Goal: Task Accomplishment & Management: Complete application form

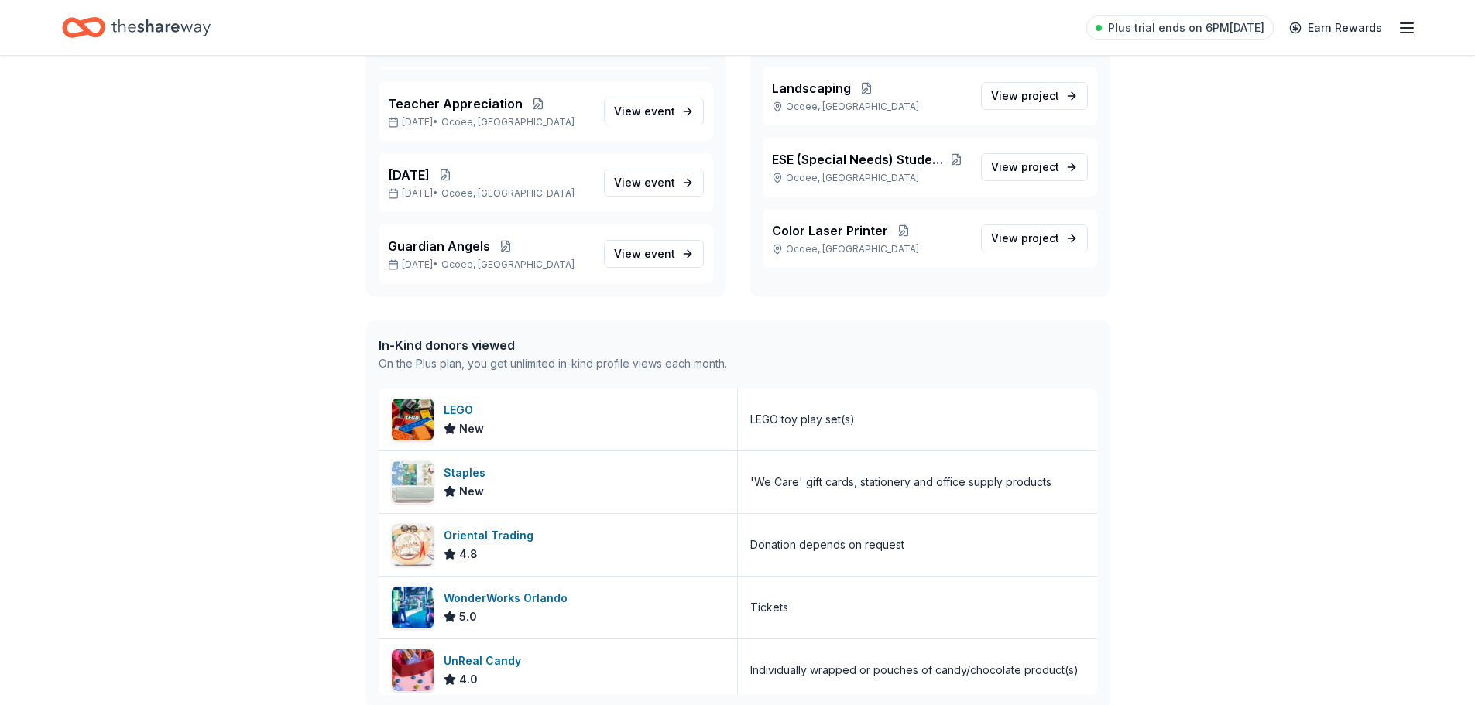
scroll to position [155, 0]
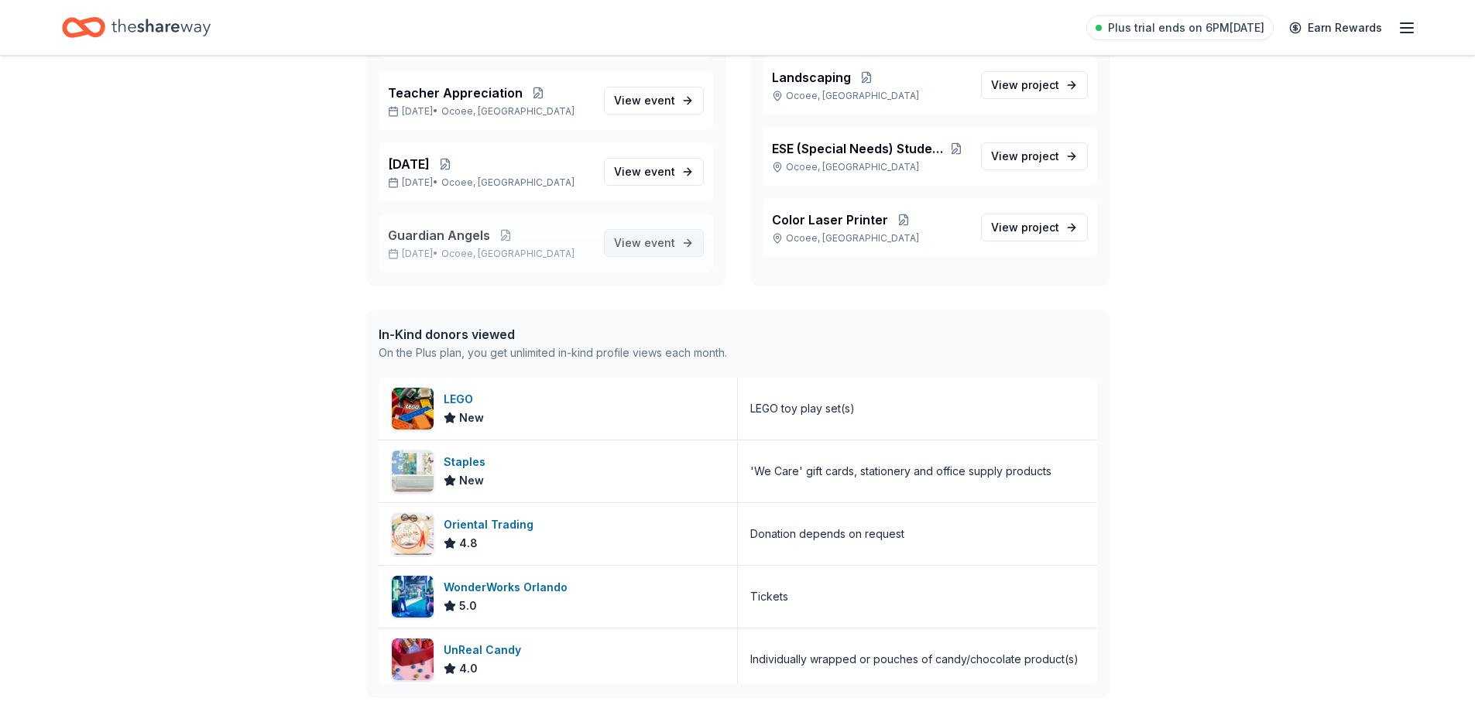
click at [675, 242] on link "View event" at bounding box center [654, 243] width 100 height 28
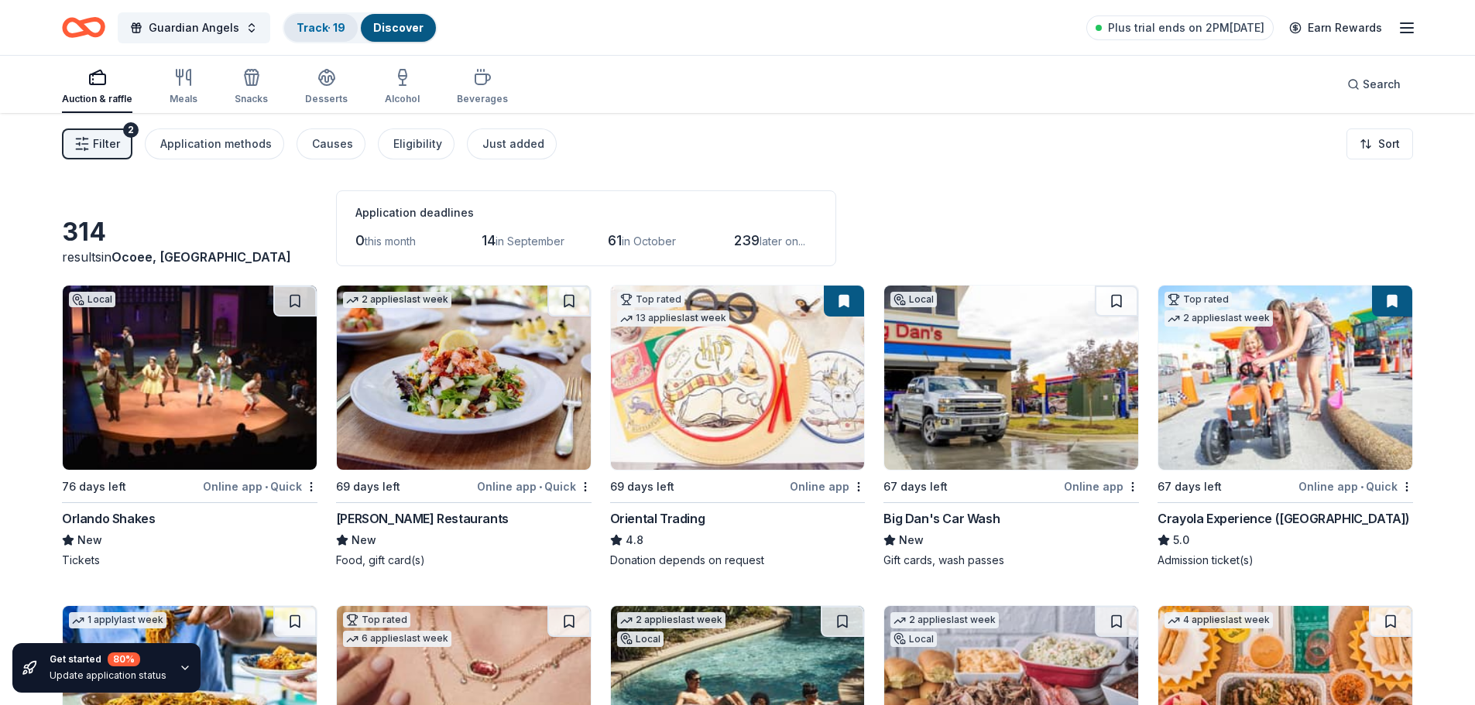
click at [338, 22] on link "Track · 19" at bounding box center [321, 27] width 49 height 13
click at [308, 23] on link "Track · 19" at bounding box center [321, 27] width 49 height 13
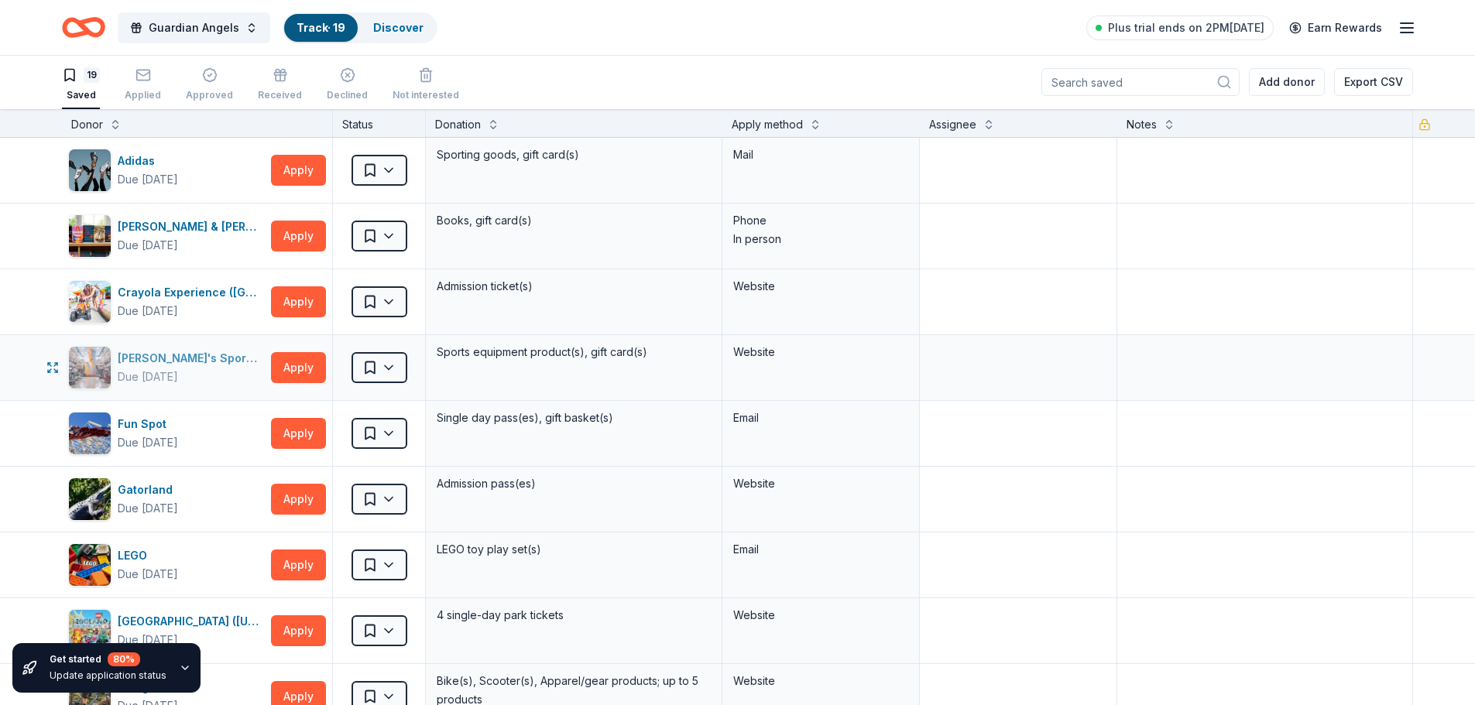
click at [153, 357] on div "Dick's Sporting Goods" at bounding box center [191, 358] width 147 height 19
click at [143, 556] on div "LEGO" at bounding box center [148, 556] width 60 height 19
click at [306, 564] on button "Apply" at bounding box center [298, 565] width 55 height 31
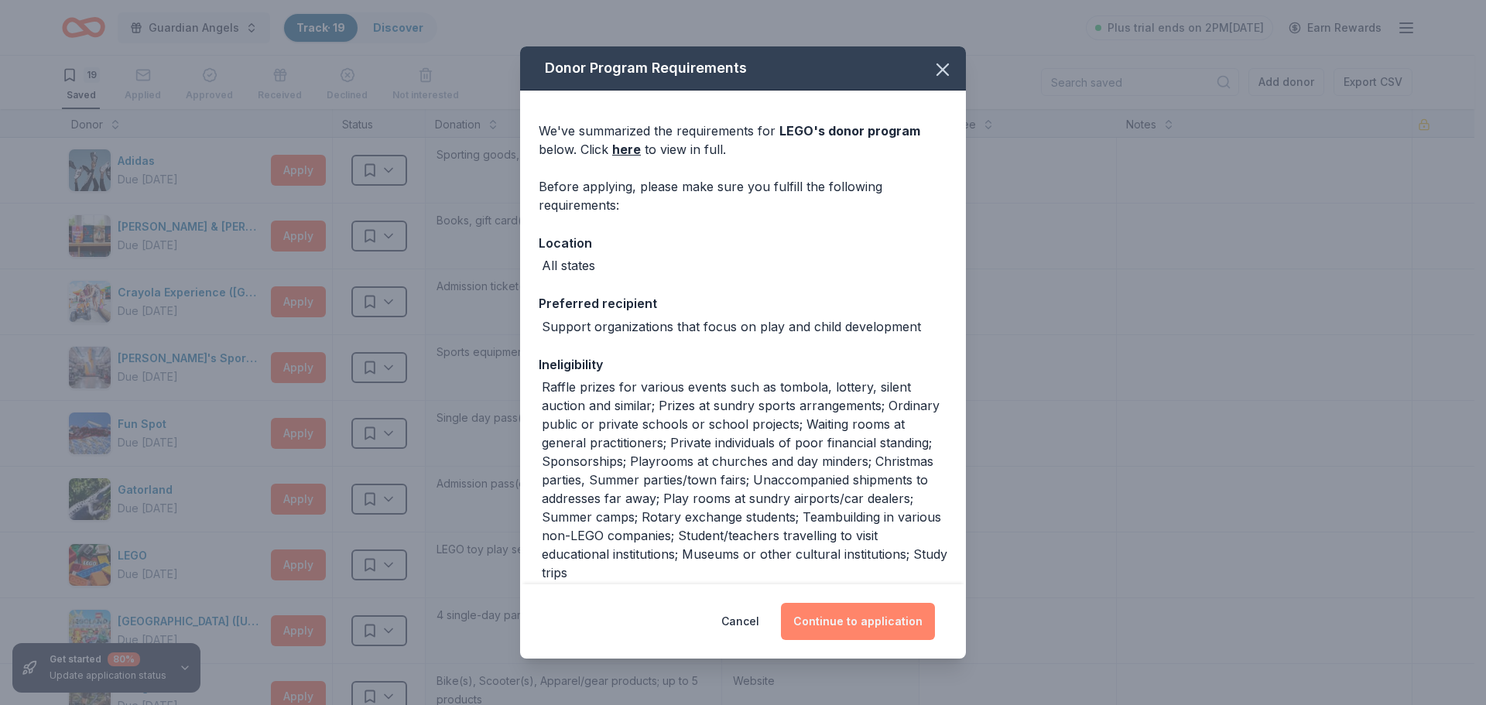
click at [836, 615] on button "Continue to application" at bounding box center [858, 621] width 154 height 37
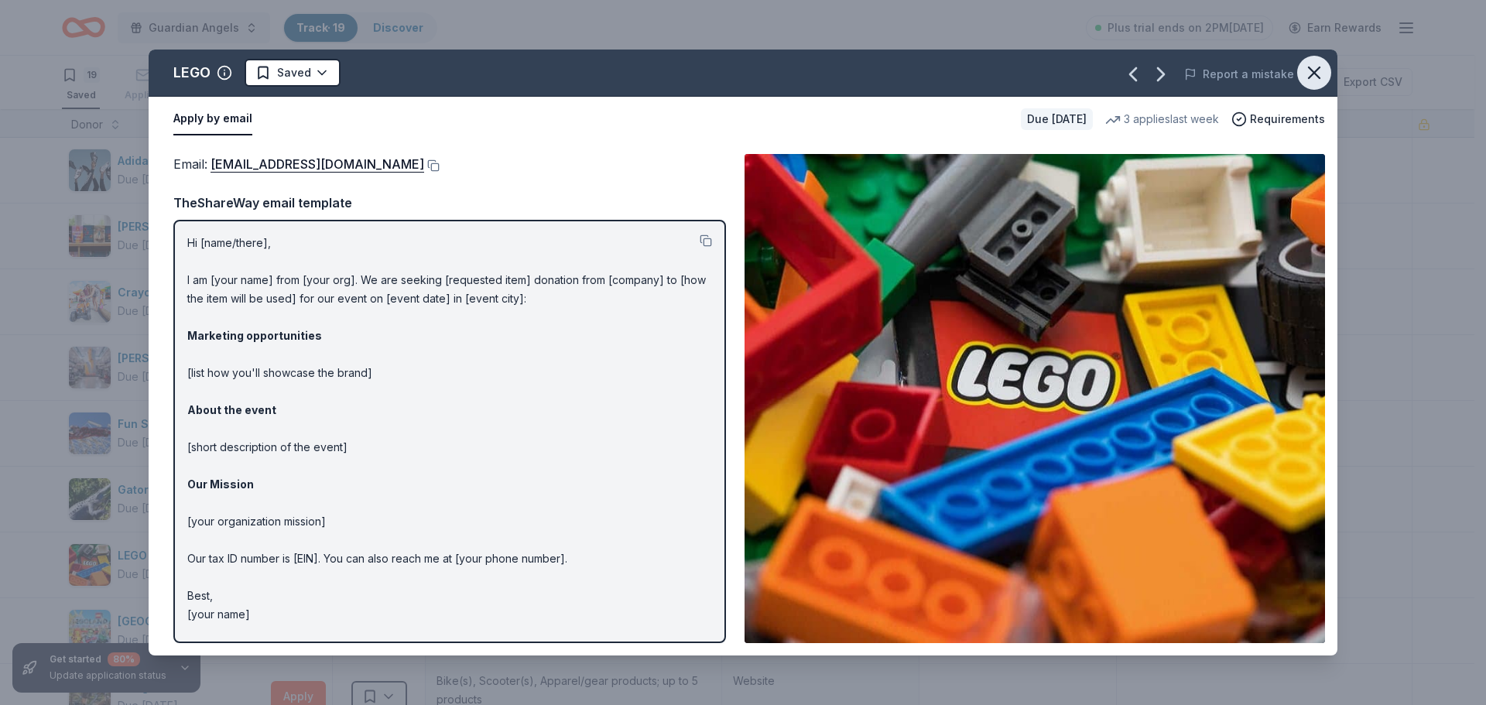
click at [1322, 63] on icon "button" at bounding box center [1315, 73] width 22 height 22
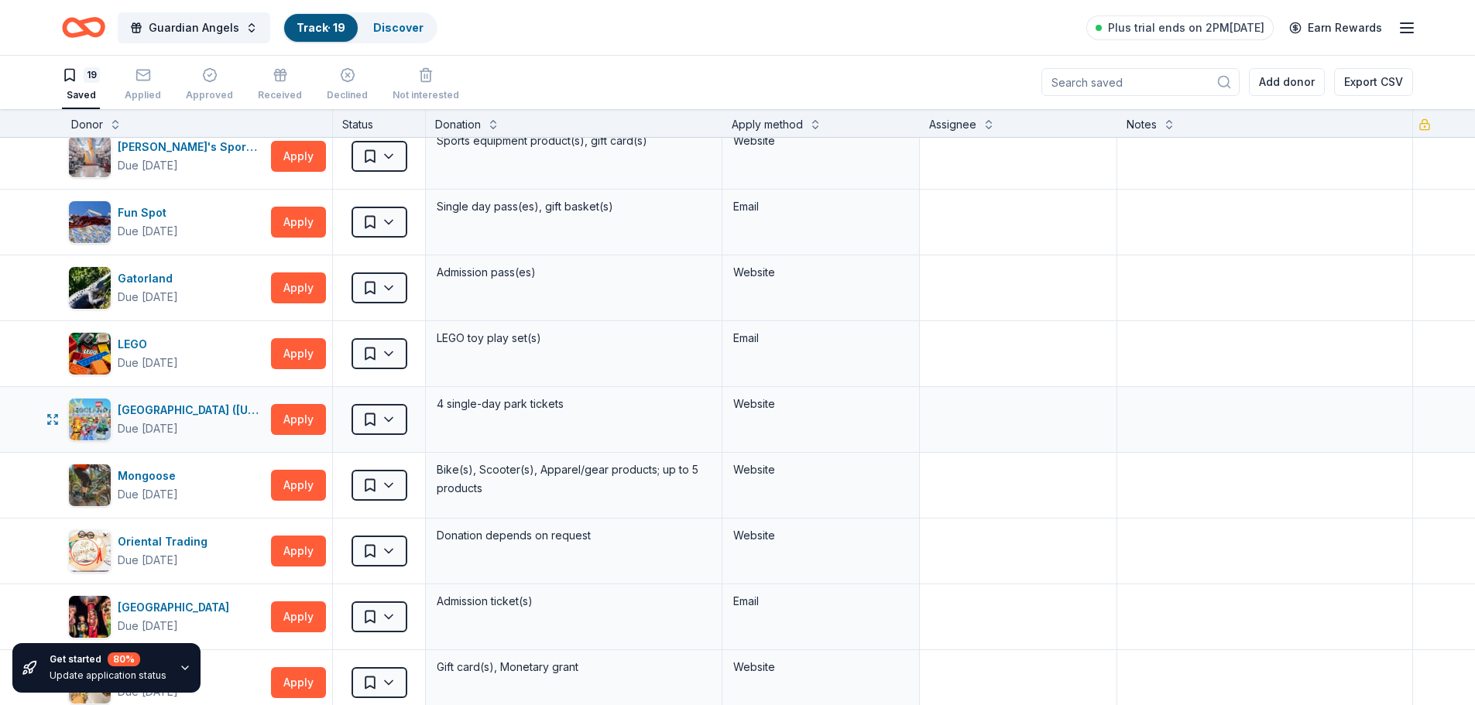
scroll to position [310, 0]
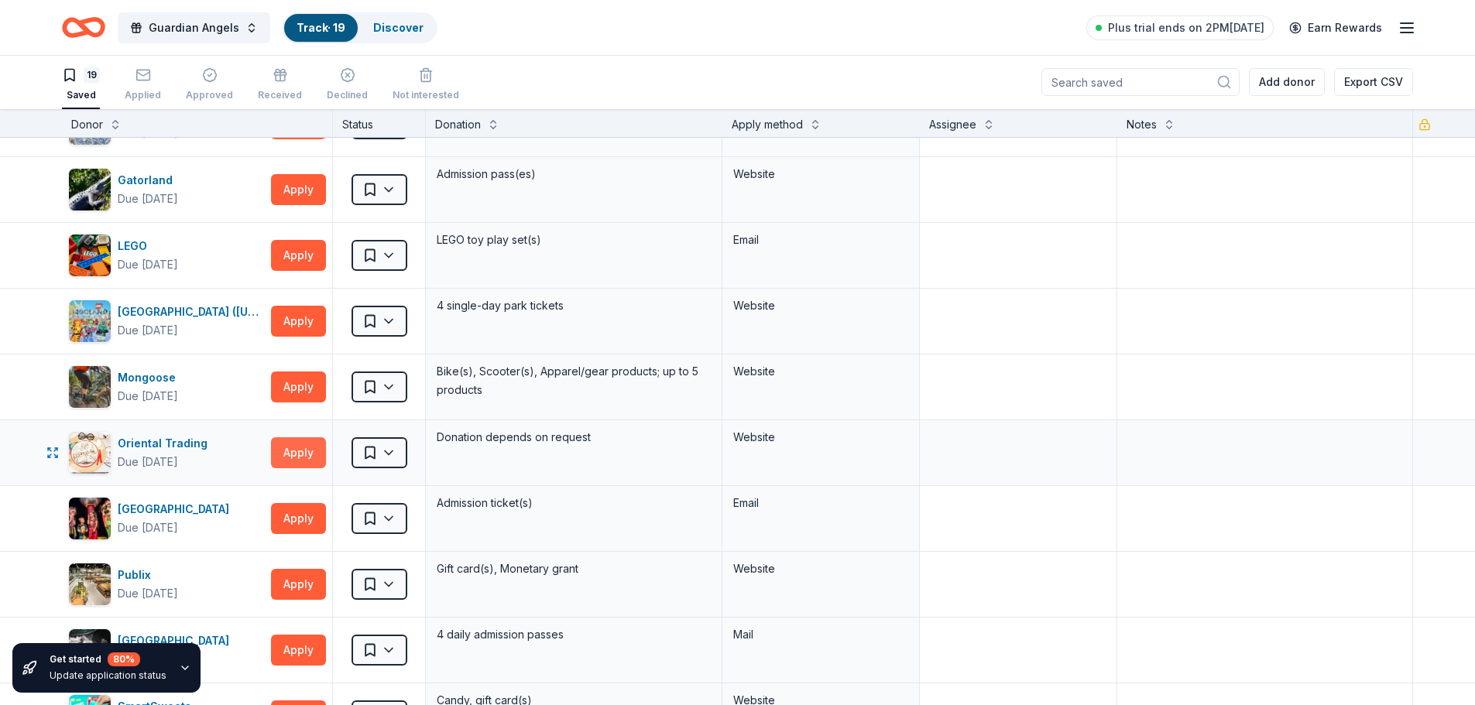
click at [323, 444] on button "Apply" at bounding box center [298, 452] width 55 height 31
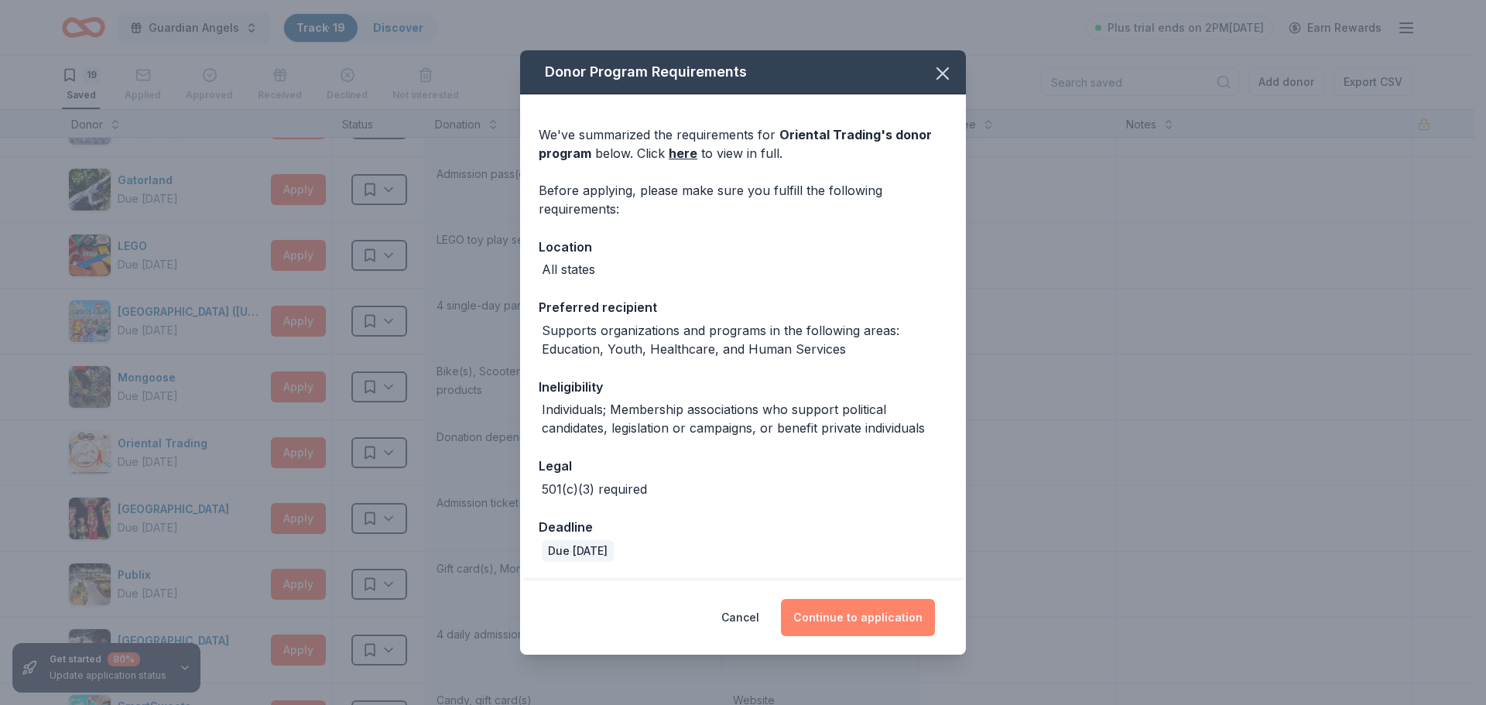
click at [838, 623] on button "Continue to application" at bounding box center [858, 617] width 154 height 37
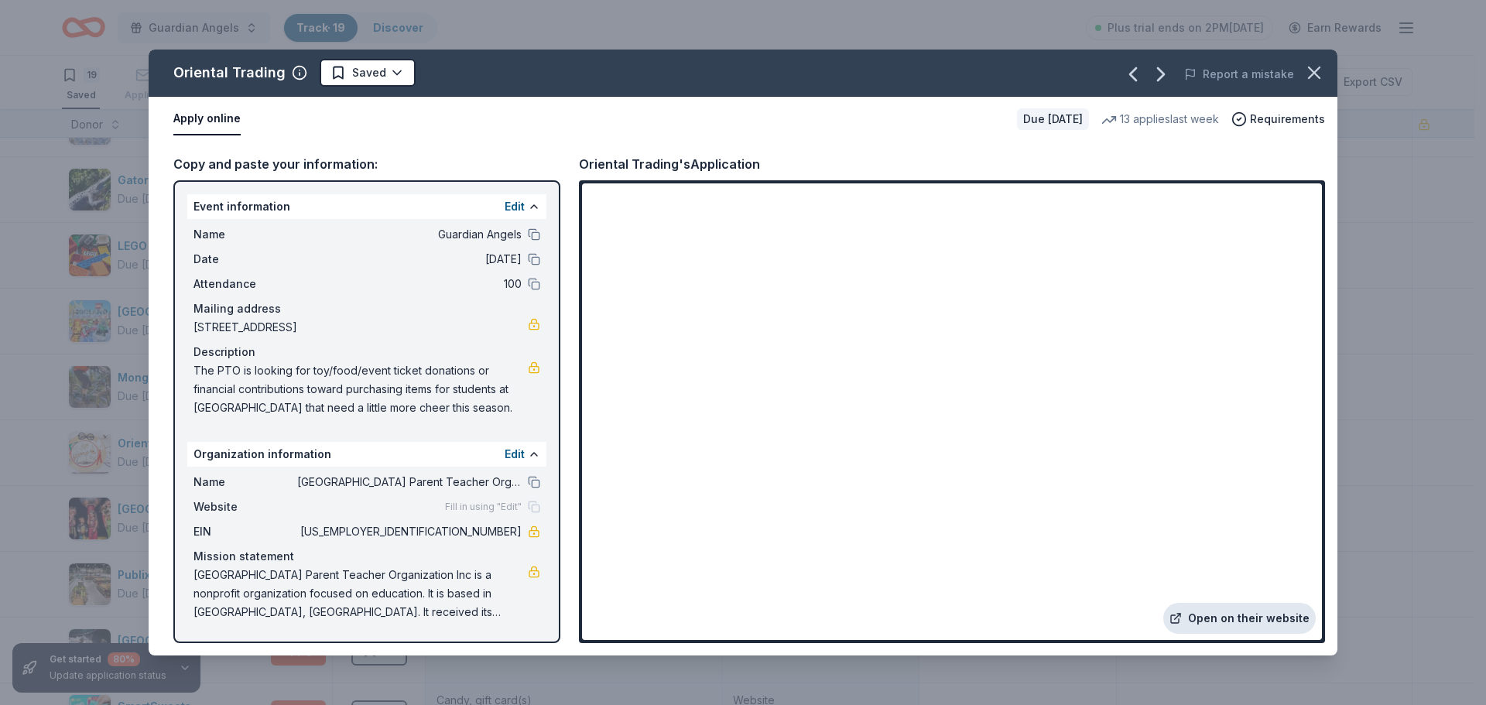
click at [1246, 615] on link "Open on their website" at bounding box center [1240, 618] width 153 height 31
click at [1314, 62] on icon "button" at bounding box center [1315, 73] width 22 height 22
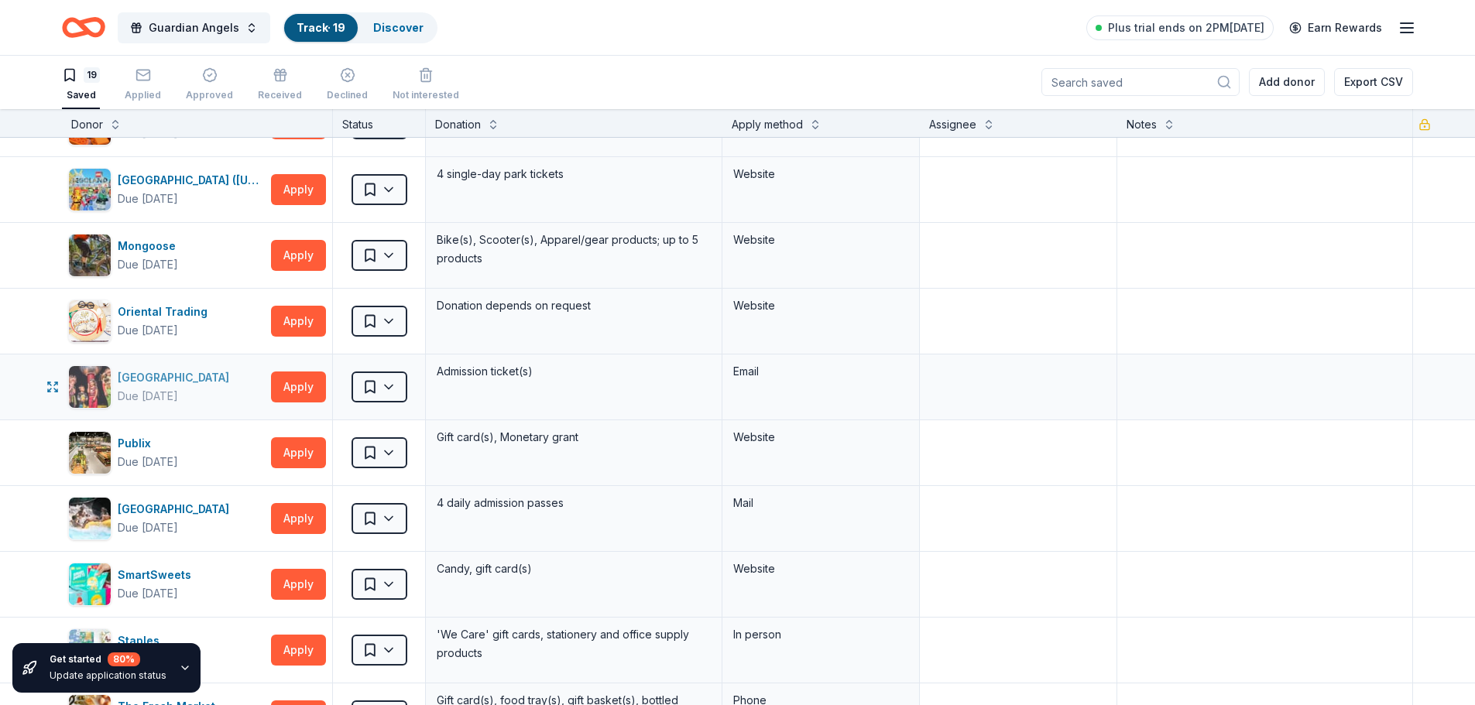
scroll to position [465, 0]
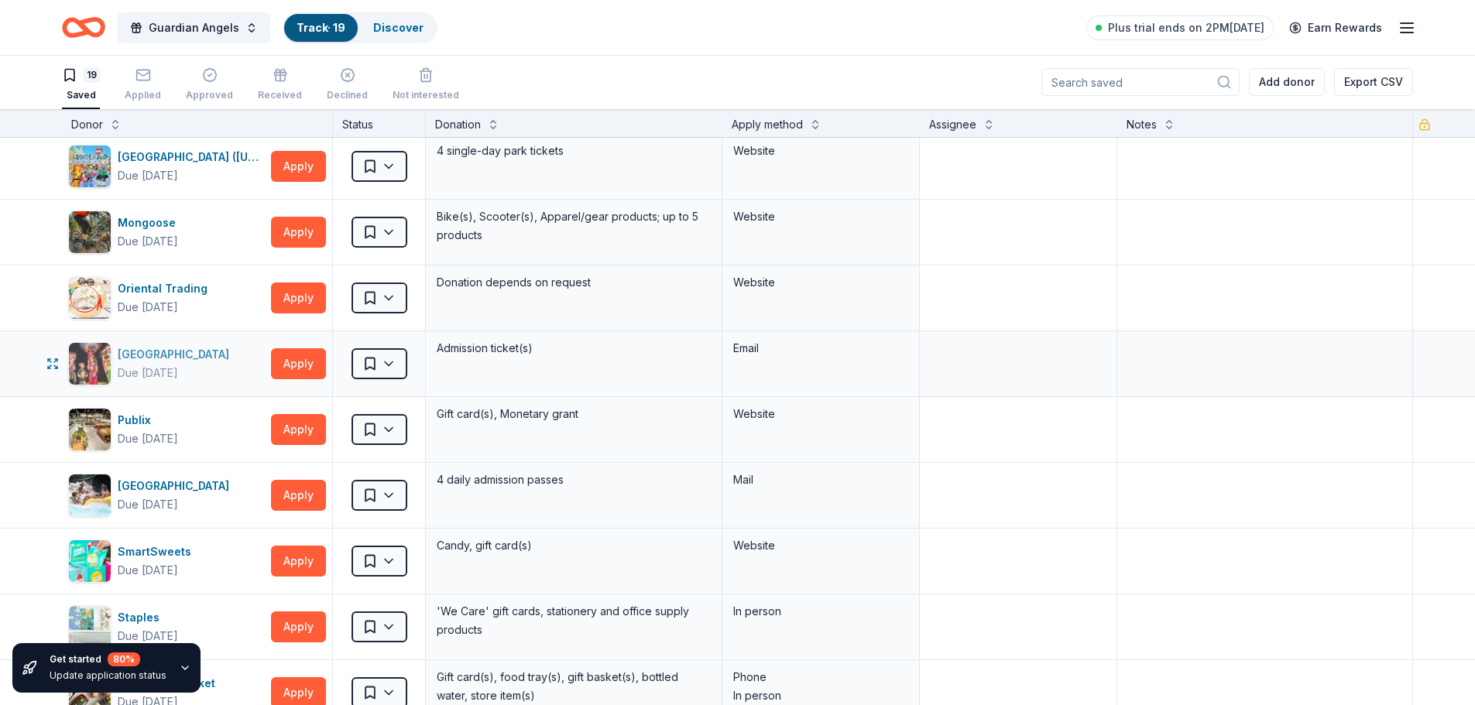
click at [196, 348] on div "Orlando Science Center" at bounding box center [177, 354] width 118 height 19
click at [300, 492] on button "Apply" at bounding box center [298, 495] width 55 height 31
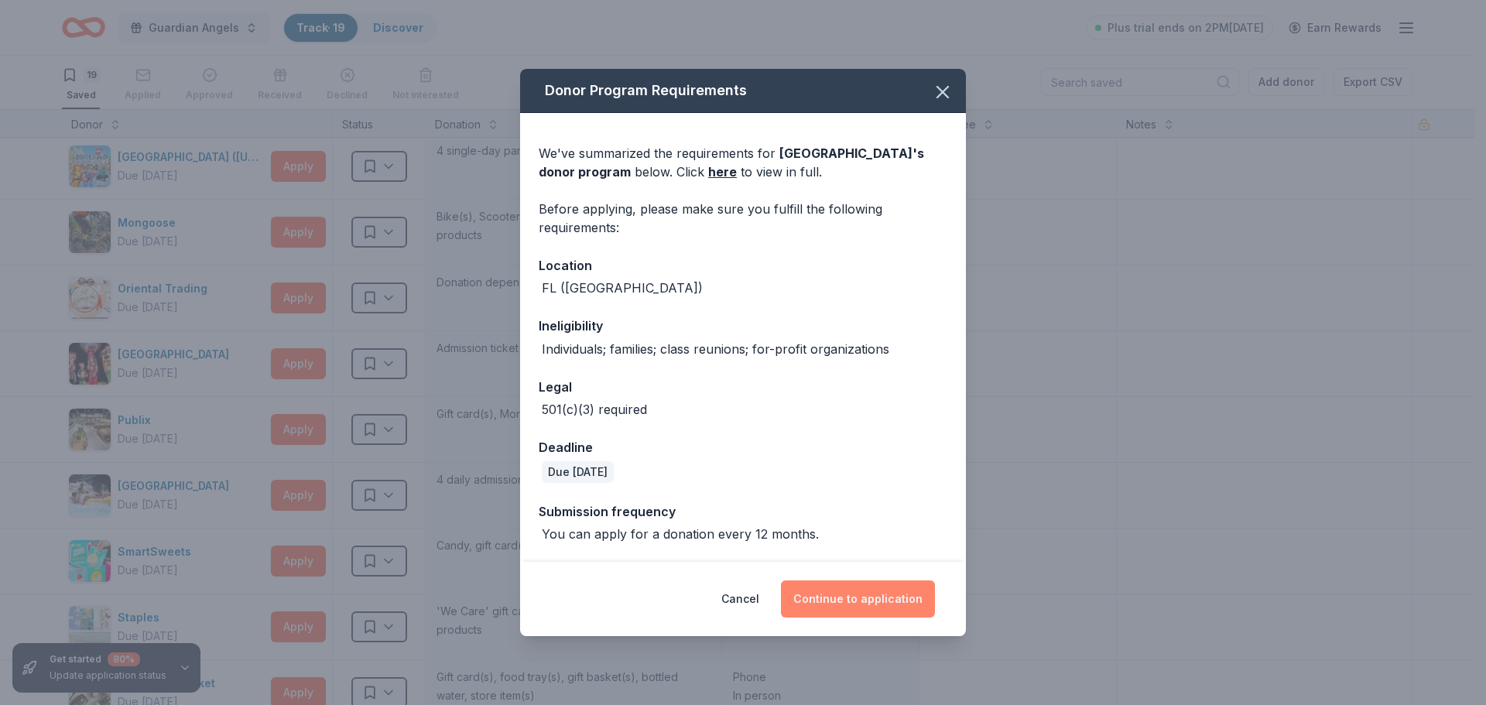
click at [852, 591] on button "Continue to application" at bounding box center [858, 599] width 154 height 37
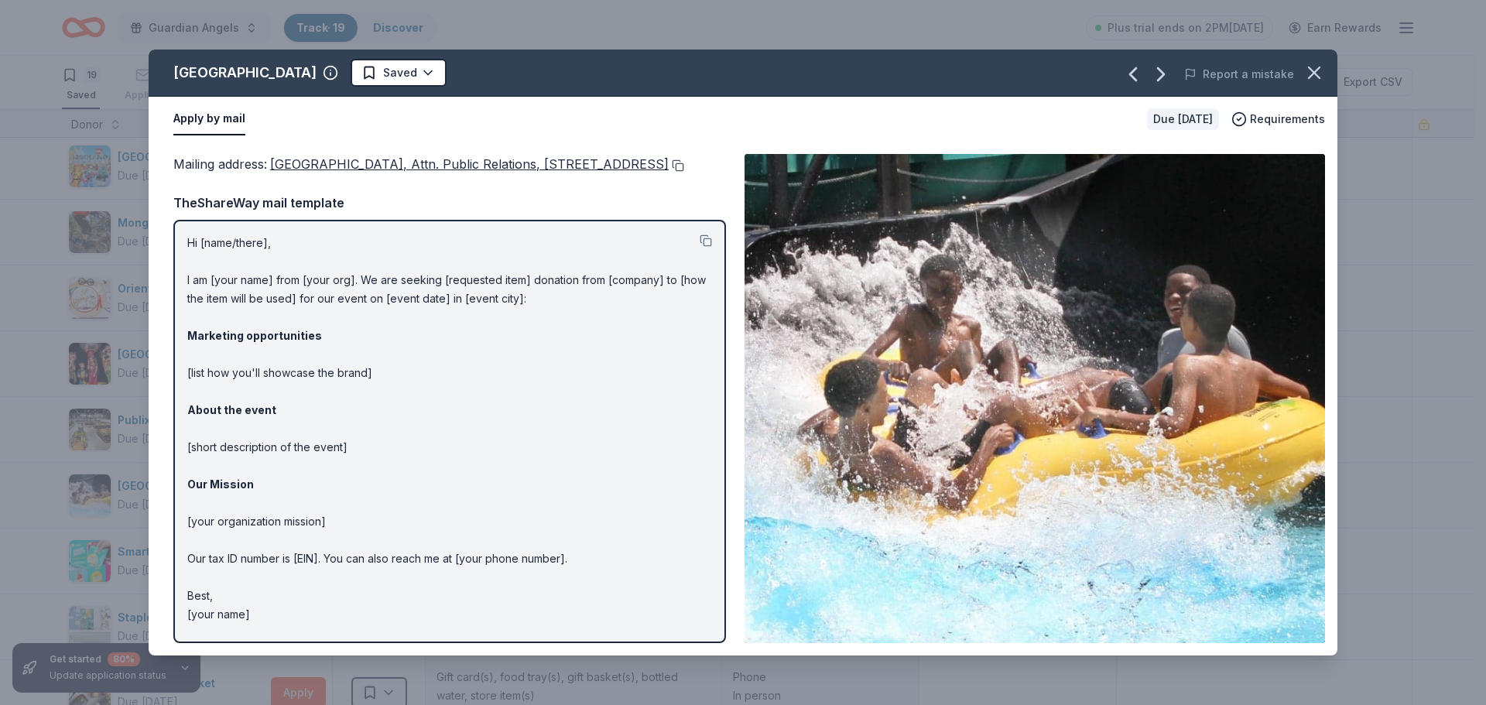
click at [669, 172] on button at bounding box center [676, 165] width 15 height 12
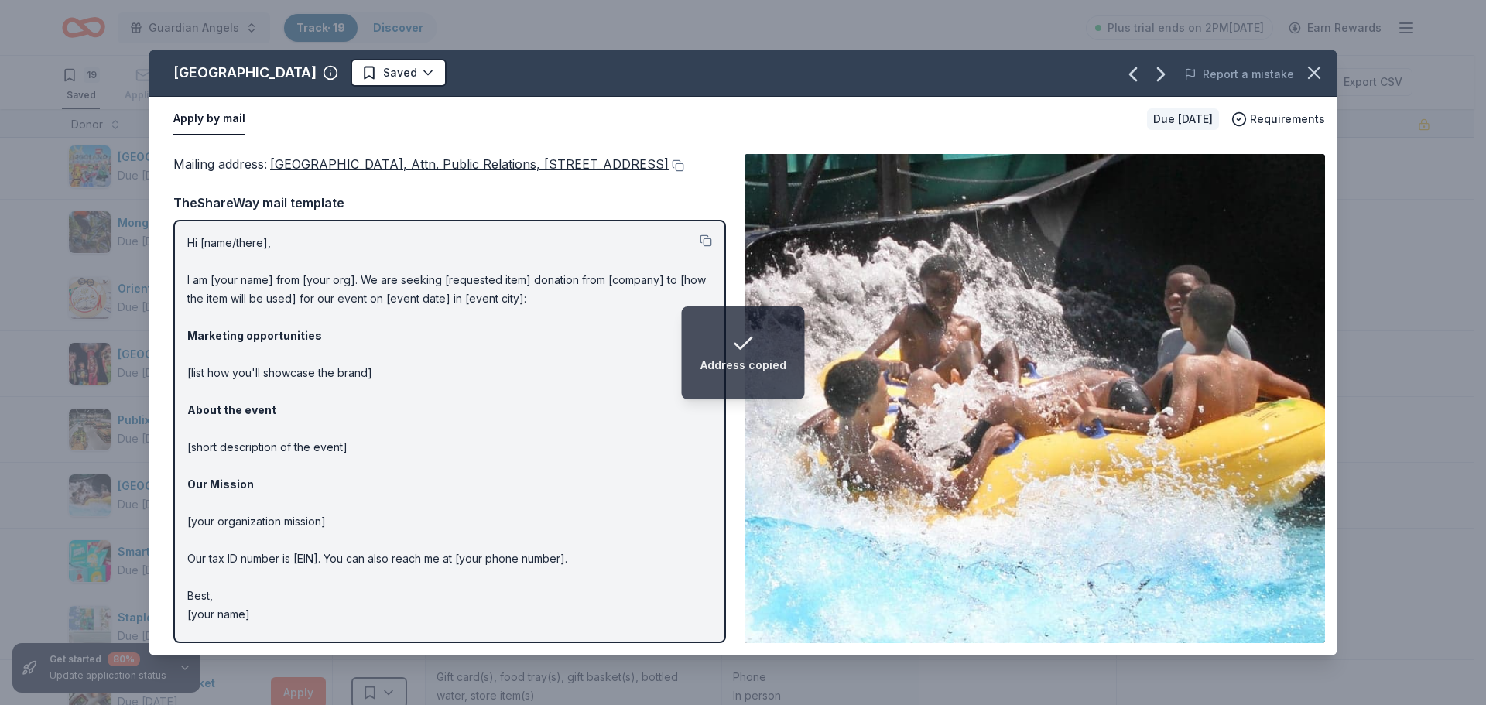
click at [0, 342] on div "Rapids Water Park Saved Report a mistake Apply by mail Due in 76 days Requireme…" at bounding box center [743, 352] width 1486 height 705
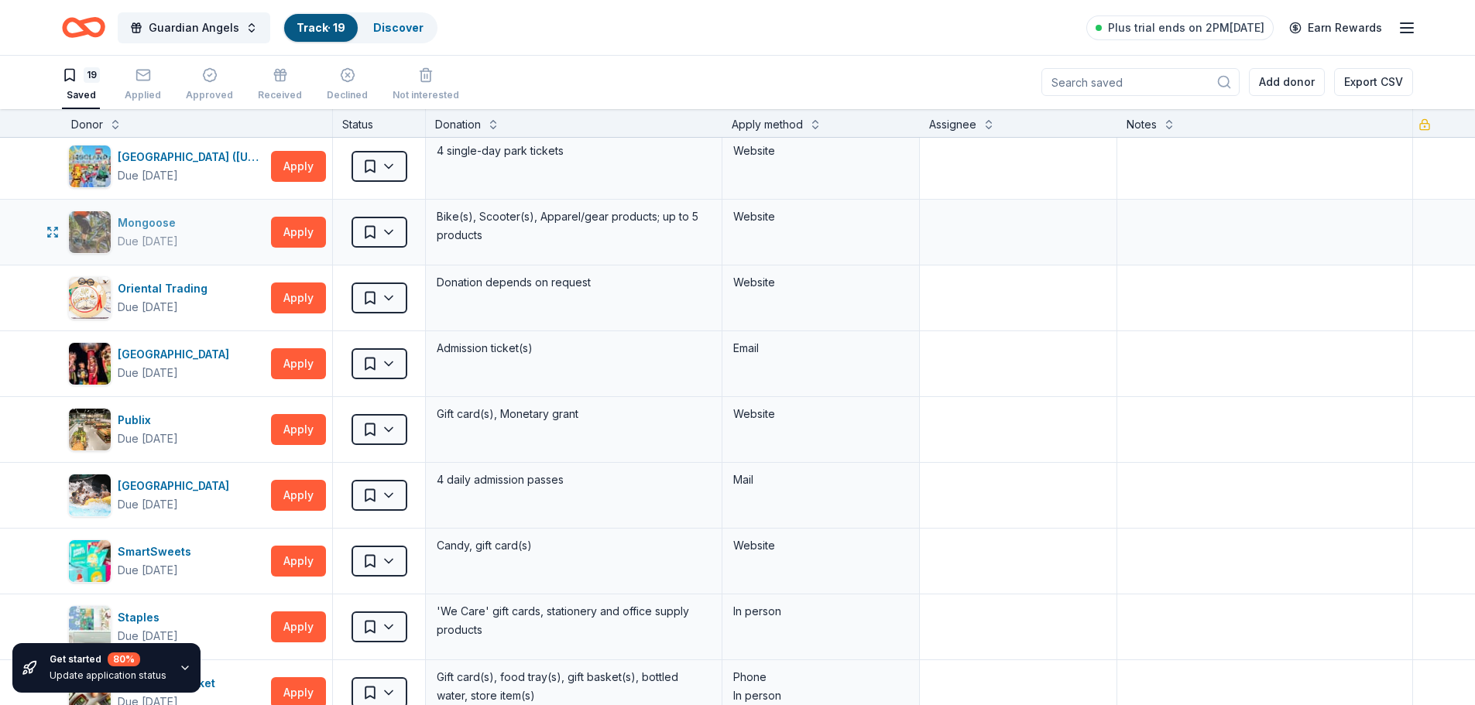
scroll to position [387, 0]
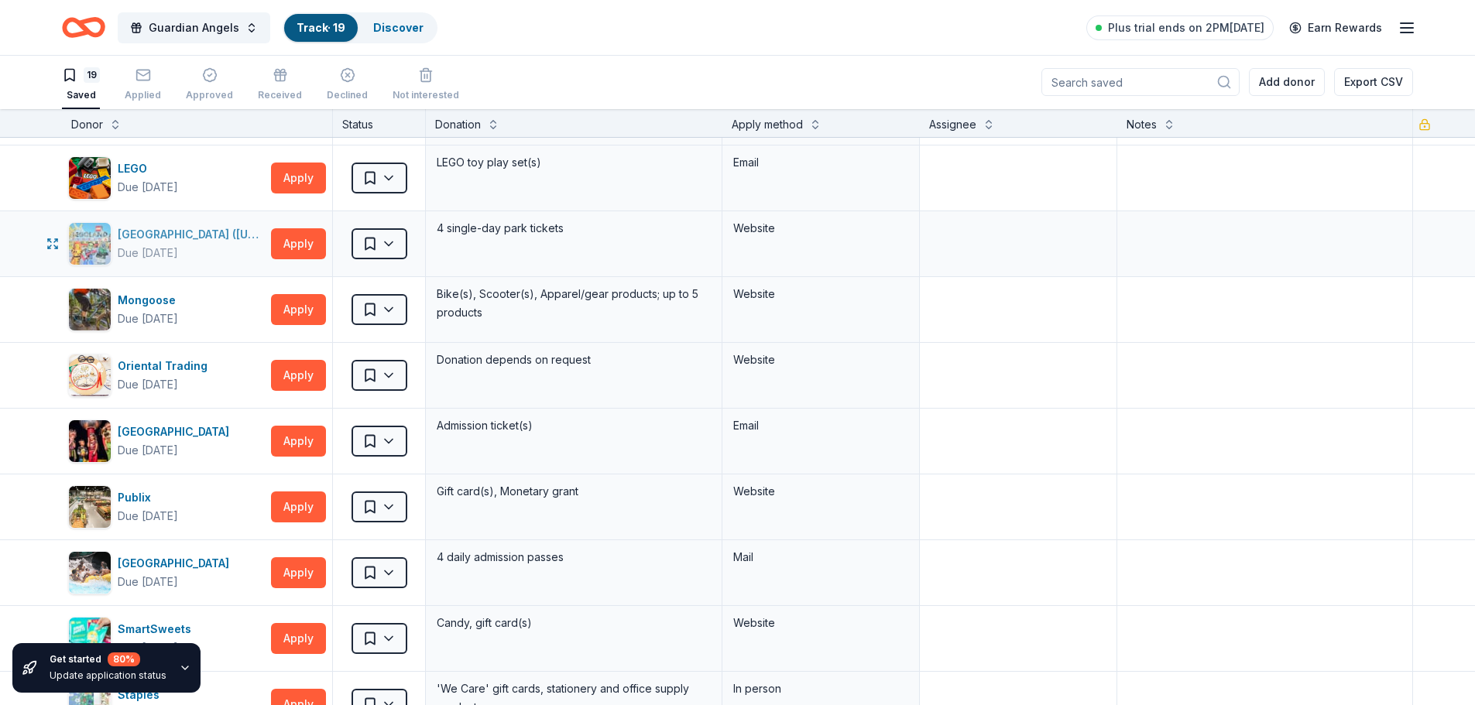
click at [167, 232] on div "LEGOLAND Resort (Florida)" at bounding box center [191, 234] width 147 height 19
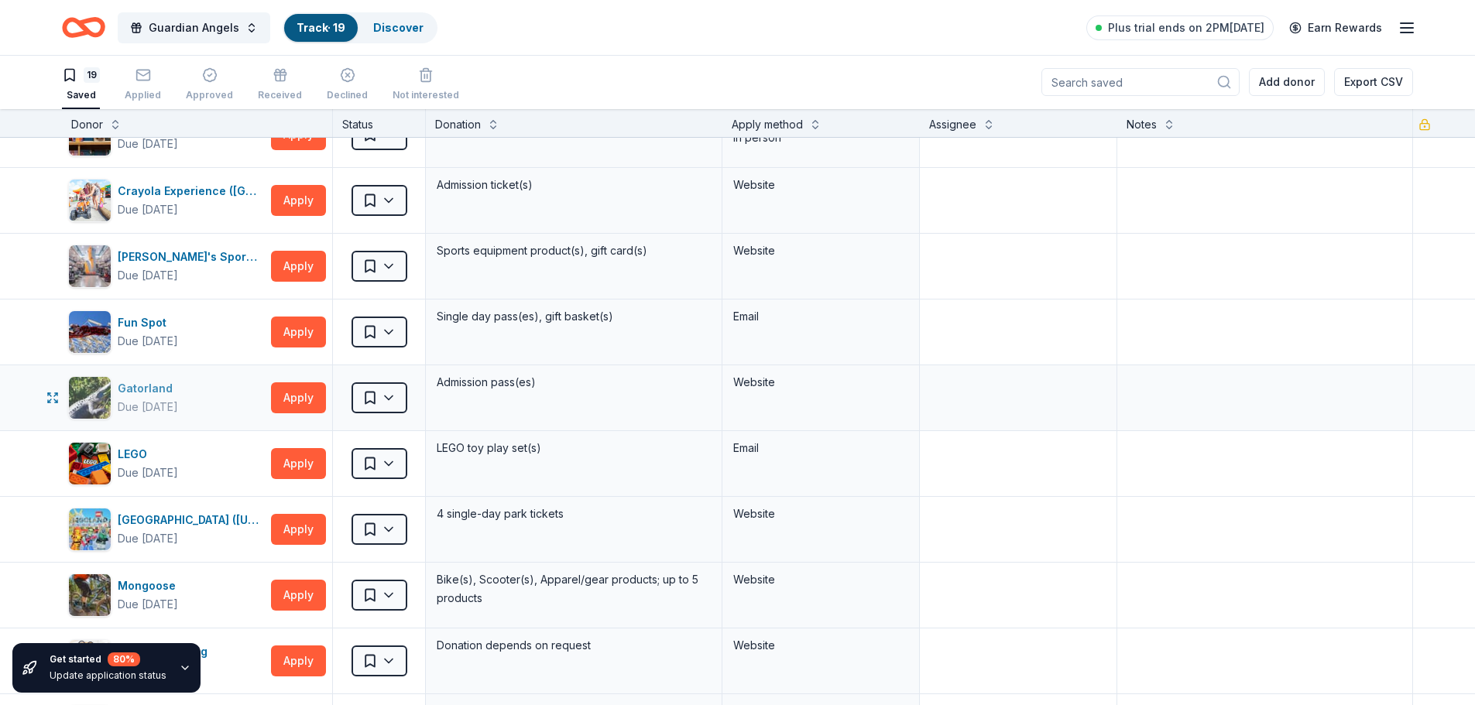
scroll to position [77, 0]
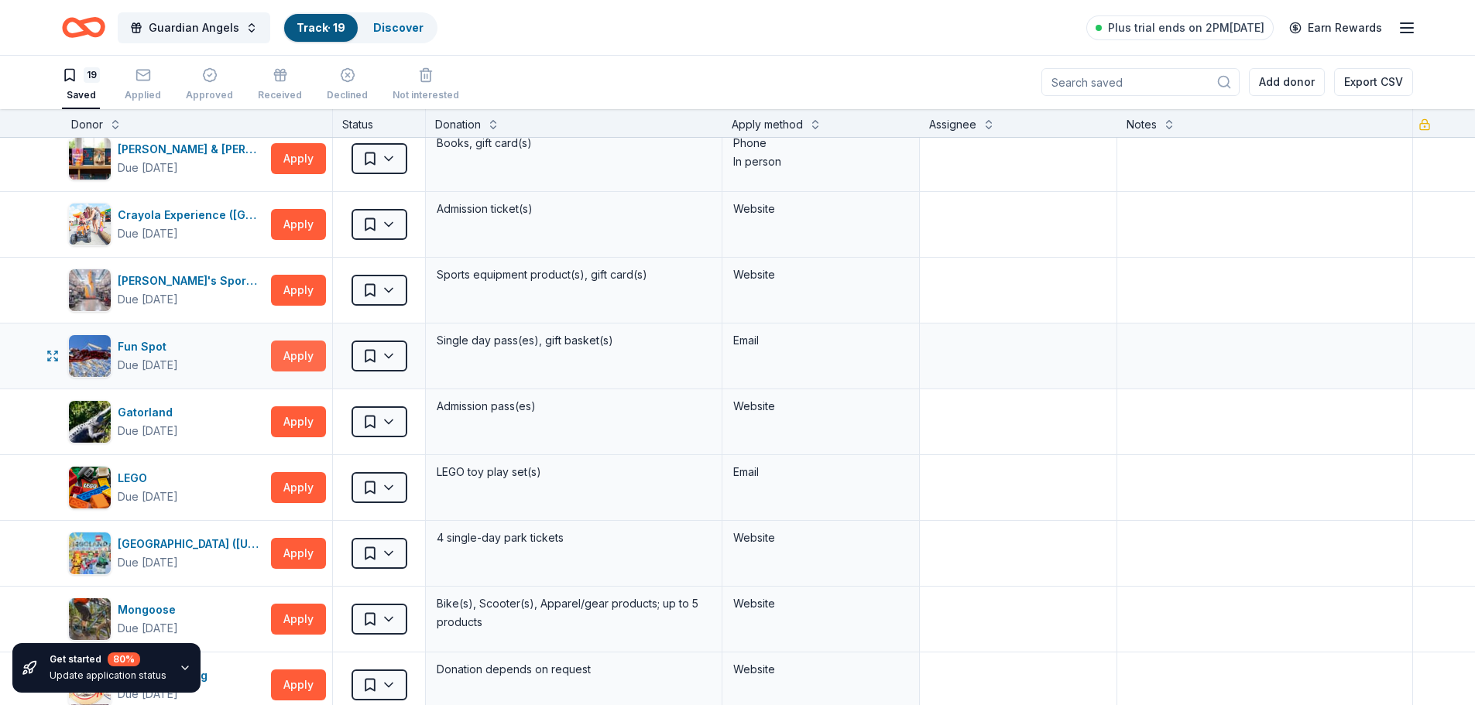
click at [310, 357] on button "Apply" at bounding box center [298, 356] width 55 height 31
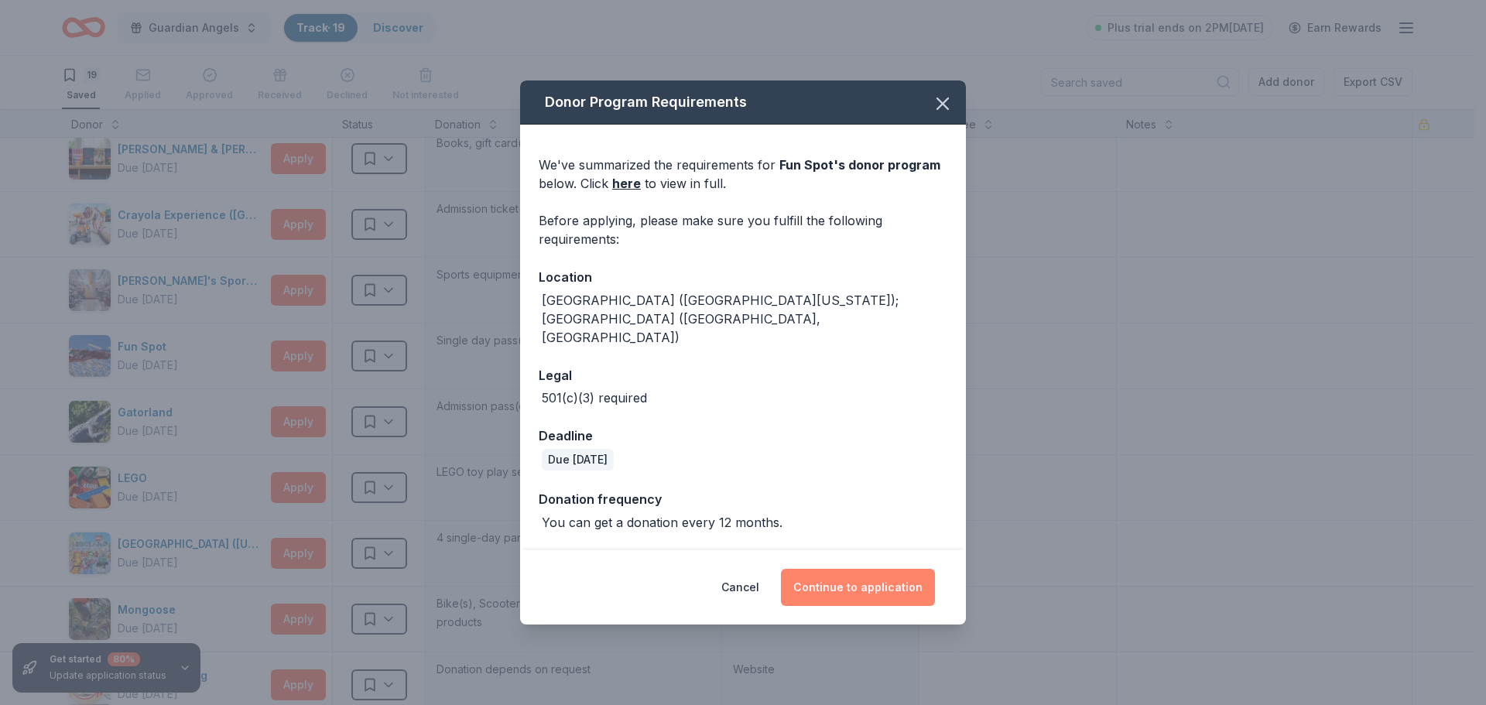
click at [873, 570] on button "Continue to application" at bounding box center [858, 587] width 154 height 37
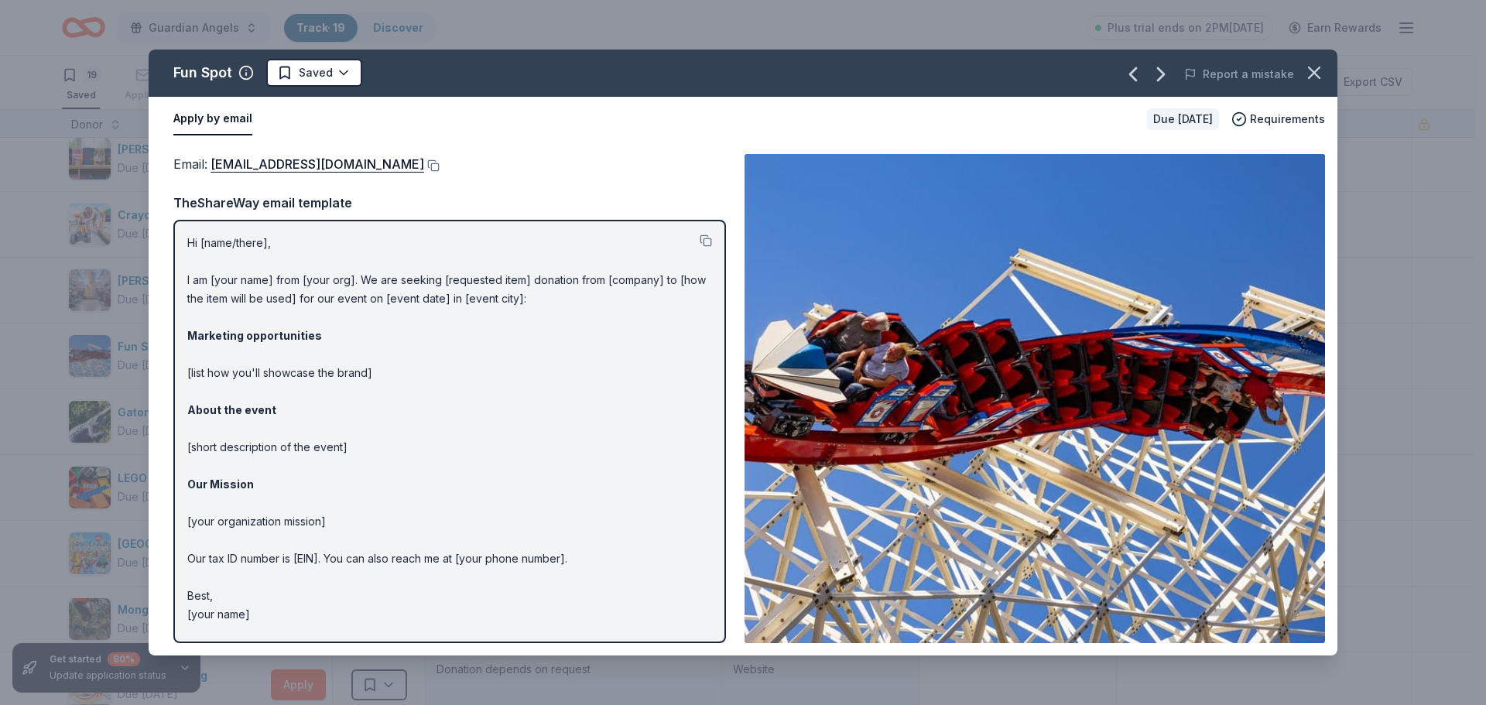
click at [23, 246] on div "Fun Spot Saved Report a mistake Apply by email Due in 67 days Requirements Emai…" at bounding box center [743, 352] width 1486 height 705
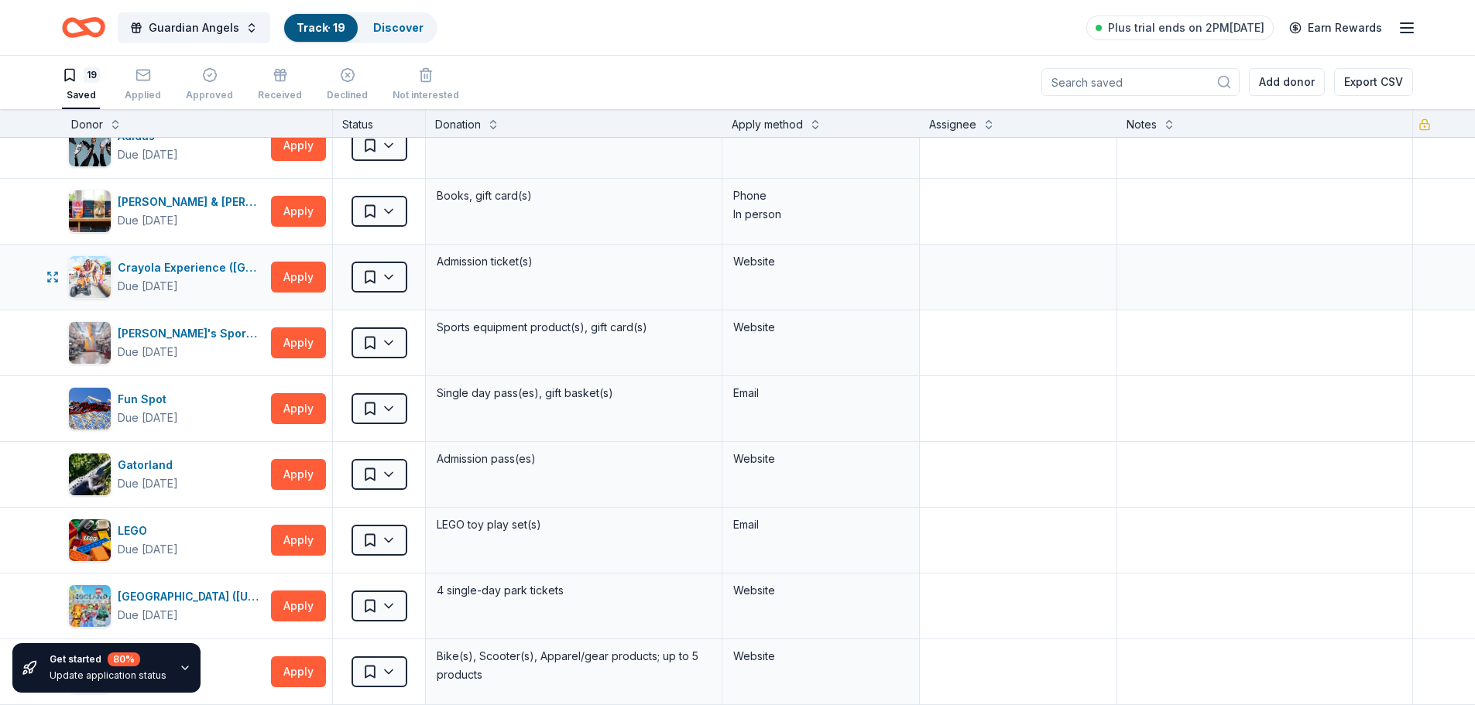
scroll to position [0, 0]
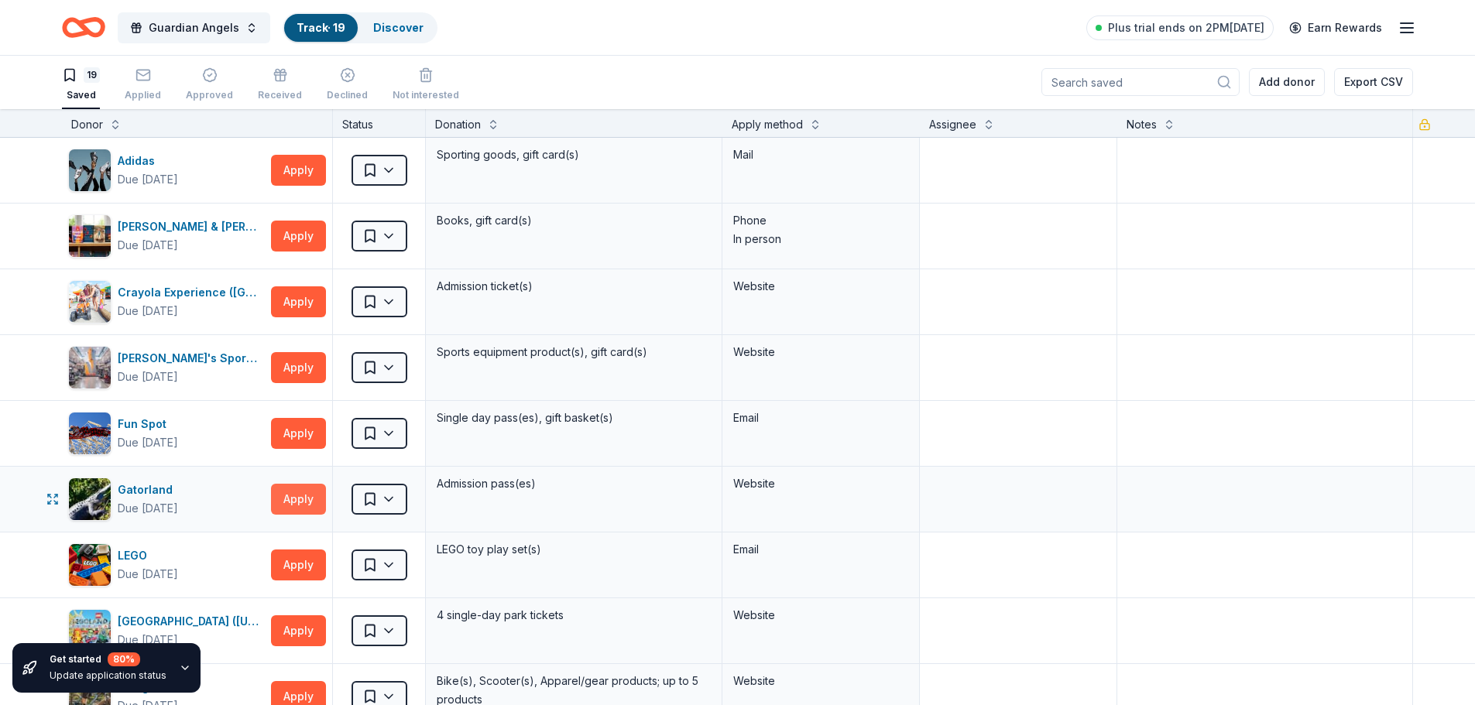
click at [293, 495] on button "Apply" at bounding box center [298, 499] width 55 height 31
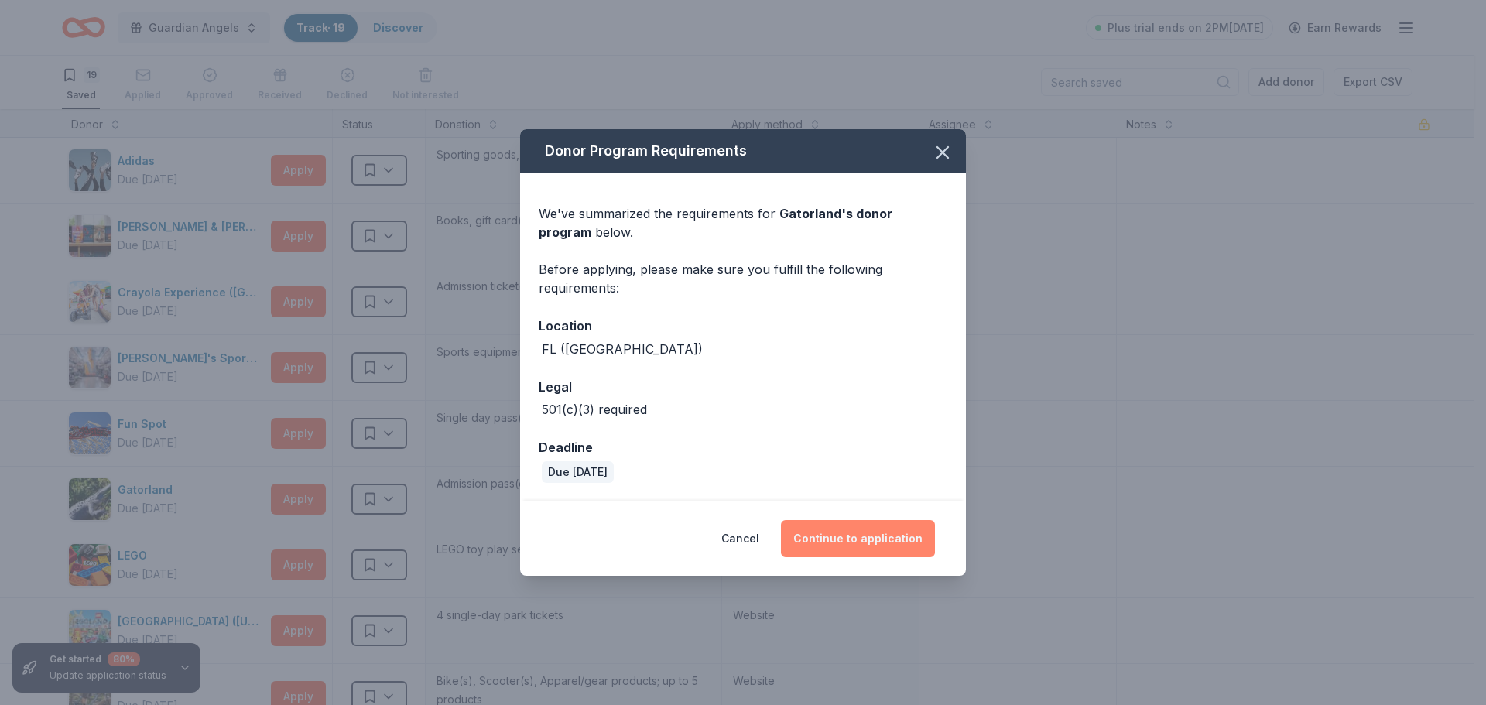
click at [884, 533] on button "Continue to application" at bounding box center [858, 538] width 154 height 37
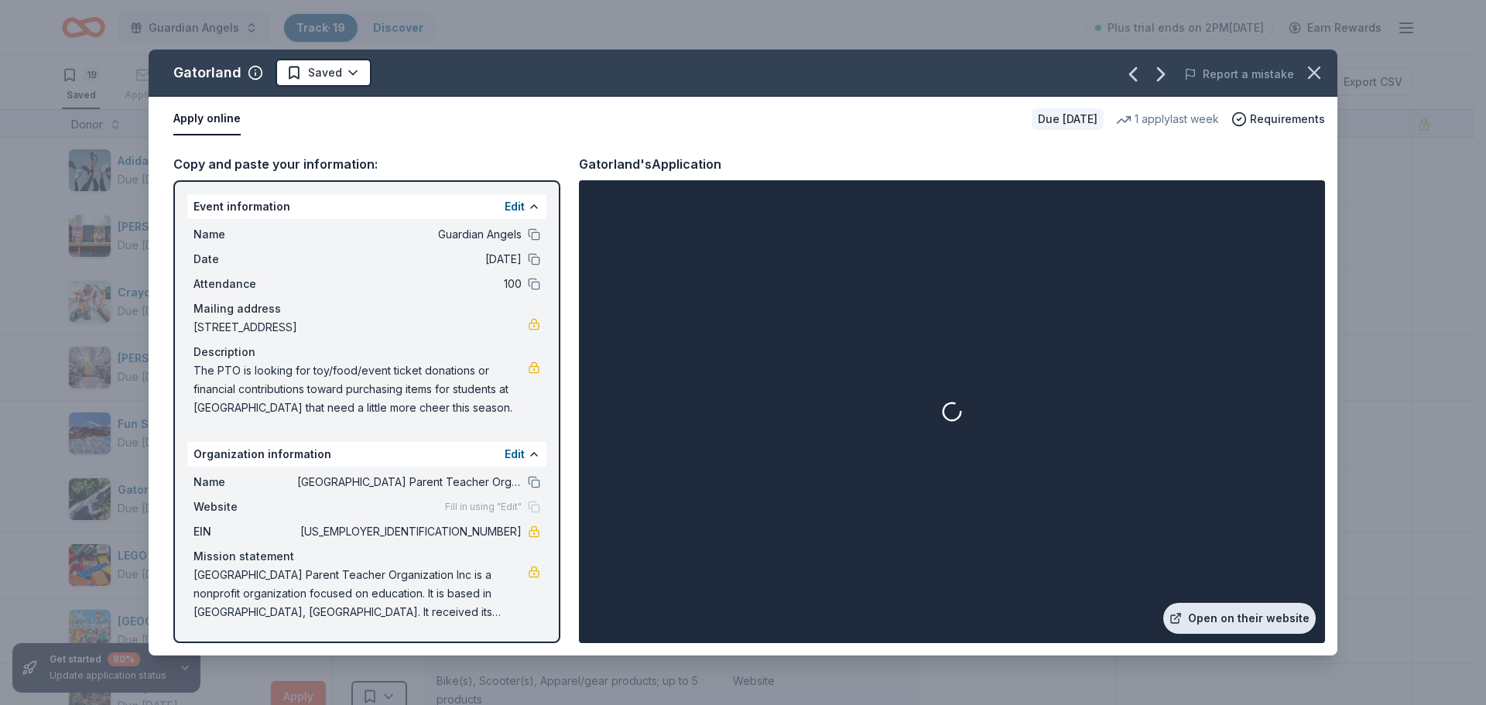
click at [1253, 621] on link "Open on their website" at bounding box center [1240, 618] width 153 height 31
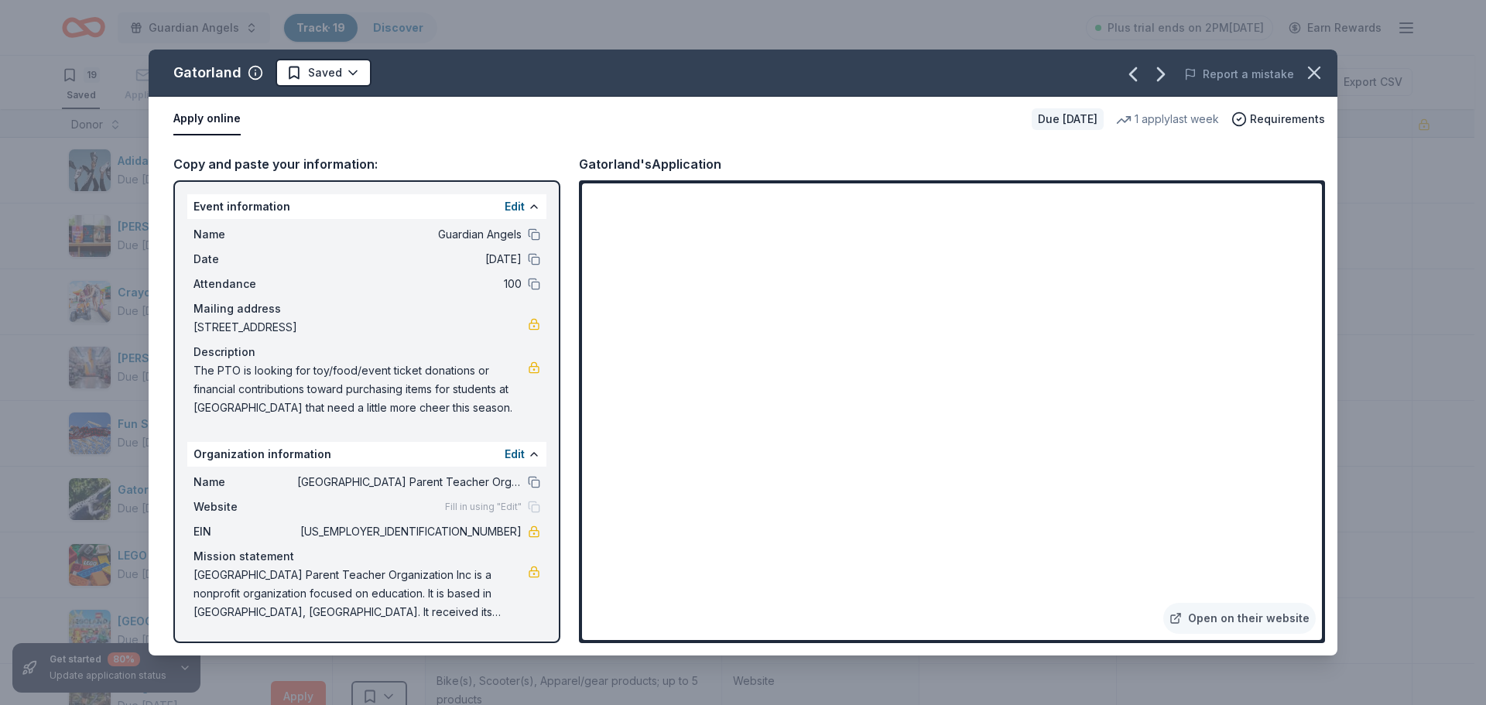
click at [0, 246] on div "Gatorland Saved Report a mistake Apply online Due in 67 days 1 apply last week …" at bounding box center [743, 352] width 1486 height 705
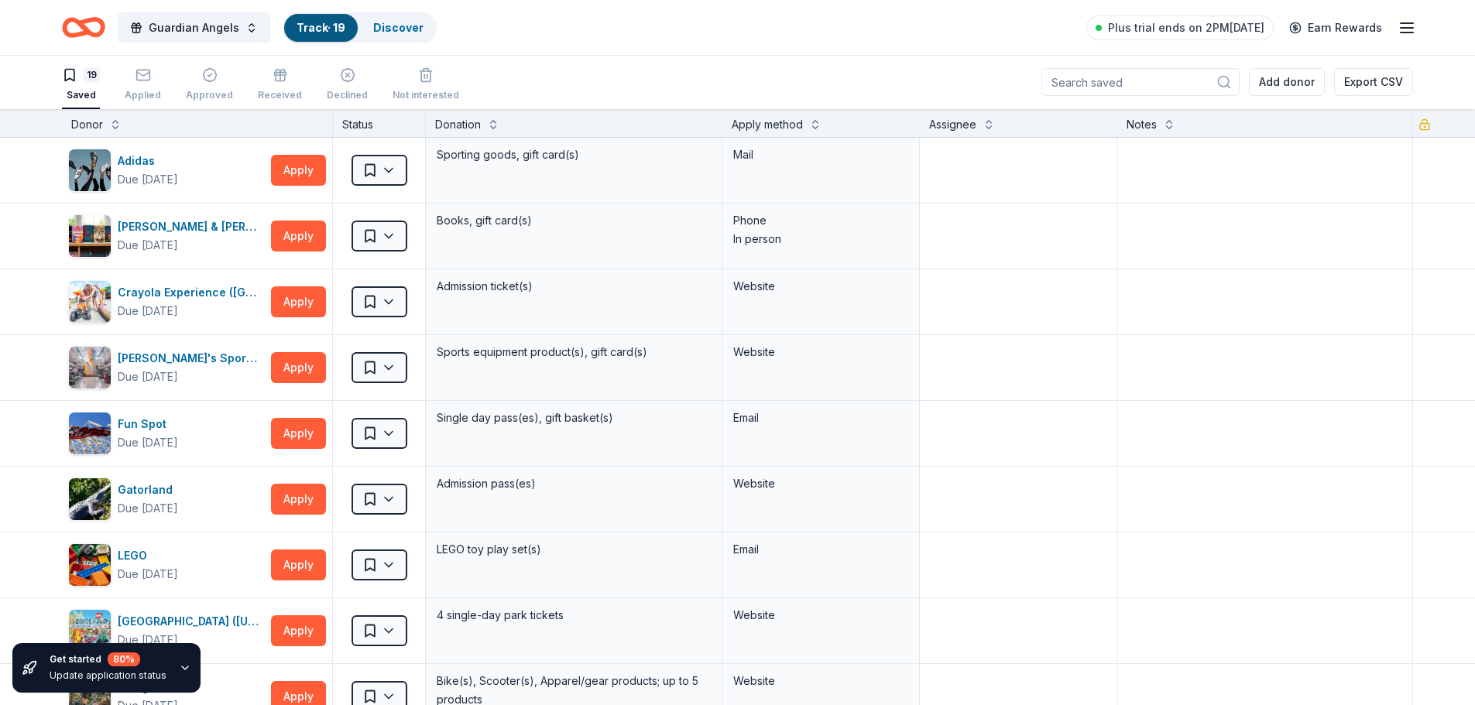
click at [0, 246] on div "Barnes & Noble Due in 67 days Apply Saved Books, gift card(s) Phone In person" at bounding box center [737, 236] width 1475 height 65
click at [156, 300] on div "Crayola Experience (Orlando)" at bounding box center [191, 292] width 147 height 19
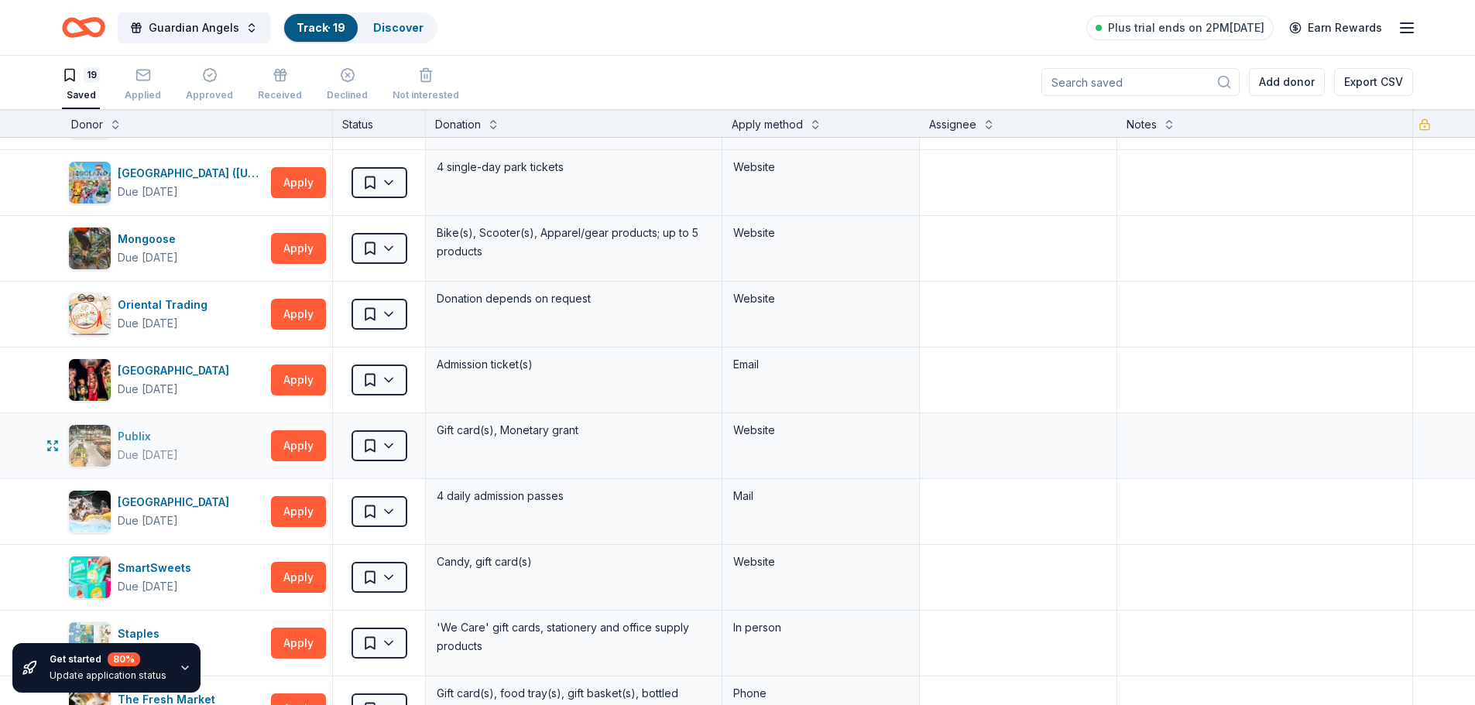
scroll to position [542, 0]
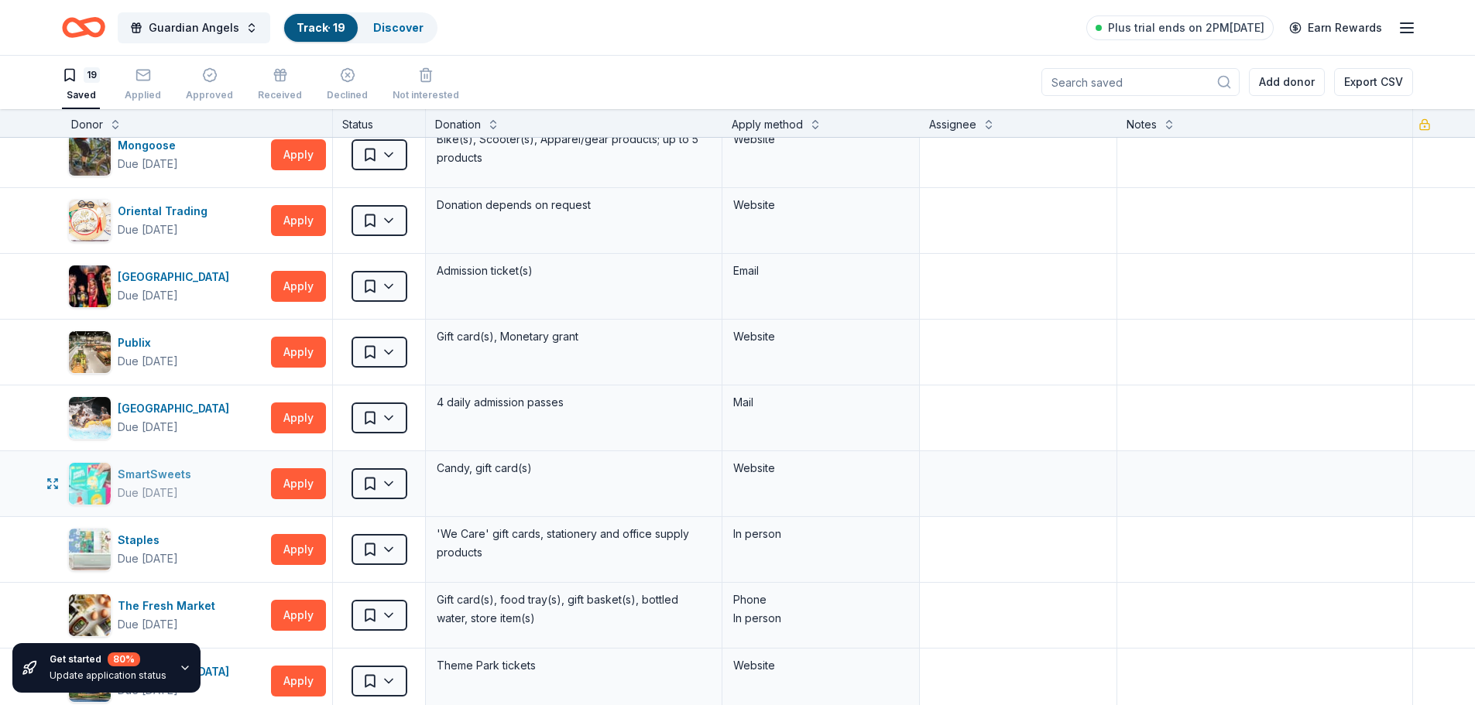
click at [177, 472] on div "SmartSweets" at bounding box center [158, 474] width 80 height 19
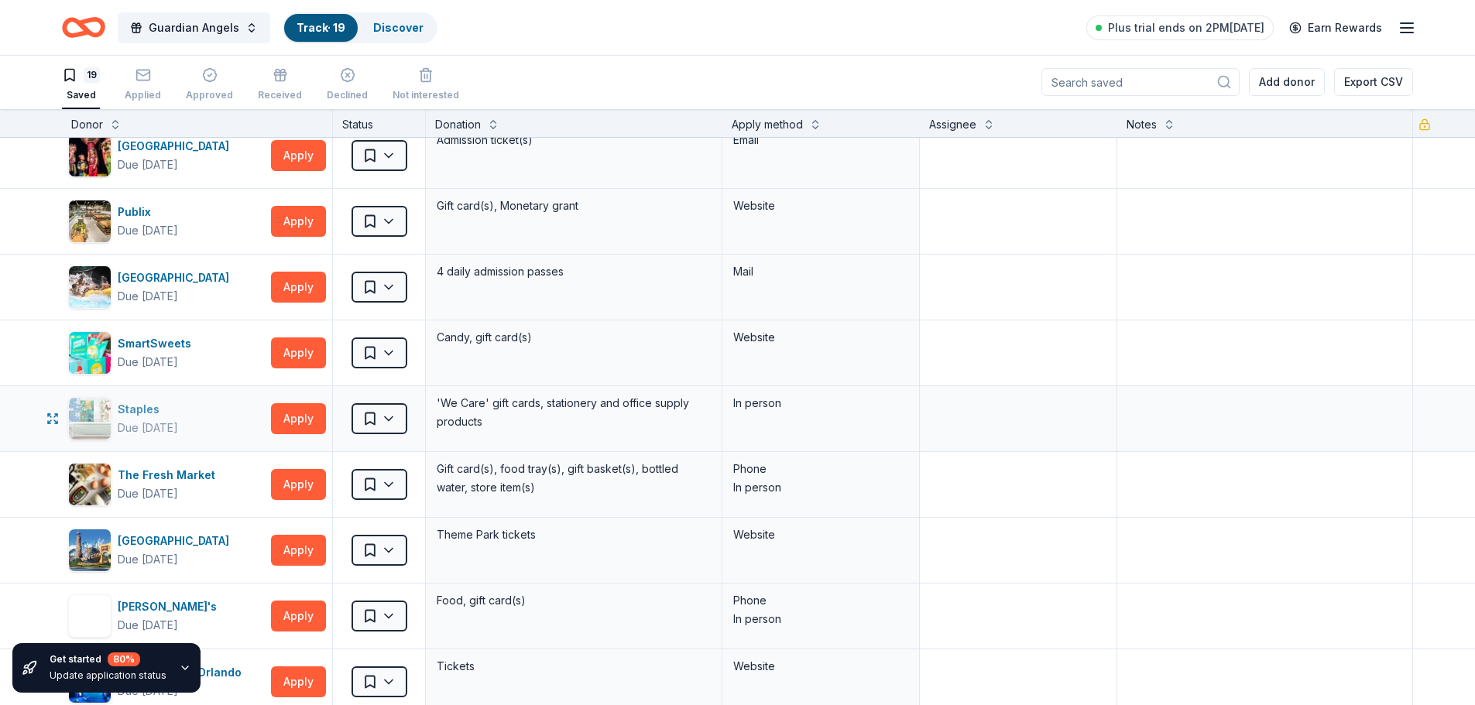
scroll to position [697, 0]
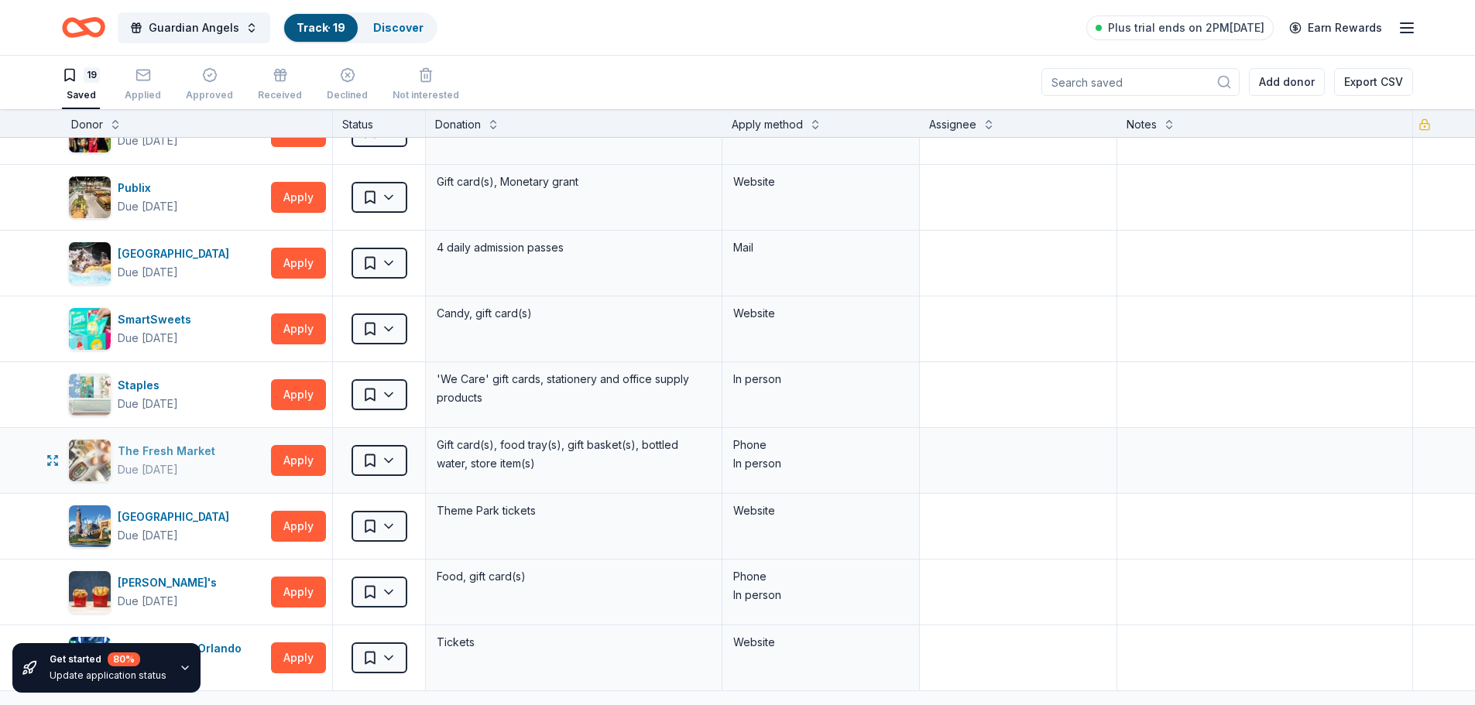
click at [156, 449] on div "The Fresh Market" at bounding box center [170, 451] width 104 height 19
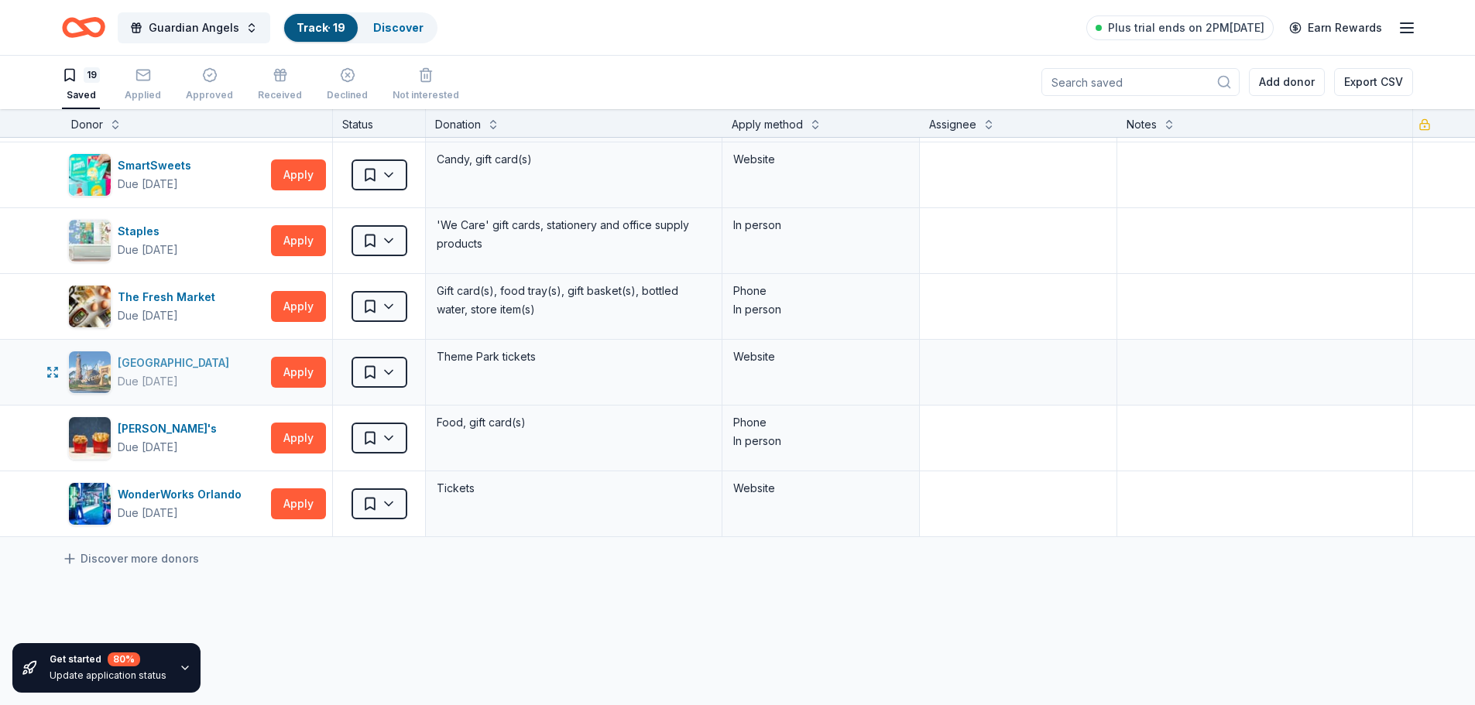
scroll to position [852, 0]
click at [155, 365] on div "Universal Orlando Resort" at bounding box center [177, 362] width 118 height 19
click at [194, 501] on div "WonderWorks Orlando" at bounding box center [183, 494] width 130 height 19
click at [308, 436] on button "Apply" at bounding box center [298, 437] width 55 height 31
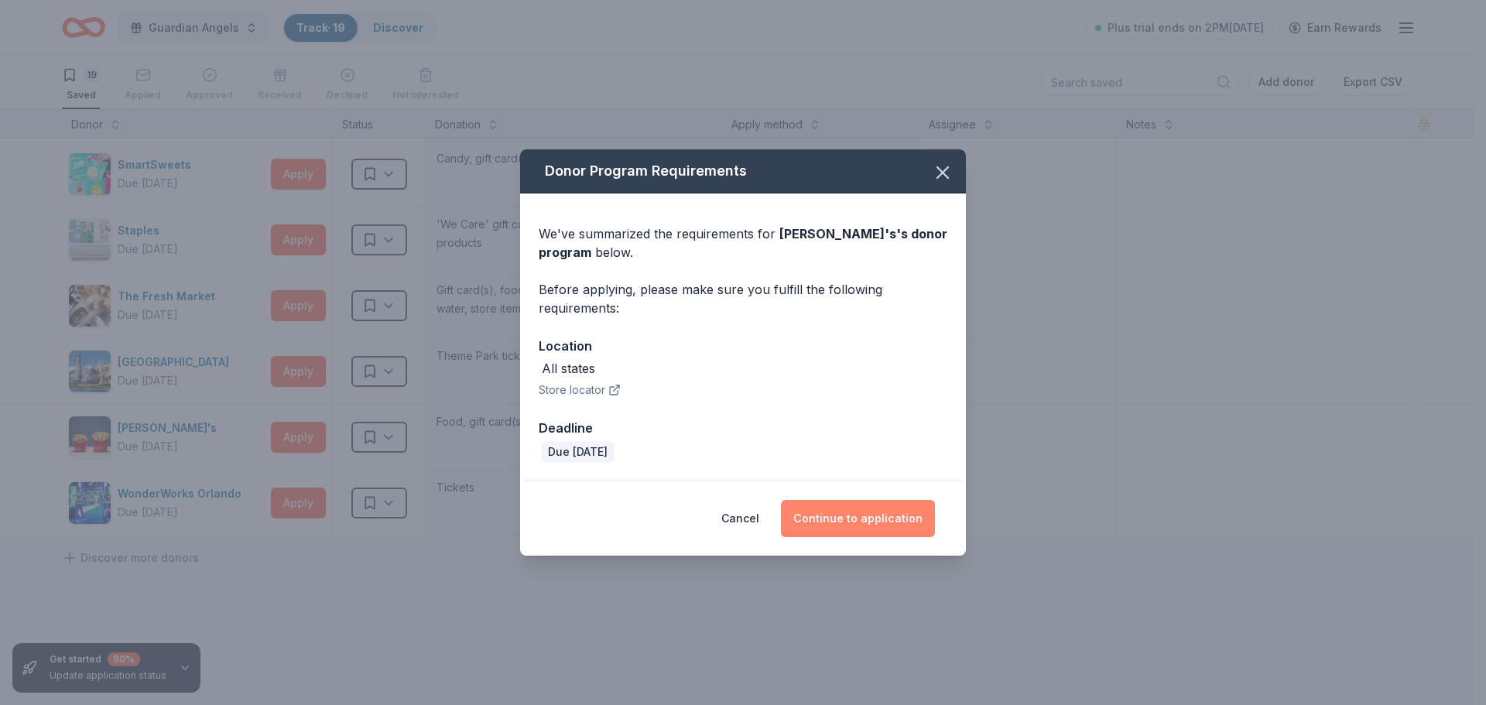
click at [875, 526] on button "Continue to application" at bounding box center [858, 518] width 154 height 37
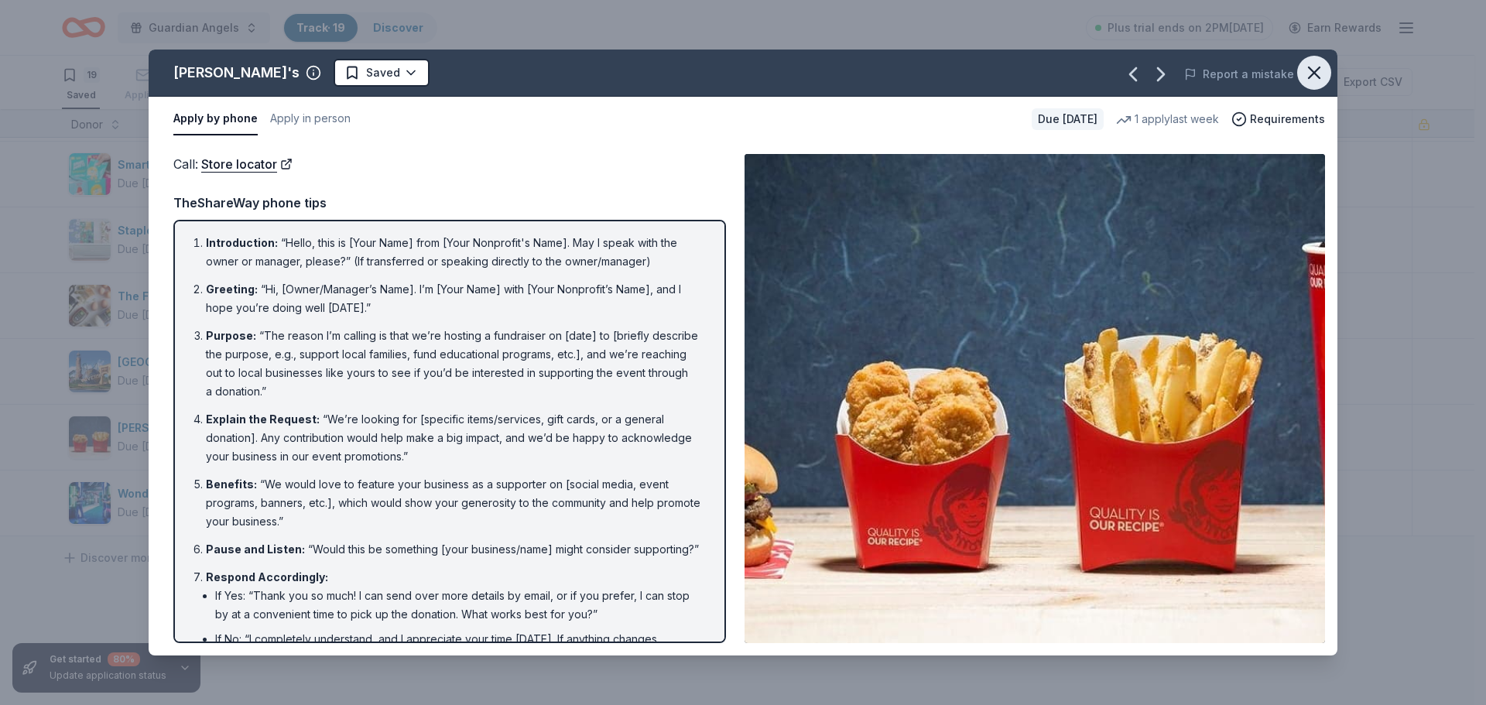
click at [1323, 71] on icon "button" at bounding box center [1315, 73] width 22 height 22
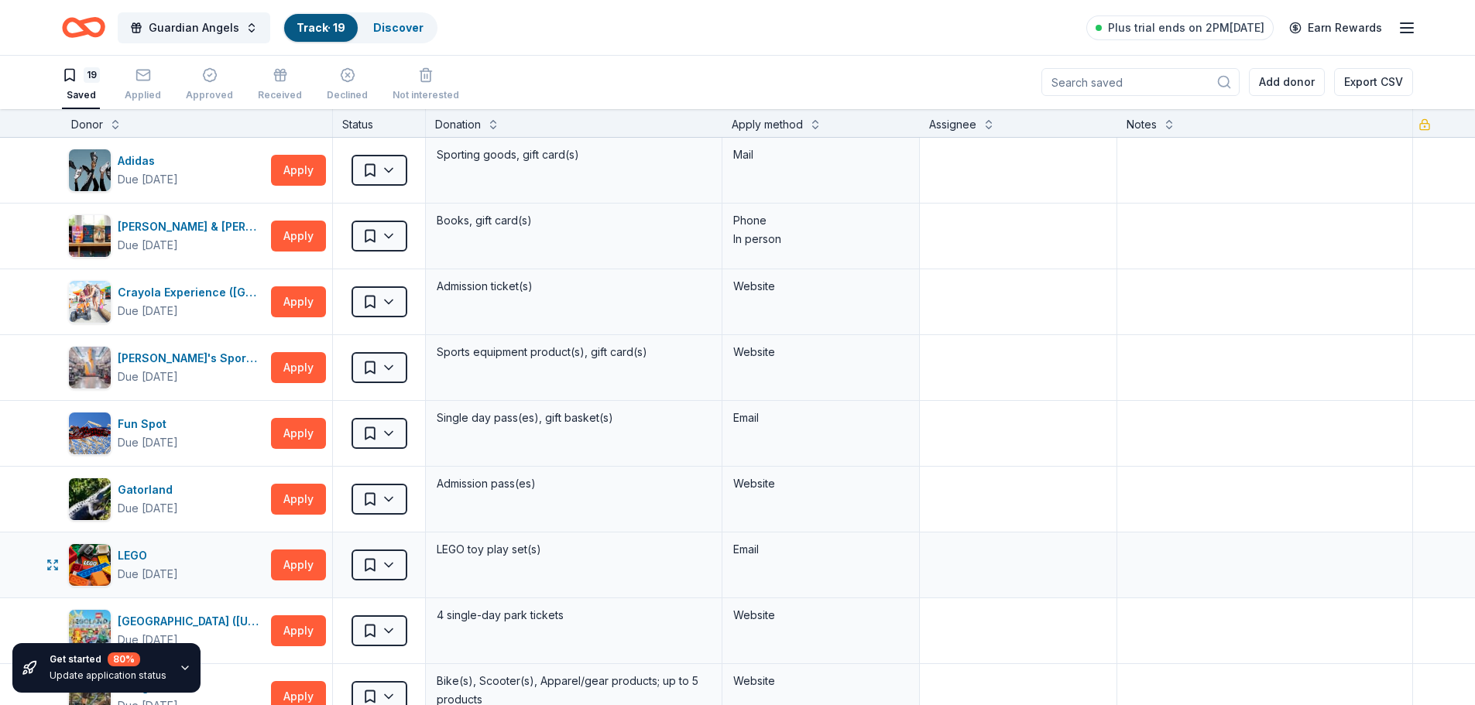
scroll to position [0, 0]
click at [190, 233] on div "Barnes & Noble" at bounding box center [191, 227] width 147 height 19
click at [240, 26] on button "Guardian Angels" at bounding box center [194, 27] width 153 height 31
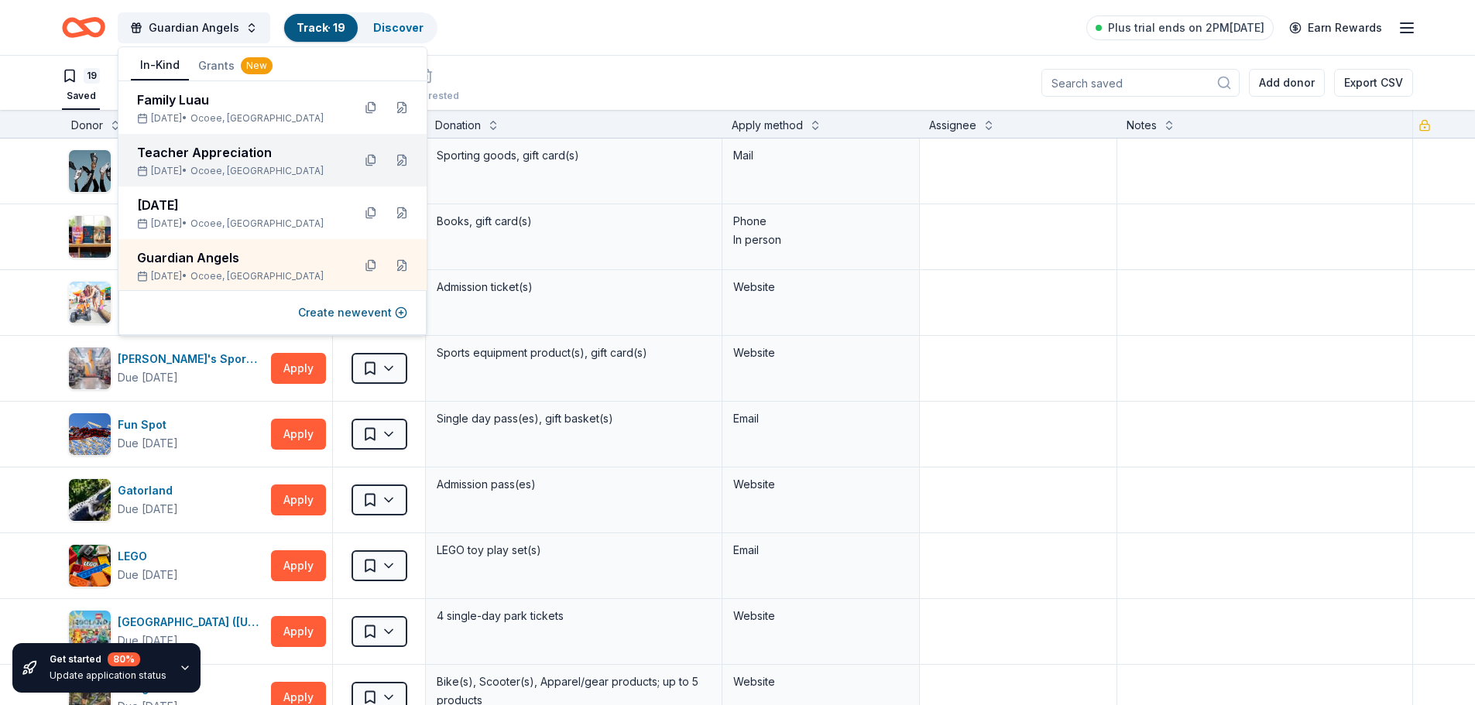
click at [208, 160] on div "Teacher Appreciation" at bounding box center [238, 152] width 203 height 19
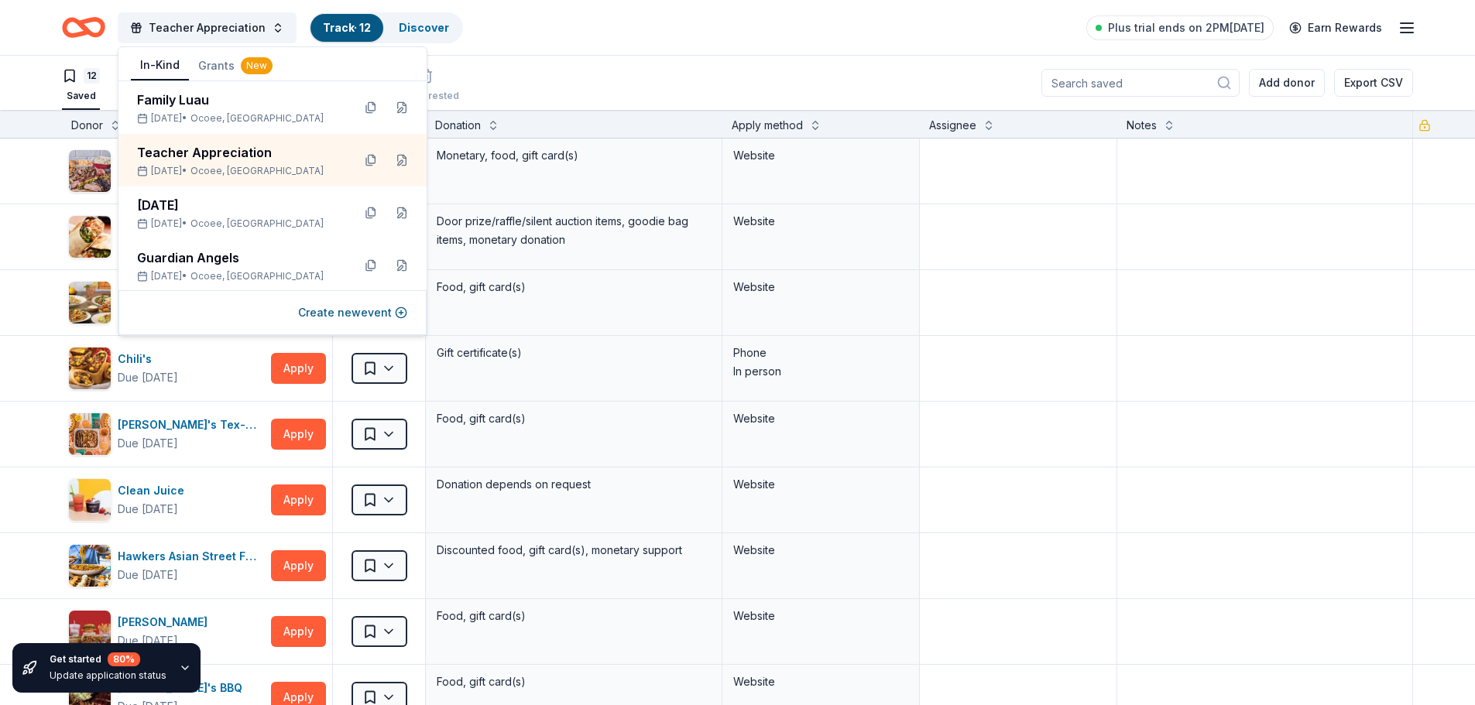
click at [640, 59] on div "12 Saved Applied Approved Received Declined Not interested Add donor Export CSV" at bounding box center [737, 83] width 1351 height 54
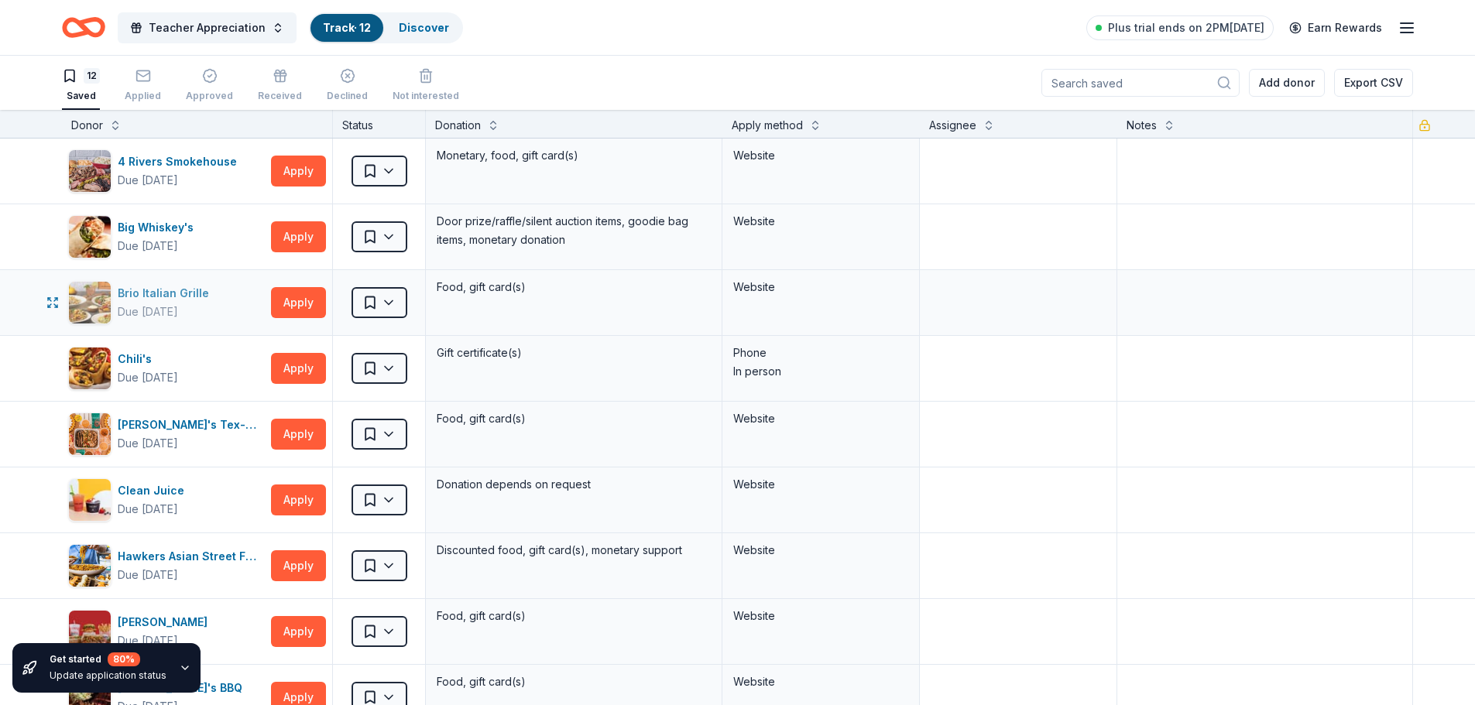
click at [202, 301] on div "Brio Italian Grille" at bounding box center [167, 293] width 98 height 19
click at [151, 423] on div "Chuy's Tex-Mex" at bounding box center [191, 425] width 147 height 19
click at [300, 499] on button "Apply" at bounding box center [298, 500] width 55 height 31
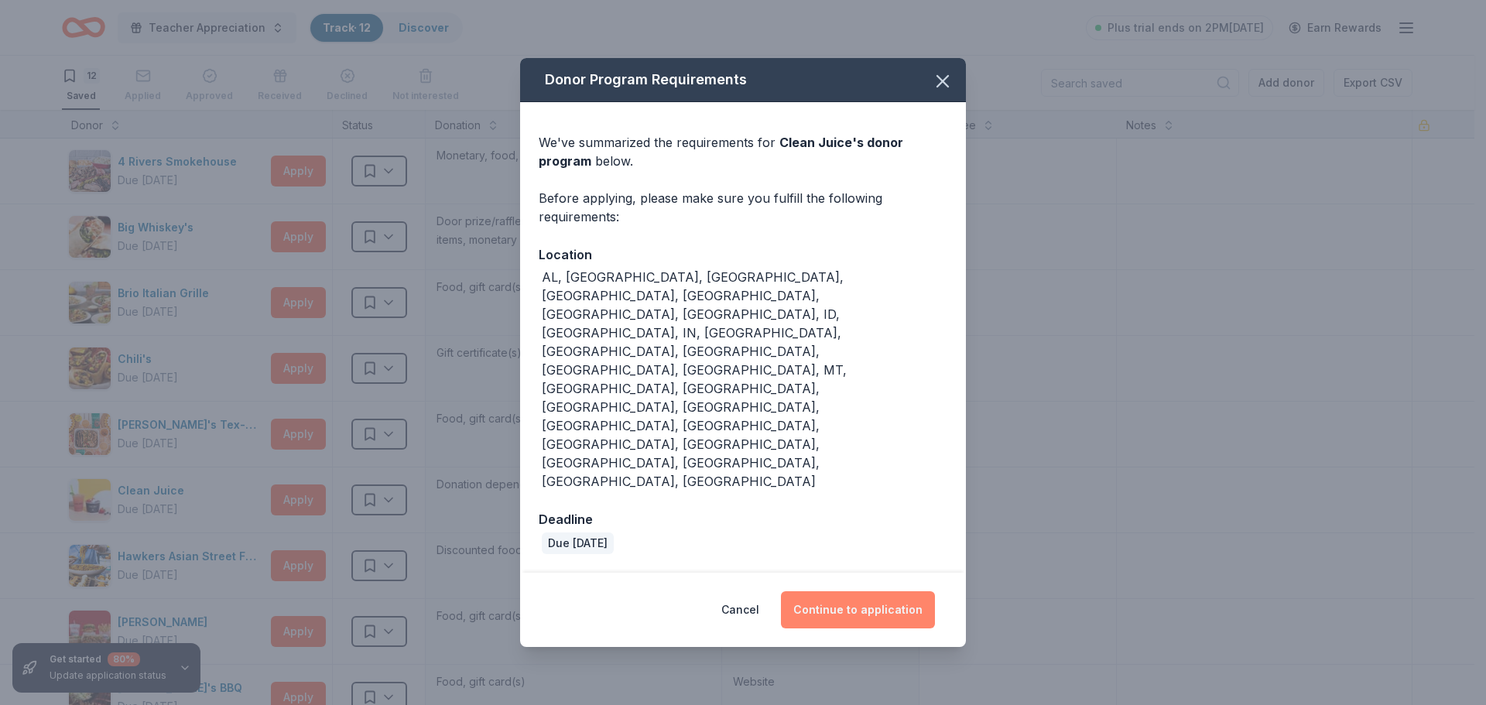
click at [882, 591] on button "Continue to application" at bounding box center [858, 609] width 154 height 37
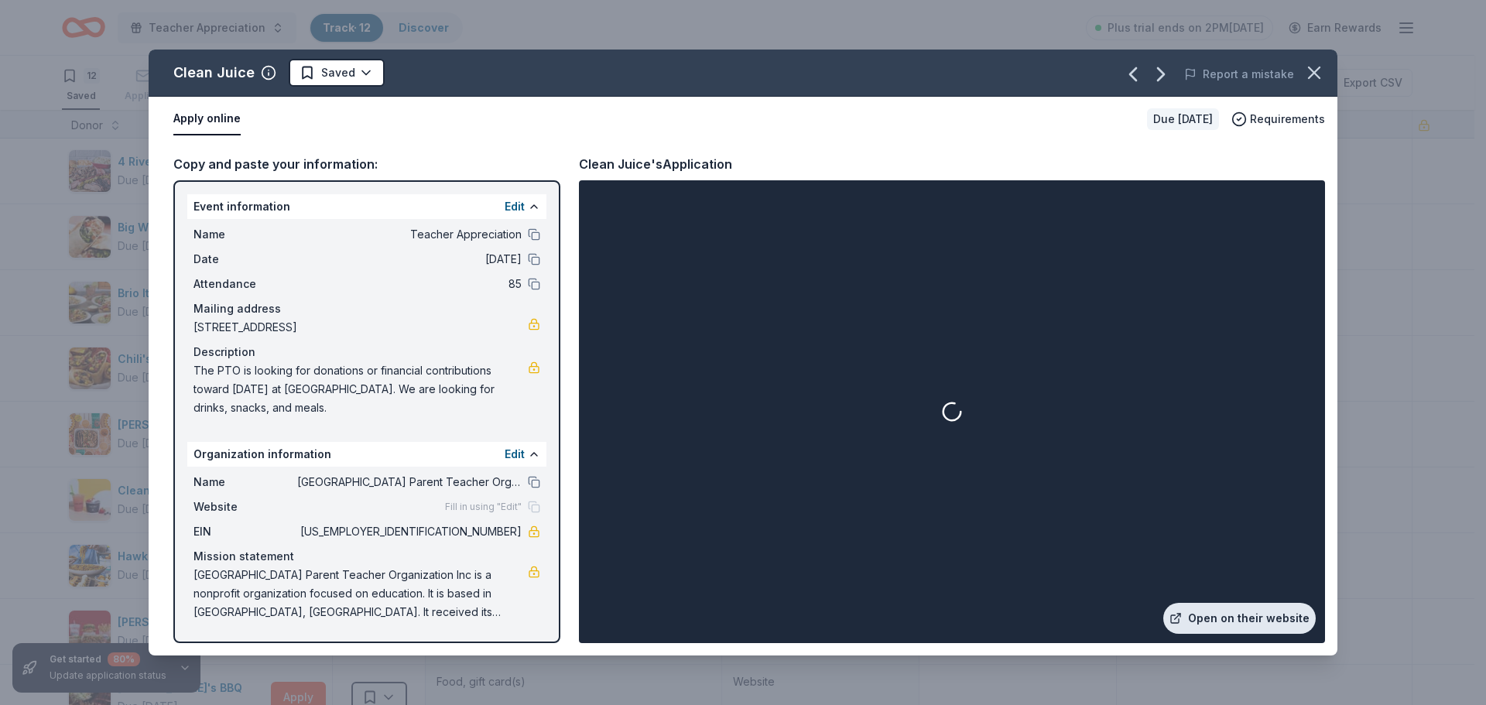
click at [1250, 621] on link "Open on their website" at bounding box center [1240, 618] width 153 height 31
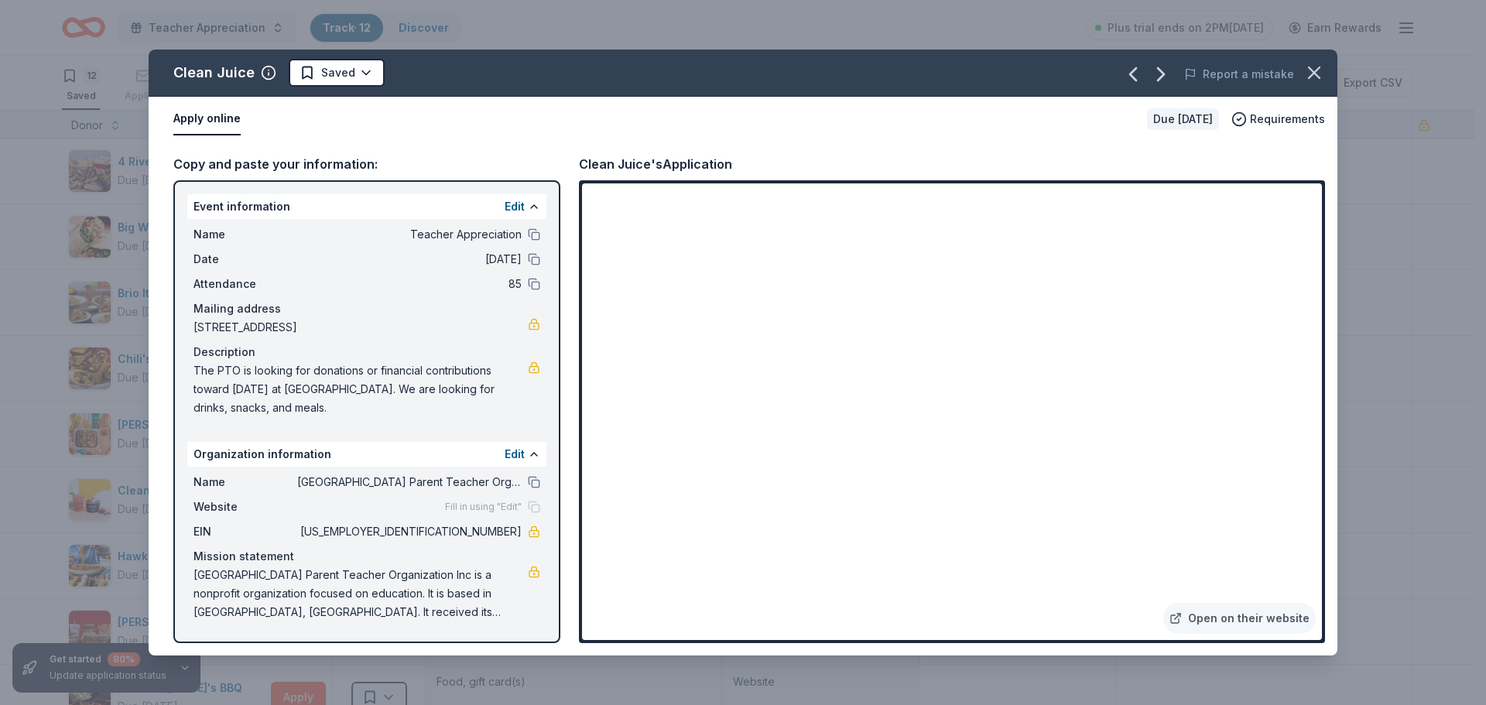
click at [36, 149] on div "Clean Juice Saved Report a mistake Apply online Due in 221 days Requirements Co…" at bounding box center [743, 352] width 1486 height 705
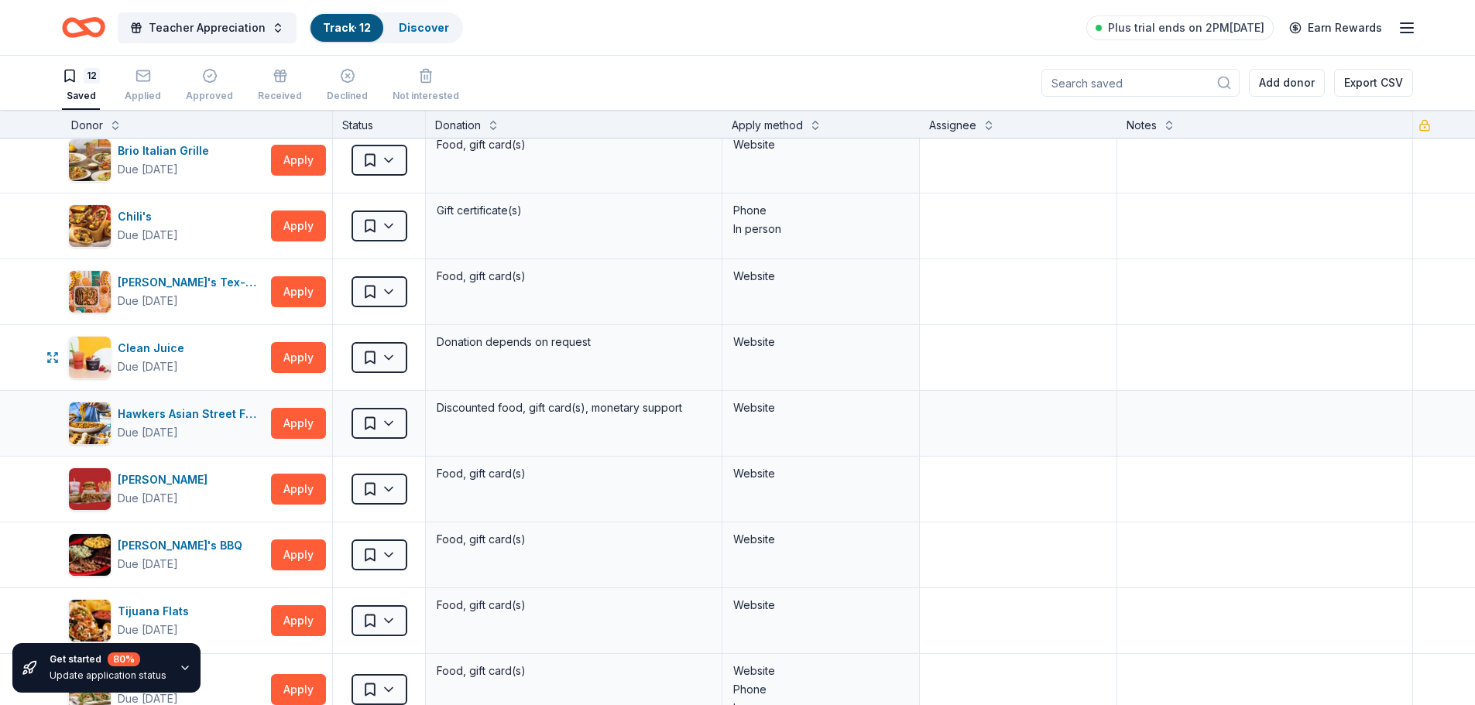
scroll to position [155, 0]
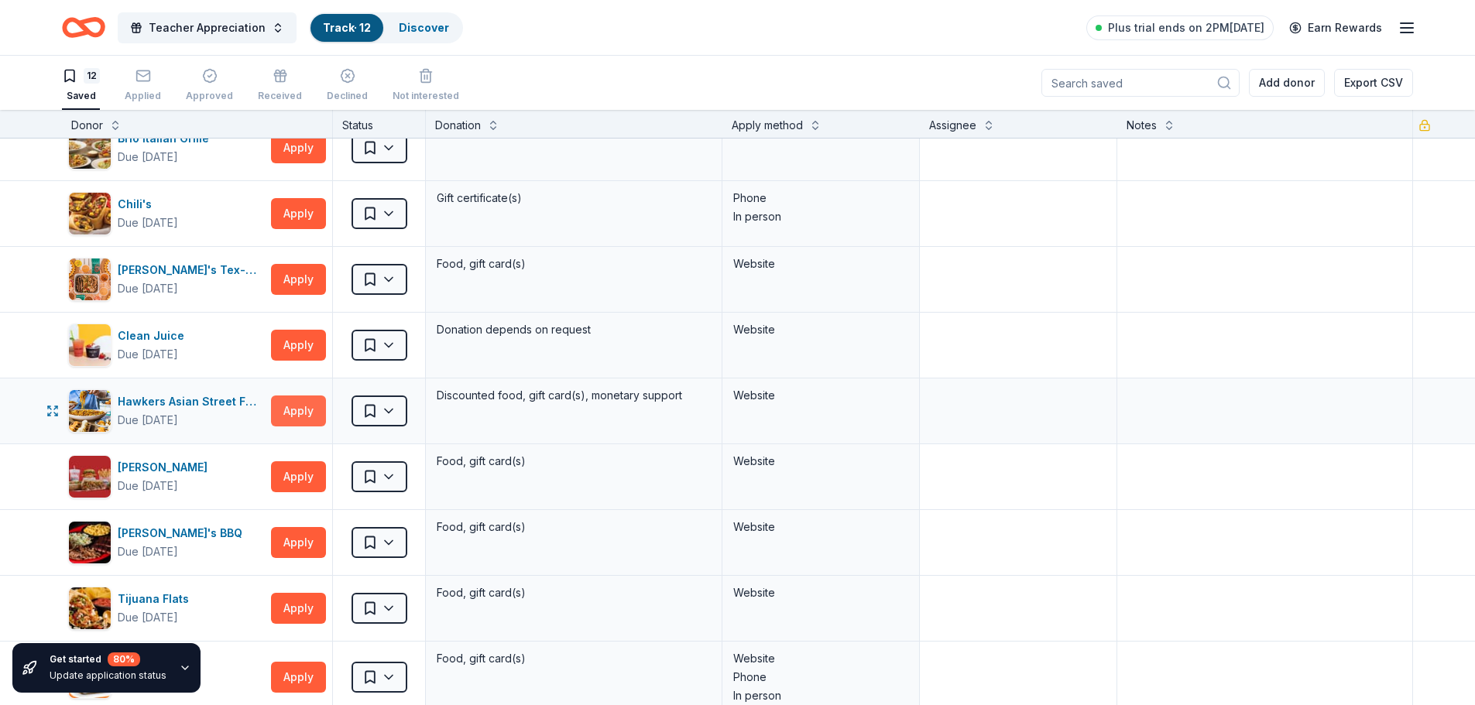
click at [299, 412] on button "Apply" at bounding box center [298, 411] width 55 height 31
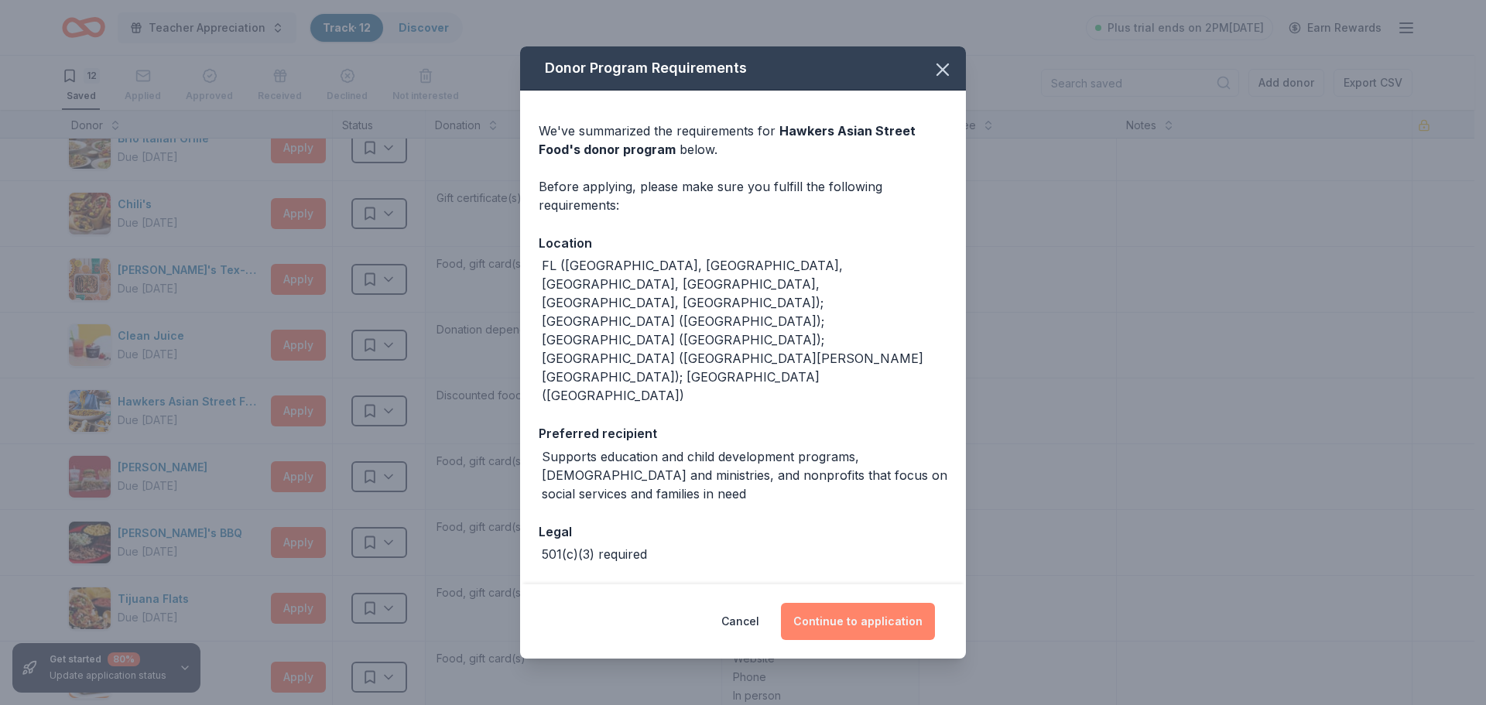
click at [815, 610] on button "Continue to application" at bounding box center [858, 621] width 154 height 37
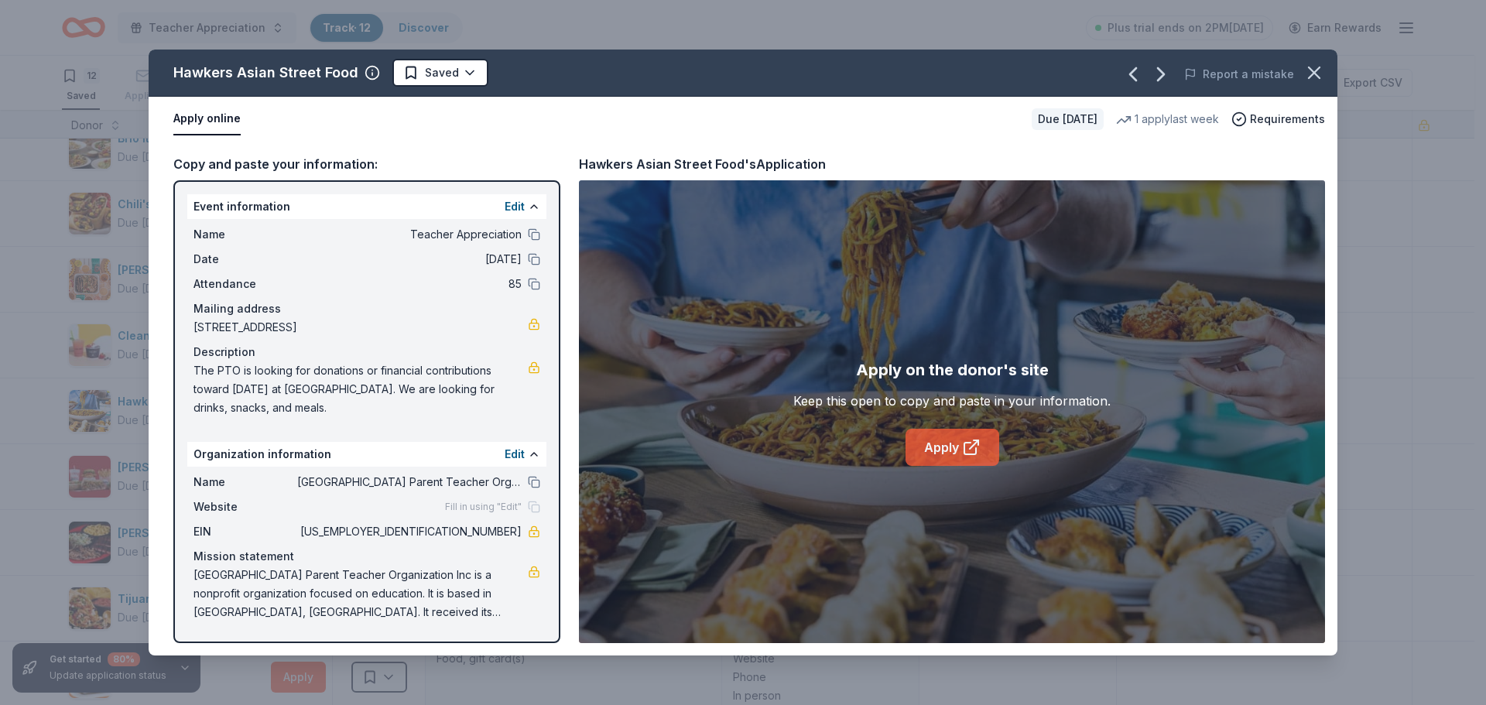
click at [953, 454] on link "Apply" at bounding box center [953, 447] width 94 height 37
click at [0, 228] on div "Hawkers Asian Street Food Saved Report a mistake Apply online Due in 221 days 1…" at bounding box center [743, 352] width 1486 height 705
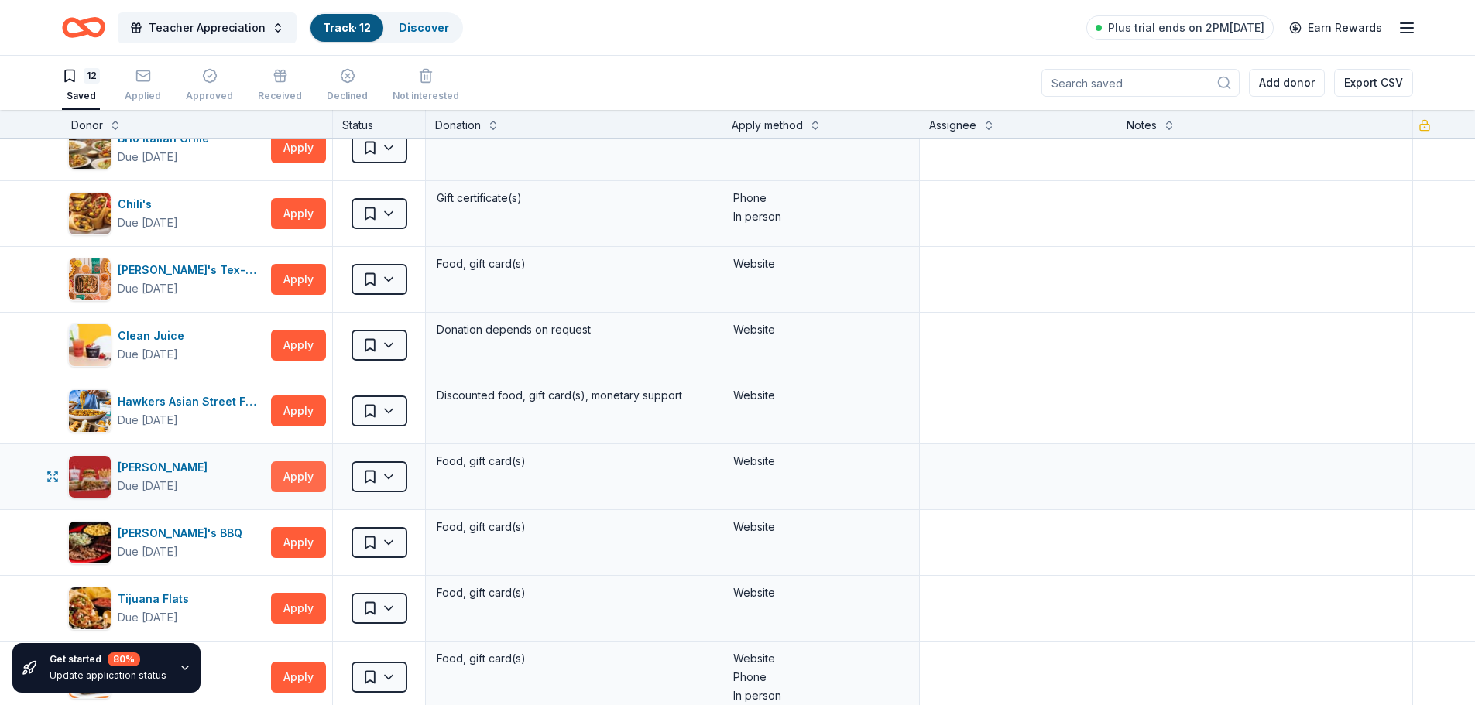
click at [290, 473] on button "Apply" at bounding box center [298, 476] width 55 height 31
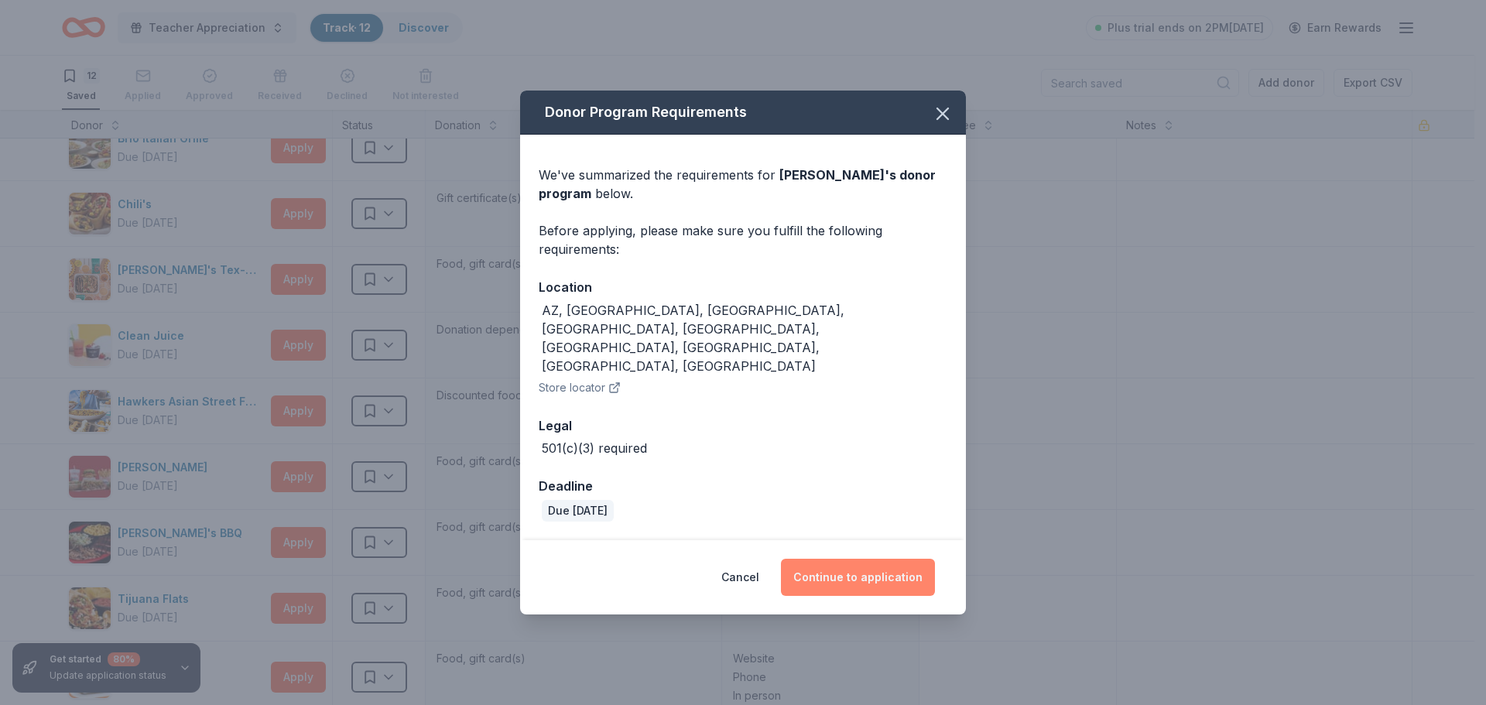
click at [844, 559] on button "Continue to application" at bounding box center [858, 577] width 154 height 37
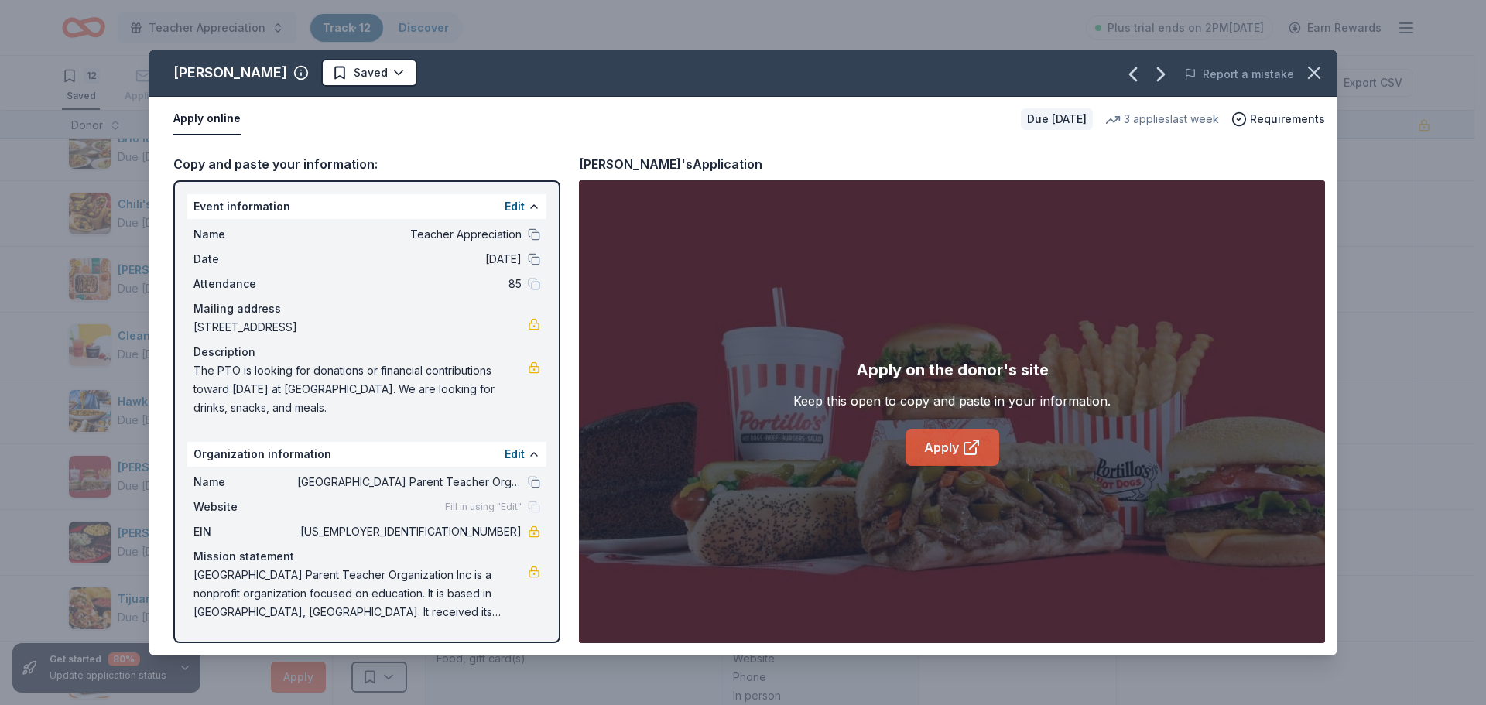
click at [946, 448] on link "Apply" at bounding box center [953, 447] width 94 height 37
click at [25, 269] on div "Portillo's Saved Report a mistake Apply online Due in 237 days 3 applies last w…" at bounding box center [743, 352] width 1486 height 705
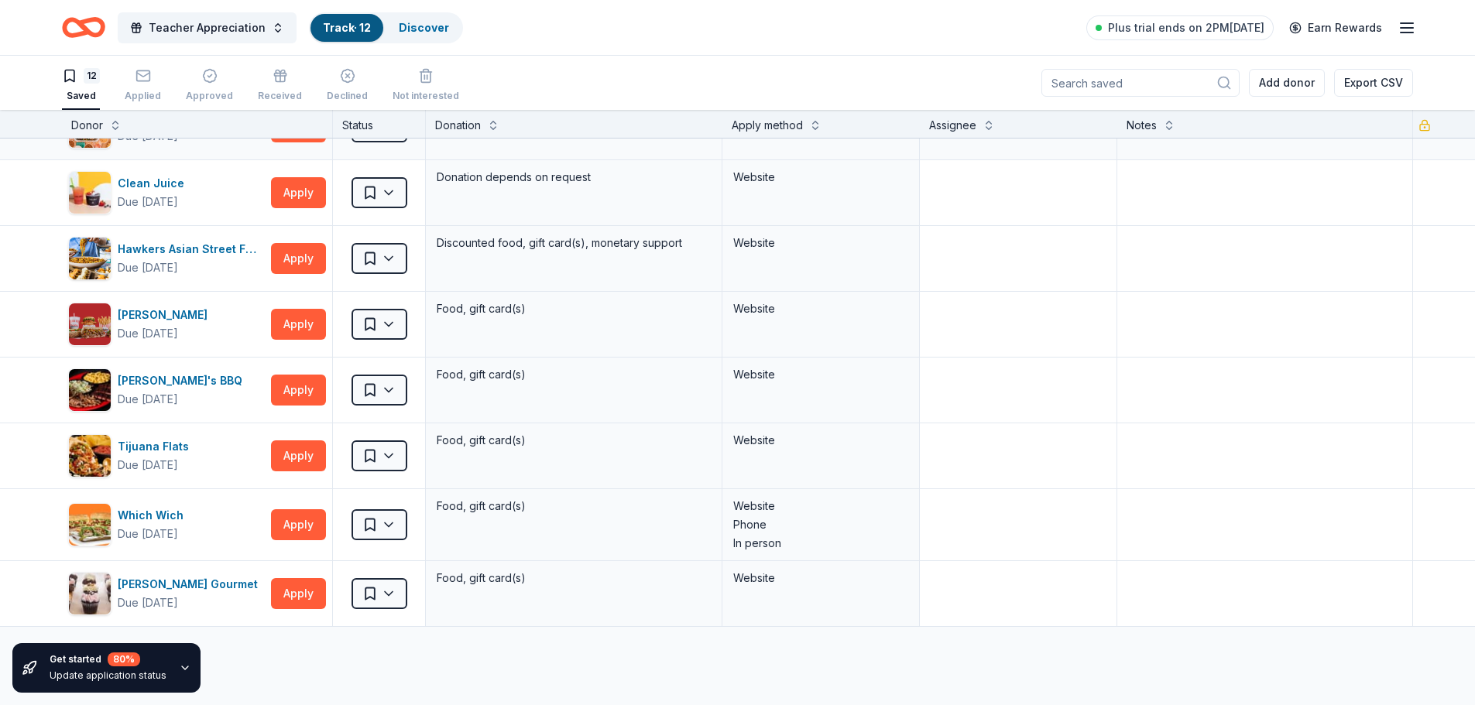
scroll to position [387, 0]
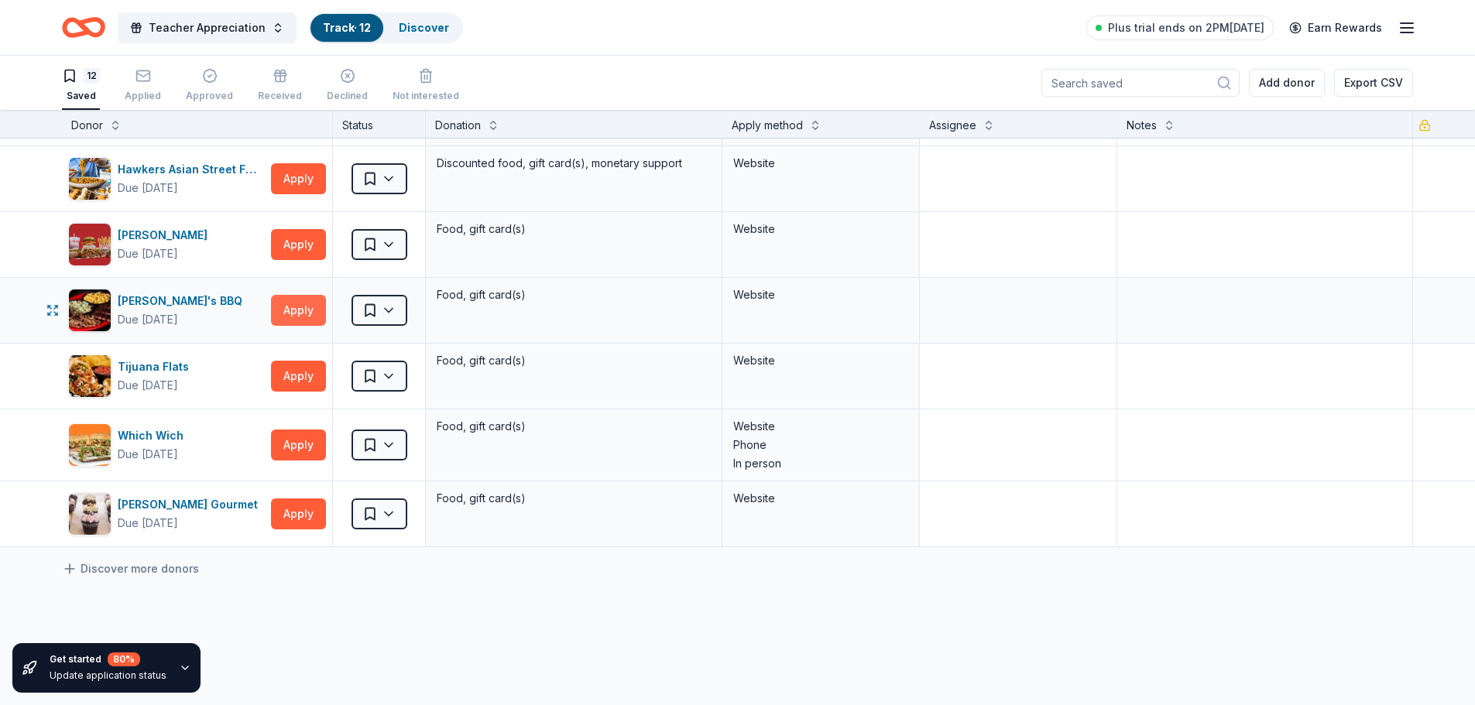
click at [308, 309] on button "Apply" at bounding box center [298, 310] width 55 height 31
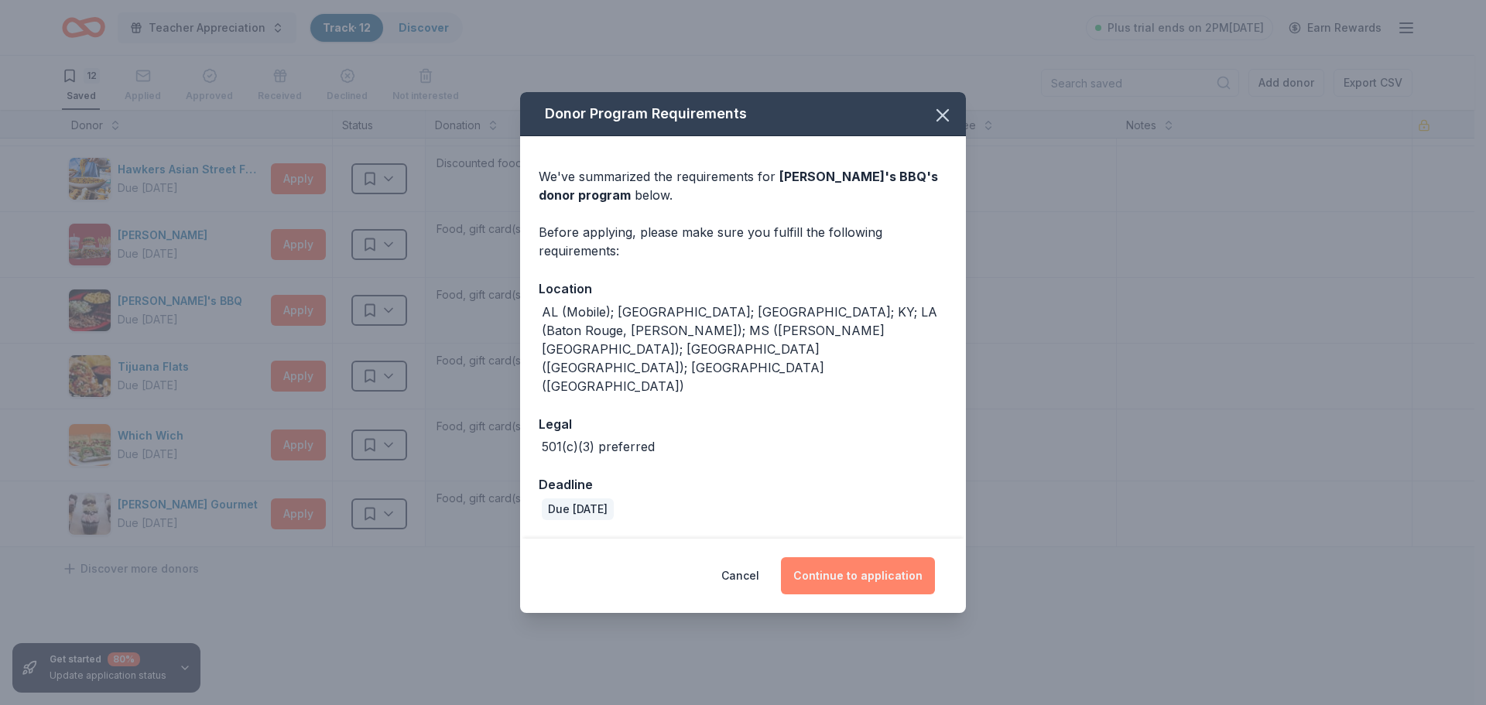
click at [852, 557] on button "Continue to application" at bounding box center [858, 575] width 154 height 37
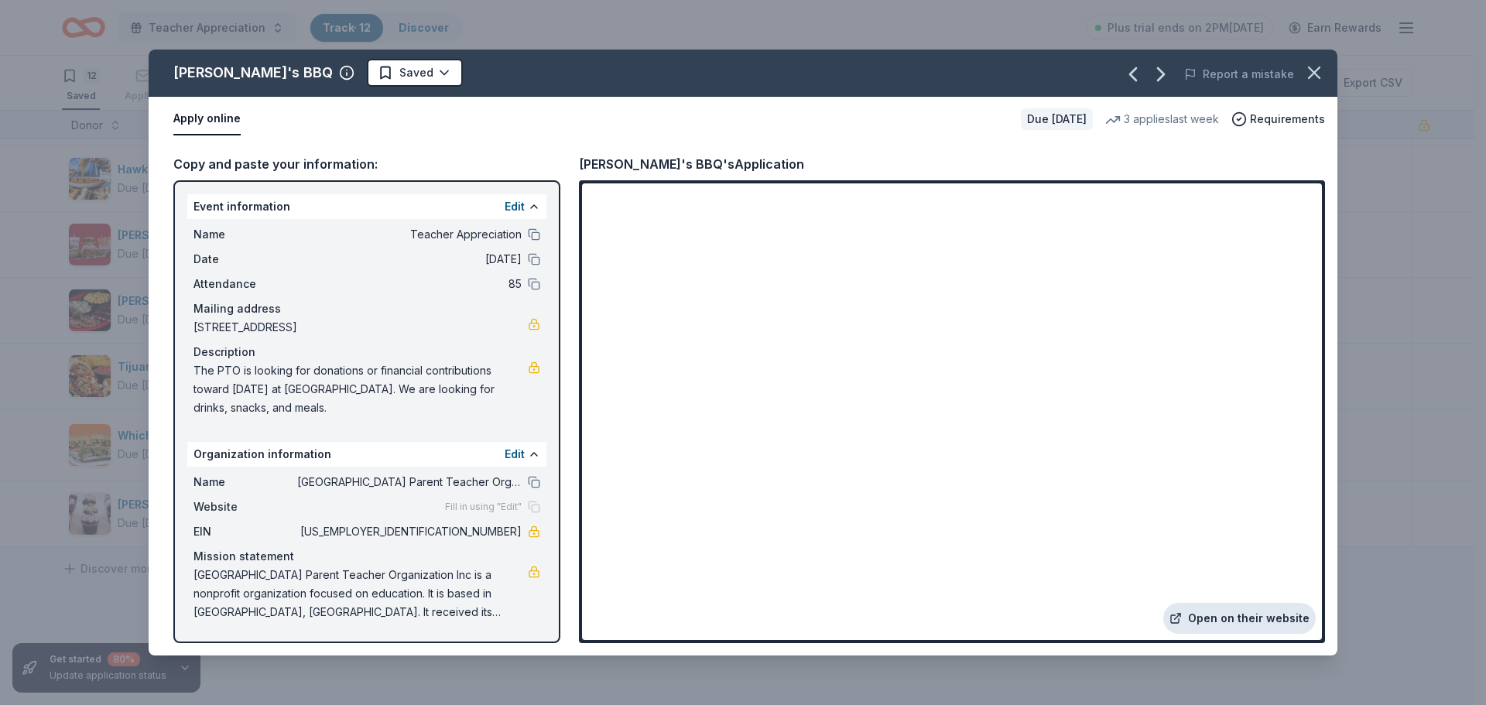
click at [1233, 606] on link "Open on their website" at bounding box center [1240, 618] width 153 height 31
click at [34, 239] on div "Sonny's BBQ Saved Report a mistake Apply online Due in 221 days 3 applies last …" at bounding box center [743, 352] width 1486 height 705
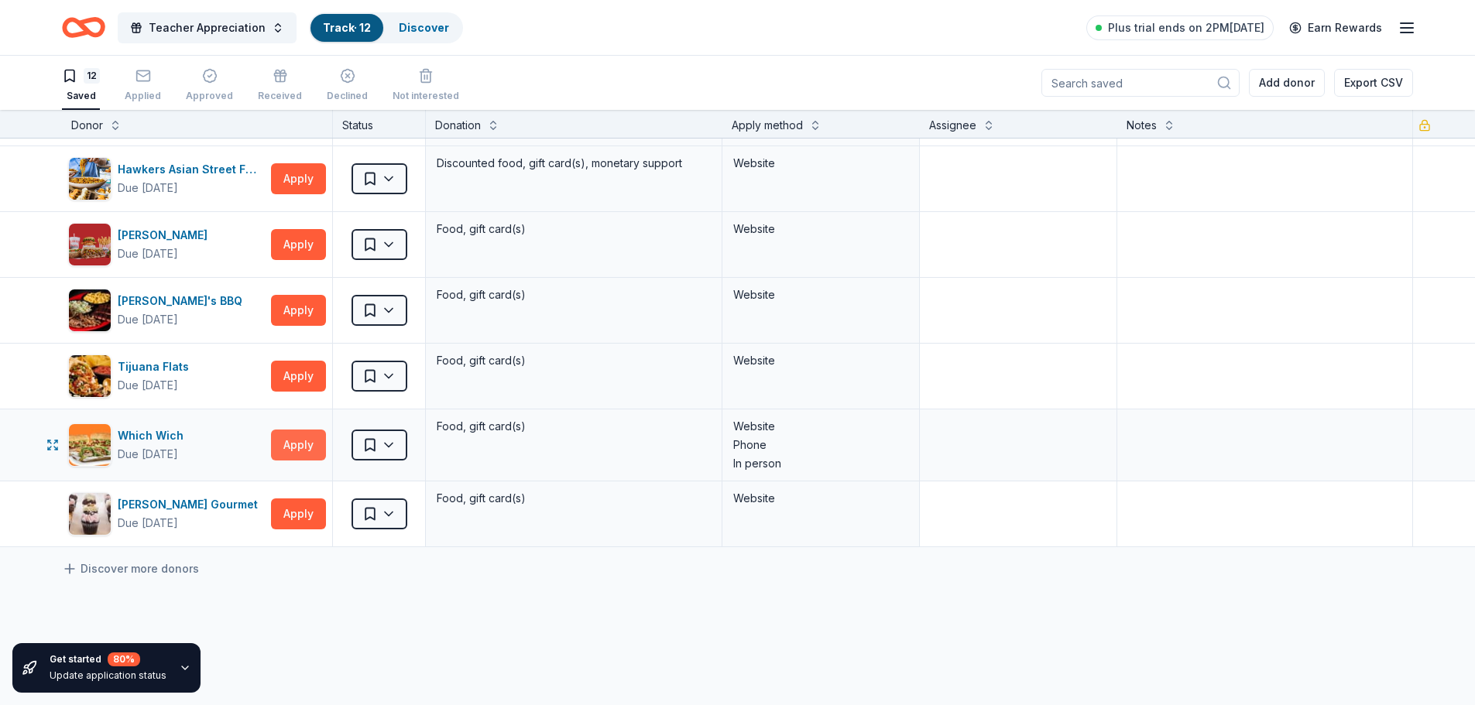
click at [293, 441] on button "Apply" at bounding box center [298, 445] width 55 height 31
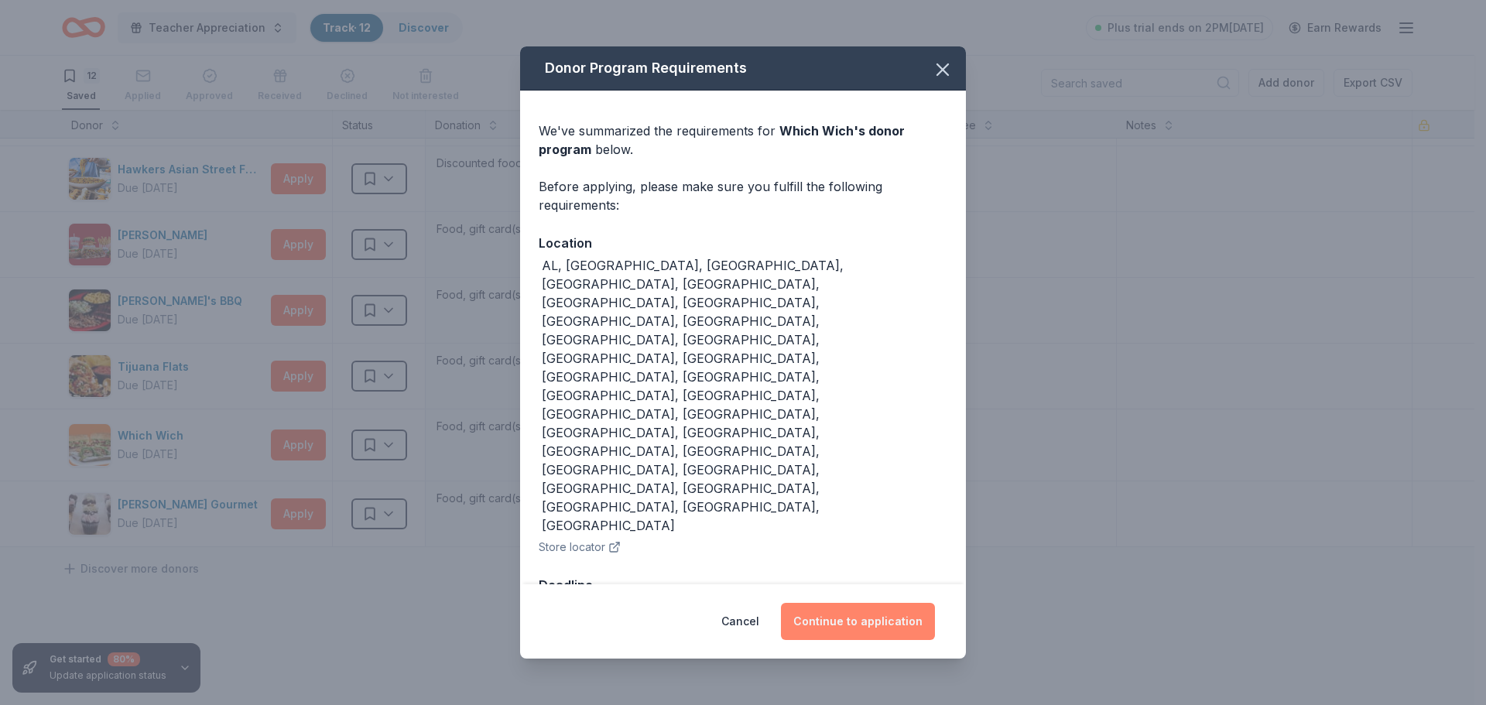
click at [837, 603] on button "Continue to application" at bounding box center [858, 621] width 154 height 37
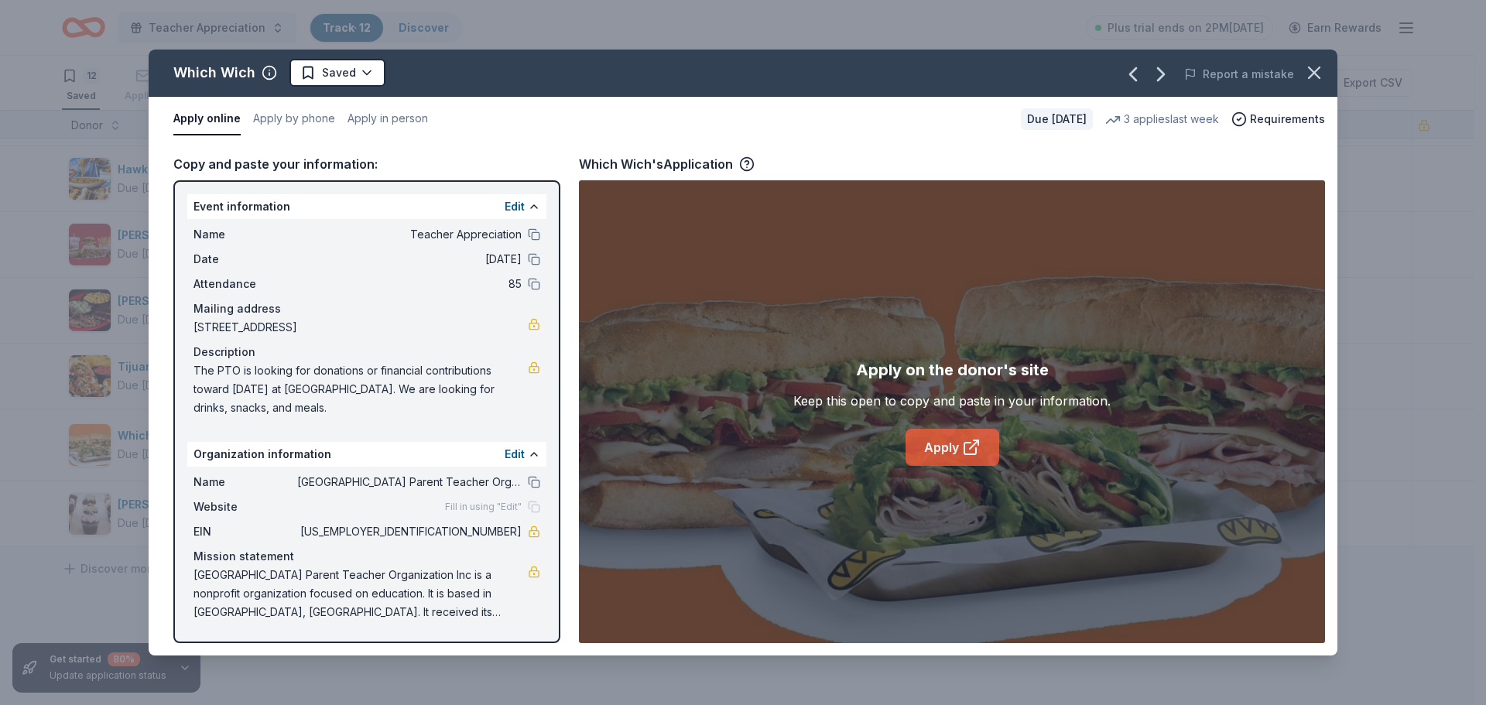
click at [951, 457] on link "Apply" at bounding box center [953, 447] width 94 height 37
click at [0, 271] on div "Which Wich Saved Report a mistake Apply online Apply by phone Apply in person D…" at bounding box center [743, 352] width 1486 height 705
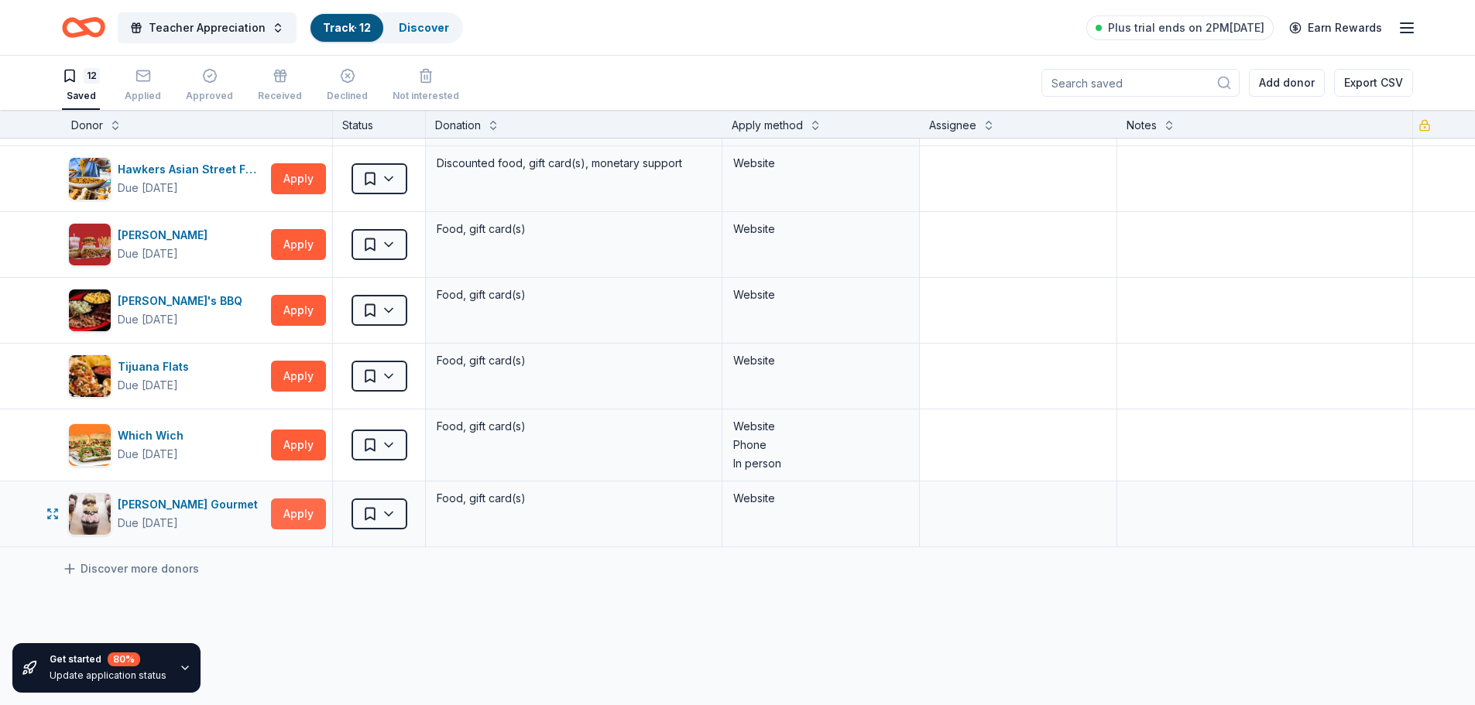
click at [290, 516] on button "Apply" at bounding box center [298, 514] width 55 height 31
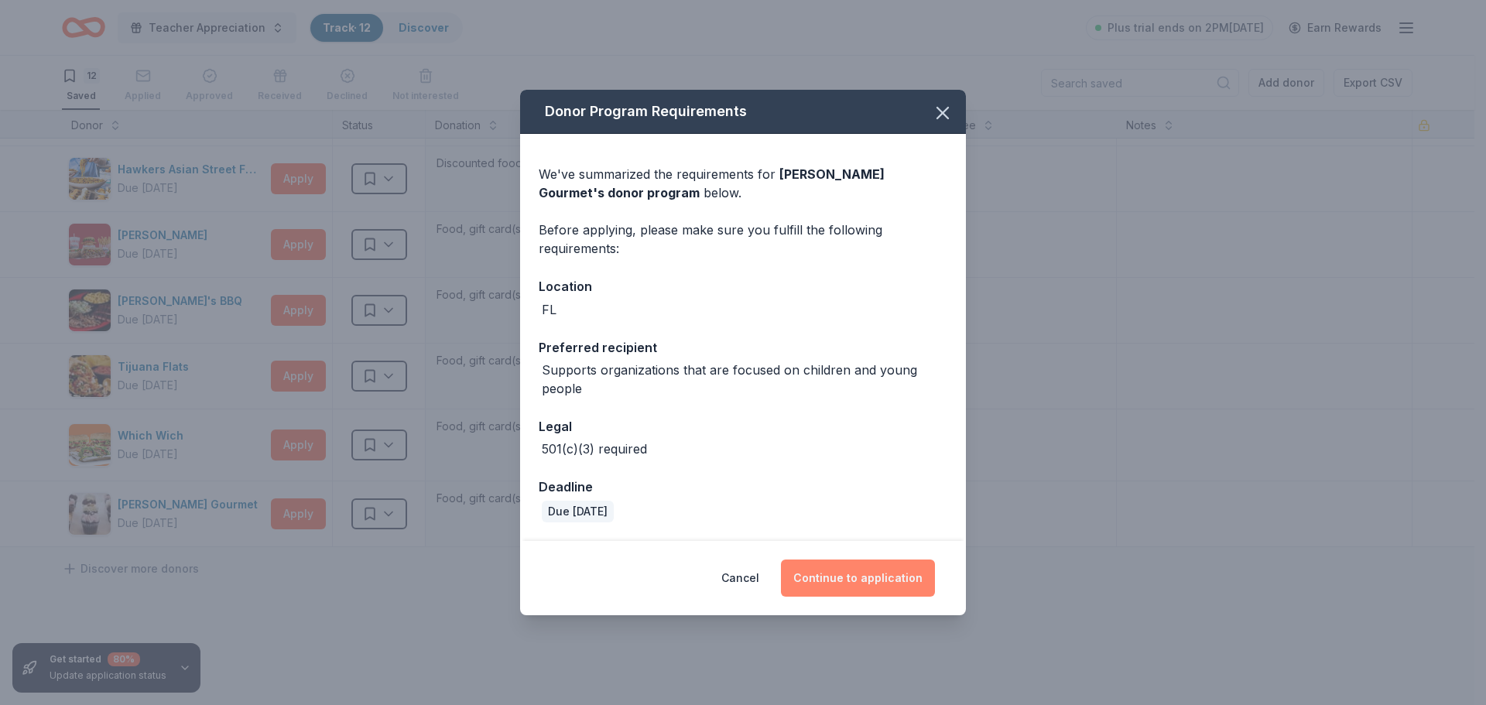
click at [867, 574] on button "Continue to application" at bounding box center [858, 578] width 154 height 37
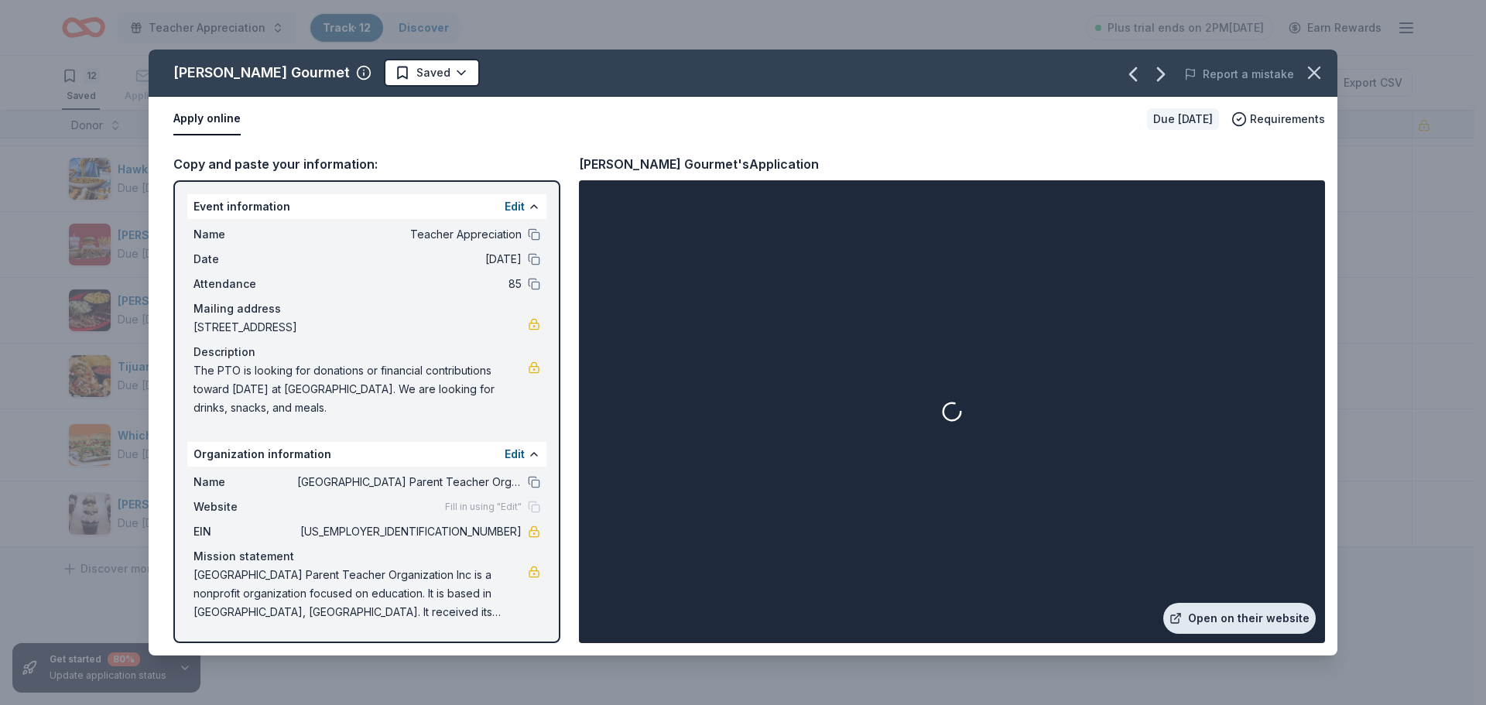
click at [1290, 615] on link "Open on their website" at bounding box center [1240, 618] width 153 height 31
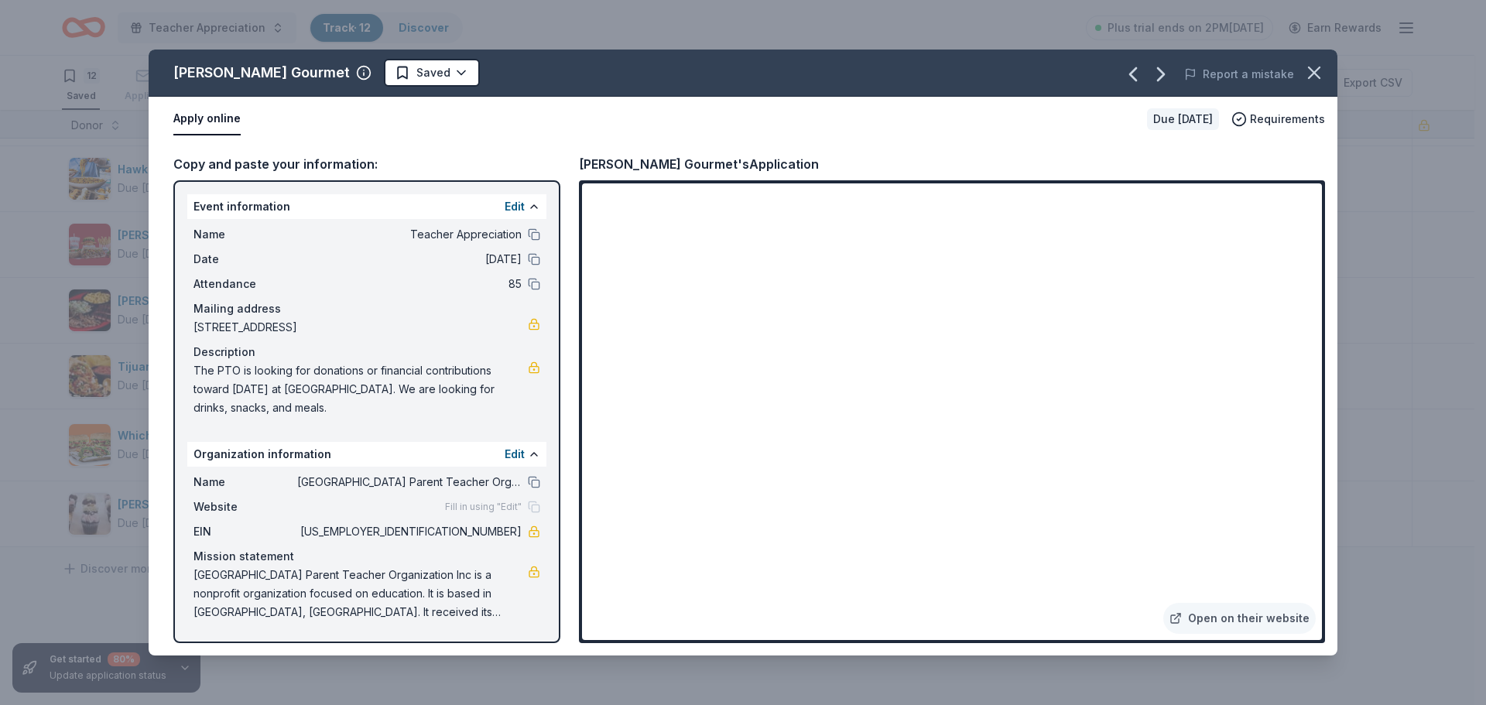
click at [26, 156] on div "Wright's Gourmet Saved Report a mistake Apply online Due in 191 days Requiremen…" at bounding box center [743, 352] width 1486 height 705
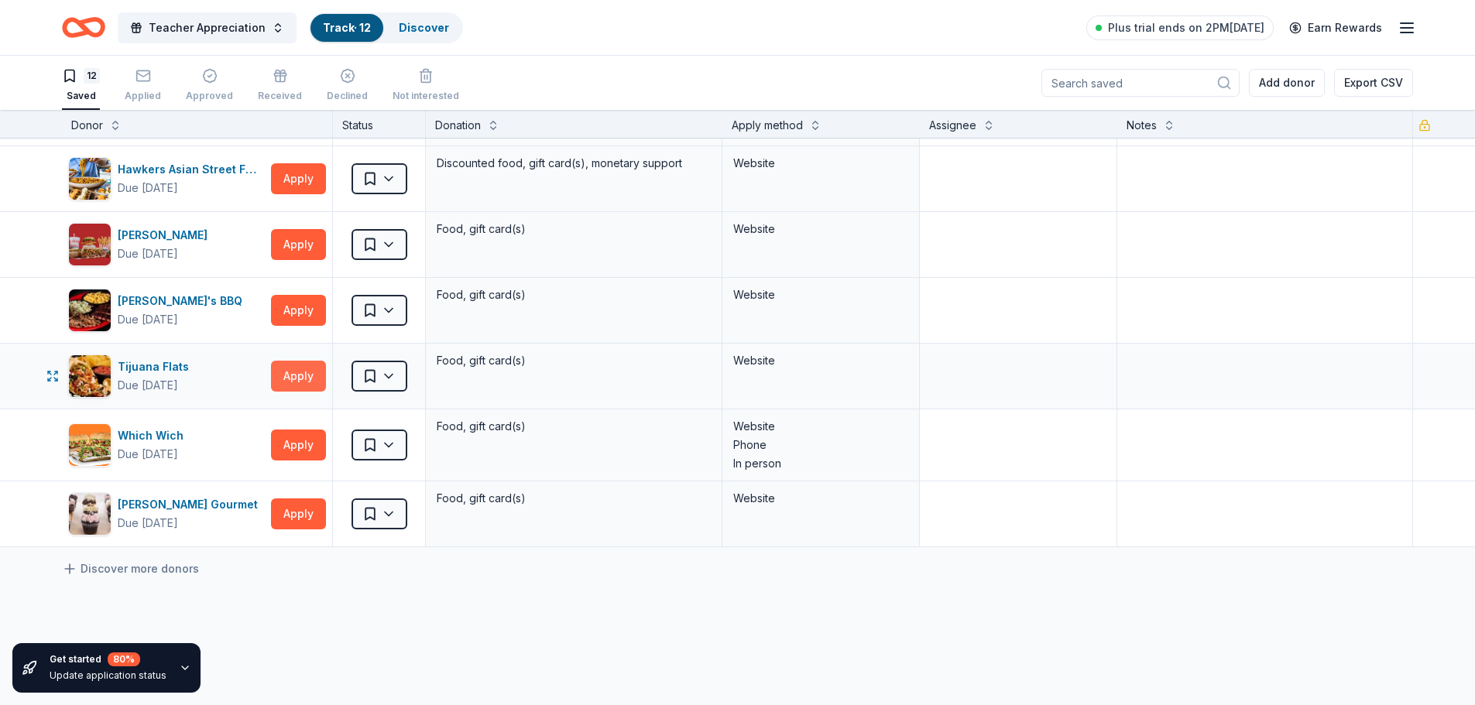
click at [293, 381] on button "Apply" at bounding box center [298, 376] width 55 height 31
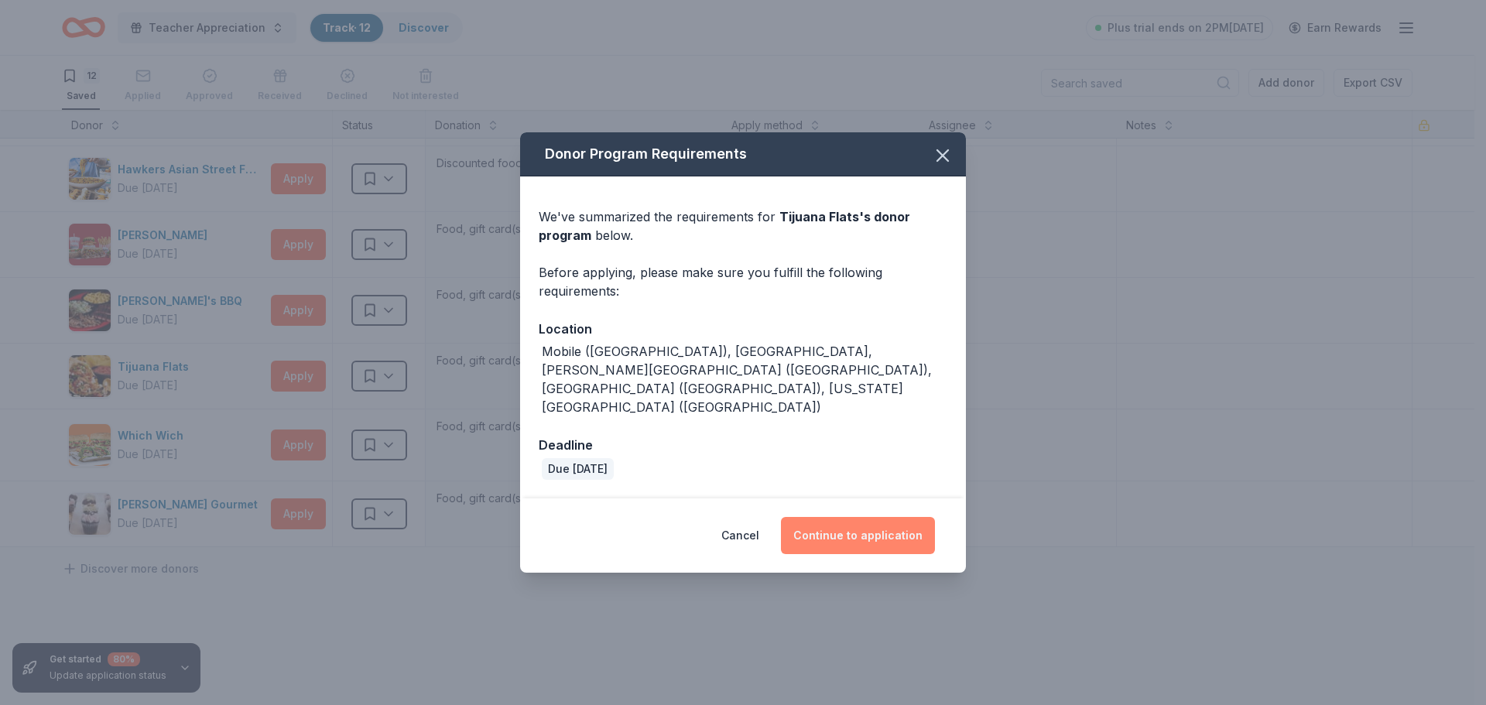
click at [825, 517] on button "Continue to application" at bounding box center [858, 535] width 154 height 37
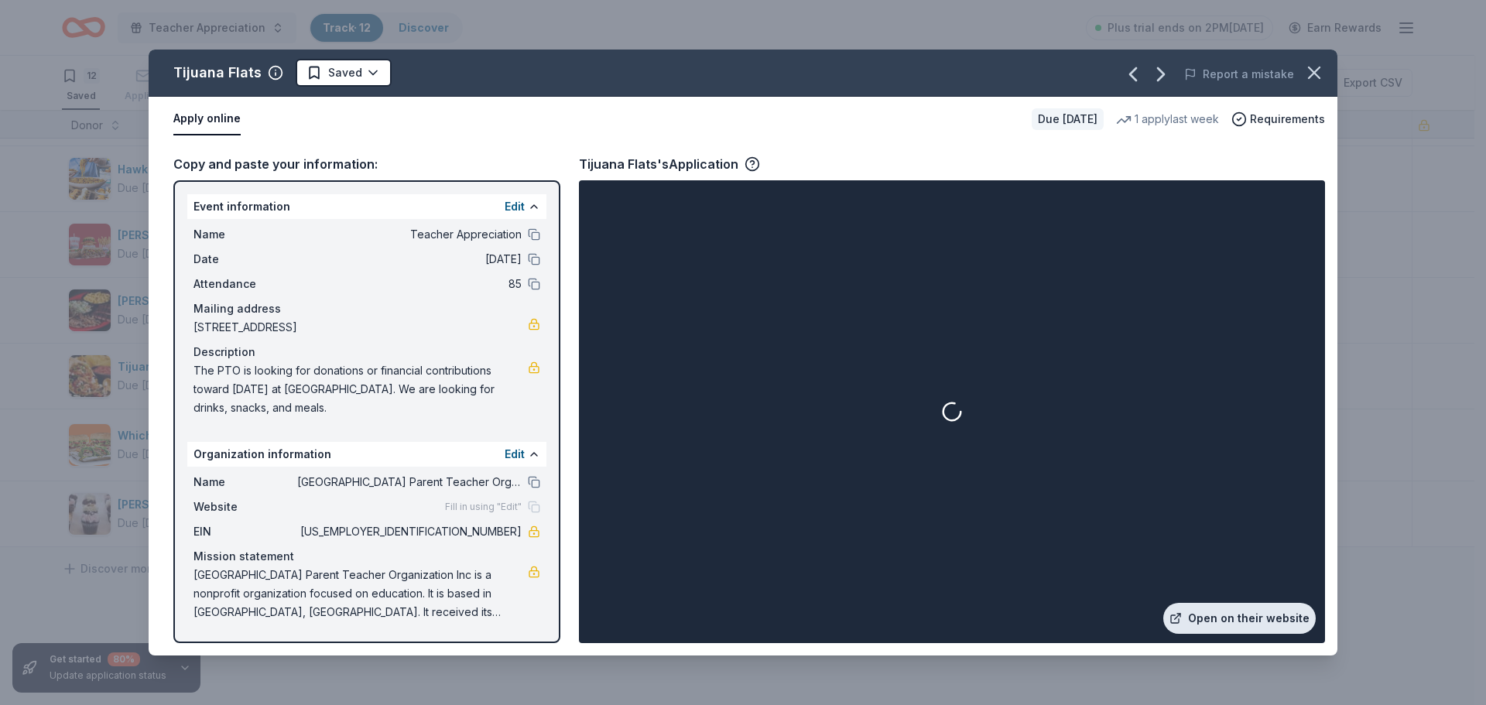
click at [1248, 621] on link "Open on their website" at bounding box center [1240, 618] width 153 height 31
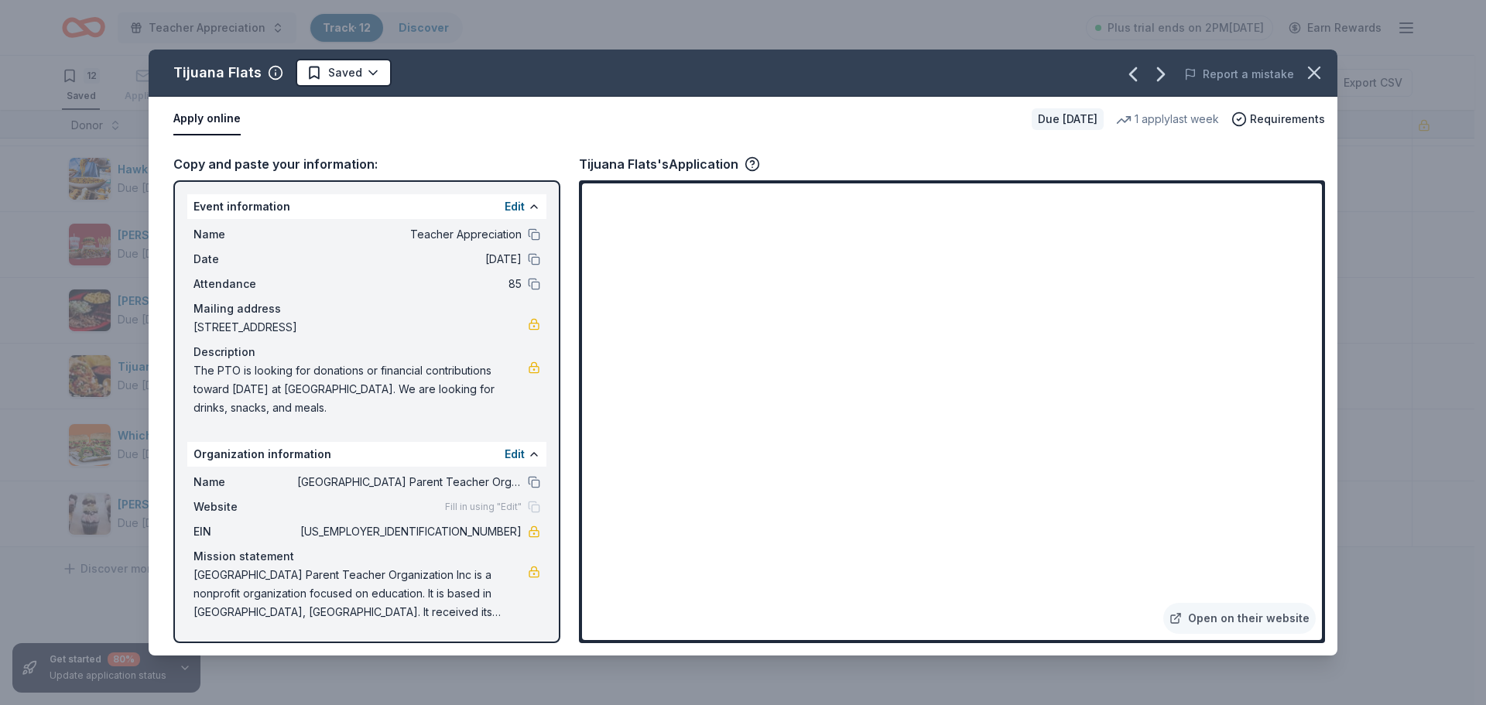
click at [42, 152] on div "Tijuana Flats Saved Report a mistake Apply online Due in 221 days 1 apply last …" at bounding box center [743, 352] width 1486 height 705
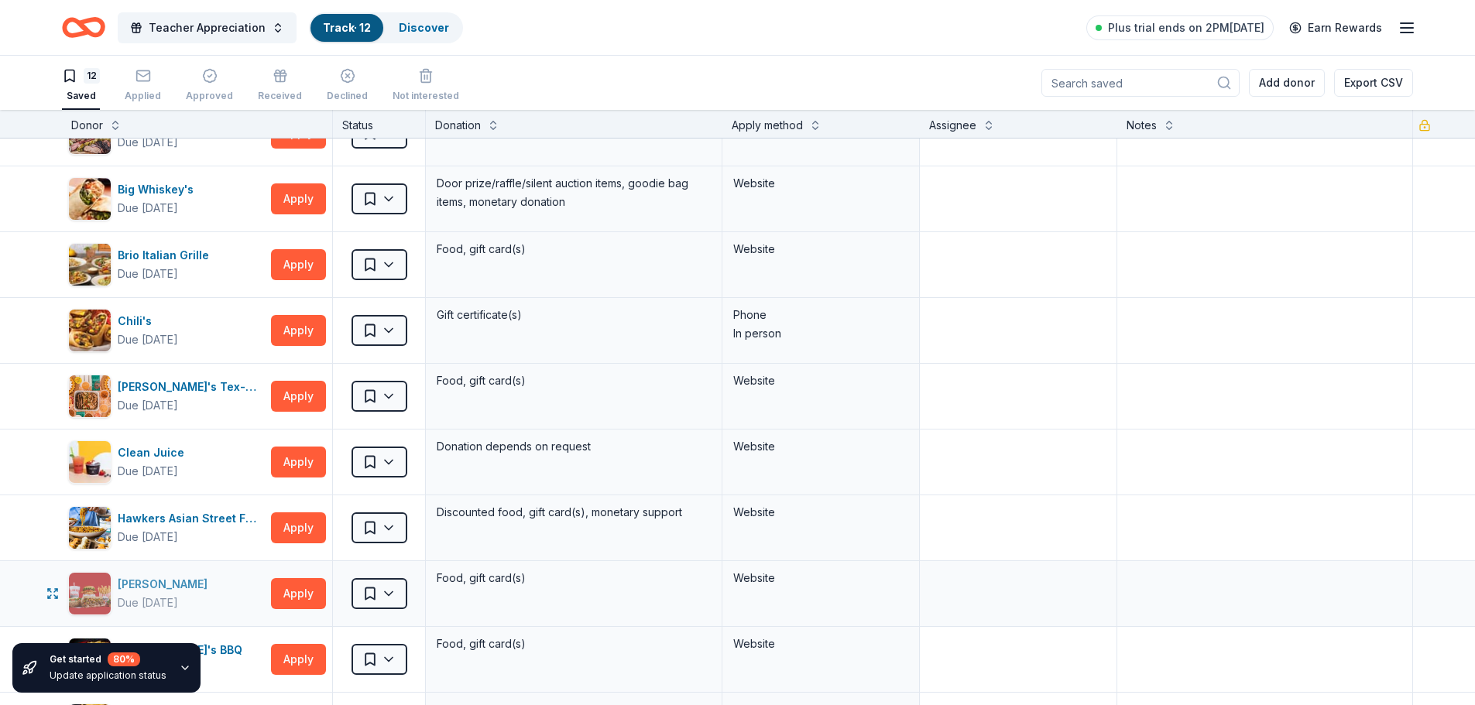
scroll to position [0, 0]
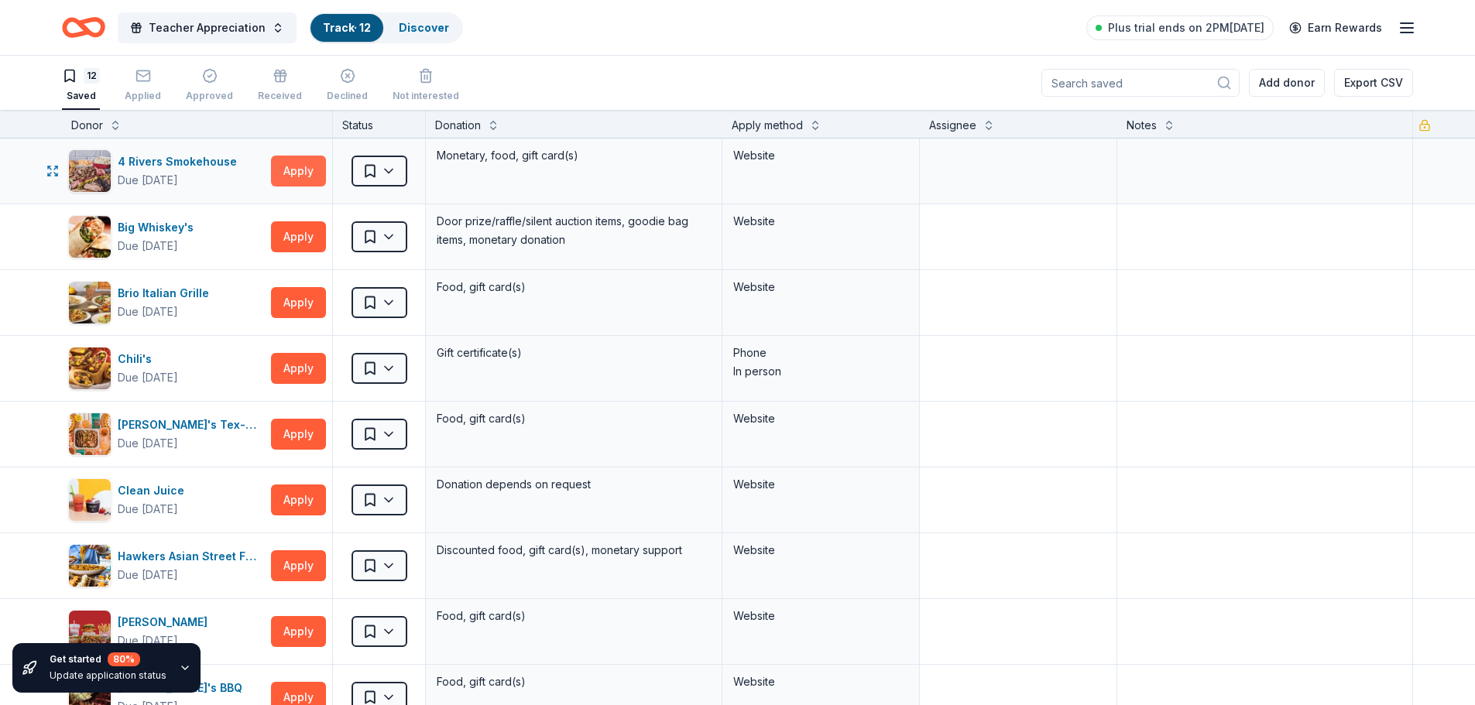
click at [273, 166] on button "Apply" at bounding box center [298, 171] width 55 height 31
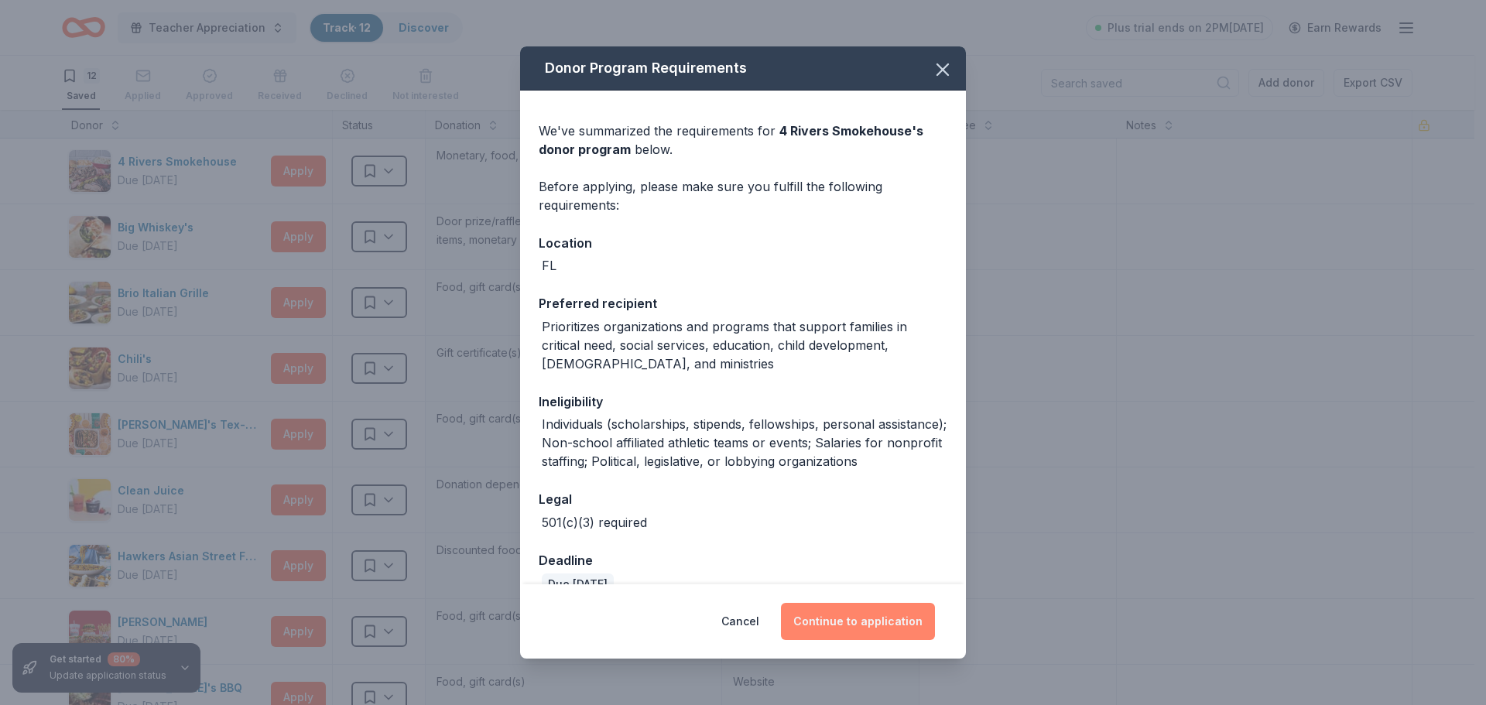
click at [851, 623] on button "Continue to application" at bounding box center [858, 621] width 154 height 37
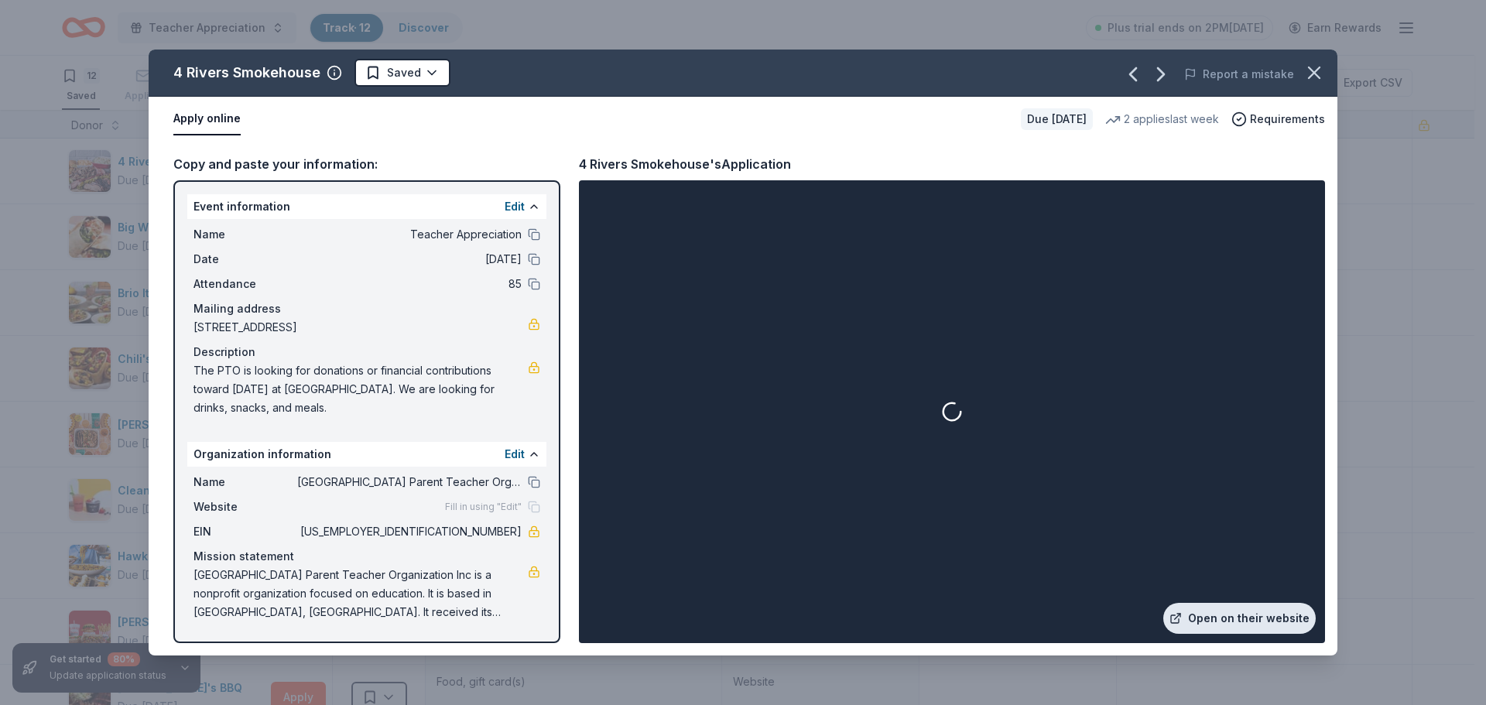
click at [1257, 622] on link "Open on their website" at bounding box center [1240, 618] width 153 height 31
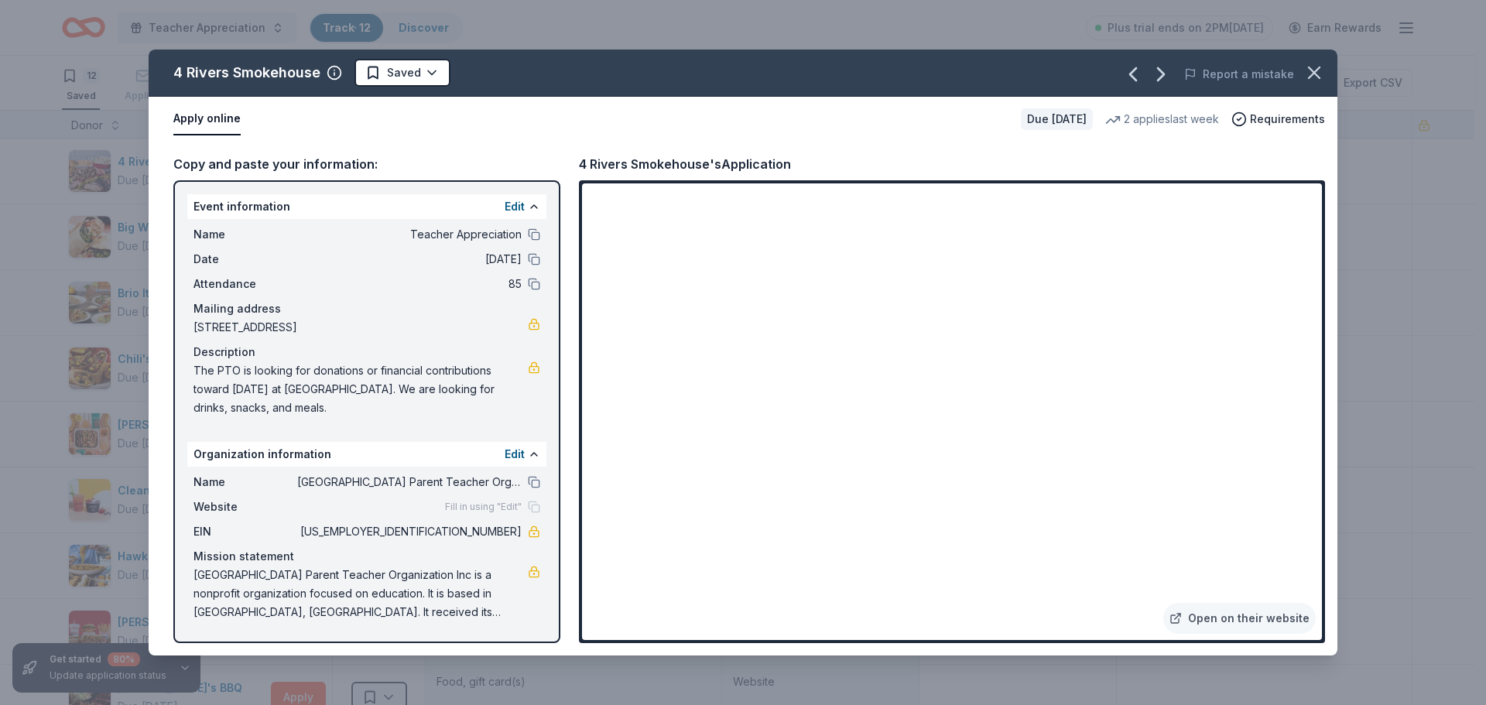
click at [25, 135] on div "4 Rivers Smokehouse Saved Report a mistake Apply online Due in 237 days 2 appli…" at bounding box center [743, 352] width 1486 height 705
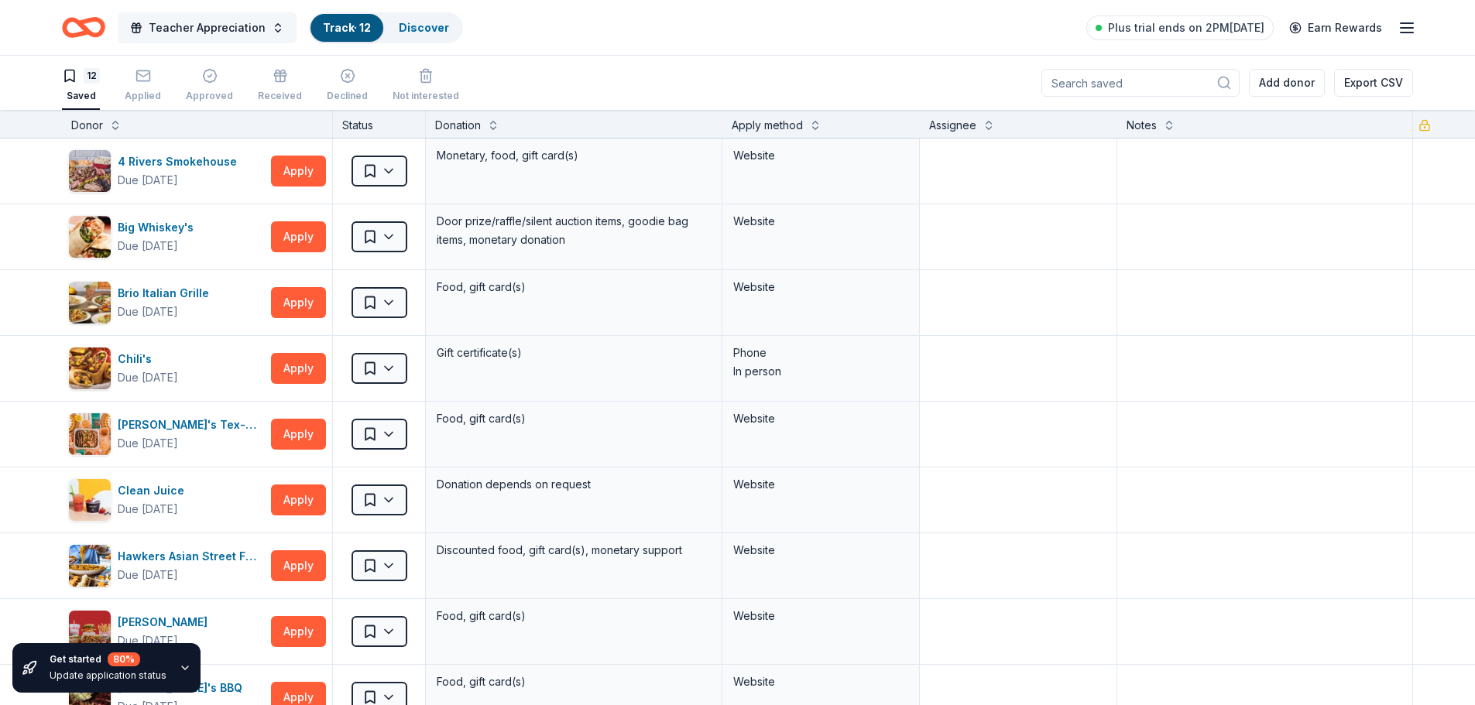
click at [241, 35] on span "Teacher Appreciation" at bounding box center [207, 28] width 117 height 19
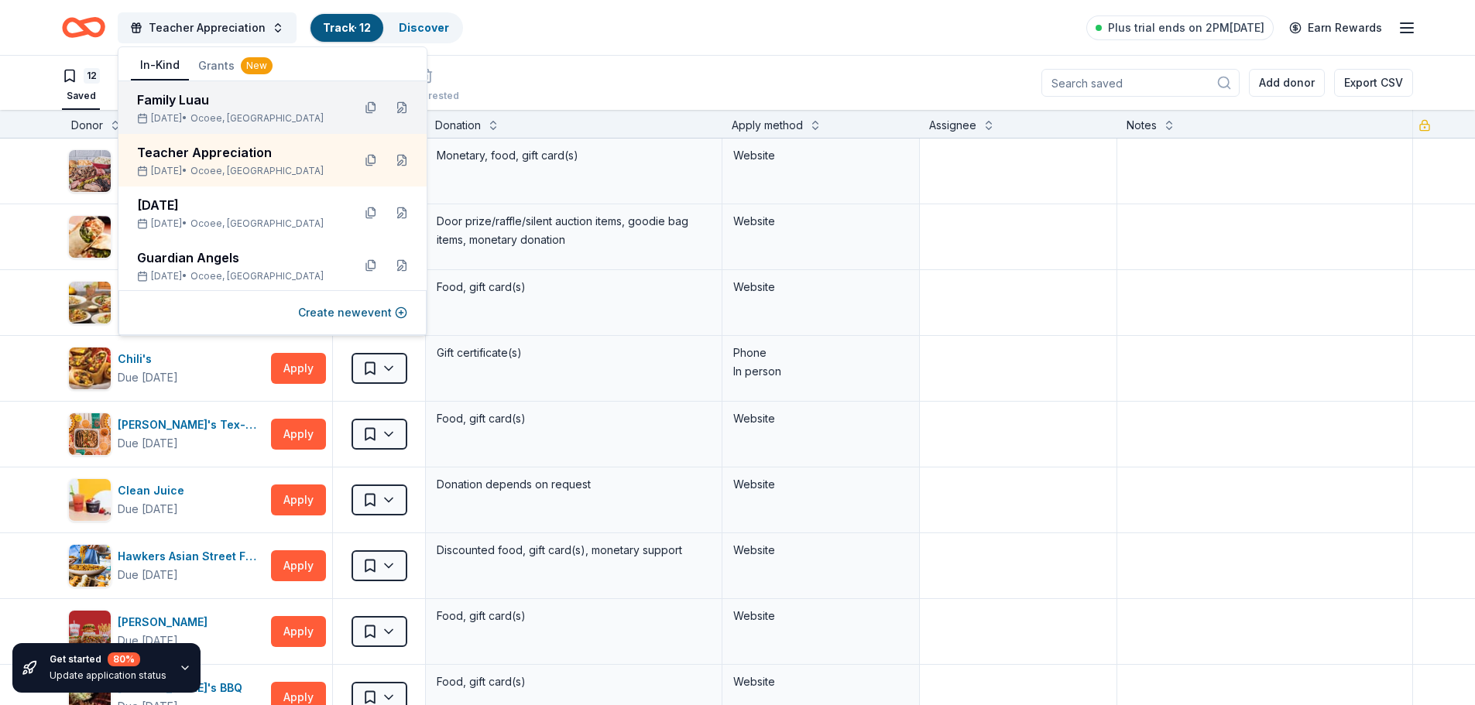
click at [238, 99] on div "Family Luau" at bounding box center [238, 100] width 203 height 19
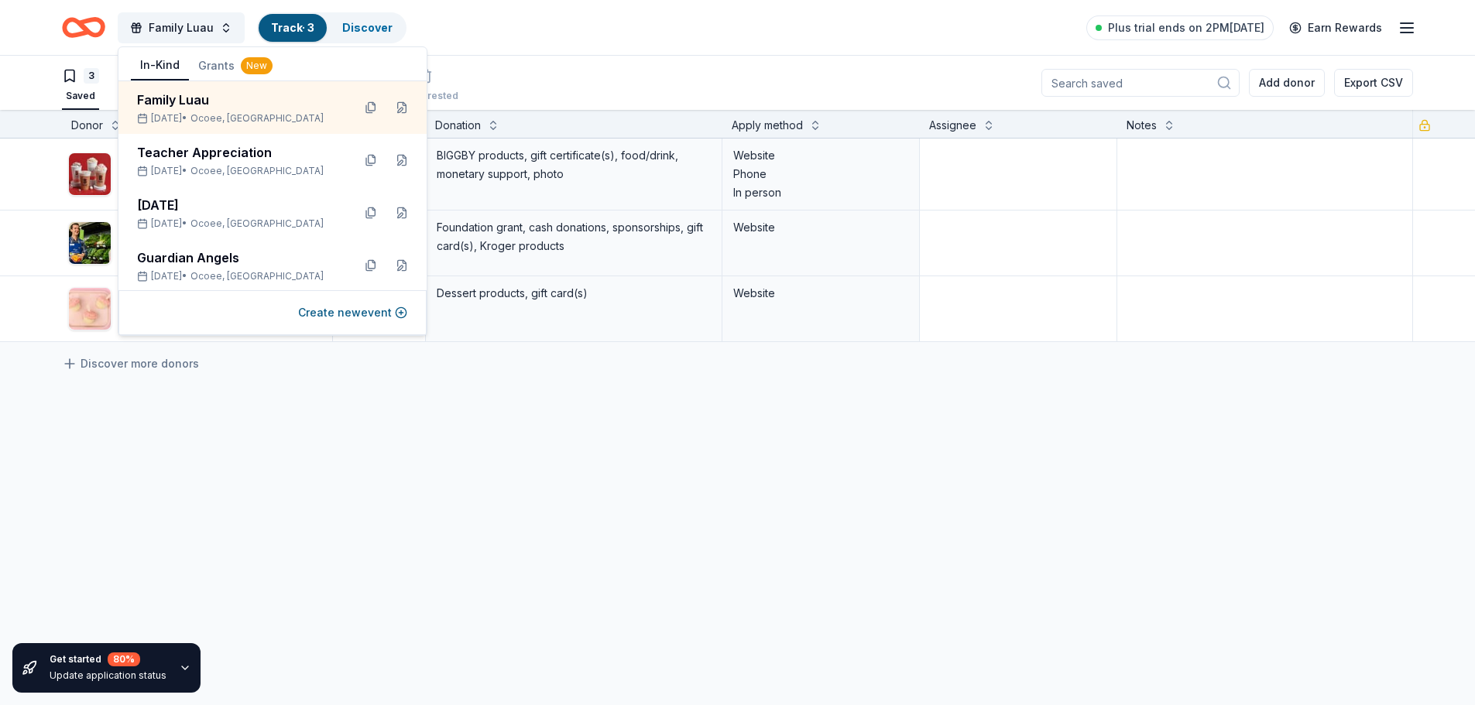
click at [26, 499] on div "BIGGBY COFFEE Due in 202 days Apply Saved BIGGBY products, gift certificate(s),…" at bounding box center [737, 386] width 1475 height 495
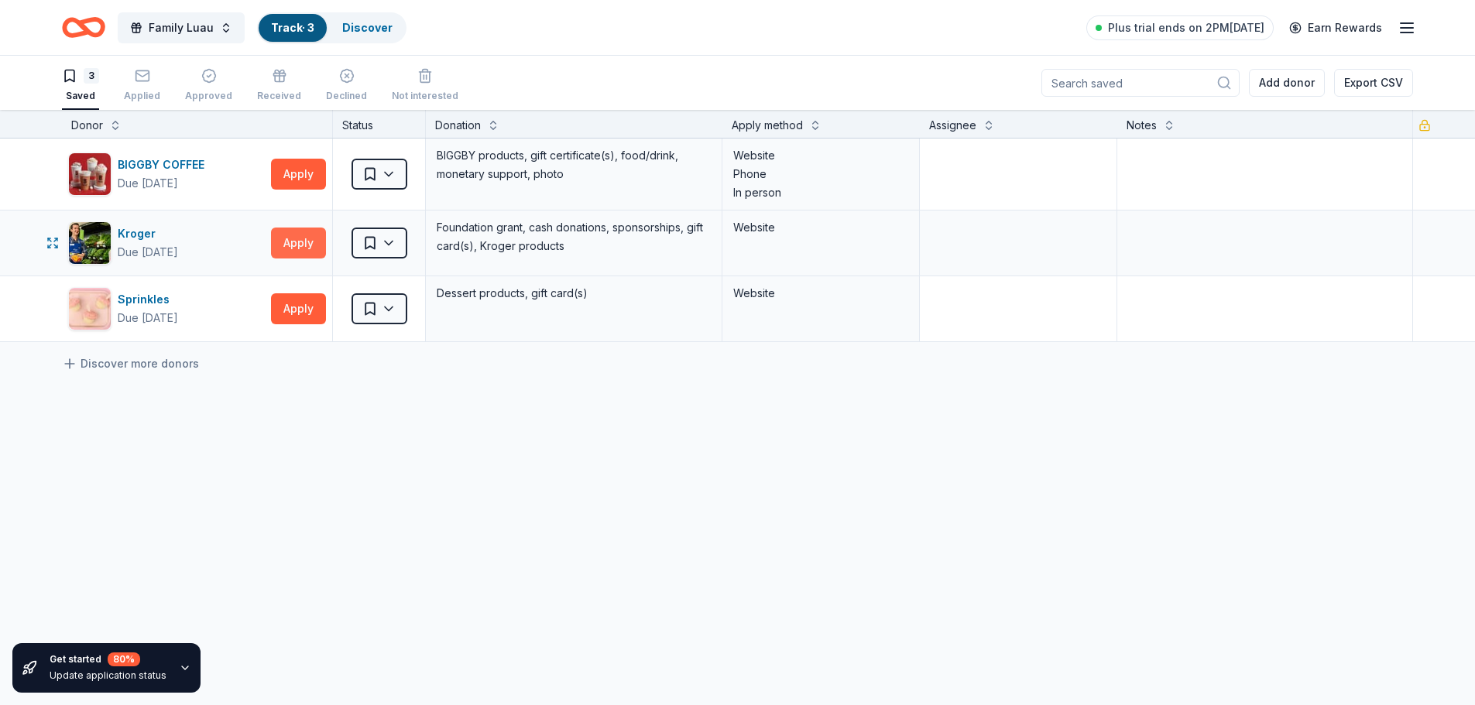
click at [298, 248] on button "Apply" at bounding box center [298, 243] width 55 height 31
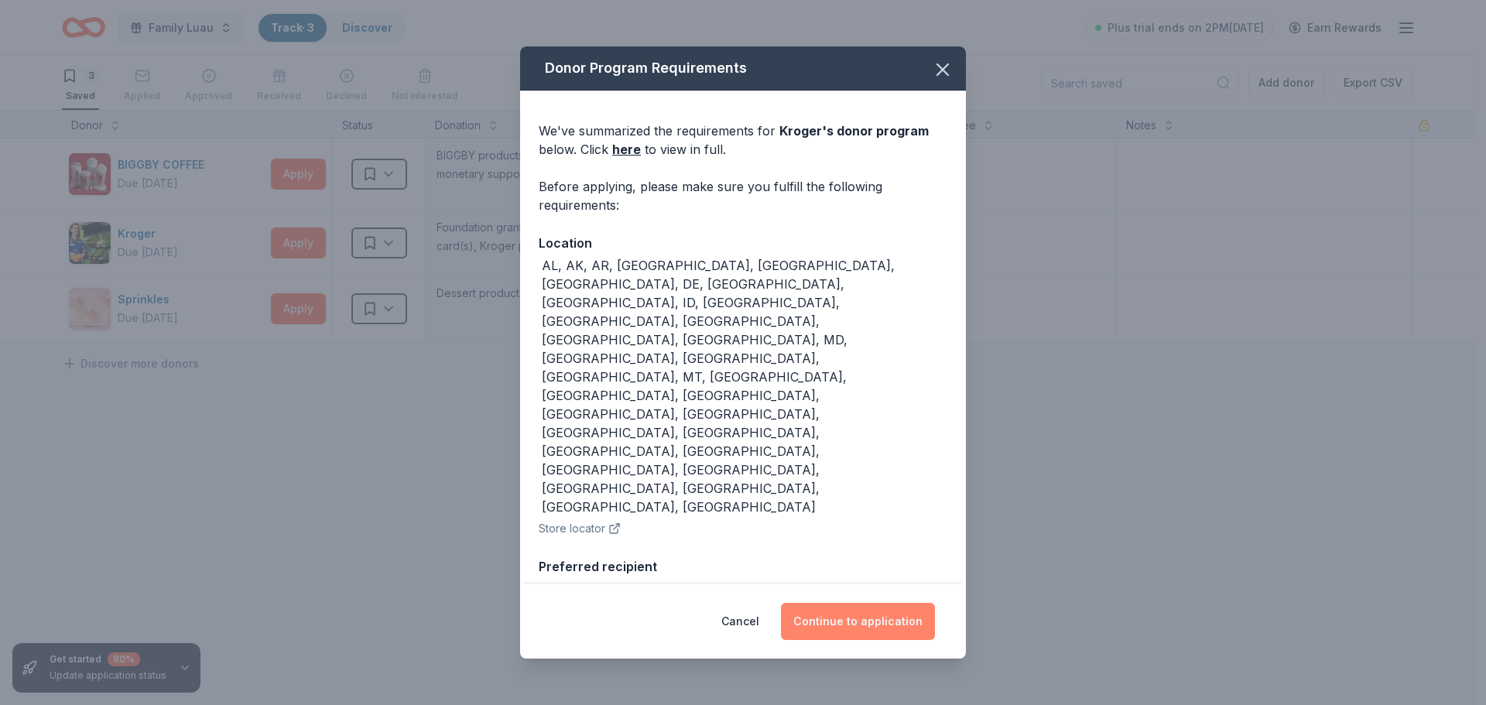
click at [901, 614] on button "Continue to application" at bounding box center [858, 621] width 154 height 37
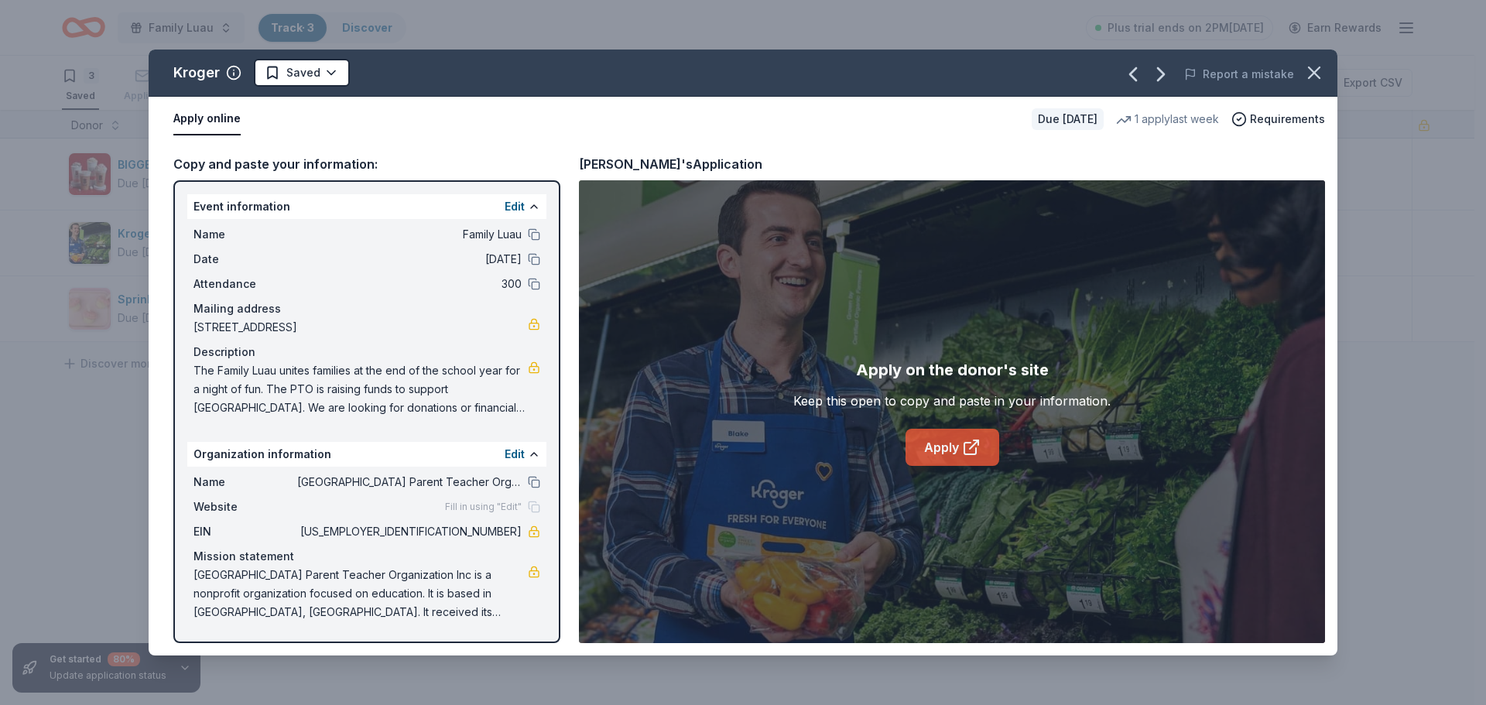
click at [975, 449] on icon at bounding box center [971, 447] width 19 height 19
click at [33, 256] on div "Kroger Saved Report a mistake Apply online Due in 234 days 1 apply last week Re…" at bounding box center [743, 352] width 1486 height 705
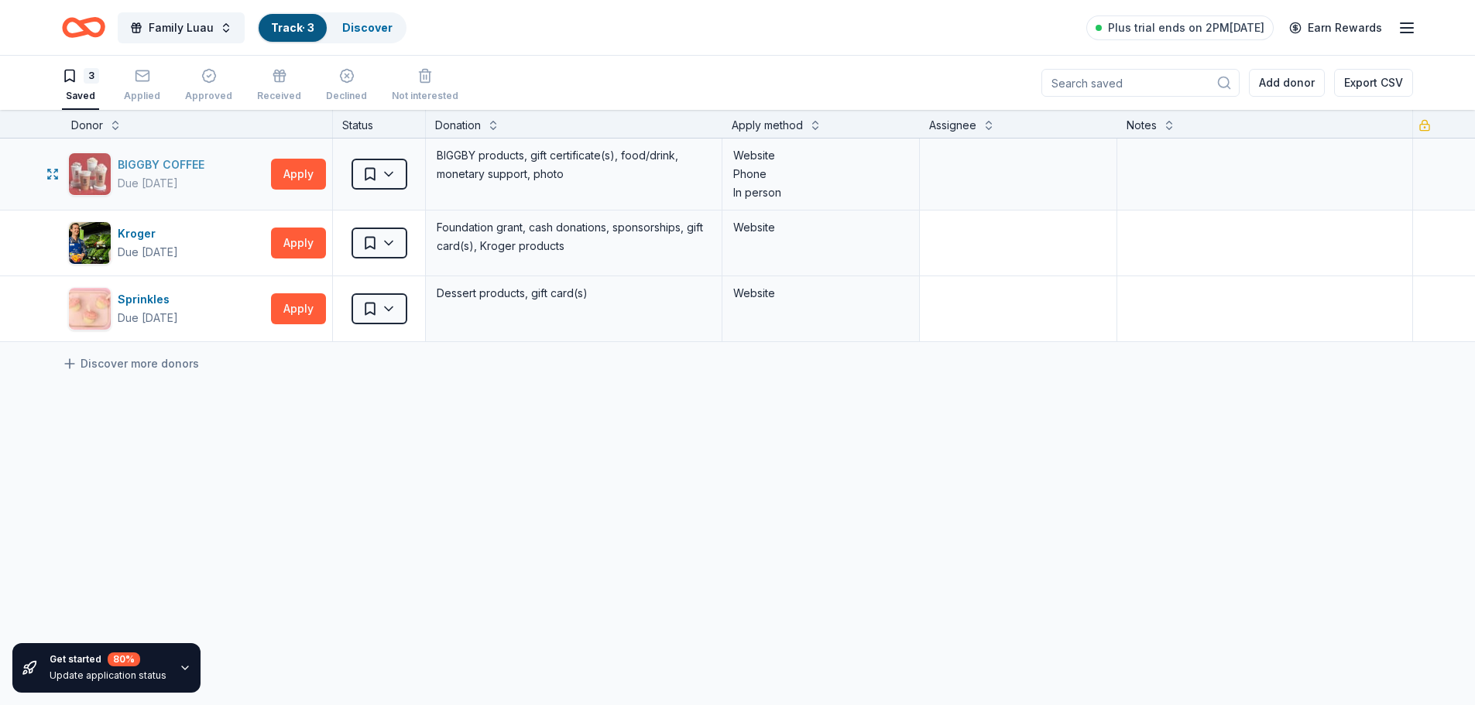
click at [153, 161] on div "BIGGBY COFFEE" at bounding box center [164, 165] width 93 height 19
click at [169, 30] on span "Family Luau" at bounding box center [181, 28] width 65 height 19
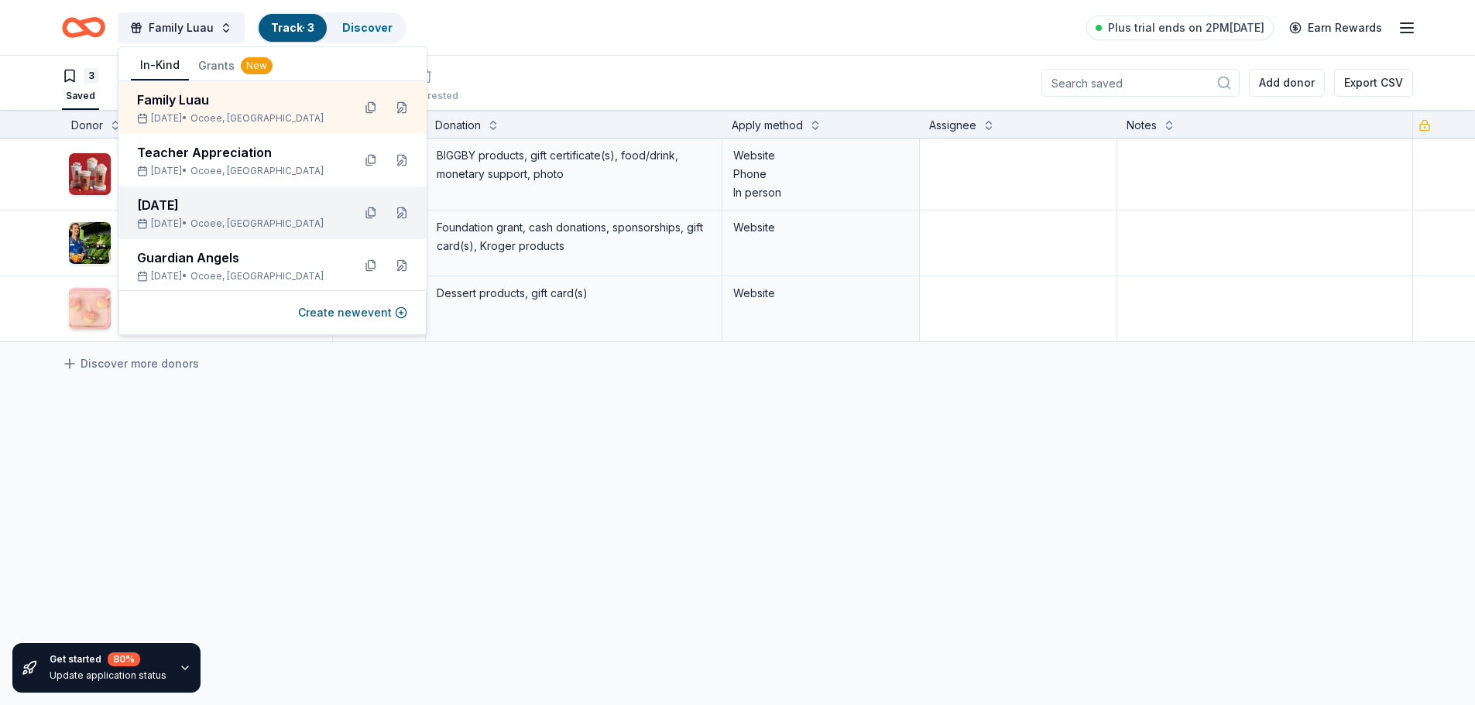
click at [204, 226] on div "Feb 27, 2026 • Ocoee, FL" at bounding box center [238, 224] width 203 height 12
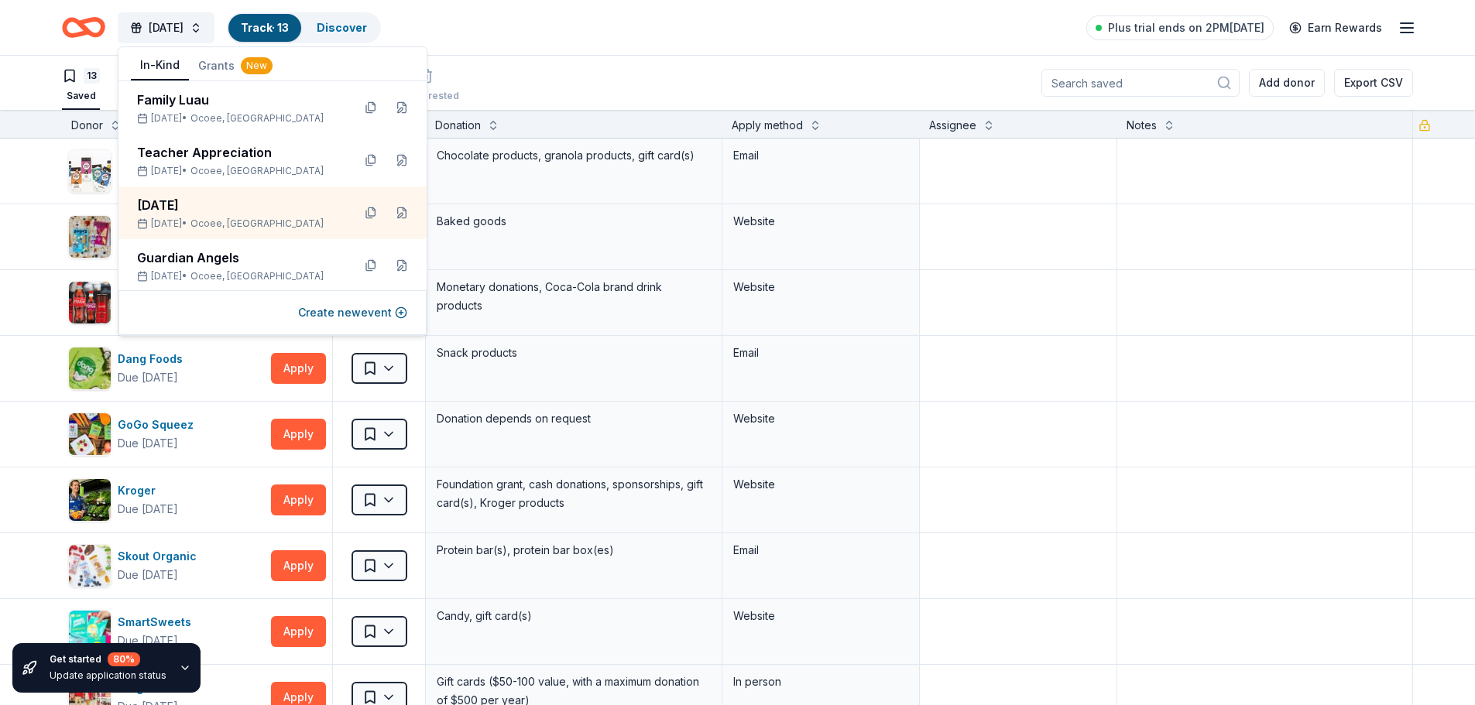
click at [20, 70] on div "13 Saved Applied Approved Received Declined Not interested Add donor Export CSV" at bounding box center [737, 83] width 1475 height 54
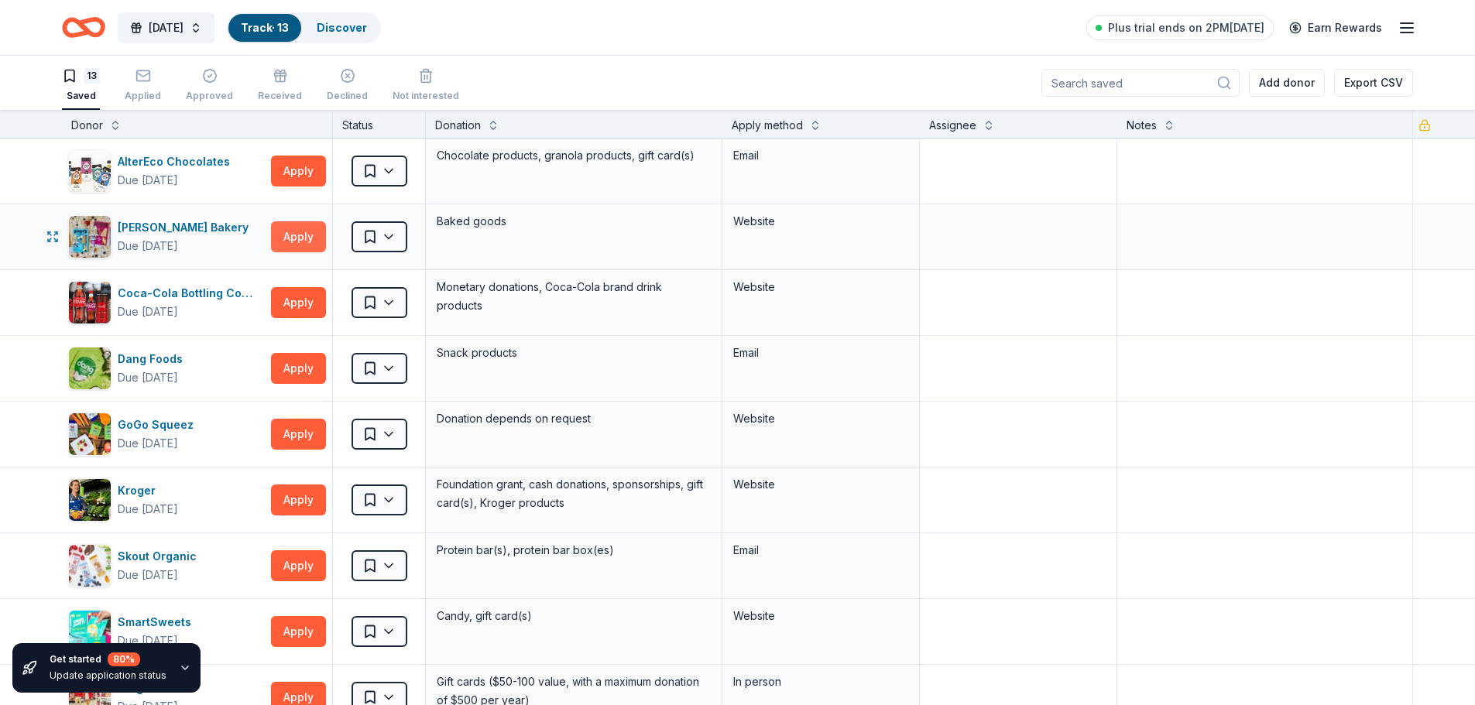
click at [301, 231] on button "Apply" at bounding box center [298, 236] width 55 height 31
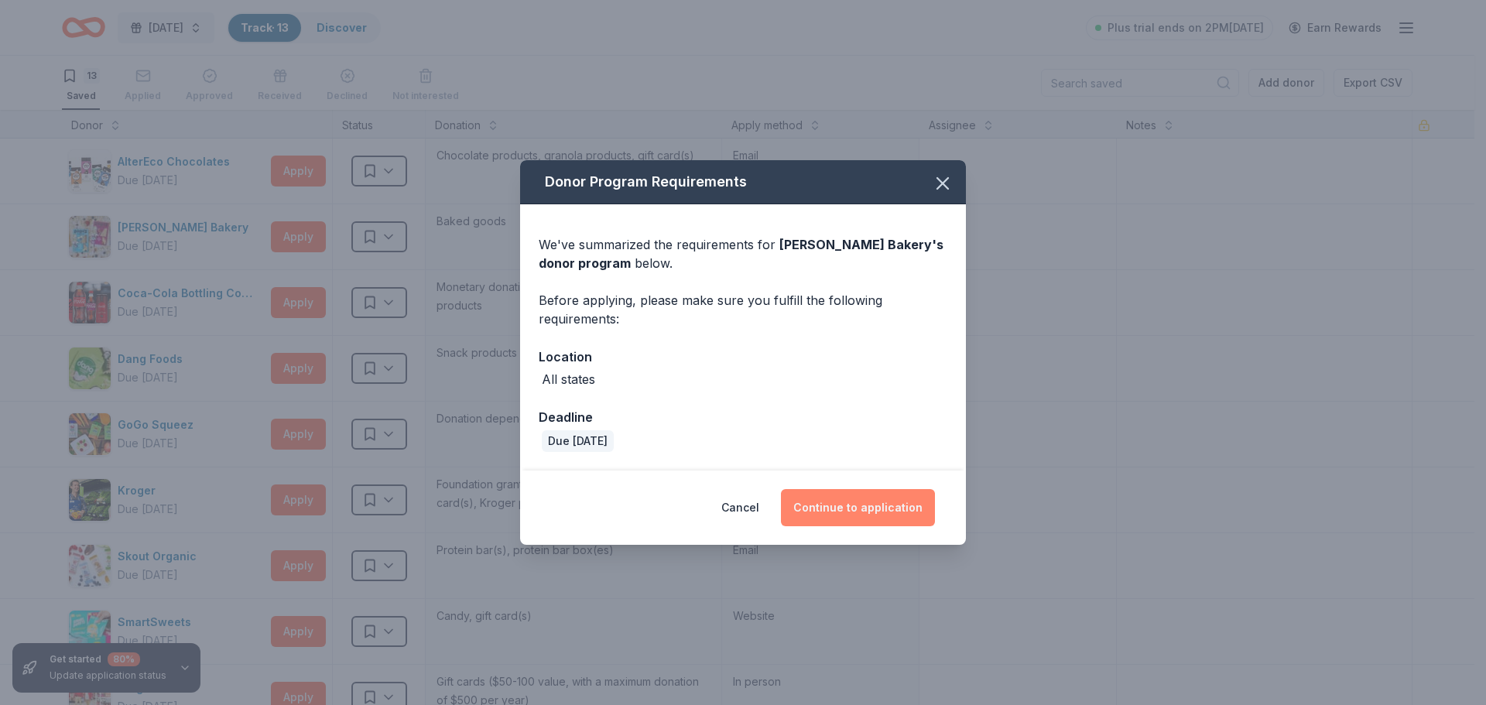
click at [900, 500] on button "Continue to application" at bounding box center [858, 507] width 154 height 37
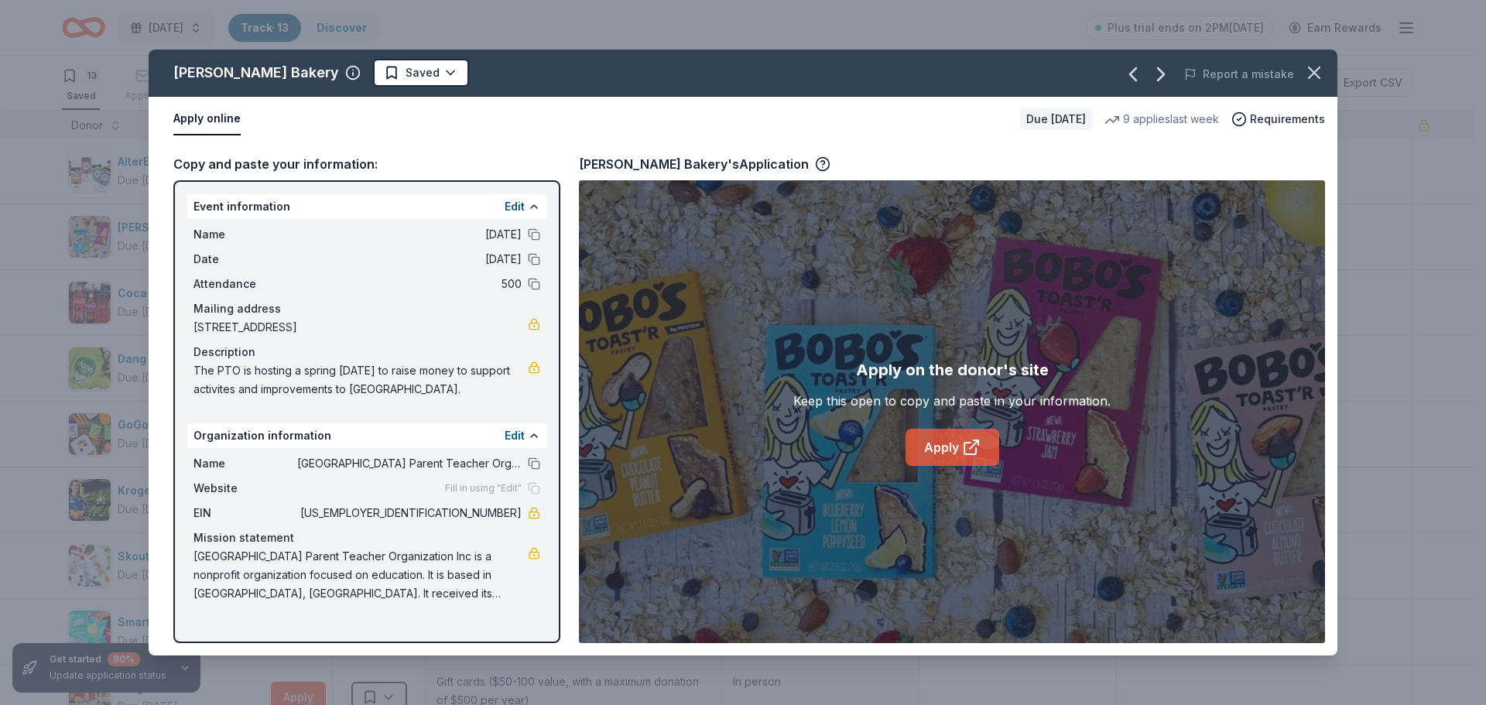
click at [956, 445] on link "Apply" at bounding box center [953, 447] width 94 height 37
click at [26, 97] on div "Bobo's Bakery Saved Report a mistake Apply online Due in 164 days 9 applies las…" at bounding box center [743, 352] width 1486 height 705
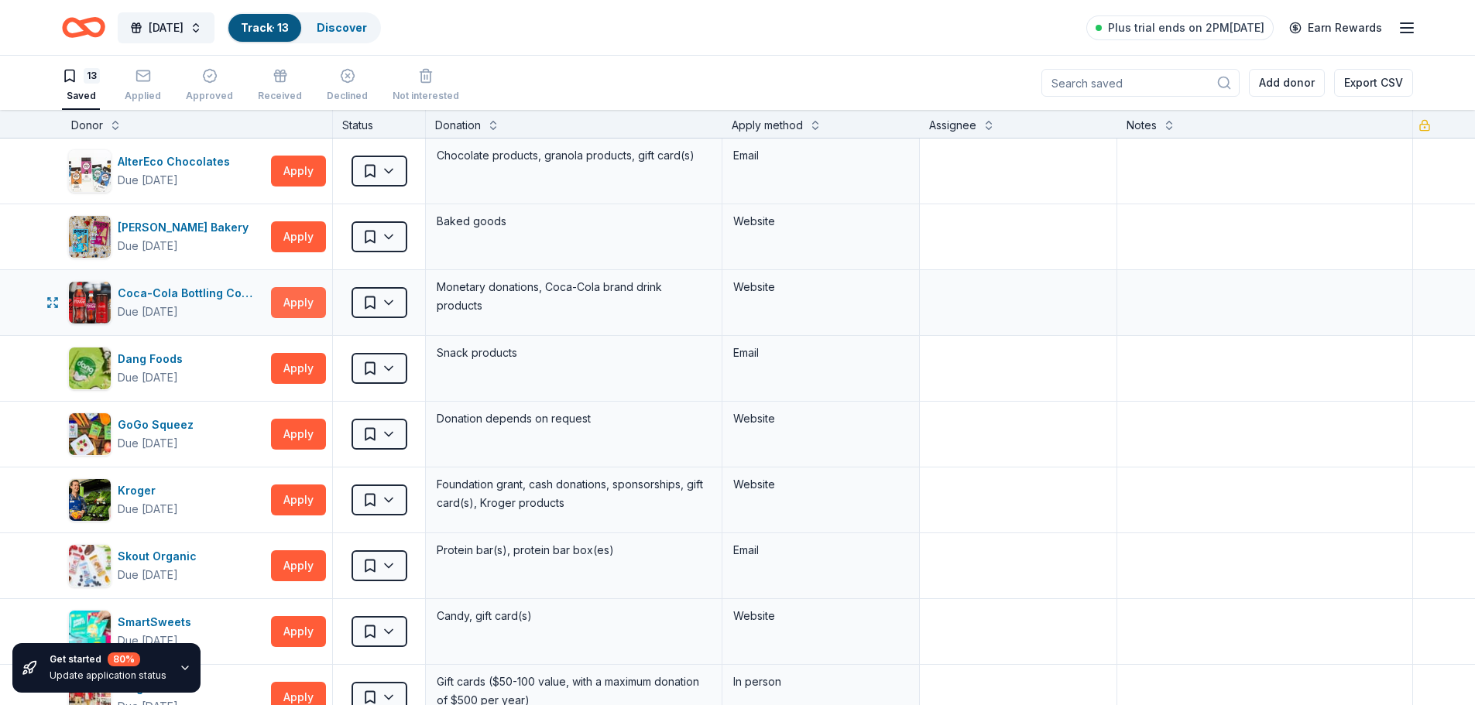
click at [297, 300] on button "Apply" at bounding box center [298, 302] width 55 height 31
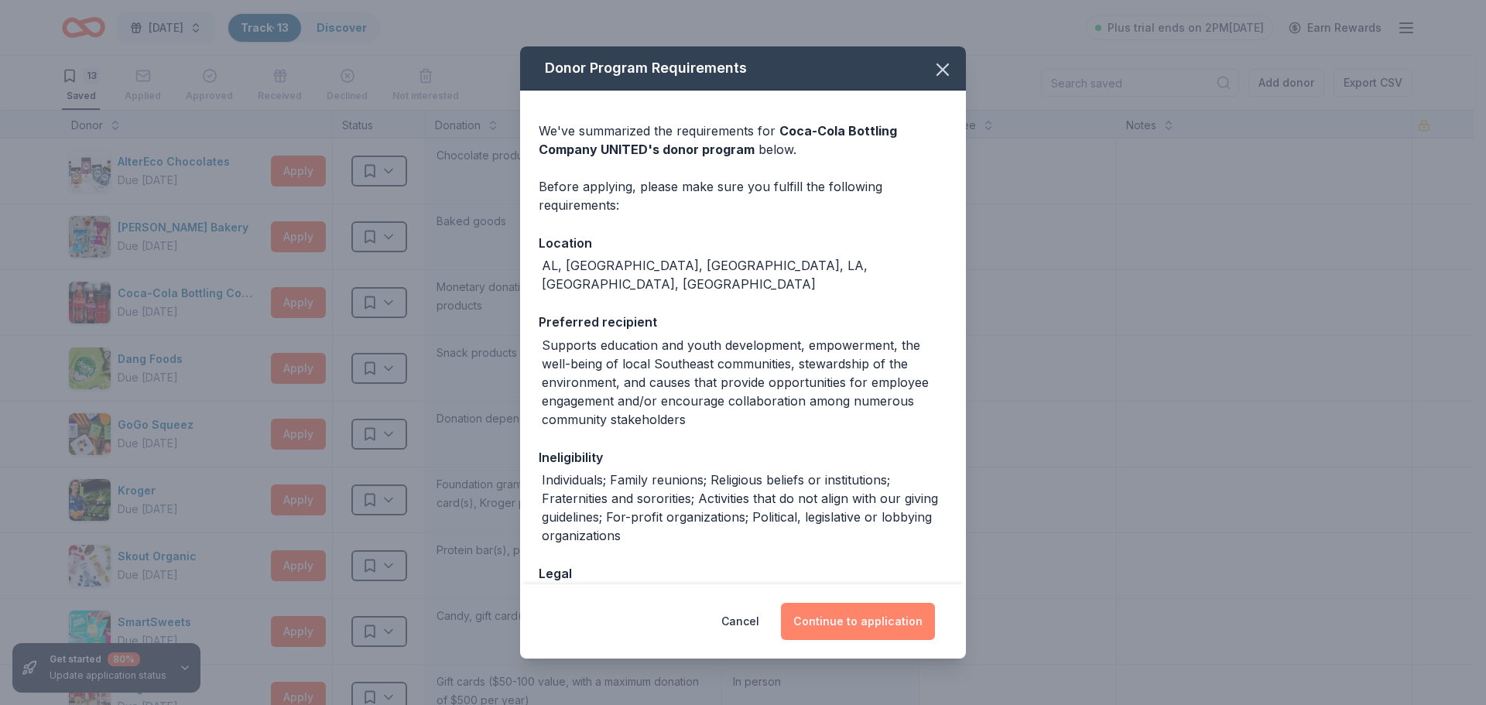
click at [842, 615] on button "Continue to application" at bounding box center [858, 621] width 154 height 37
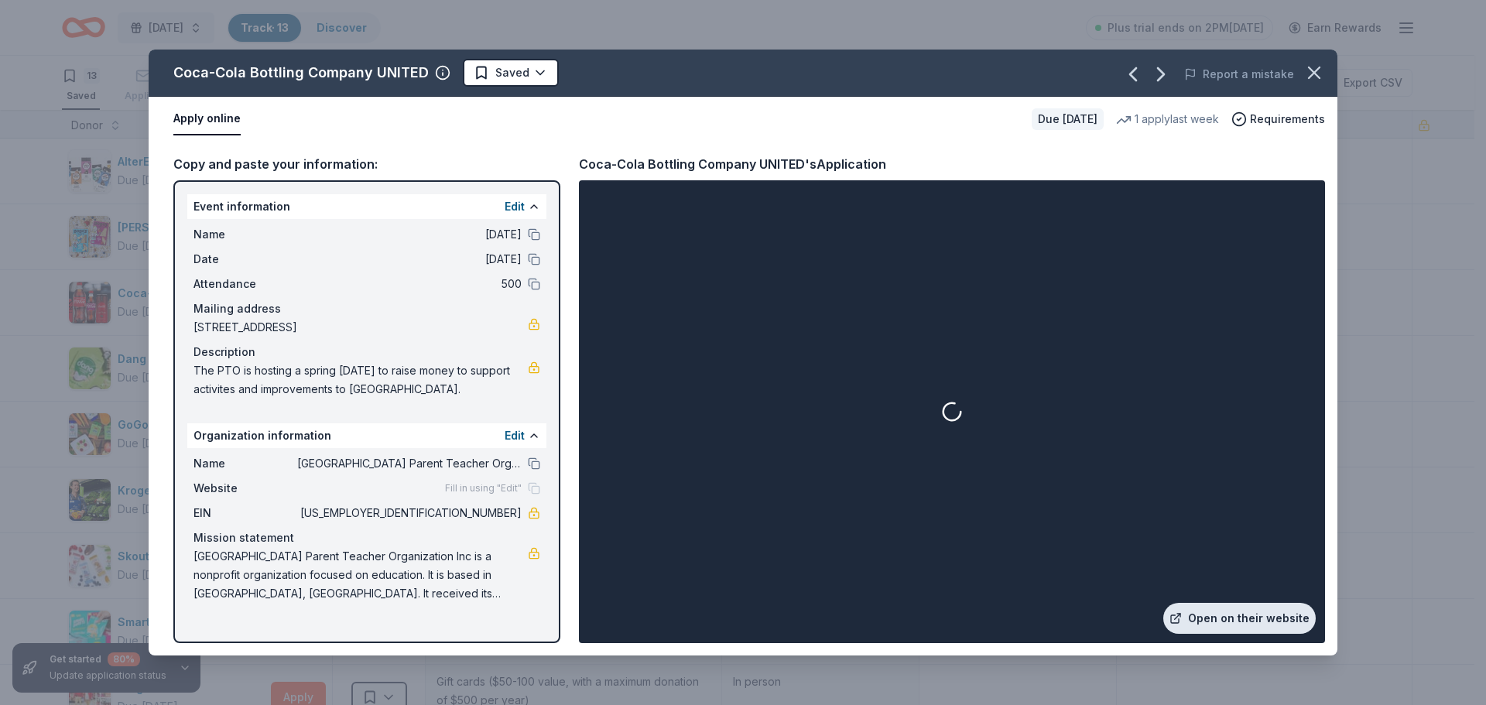
click at [1236, 626] on link "Open on their website" at bounding box center [1240, 618] width 153 height 31
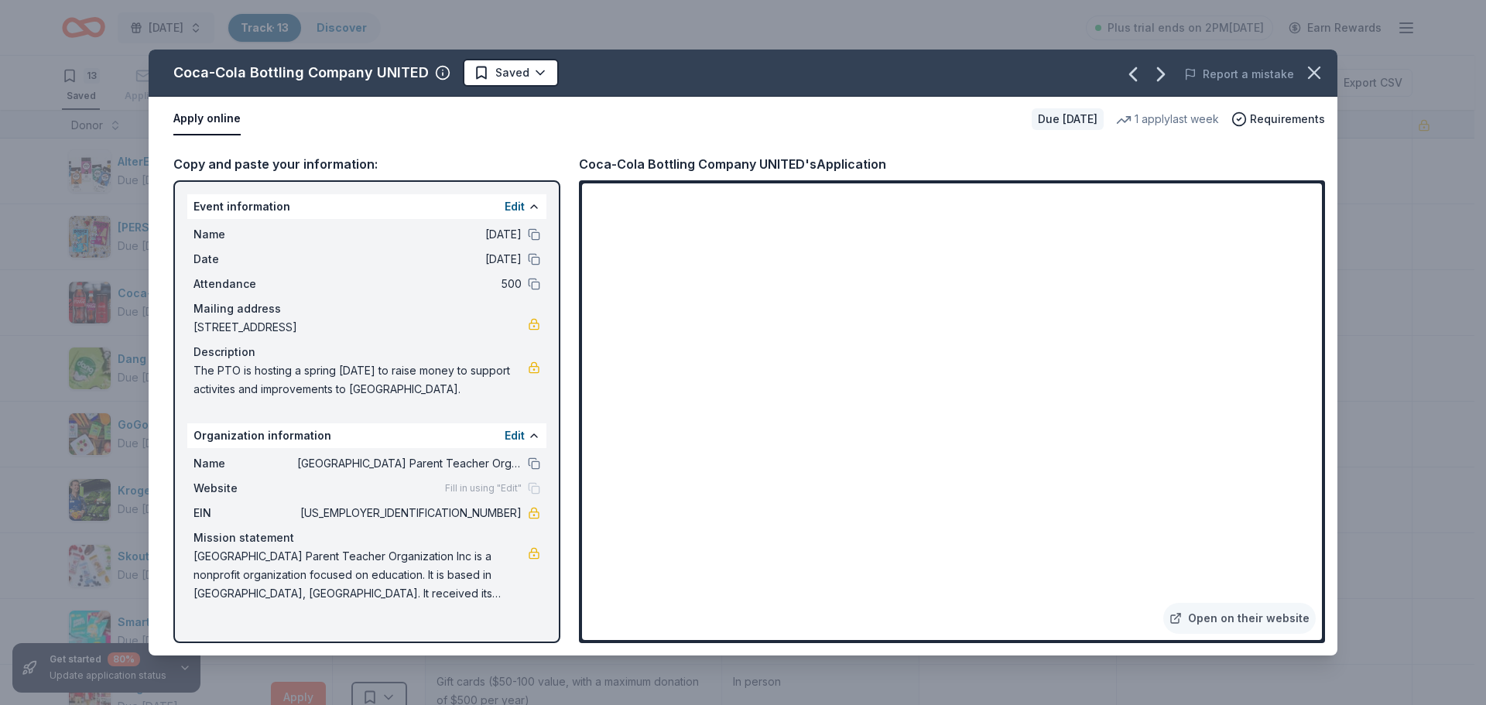
click at [6, 209] on div "Coca-Cola Bottling Company UNITED Saved Report a mistake Apply online Due in 15…" at bounding box center [743, 352] width 1486 height 705
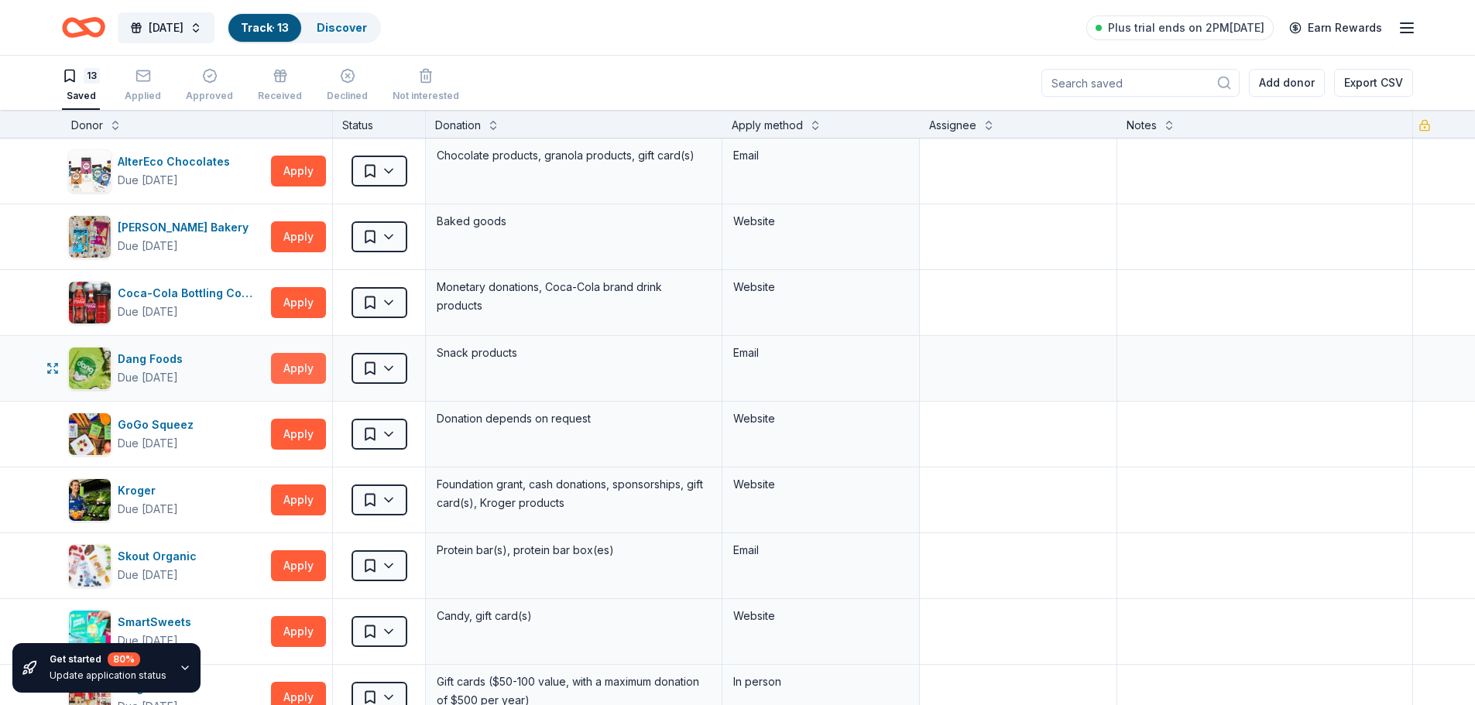
click at [286, 370] on button "Apply" at bounding box center [298, 368] width 55 height 31
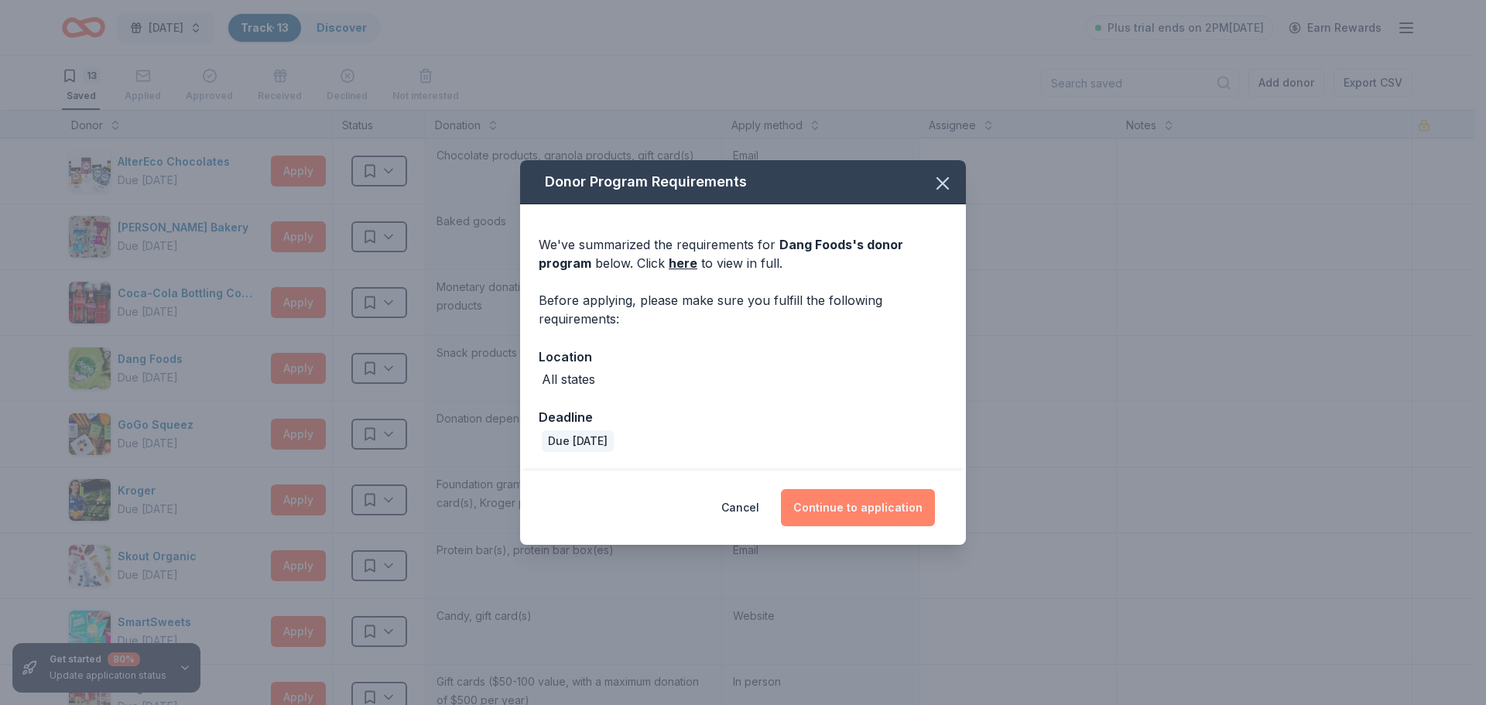
click at [906, 506] on button "Continue to application" at bounding box center [858, 507] width 154 height 37
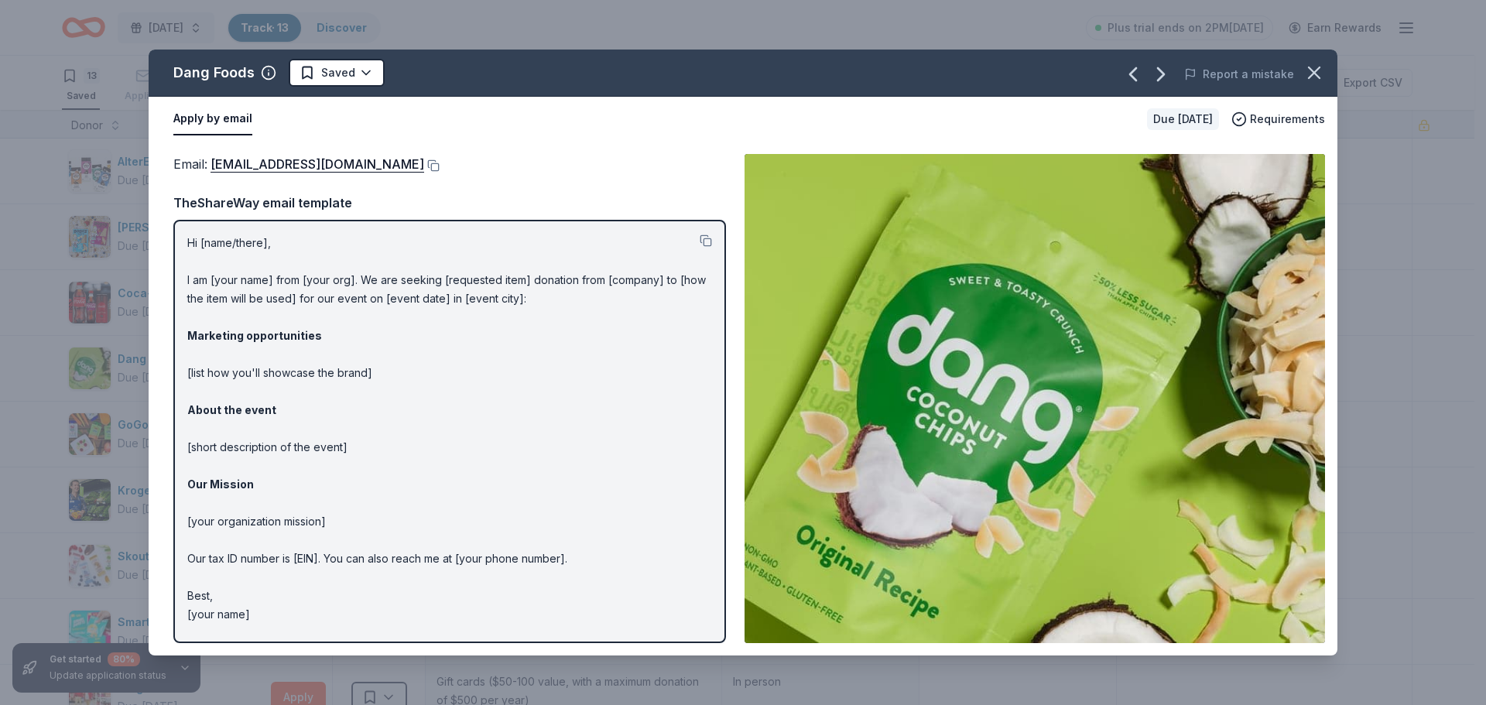
click at [17, 365] on div "Dang Foods Saved Report a mistake Apply by email Due in 155 days Requirements E…" at bounding box center [743, 352] width 1486 height 705
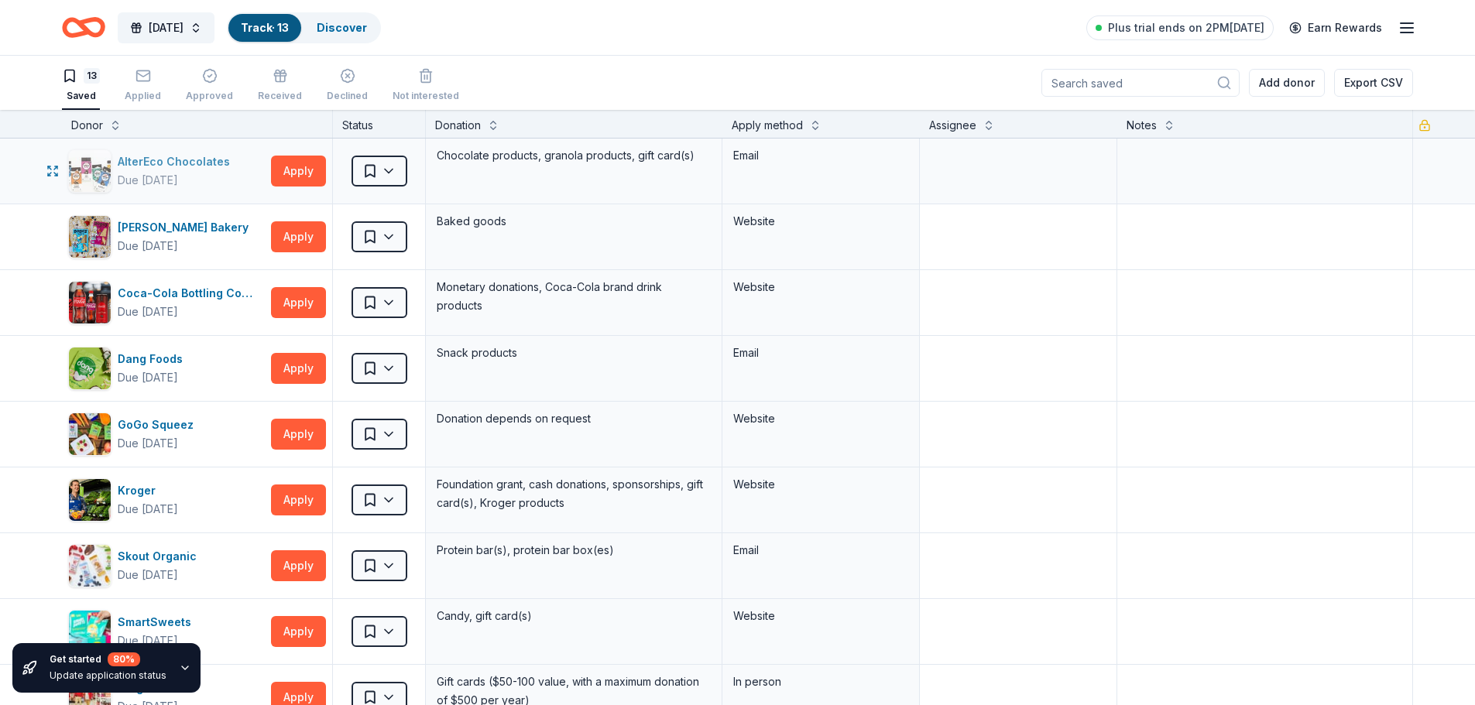
click at [158, 161] on div "AlterEco Chocolates" at bounding box center [177, 162] width 118 height 19
click at [159, 426] on div "GoGo Squeez" at bounding box center [159, 425] width 82 height 19
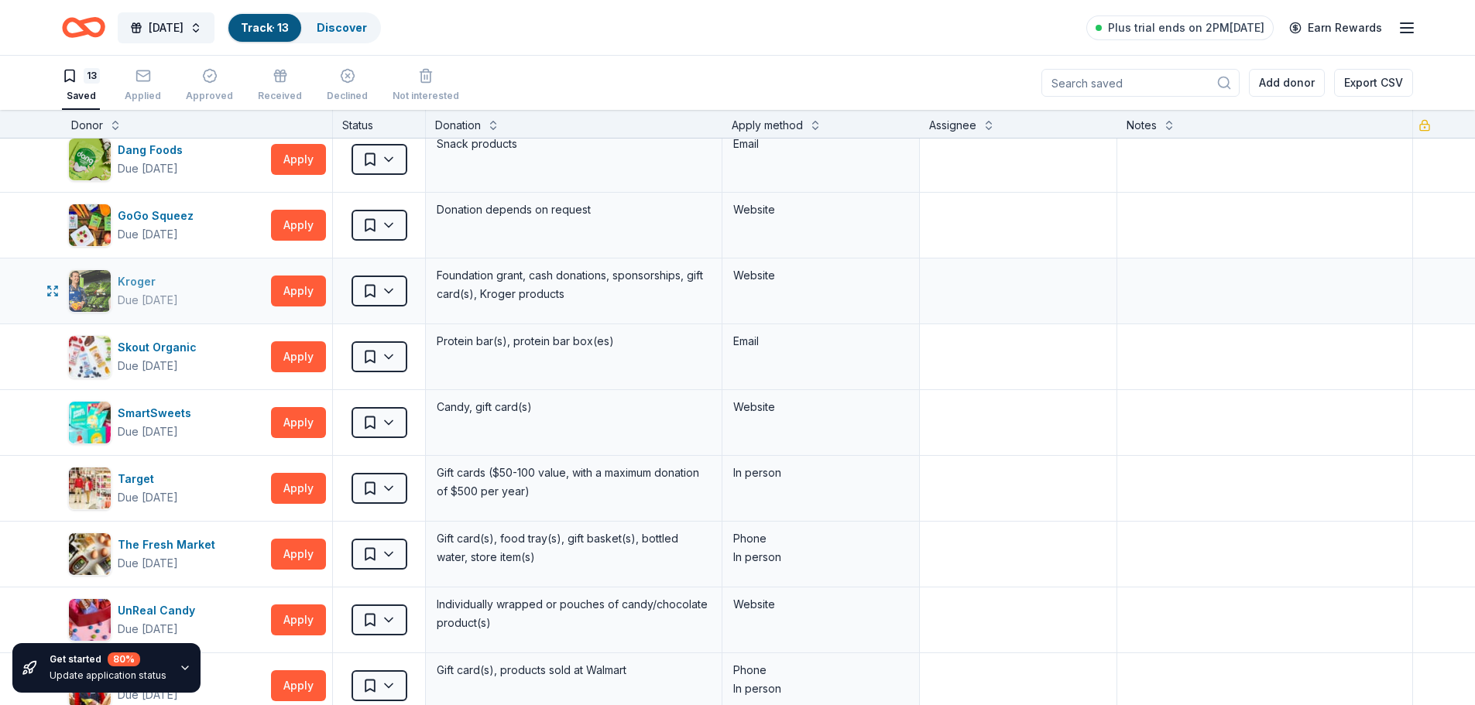
scroll to position [232, 0]
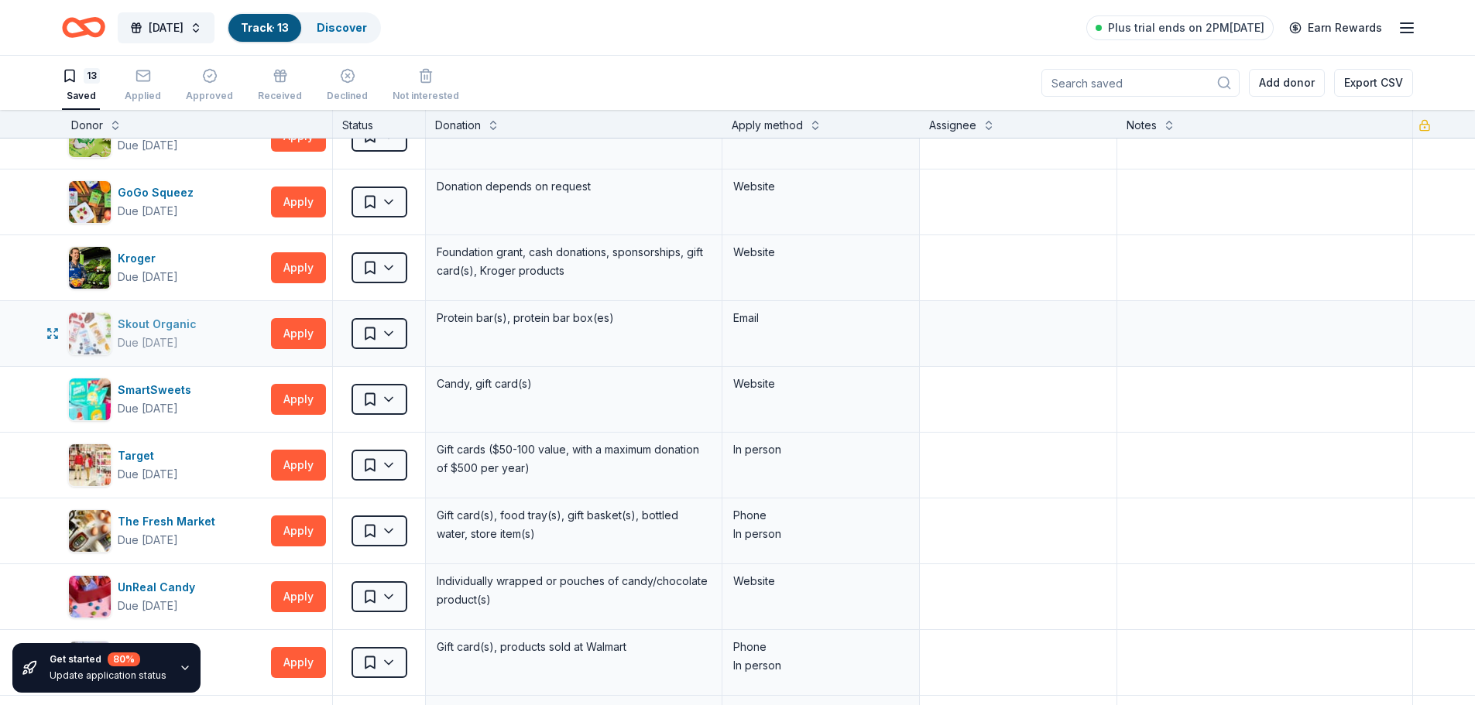
click at [157, 323] on div "Skout Organic" at bounding box center [160, 324] width 85 height 19
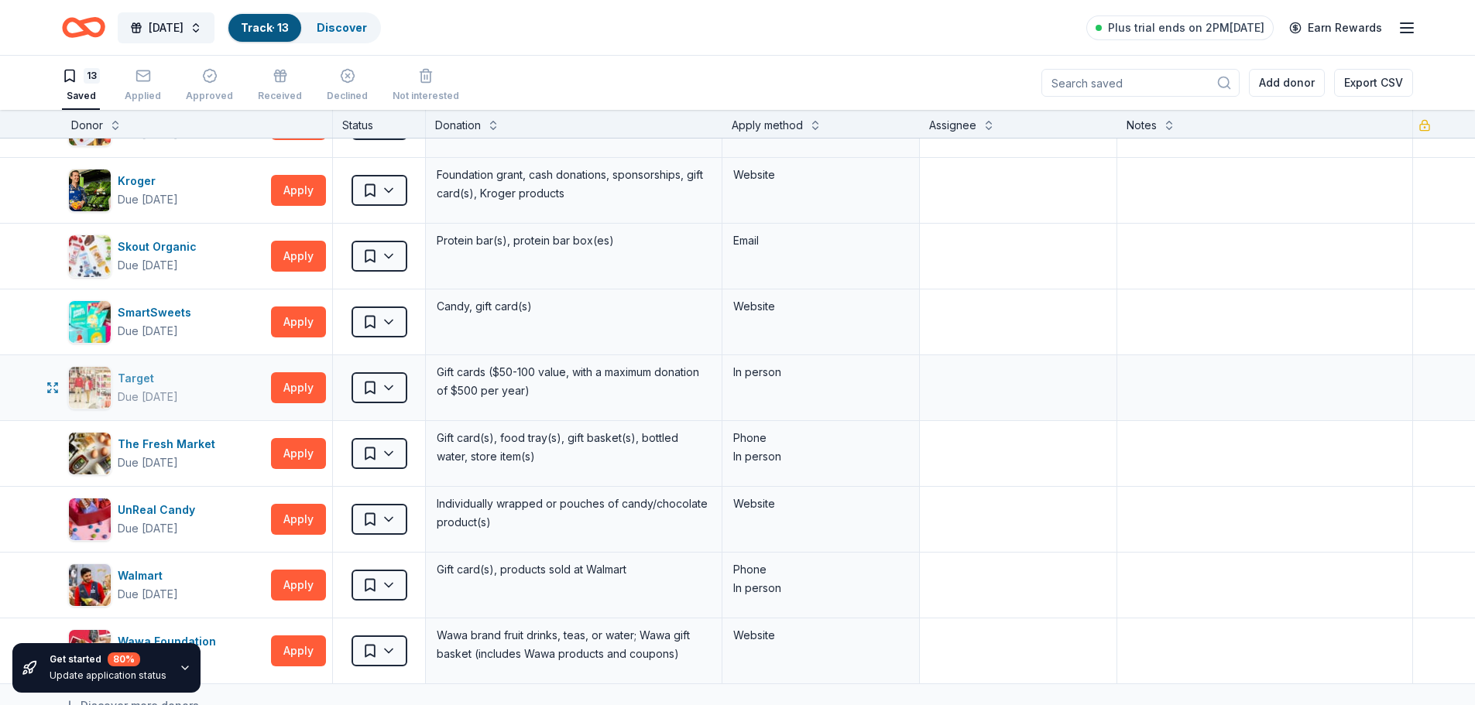
scroll to position [387, 0]
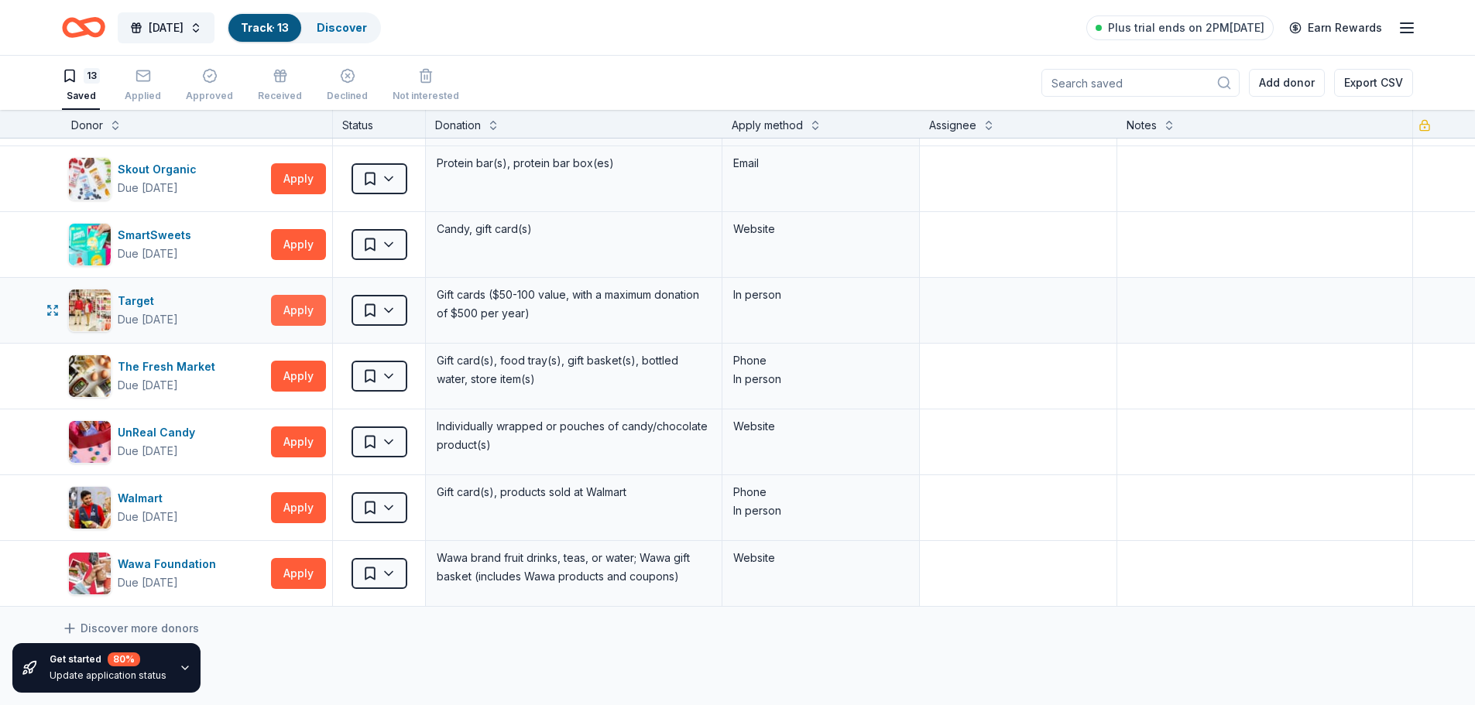
click at [320, 301] on button "Apply" at bounding box center [298, 310] width 55 height 31
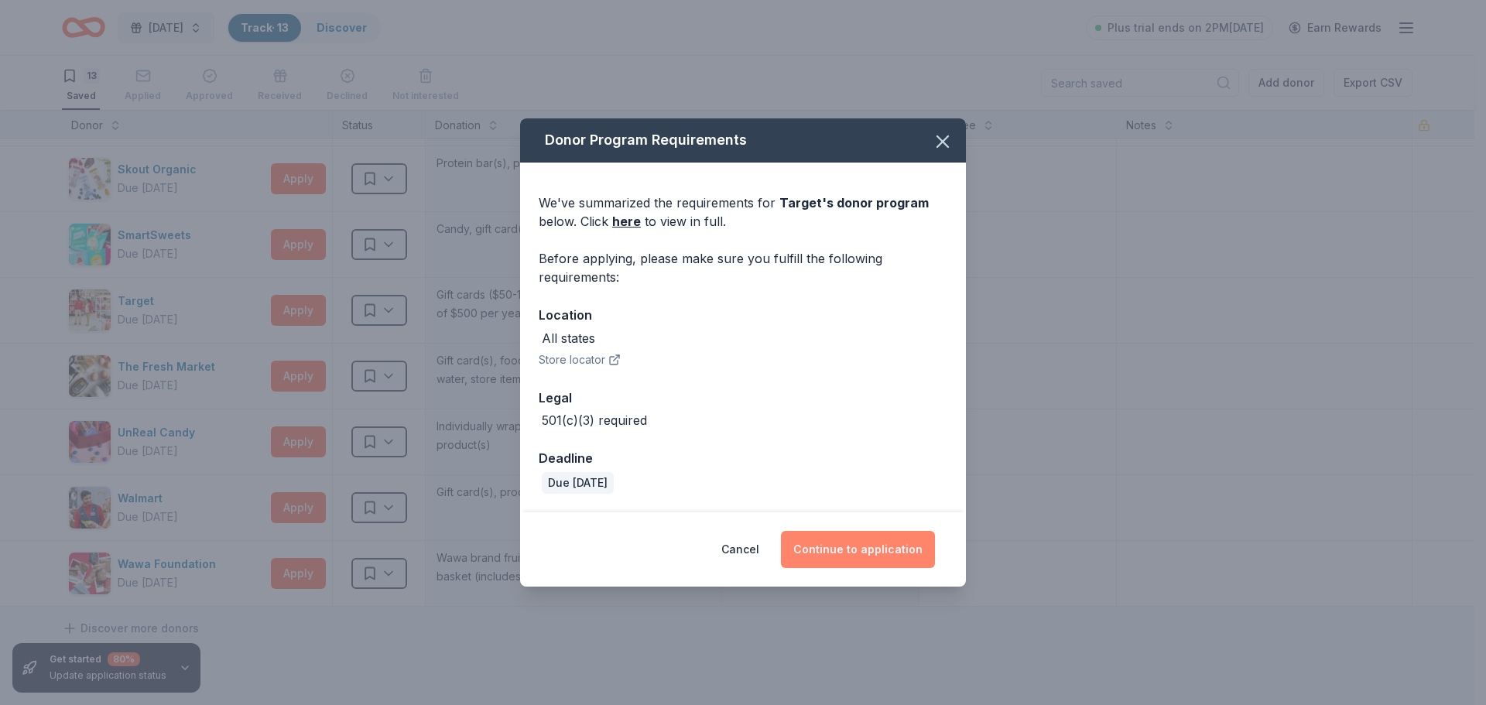
click at [906, 550] on button "Continue to application" at bounding box center [858, 549] width 154 height 37
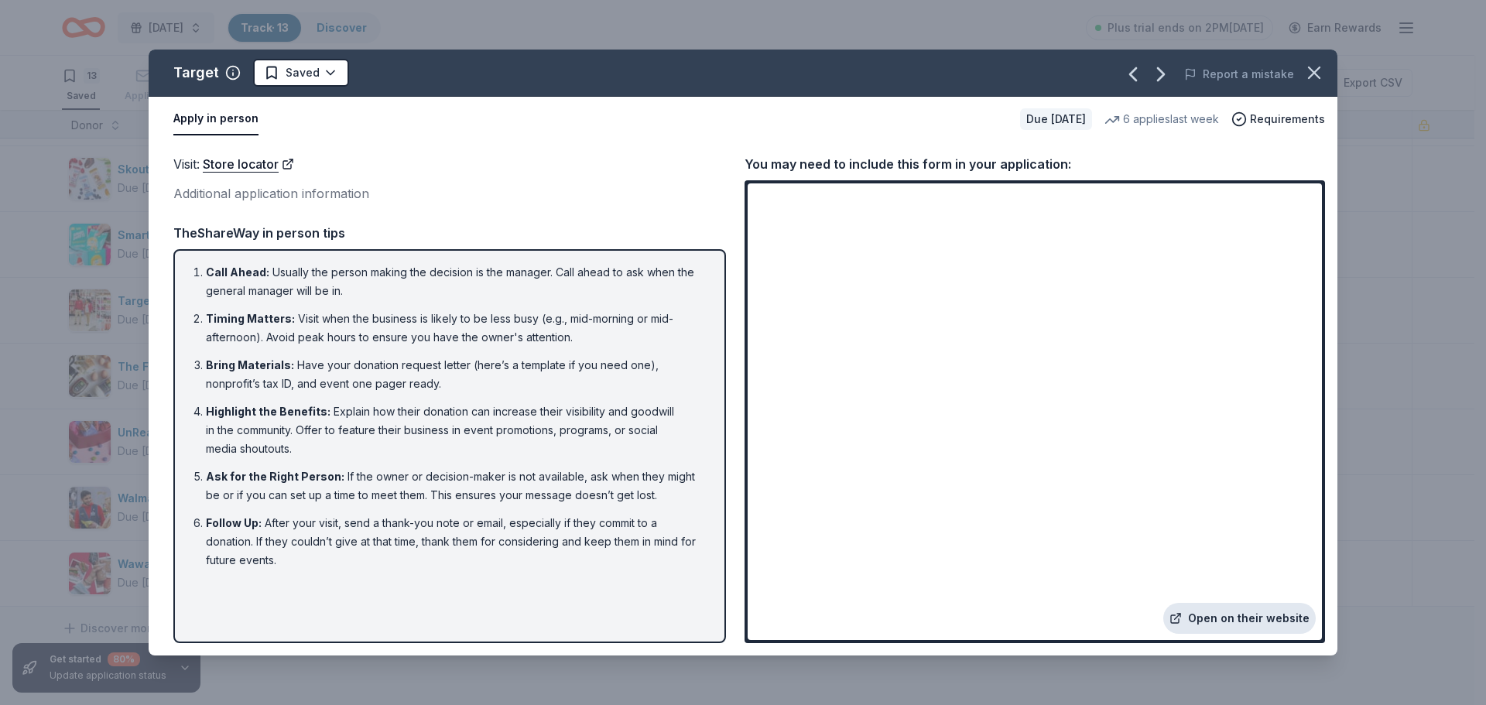
click at [1231, 615] on link "Open on their website" at bounding box center [1240, 618] width 153 height 31
click at [42, 214] on div "Target Saved Report a mistake Apply in person Due in 155 days 6 applies last we…" at bounding box center [743, 352] width 1486 height 705
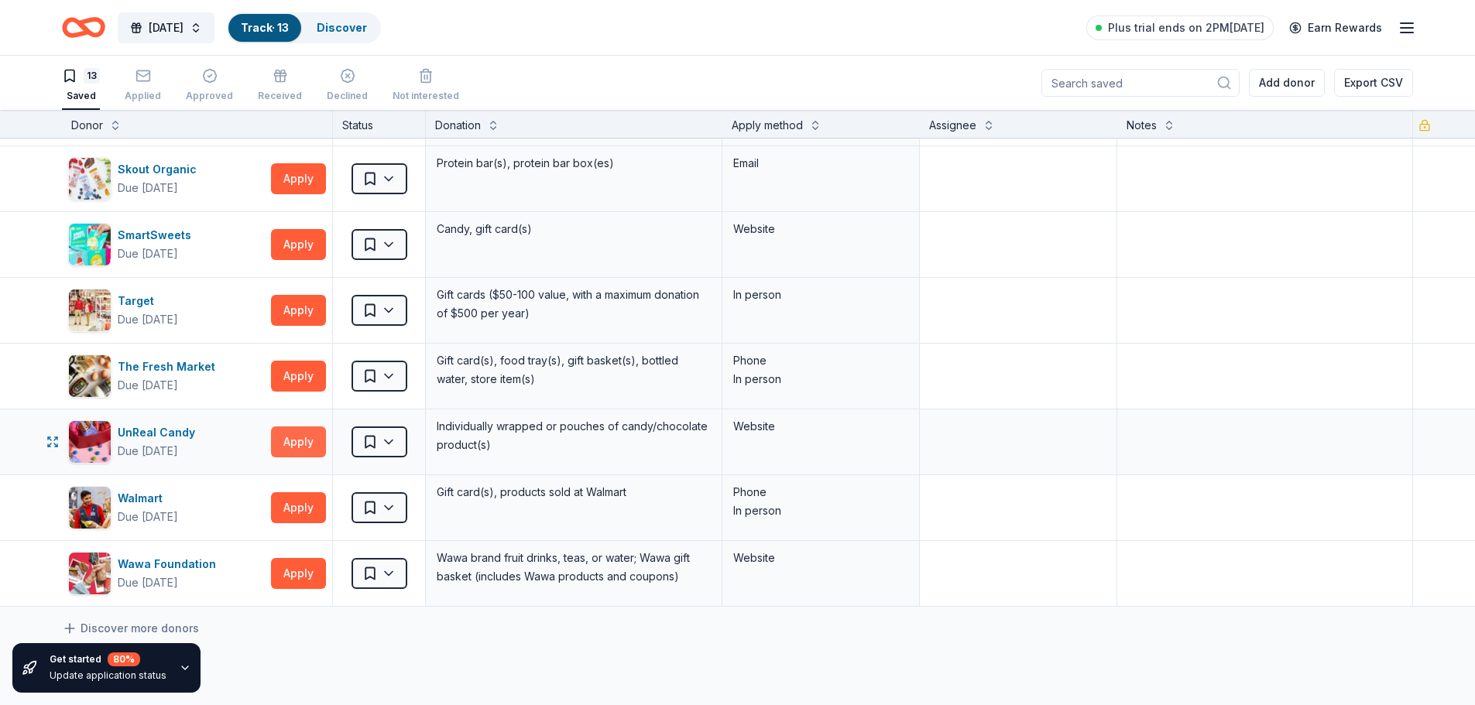
click at [305, 445] on button "Apply" at bounding box center [298, 442] width 55 height 31
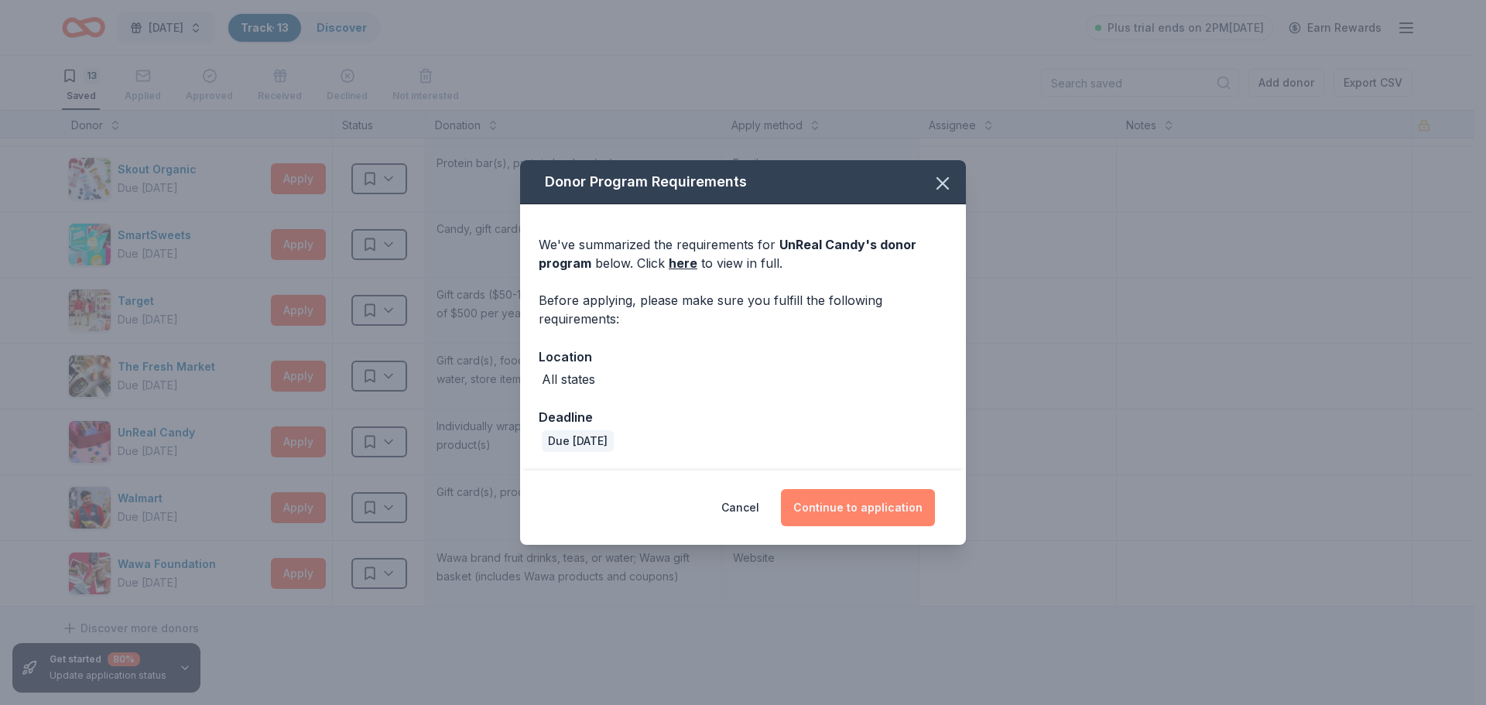
click at [852, 506] on button "Continue to application" at bounding box center [858, 507] width 154 height 37
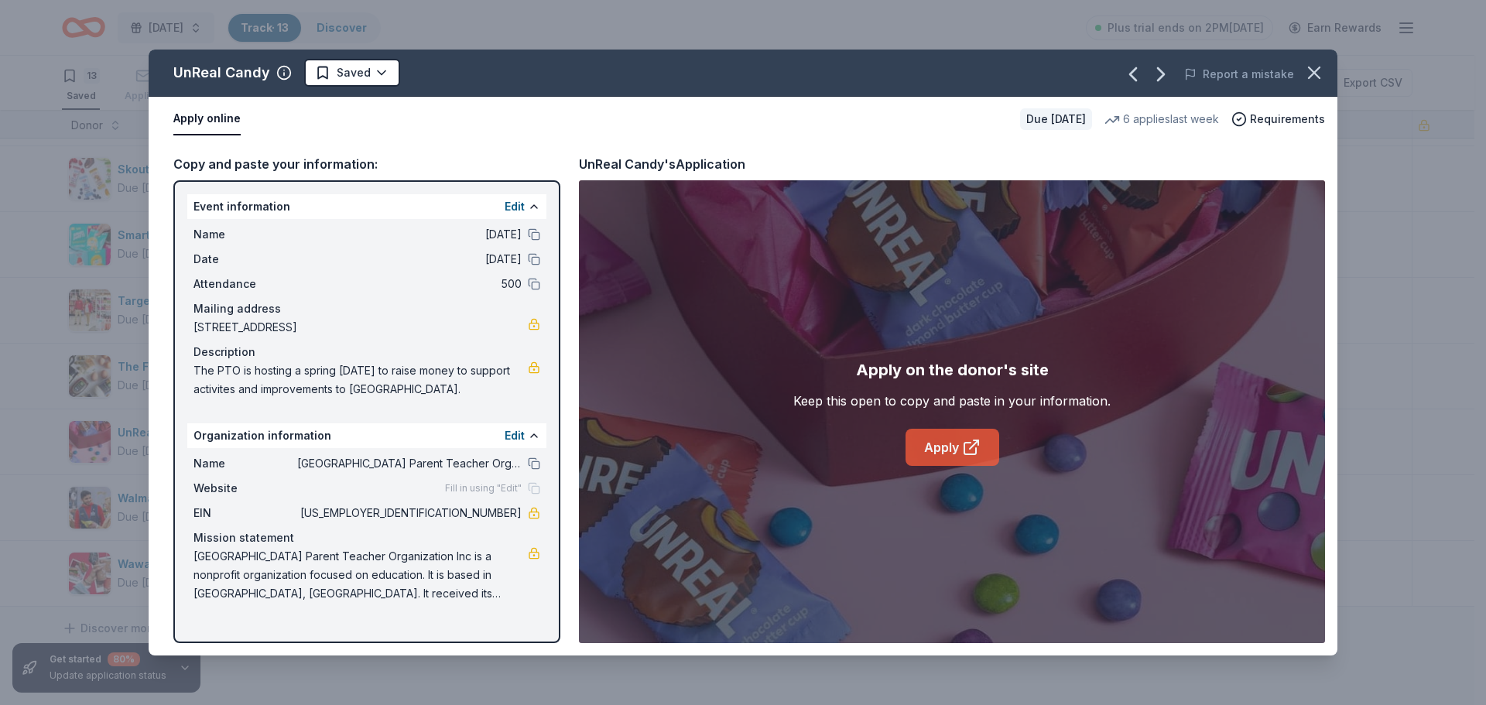
click at [962, 450] on icon at bounding box center [971, 447] width 19 height 19
click at [13, 173] on div "UnReal Candy Saved Report a mistake Apply online Due in 155 days 6 applies last…" at bounding box center [743, 352] width 1486 height 705
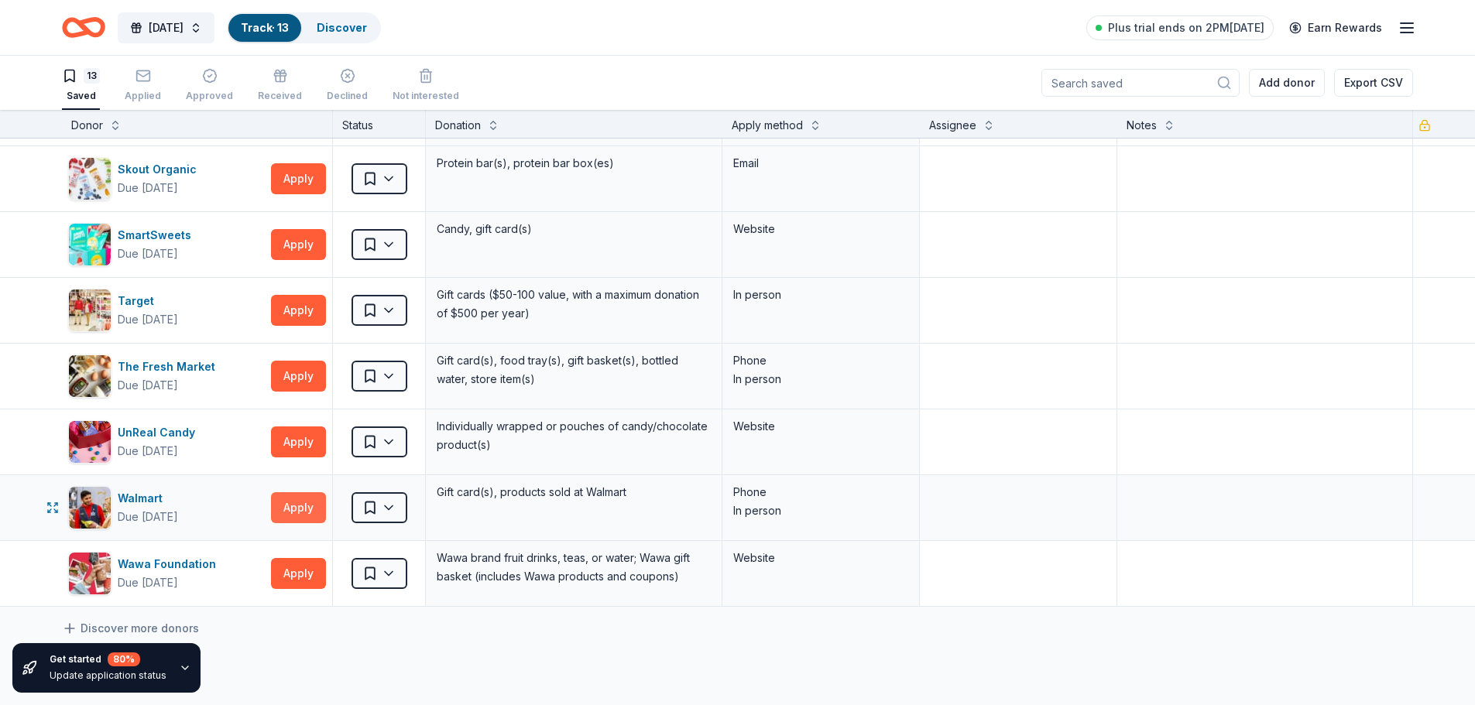
click at [303, 499] on button "Apply" at bounding box center [298, 507] width 55 height 31
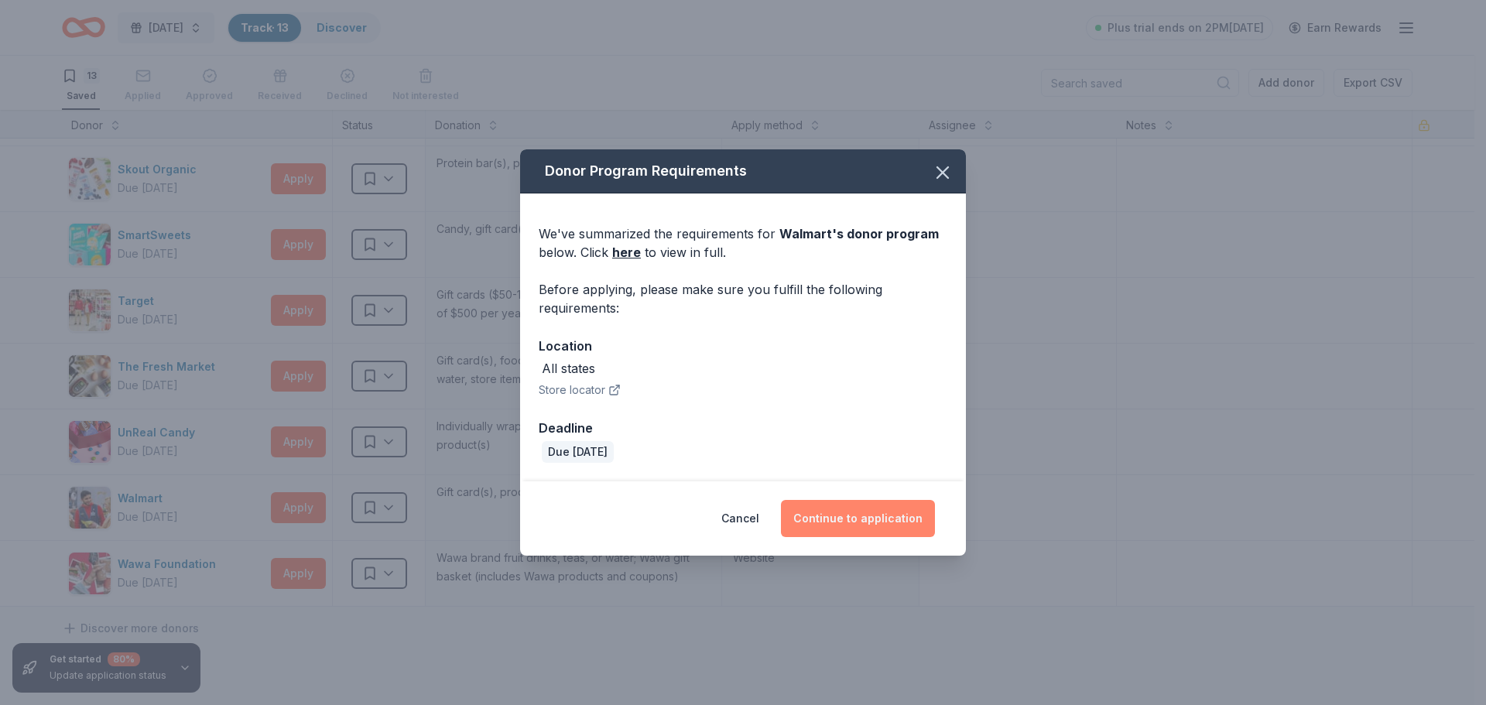
click at [841, 507] on button "Continue to application" at bounding box center [858, 518] width 154 height 37
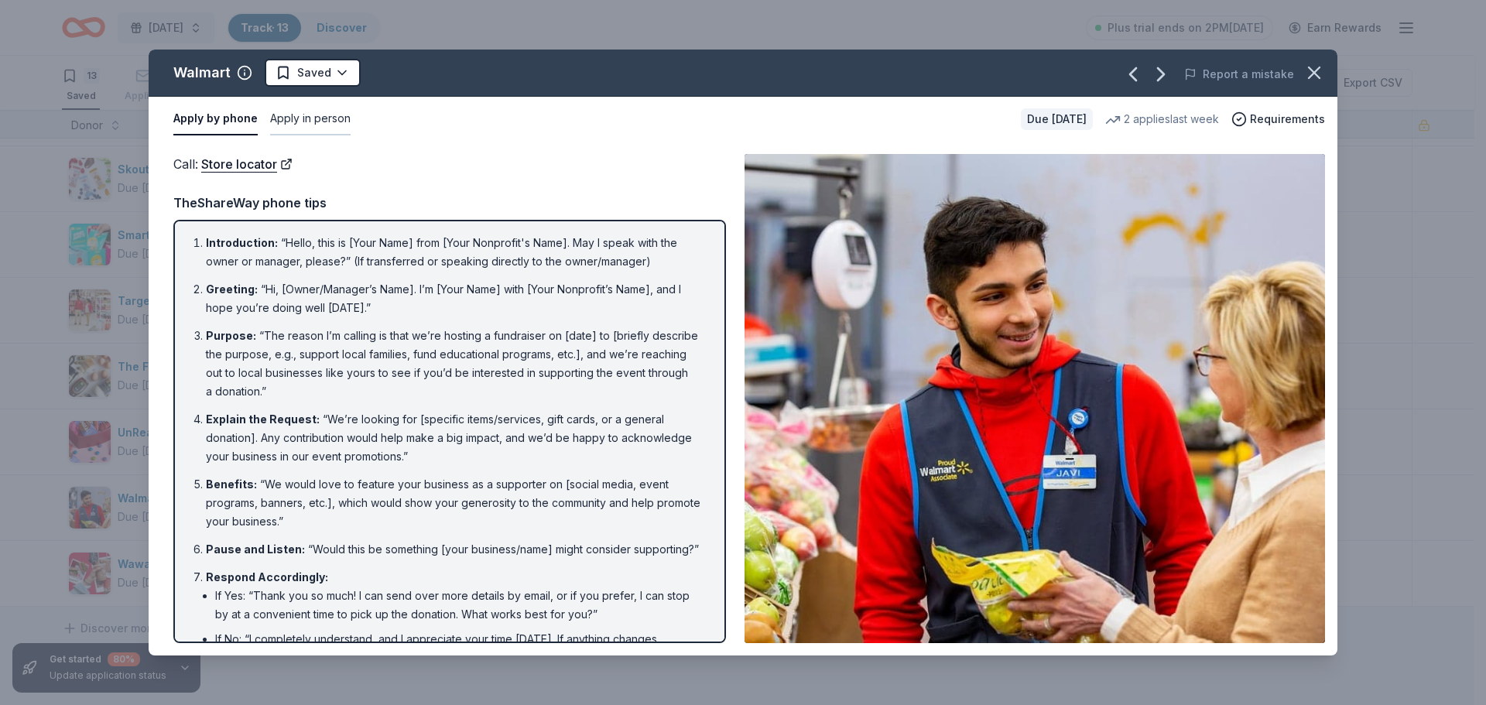
click at [314, 118] on button "Apply in person" at bounding box center [310, 119] width 81 height 33
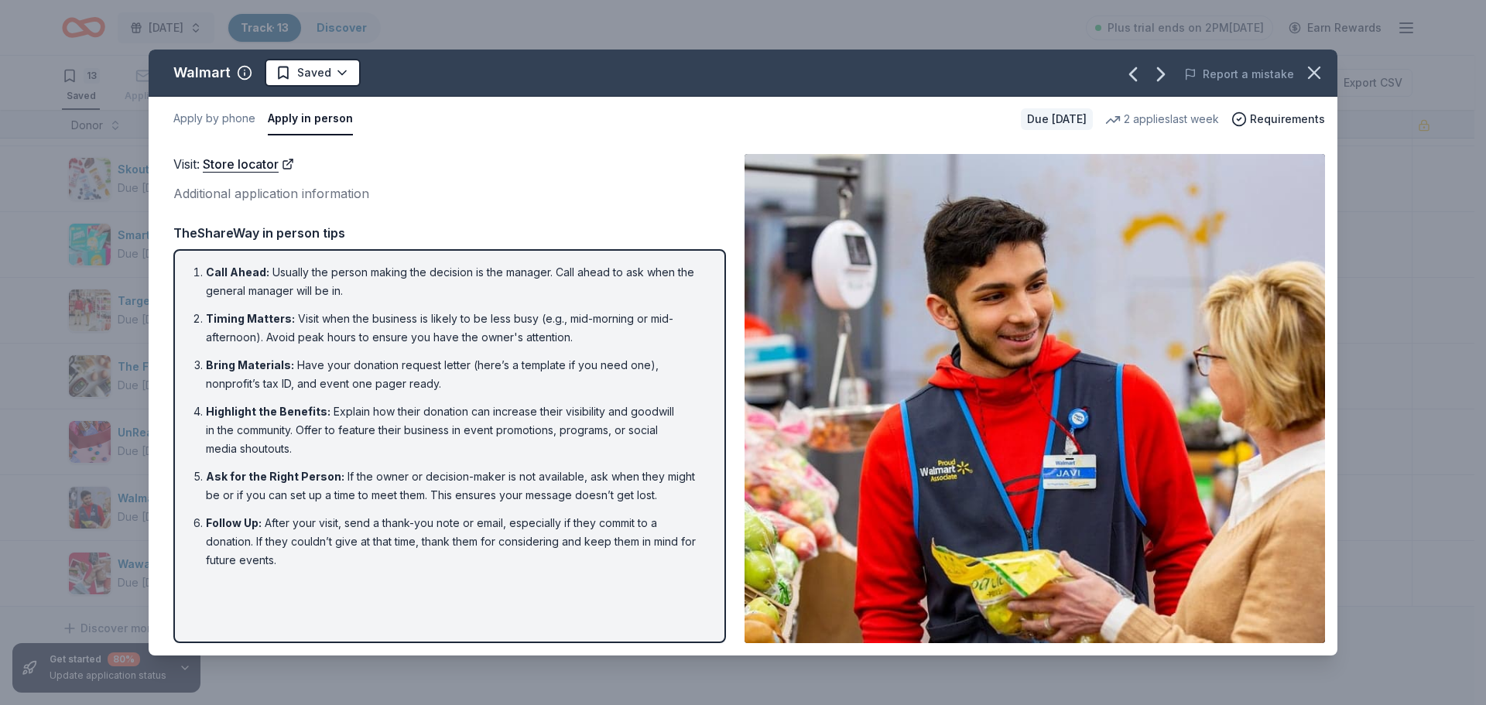
click at [14, 124] on div "Walmart Saved Report a mistake Apply by phone Apply in person Due in 155 days 2…" at bounding box center [743, 352] width 1486 height 705
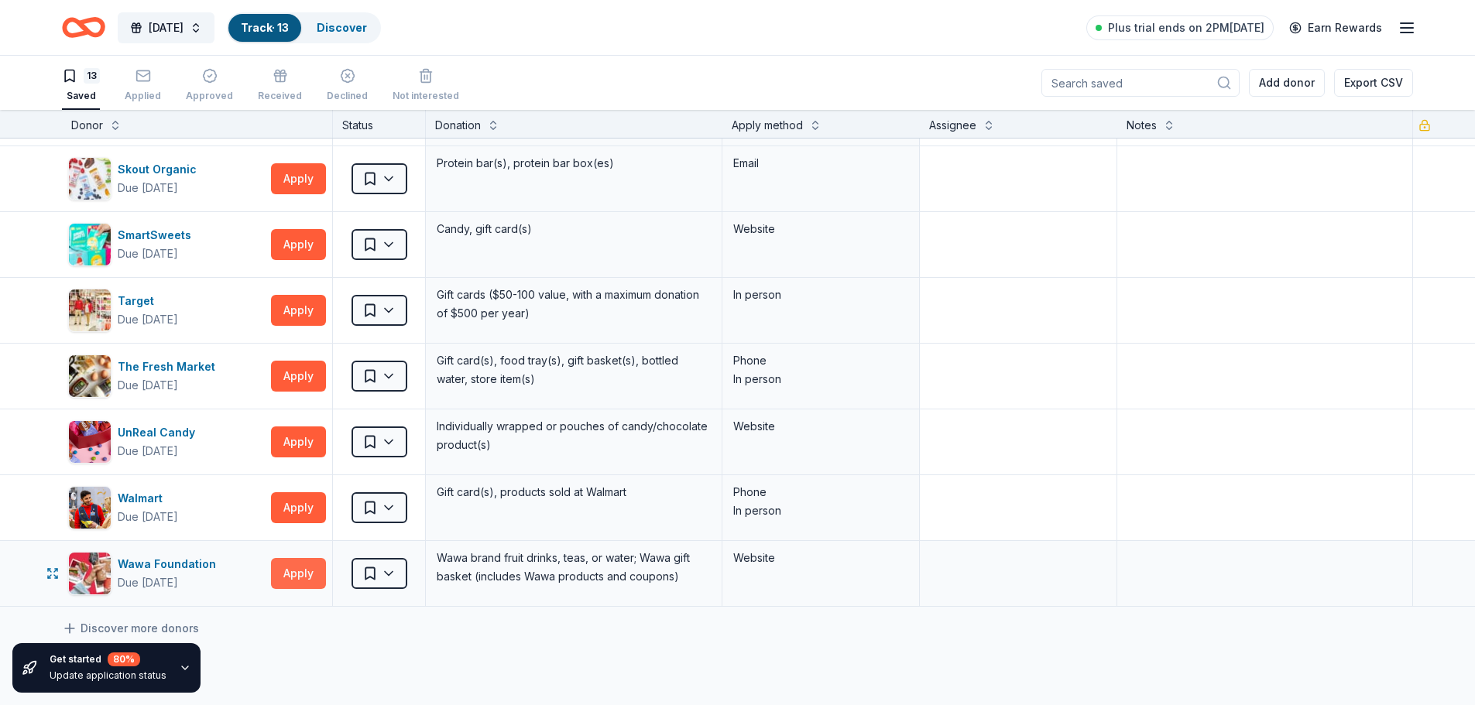
click at [309, 573] on button "Apply" at bounding box center [298, 573] width 55 height 31
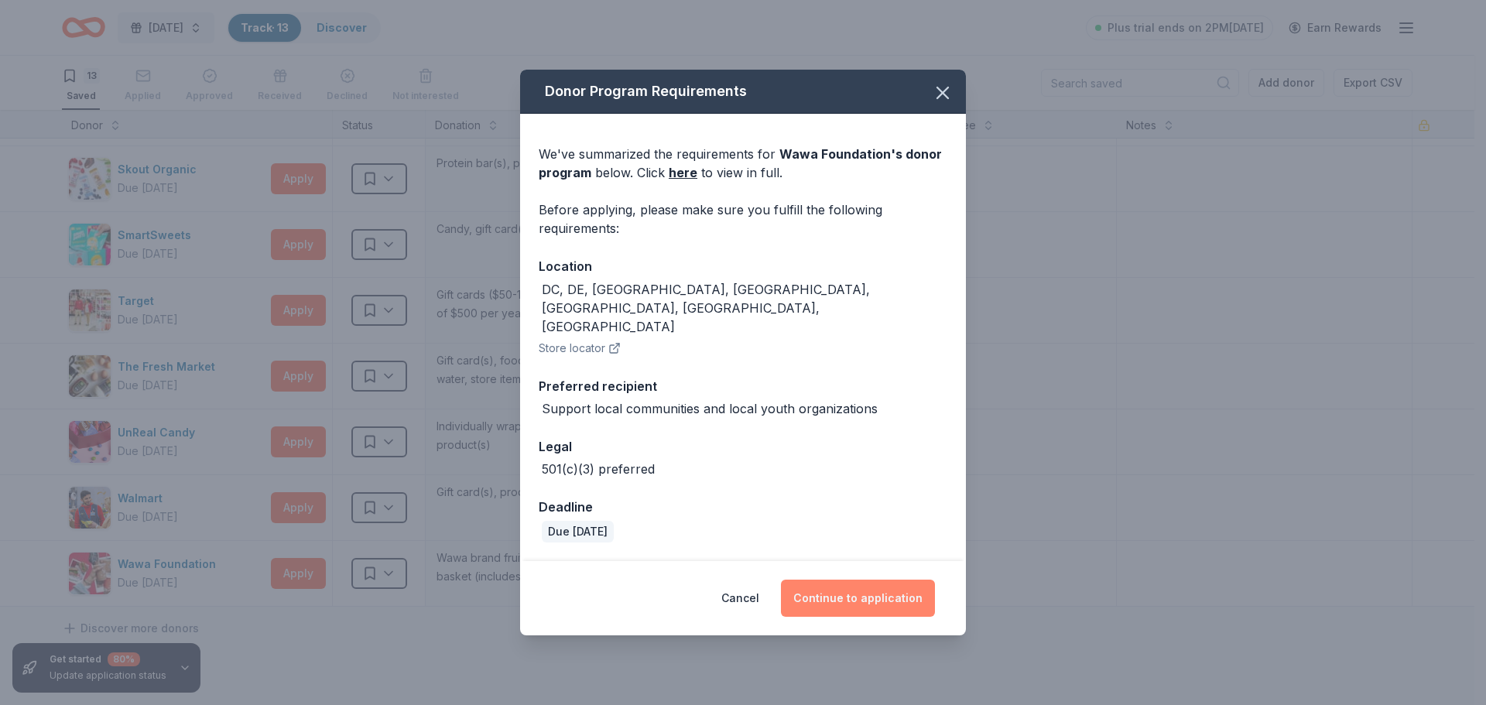
click at [836, 585] on button "Continue to application" at bounding box center [858, 598] width 154 height 37
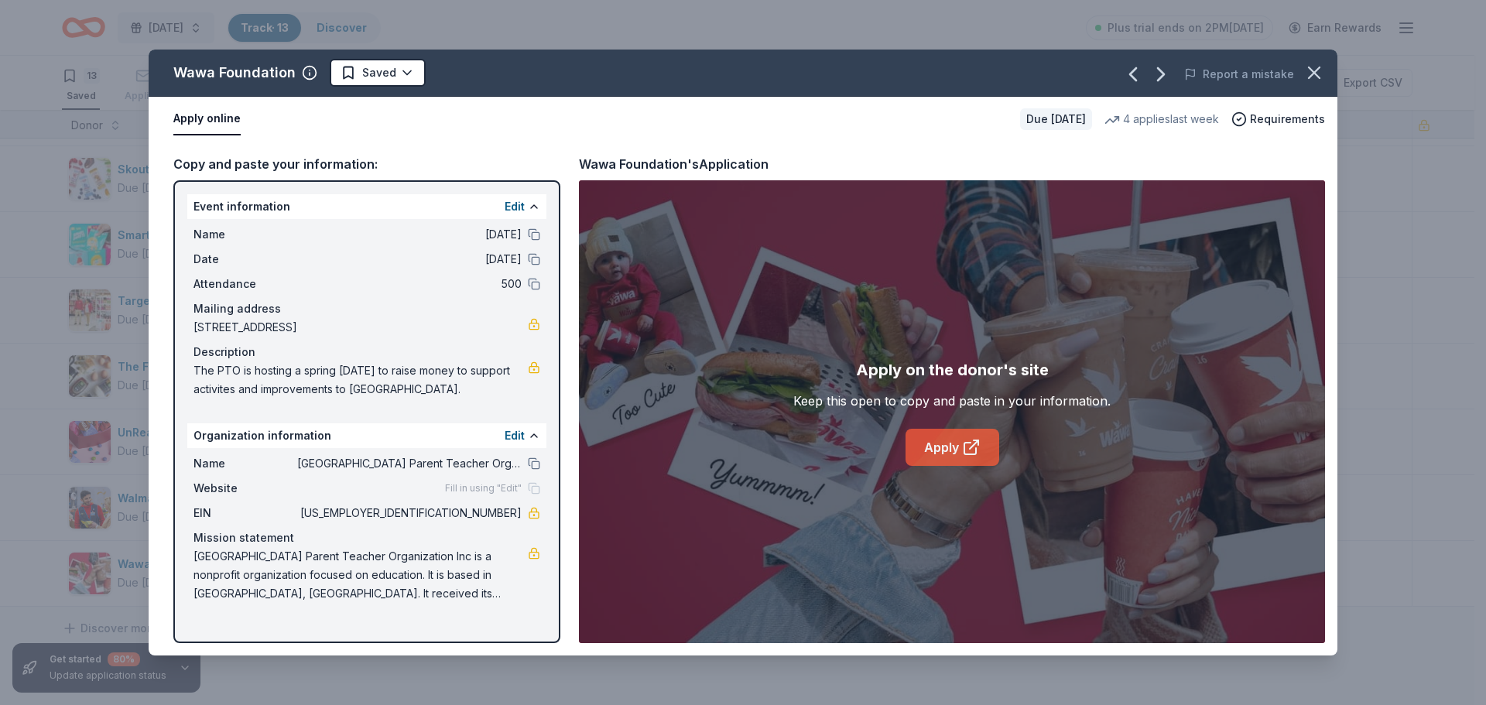
click at [944, 447] on link "Apply" at bounding box center [953, 447] width 94 height 37
click at [4, 319] on div "Wawa Foundation Saved Report a mistake Apply online Due in 164 days 4 applies l…" at bounding box center [743, 352] width 1486 height 705
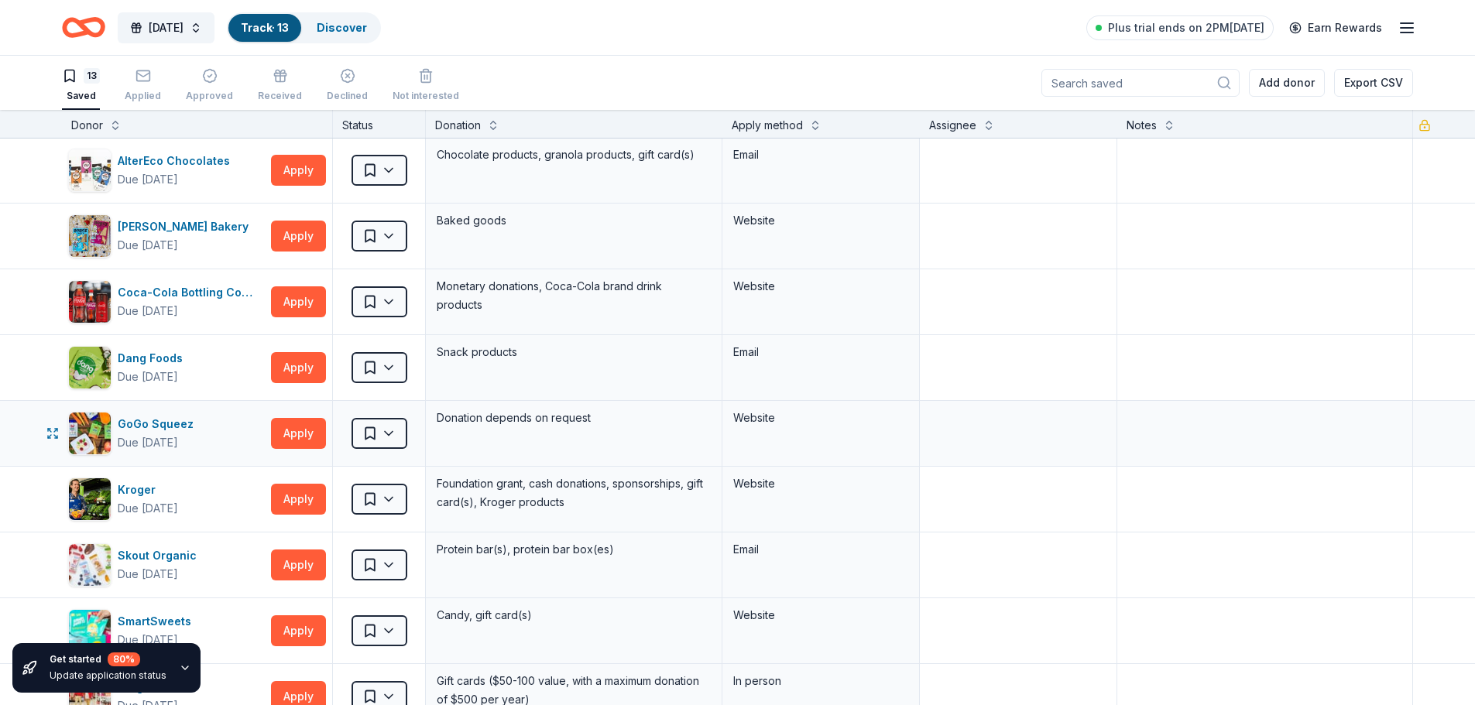
scroll to position [0, 0]
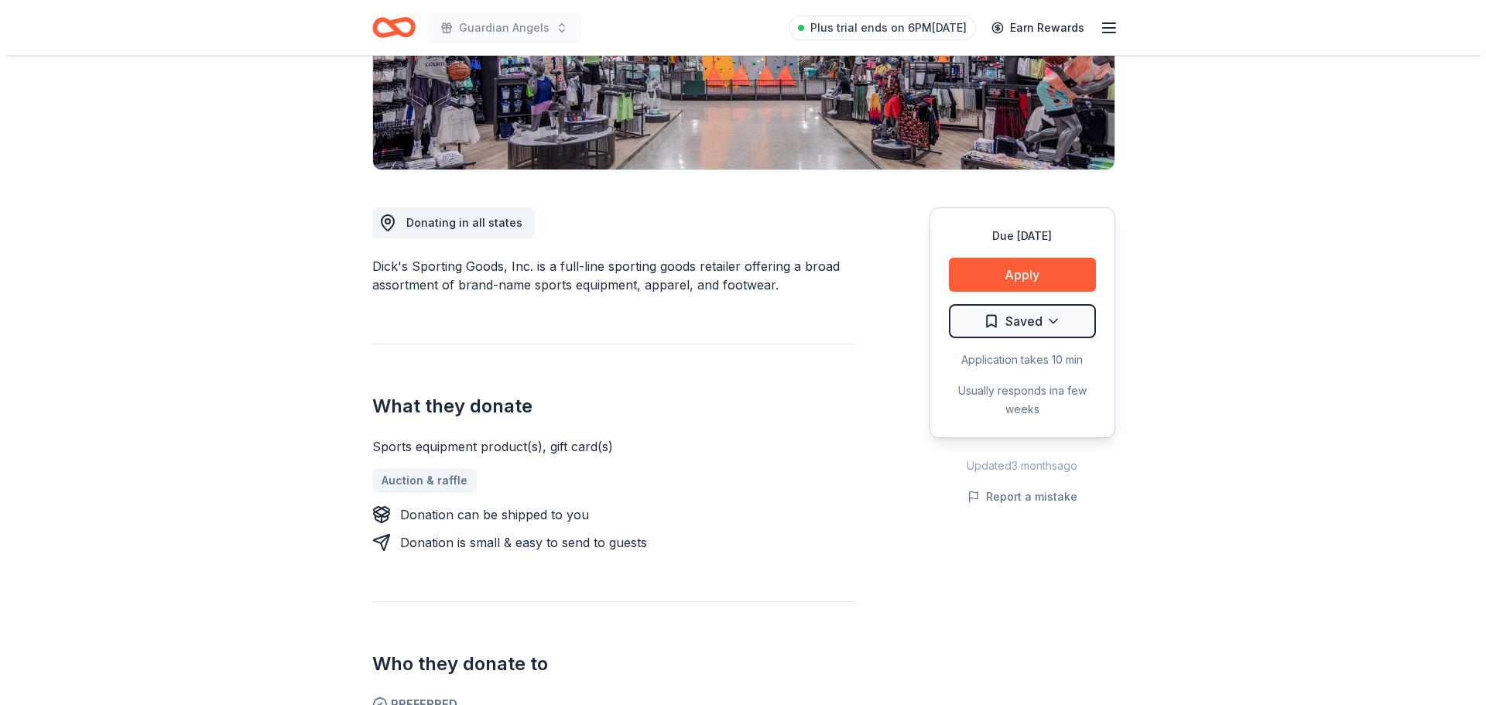
scroll to position [542, 0]
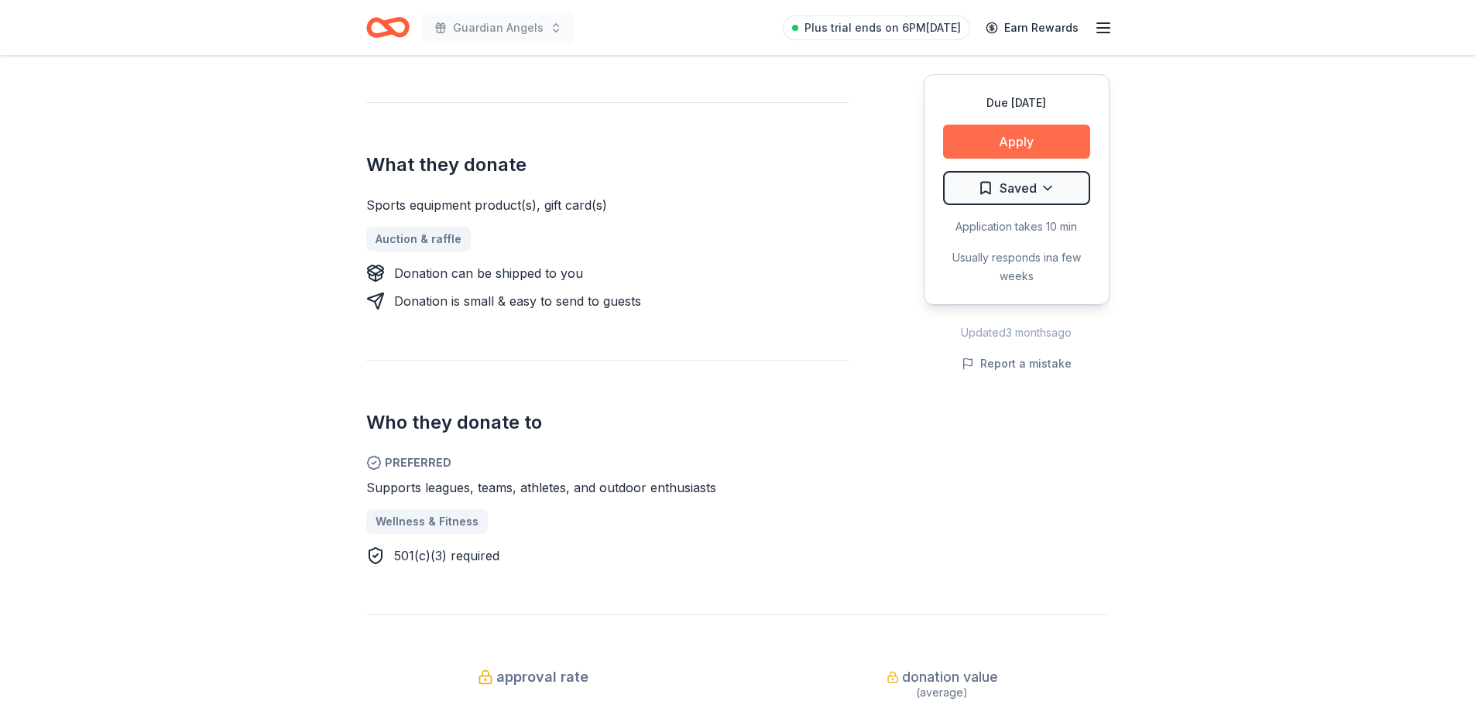
click at [1058, 144] on button "Apply" at bounding box center [1016, 142] width 147 height 34
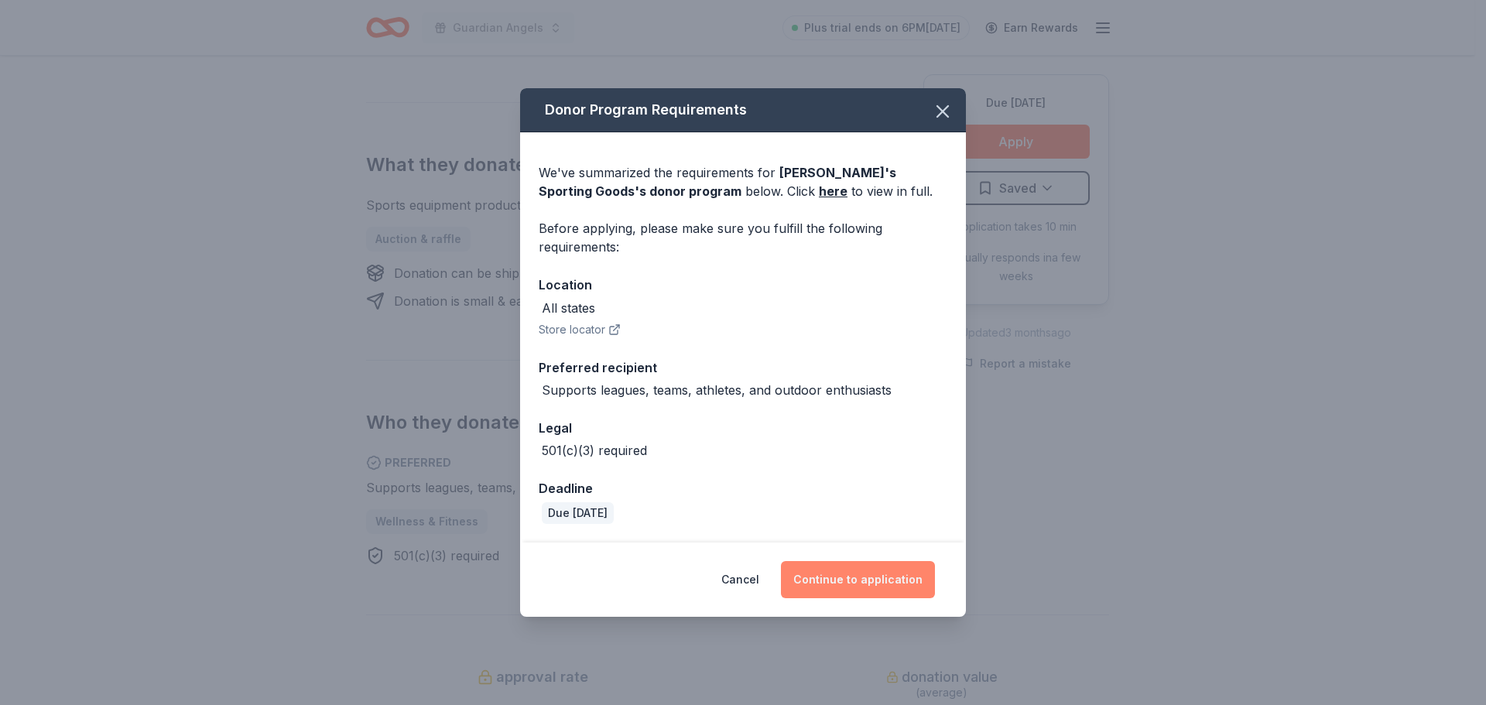
click at [893, 583] on button "Continue to application" at bounding box center [858, 579] width 154 height 37
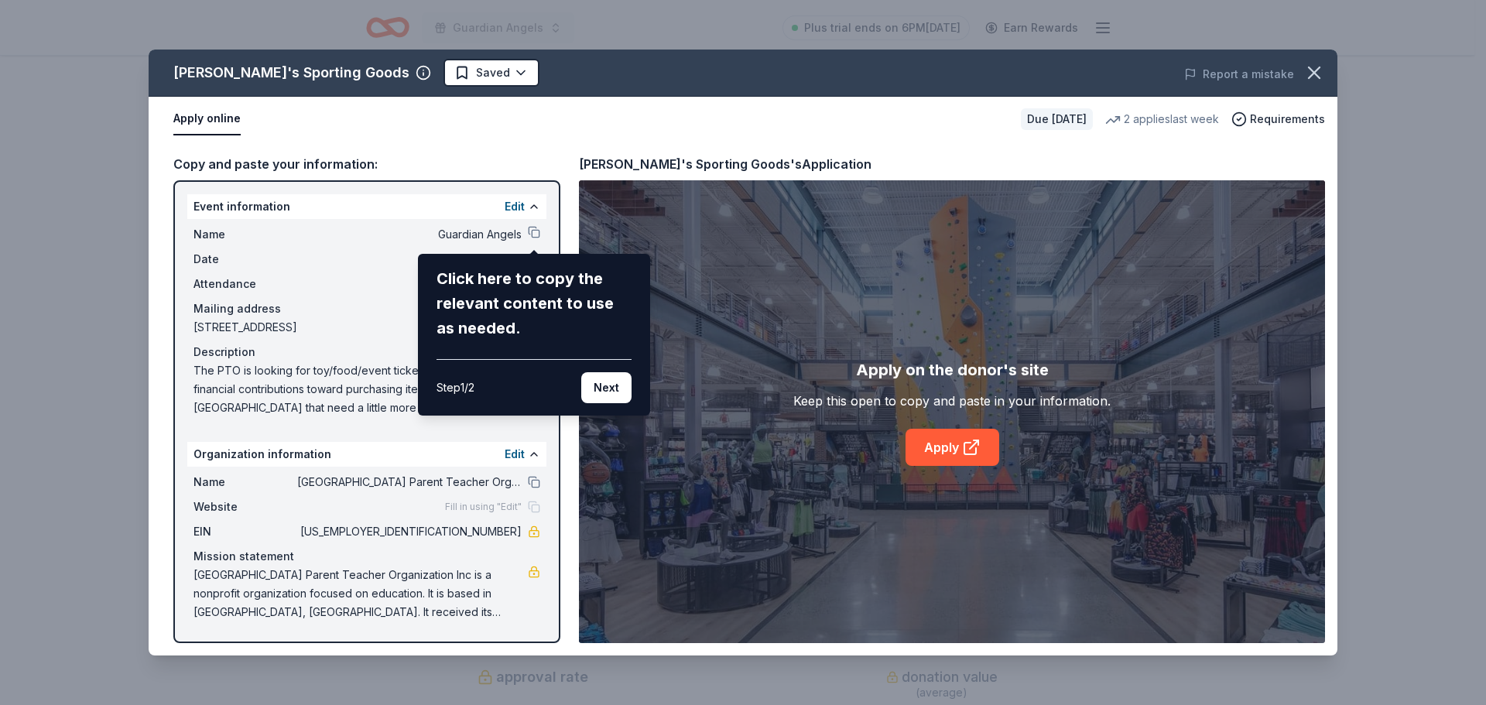
drag, startPoint x: 950, startPoint y: 447, endPoint x: 917, endPoint y: 449, distance: 33.4
click at [917, 449] on div "Dick's Sporting Goods Saved Report a mistake Apply online Due in 67 days 2 appl…" at bounding box center [743, 353] width 1189 height 606
click at [608, 389] on button "Next" at bounding box center [606, 387] width 50 height 31
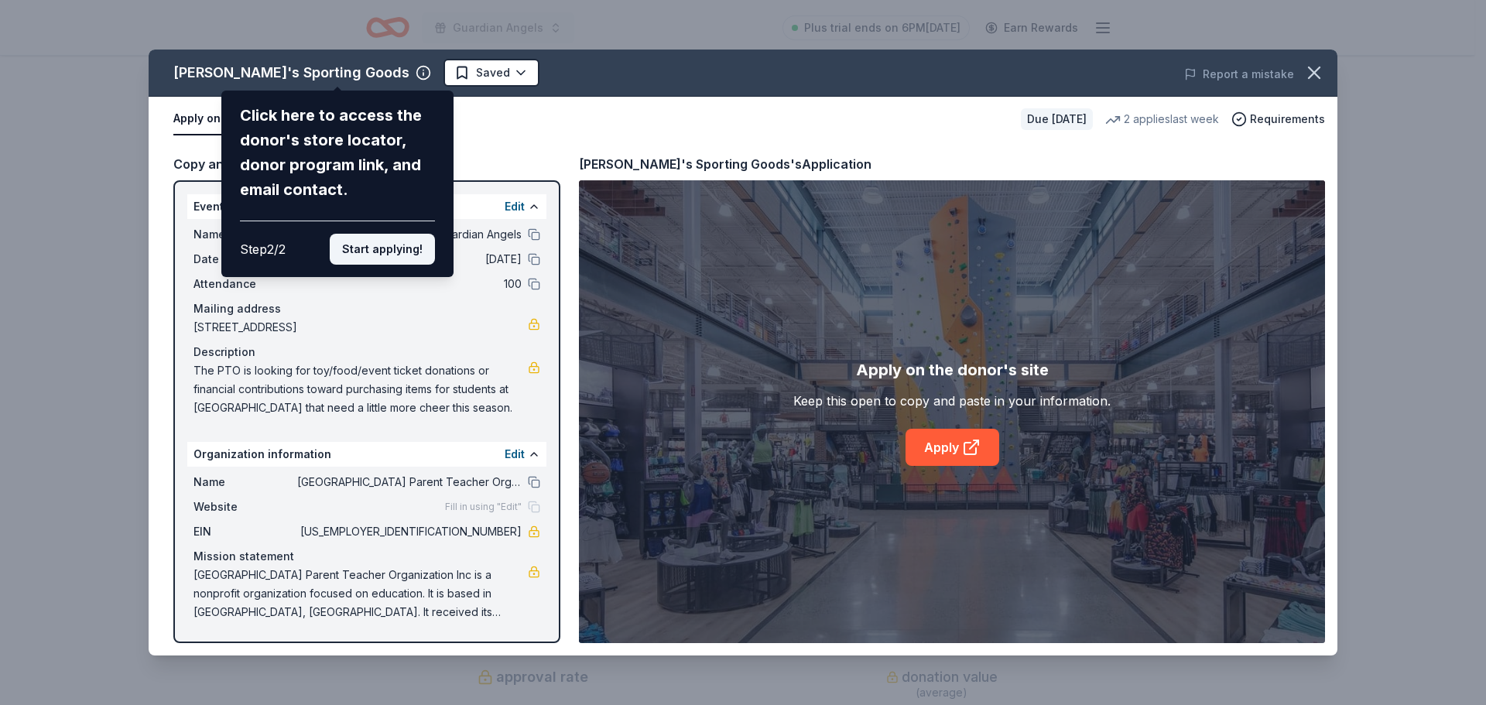
click at [397, 251] on button "Start applying!" at bounding box center [382, 249] width 105 height 31
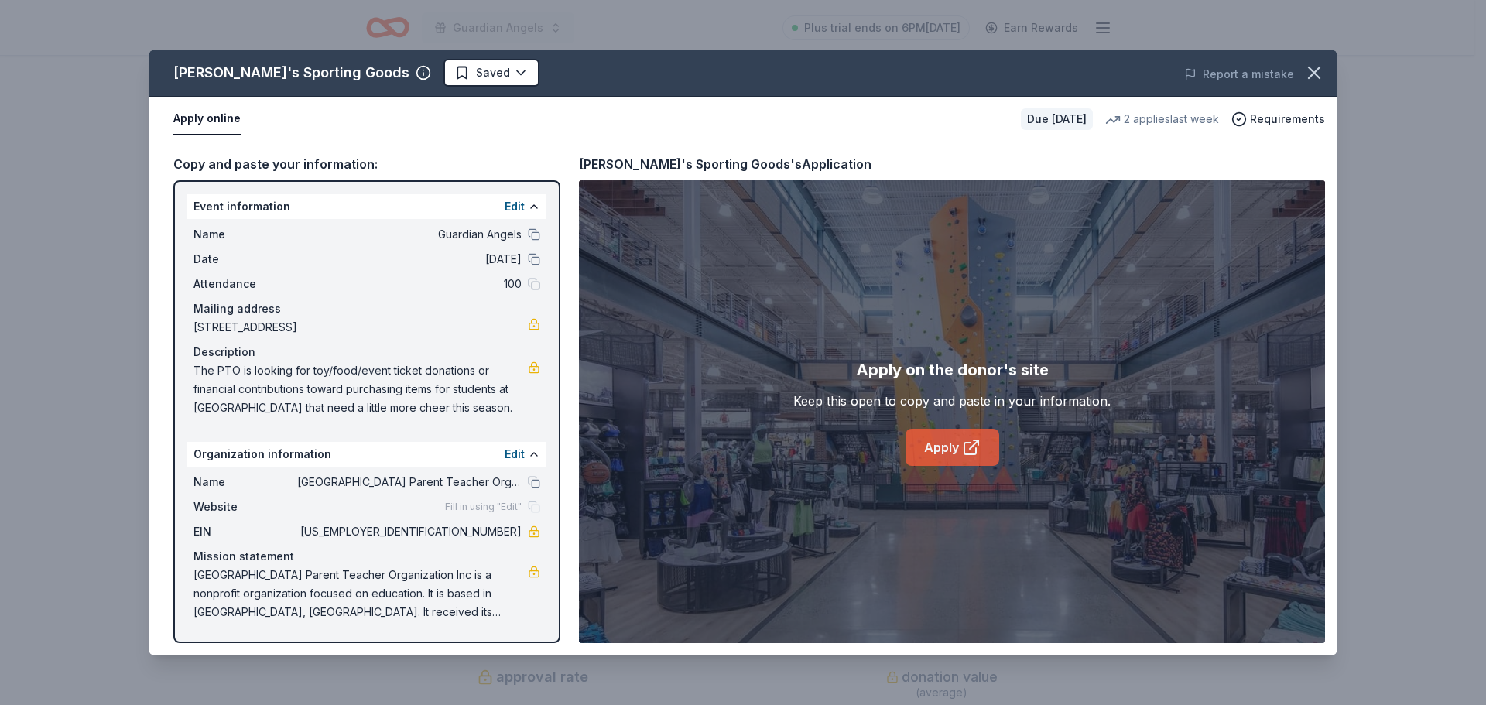
click at [982, 458] on link "Apply" at bounding box center [953, 447] width 94 height 37
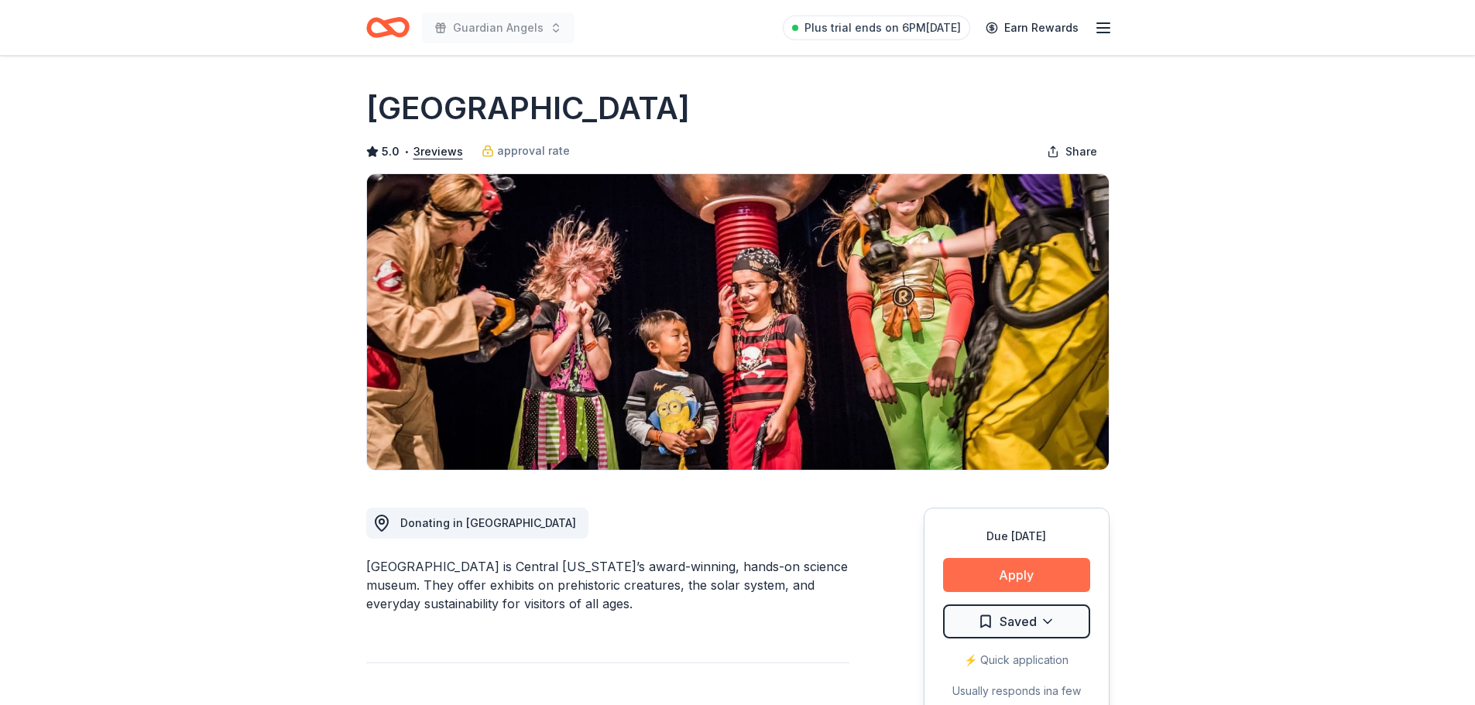
click at [1020, 570] on button "Apply" at bounding box center [1016, 575] width 147 height 34
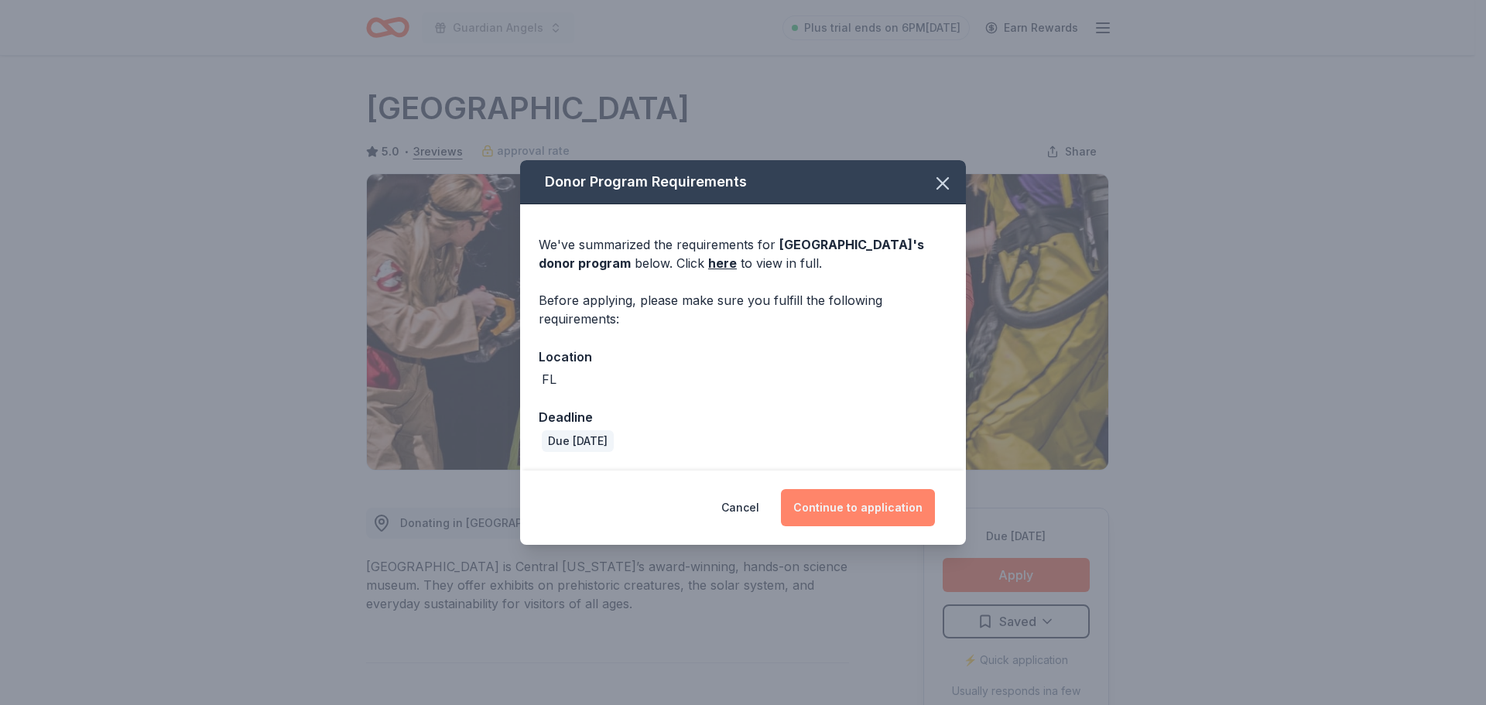
click at [866, 502] on button "Continue to application" at bounding box center [858, 507] width 154 height 37
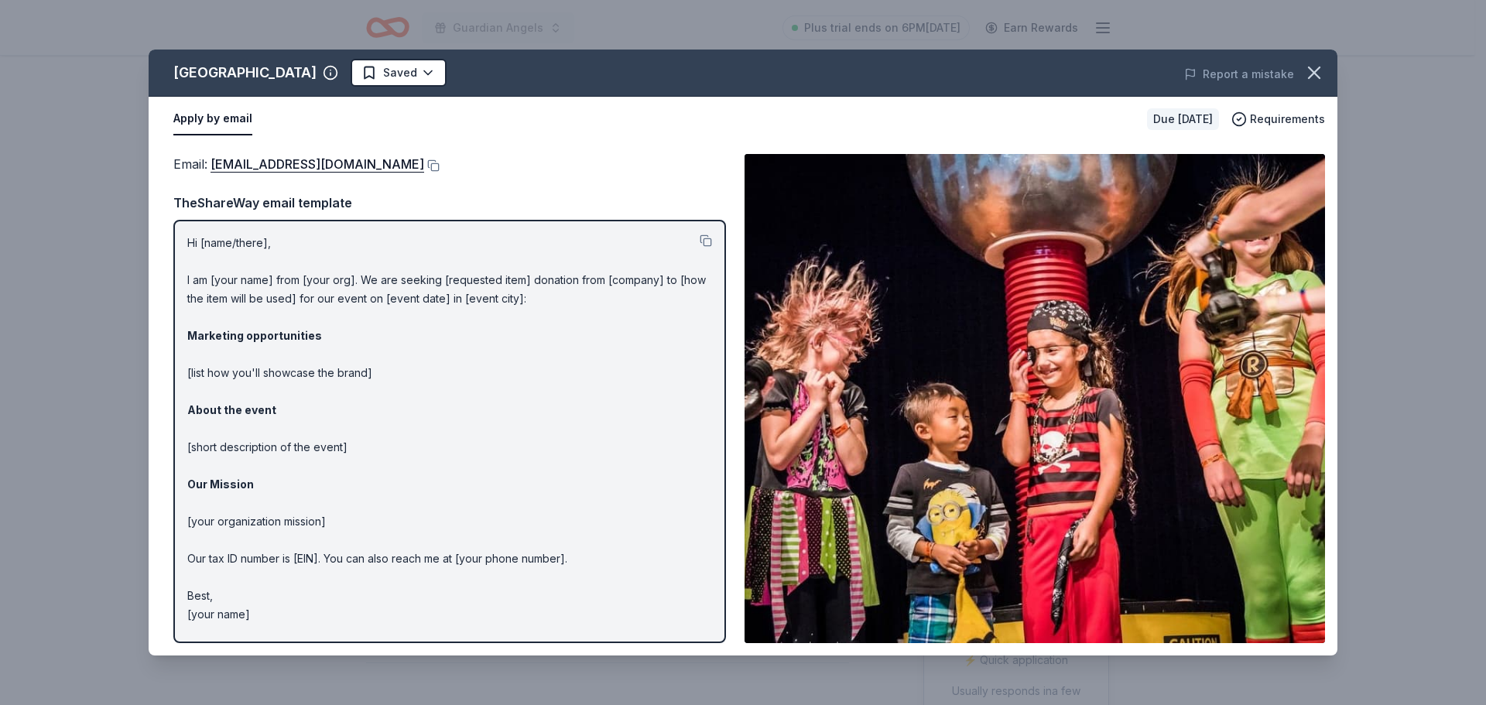
click at [48, 134] on div "Orlando Science Center Saved Report a mistake Apply by email Due in 67 days Req…" at bounding box center [743, 352] width 1486 height 705
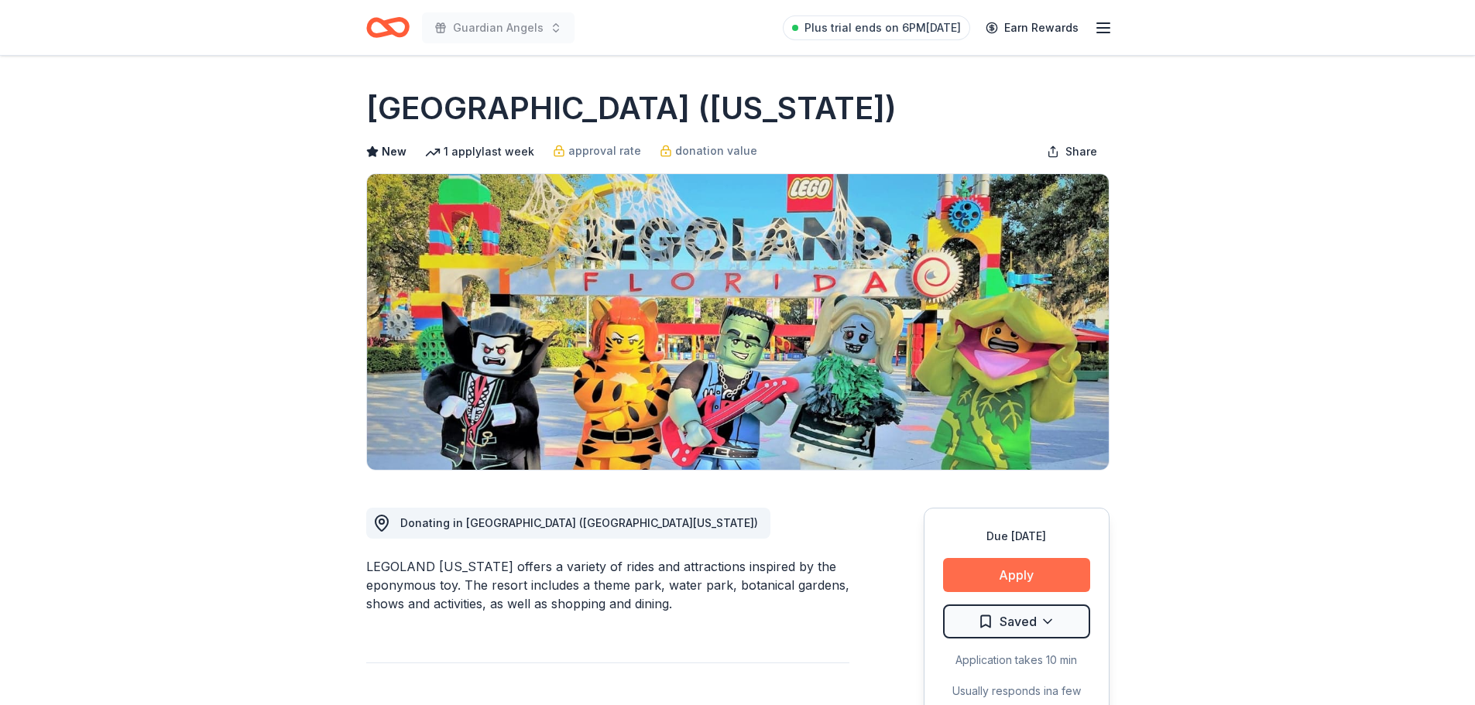
click at [1068, 572] on button "Apply" at bounding box center [1016, 575] width 147 height 34
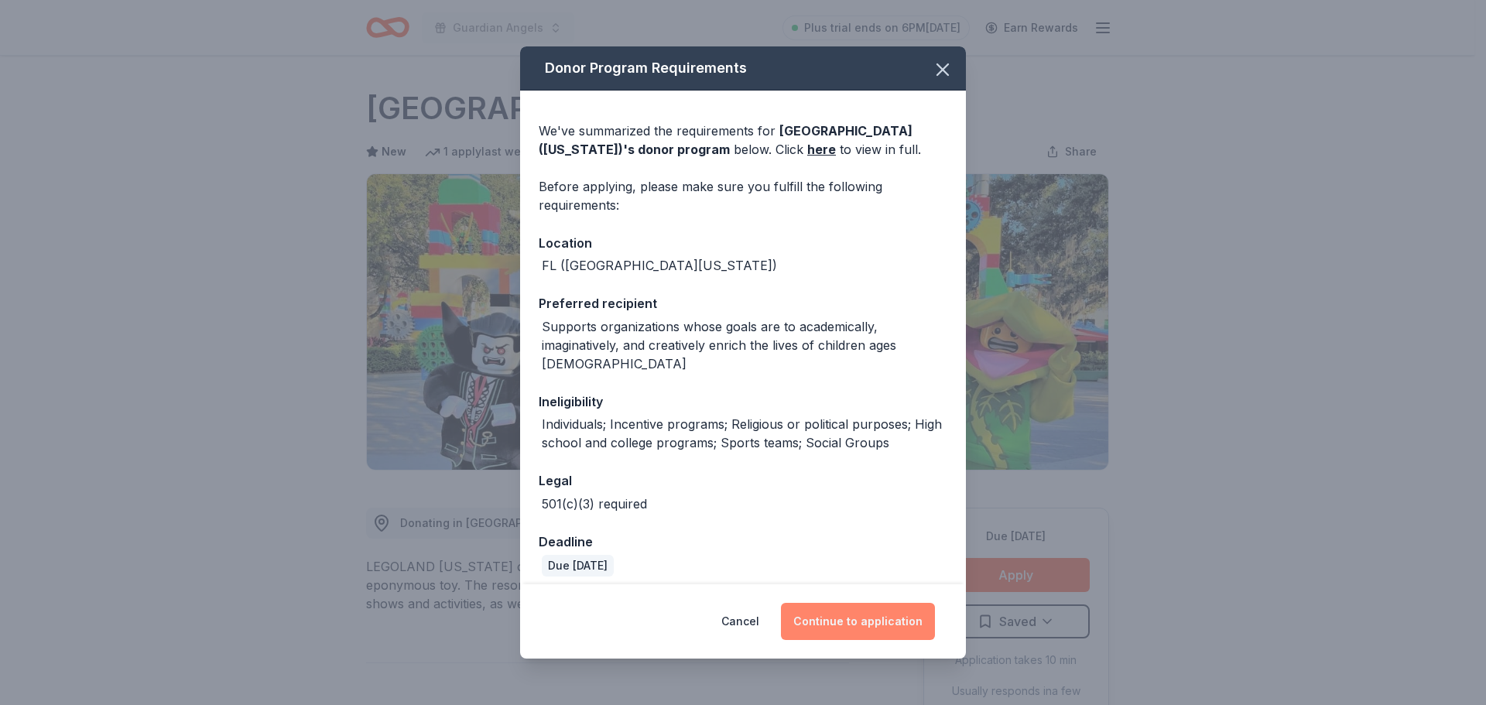
click at [885, 618] on button "Continue to application" at bounding box center [858, 621] width 154 height 37
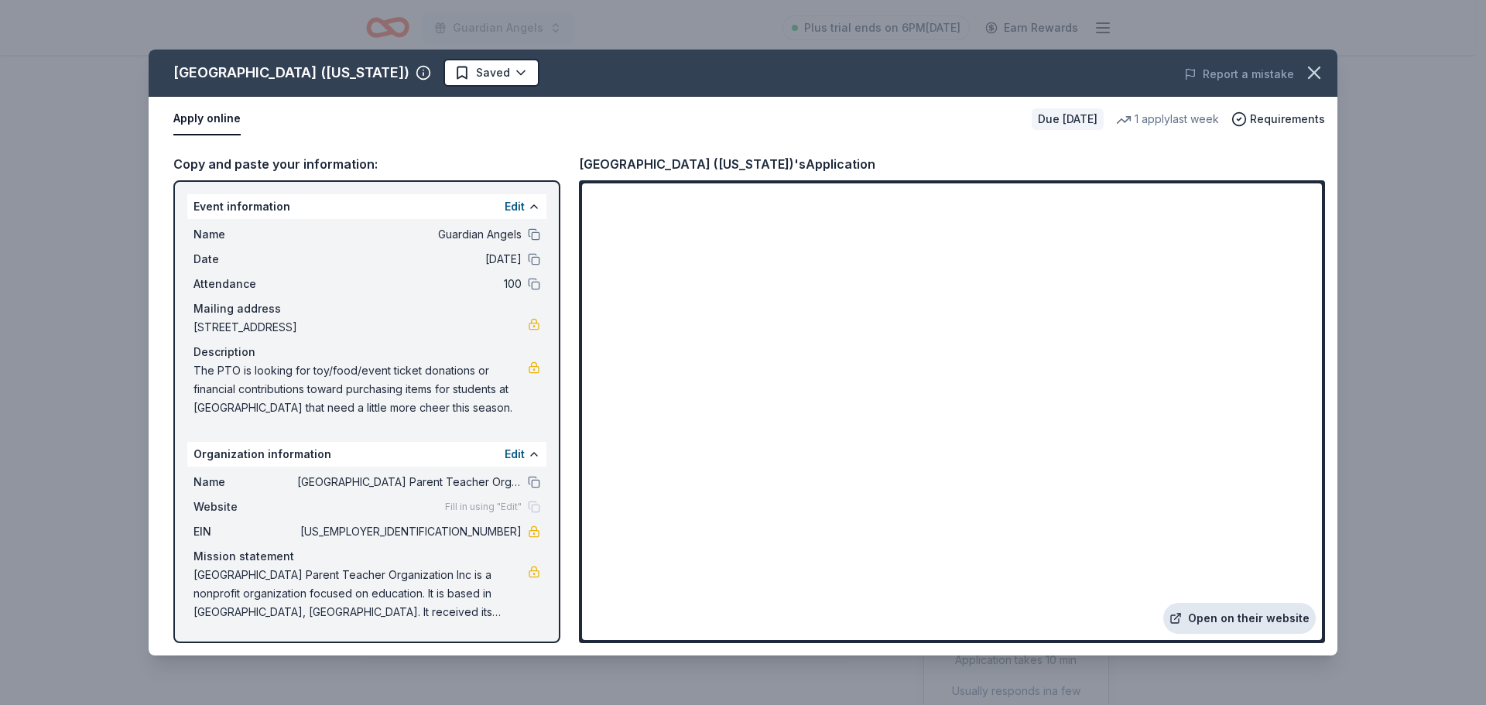
click at [1235, 614] on link "Open on their website" at bounding box center [1240, 618] width 153 height 31
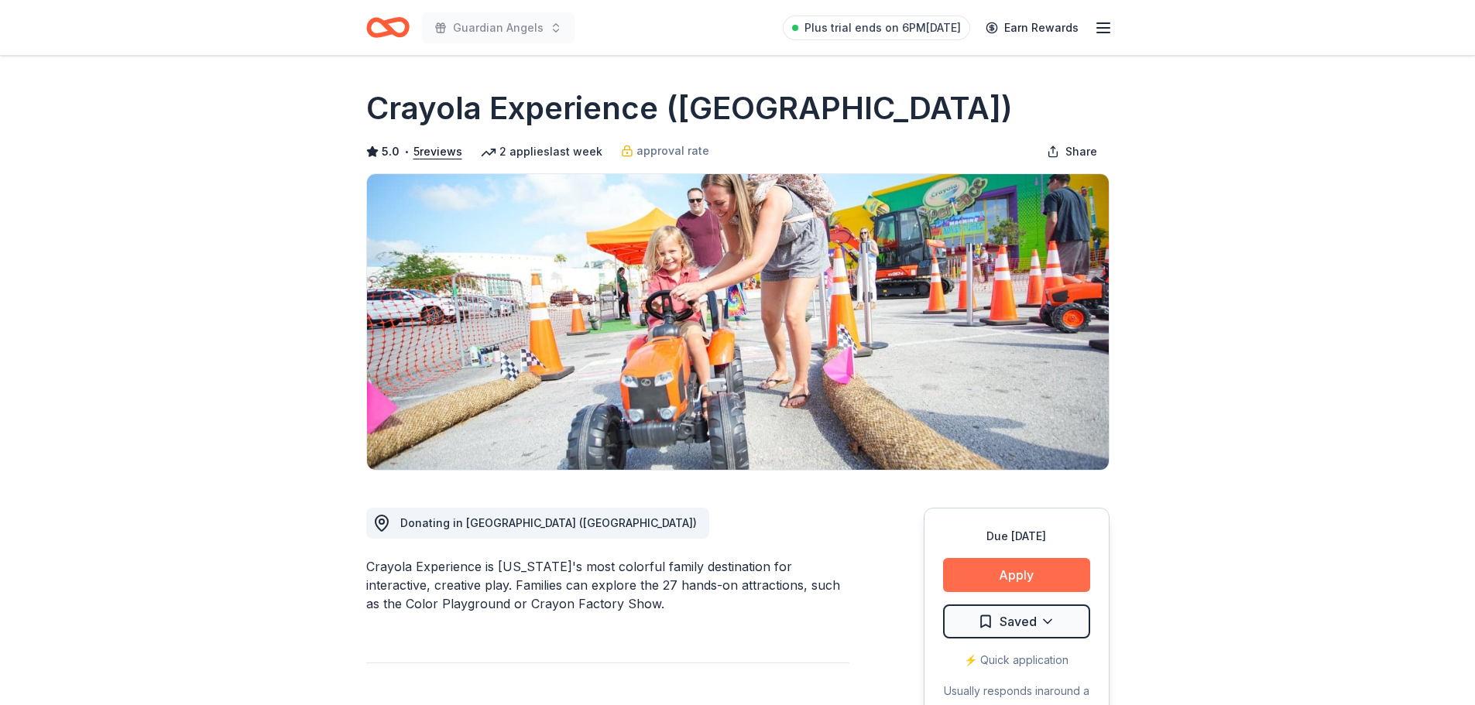
click at [995, 567] on button "Apply" at bounding box center [1016, 575] width 147 height 34
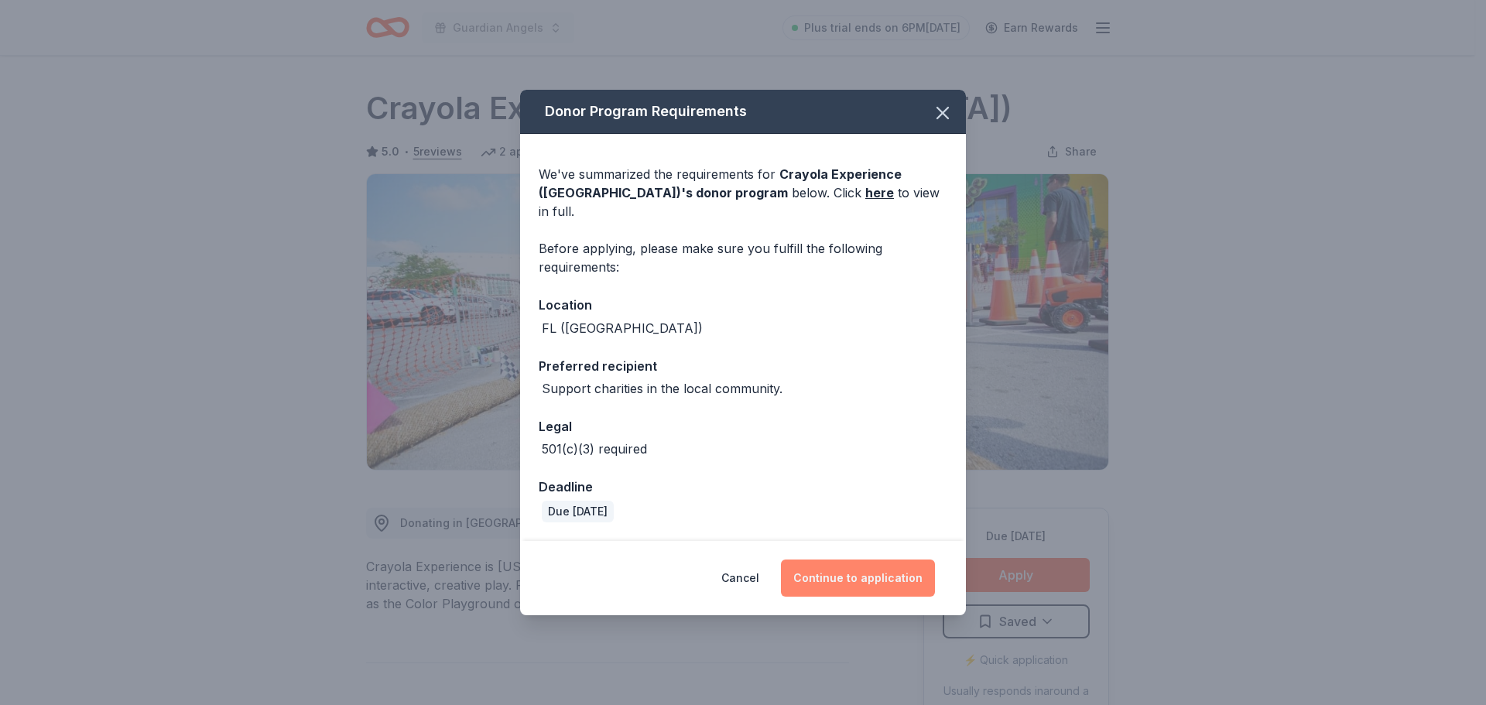
click at [846, 567] on button "Continue to application" at bounding box center [858, 578] width 154 height 37
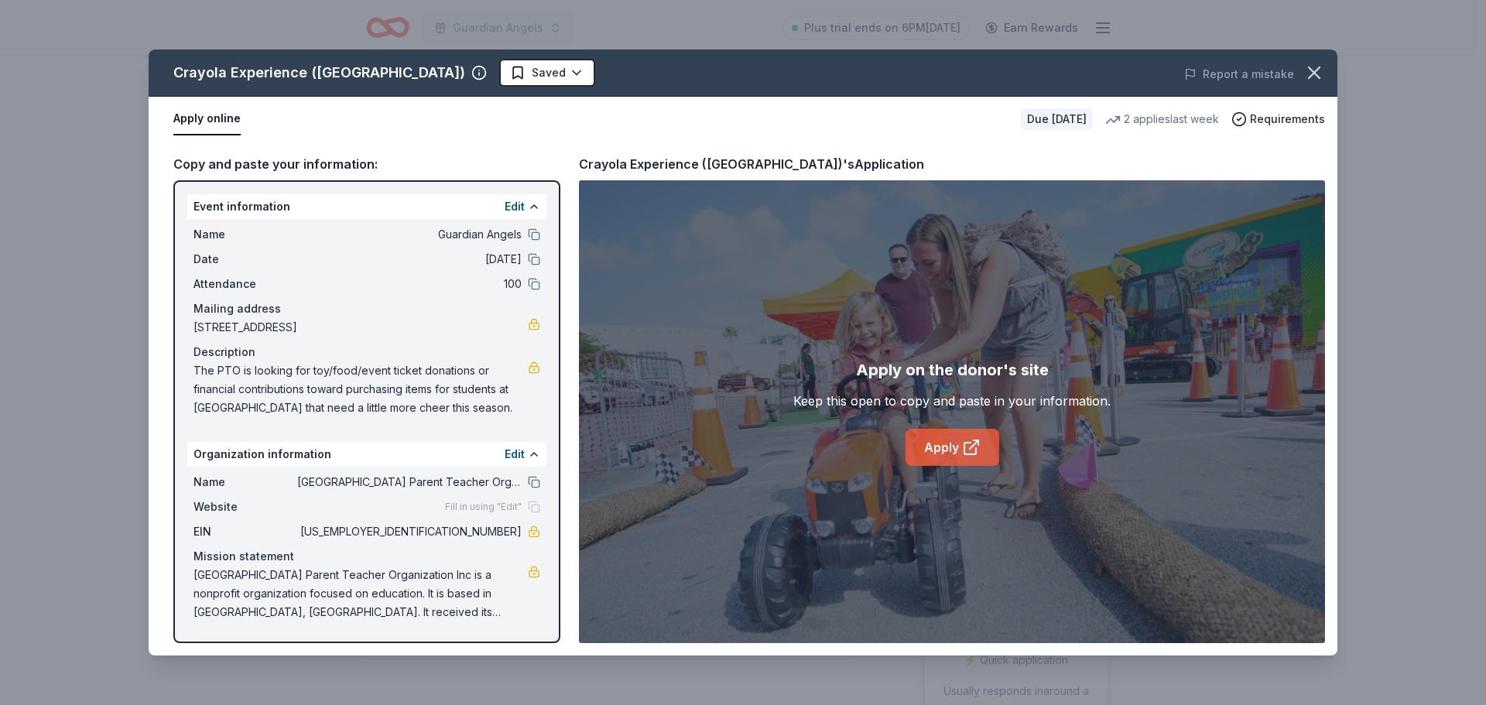
click at [937, 441] on link "Apply" at bounding box center [953, 447] width 94 height 37
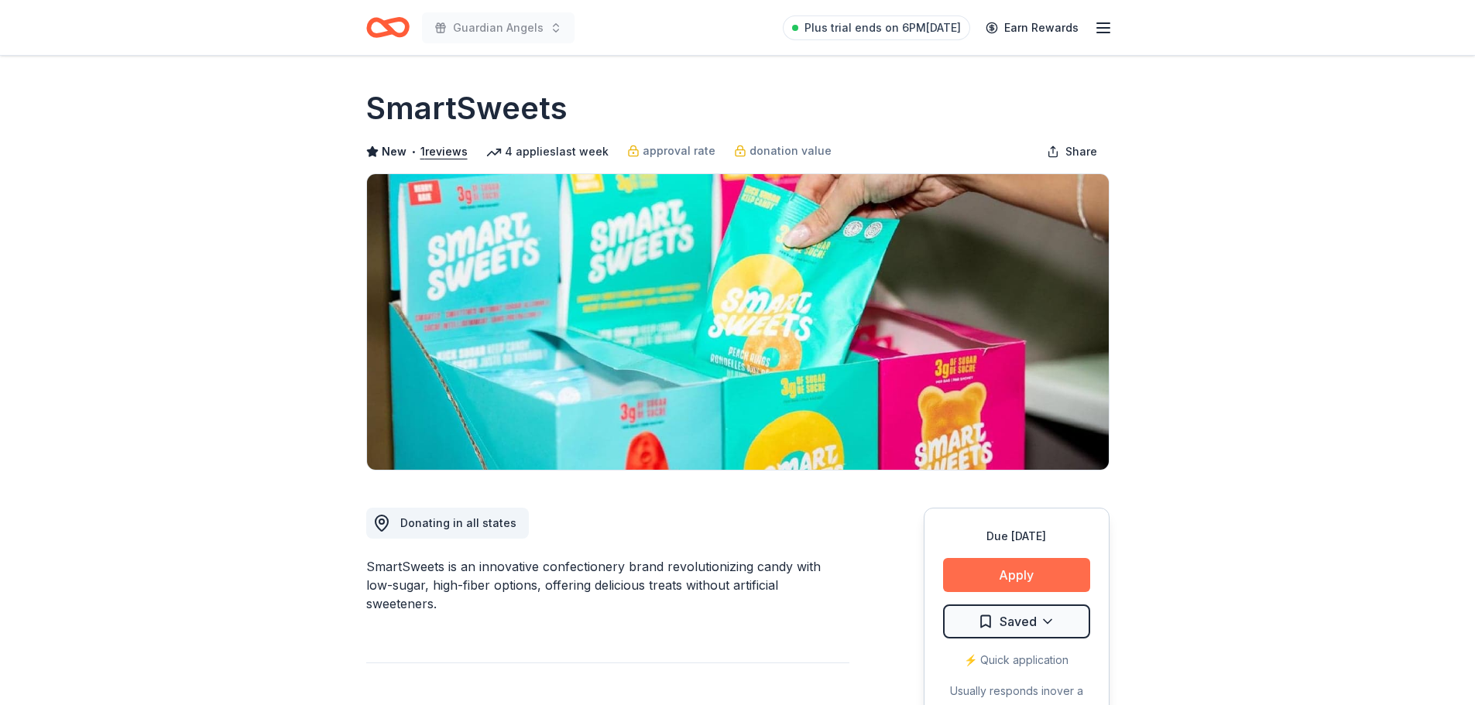
click at [1047, 578] on button "Apply" at bounding box center [1016, 575] width 147 height 34
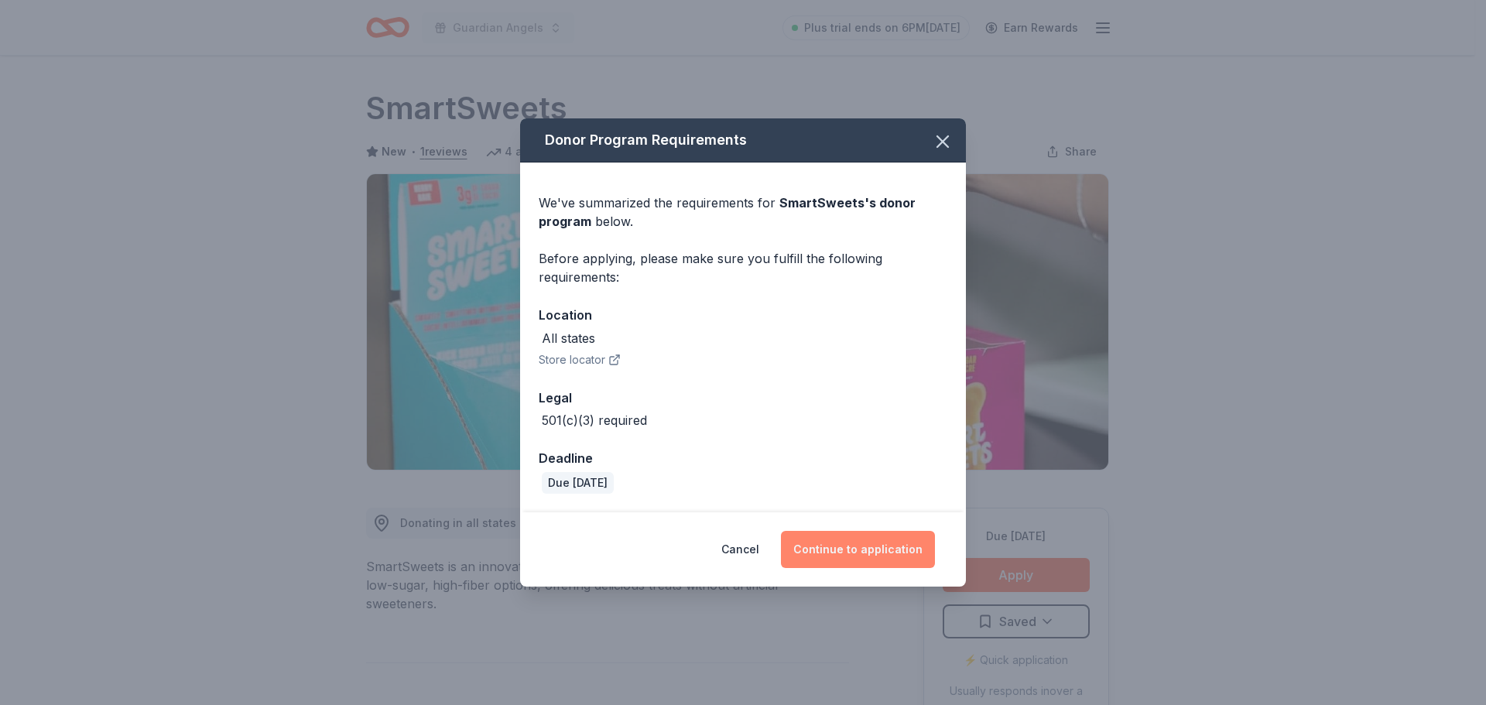
click at [879, 544] on button "Continue to application" at bounding box center [858, 549] width 154 height 37
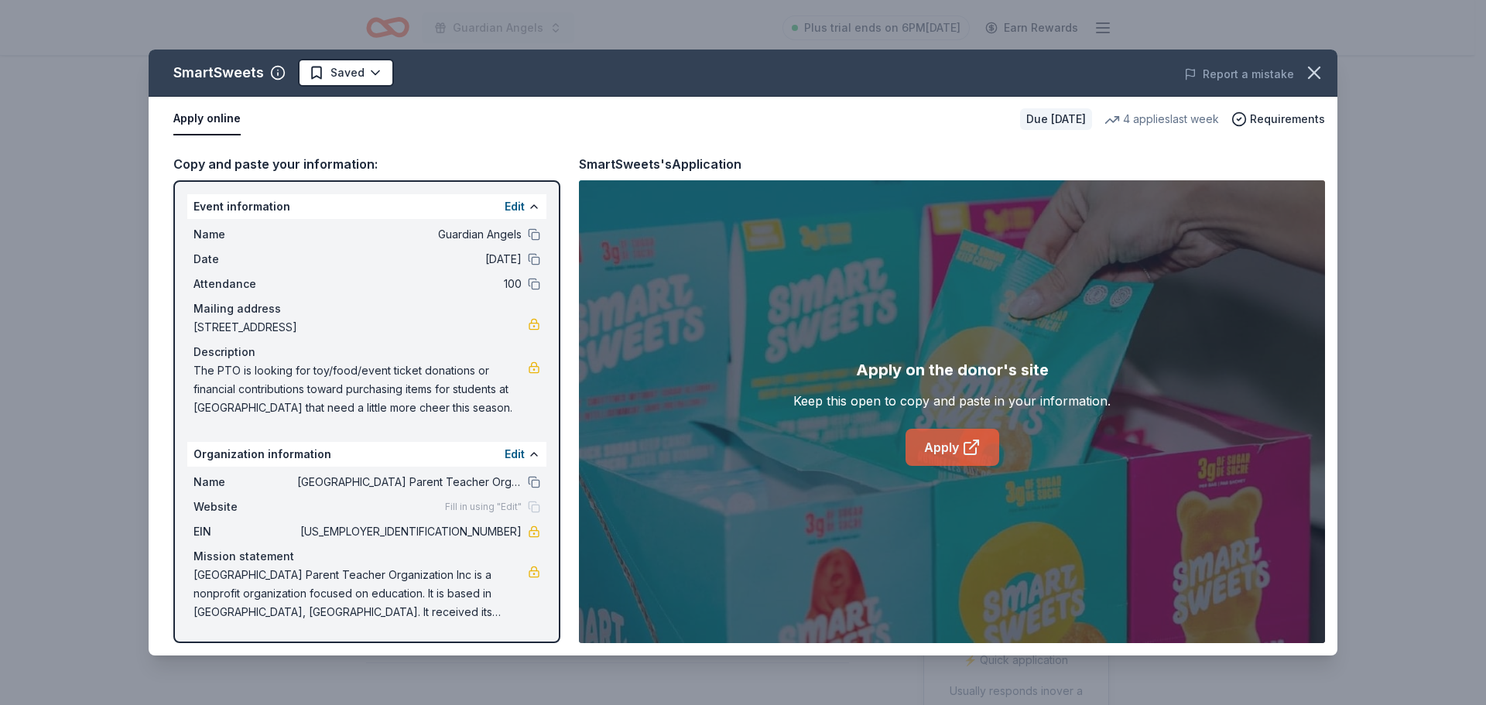
click at [951, 443] on link "Apply" at bounding box center [953, 447] width 94 height 37
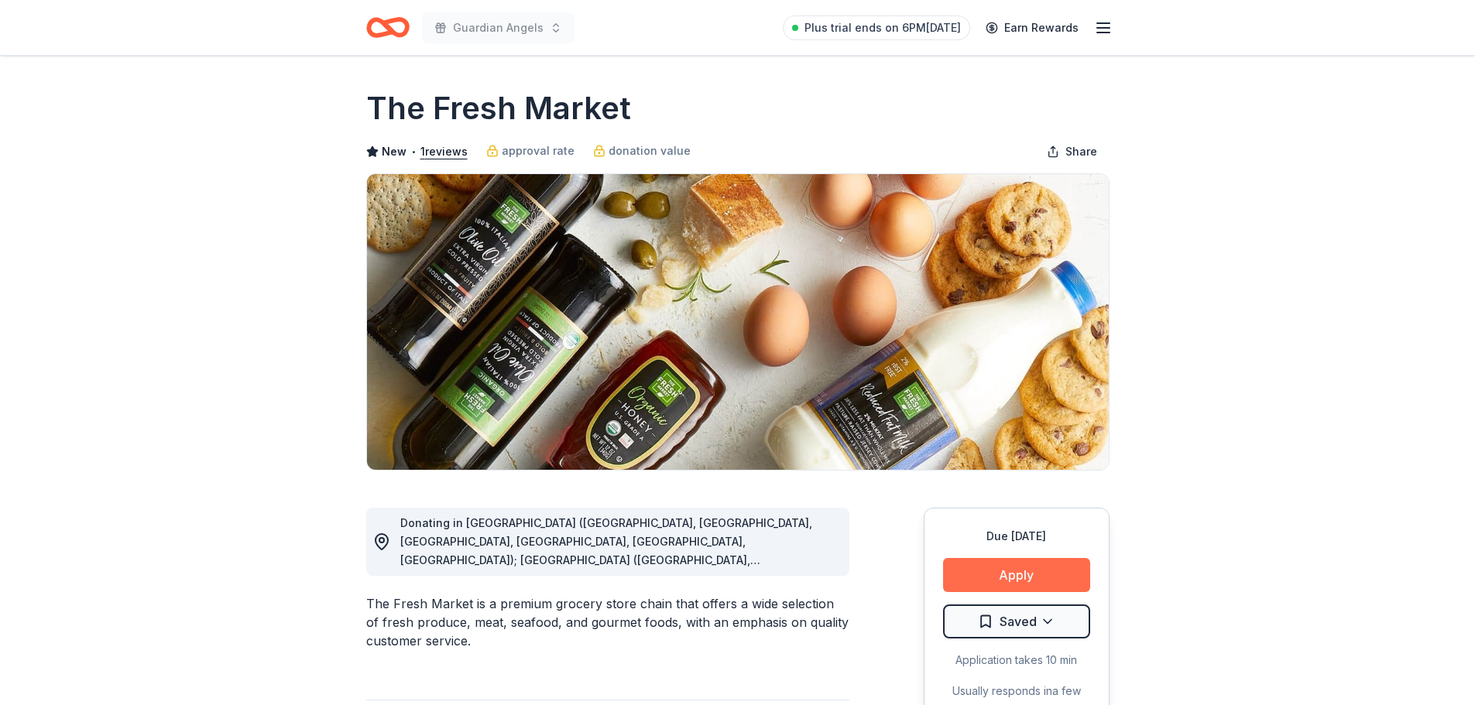
click at [985, 575] on button "Apply" at bounding box center [1016, 575] width 147 height 34
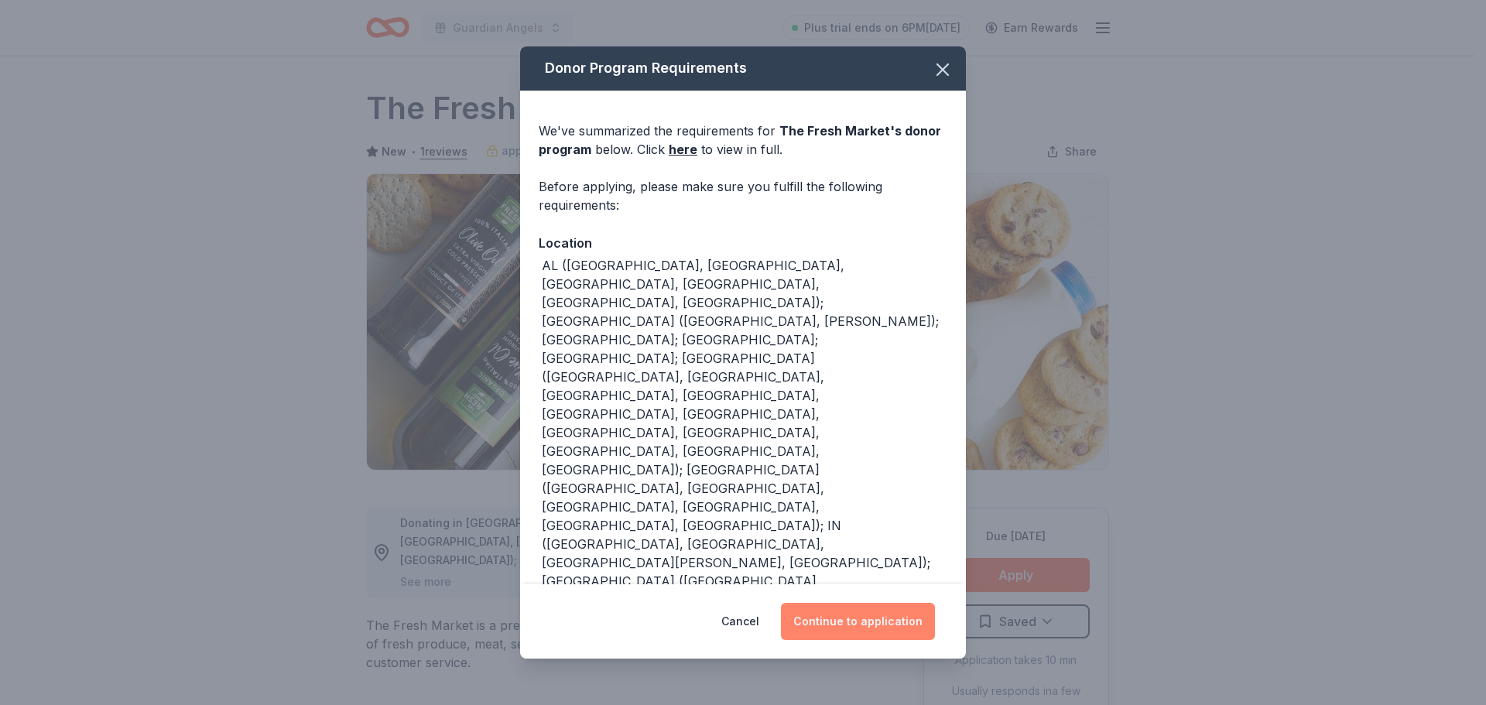
click at [881, 626] on button "Continue to application" at bounding box center [858, 621] width 154 height 37
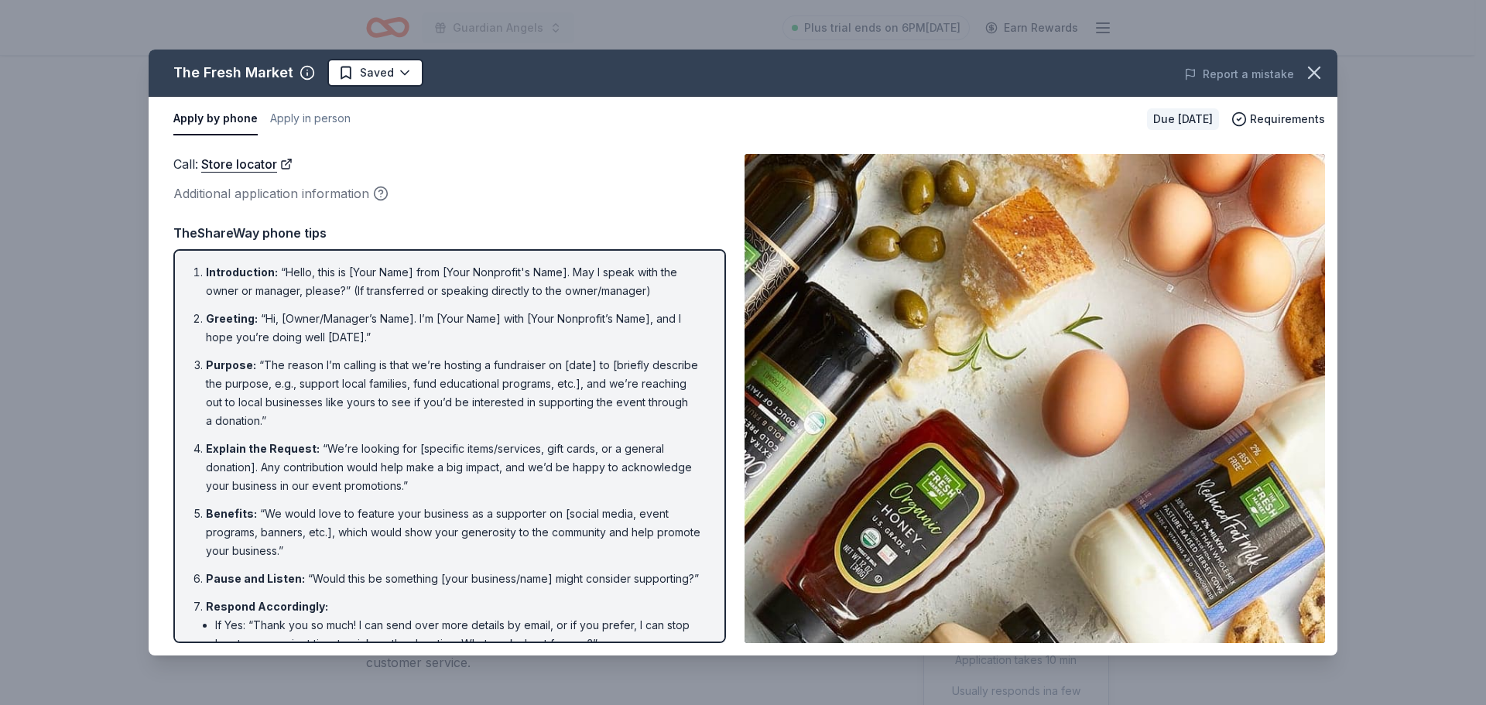
click at [1318, 72] on icon "button" at bounding box center [1315, 73] width 22 height 22
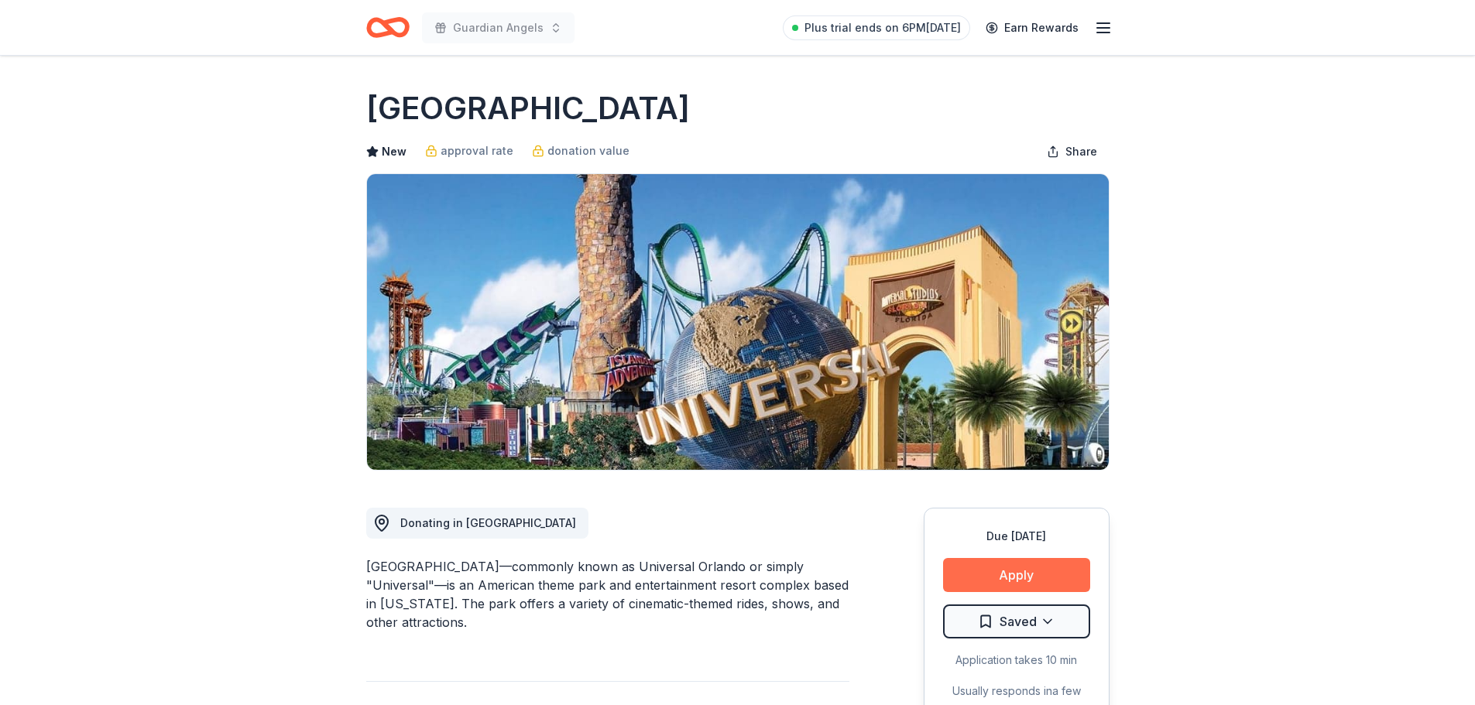
click at [1006, 585] on button "Apply" at bounding box center [1016, 575] width 147 height 34
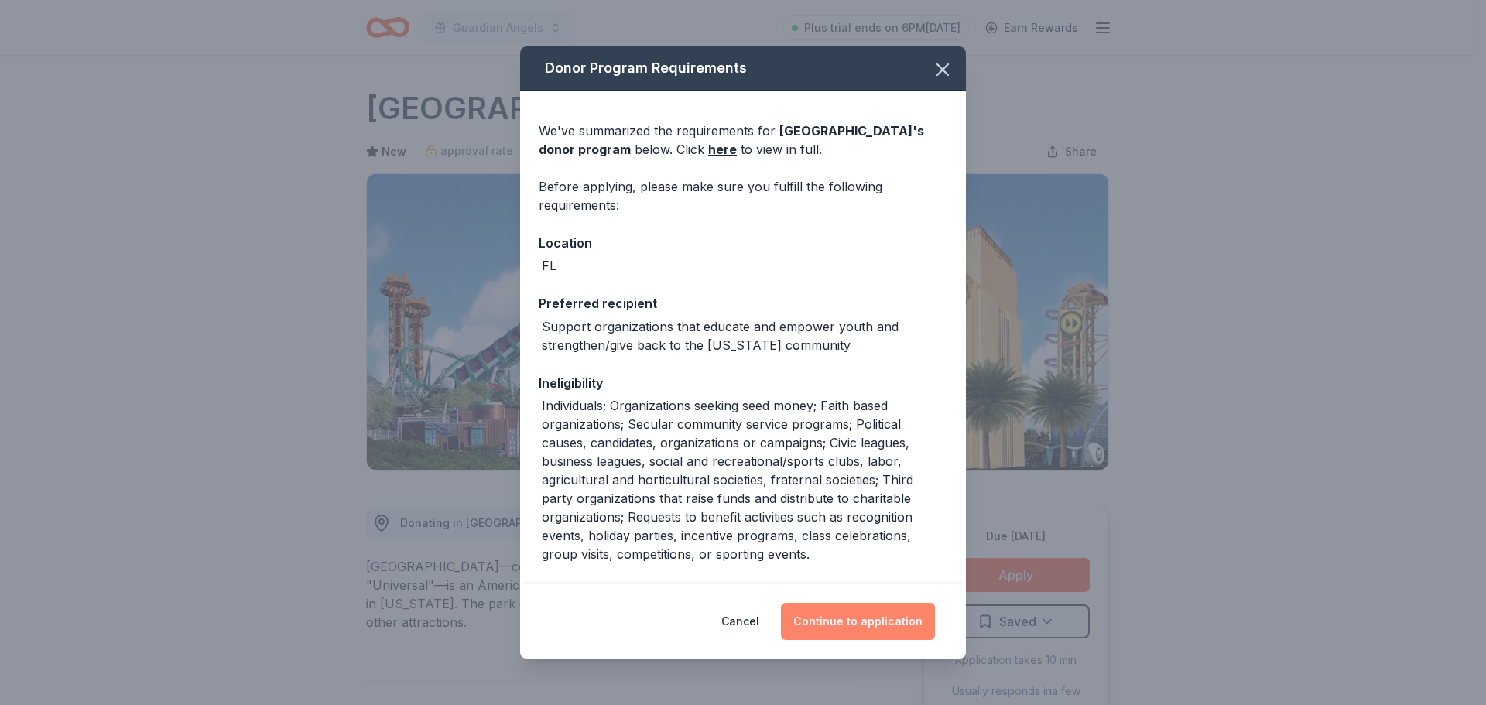
click at [828, 619] on button "Continue to application" at bounding box center [858, 621] width 154 height 37
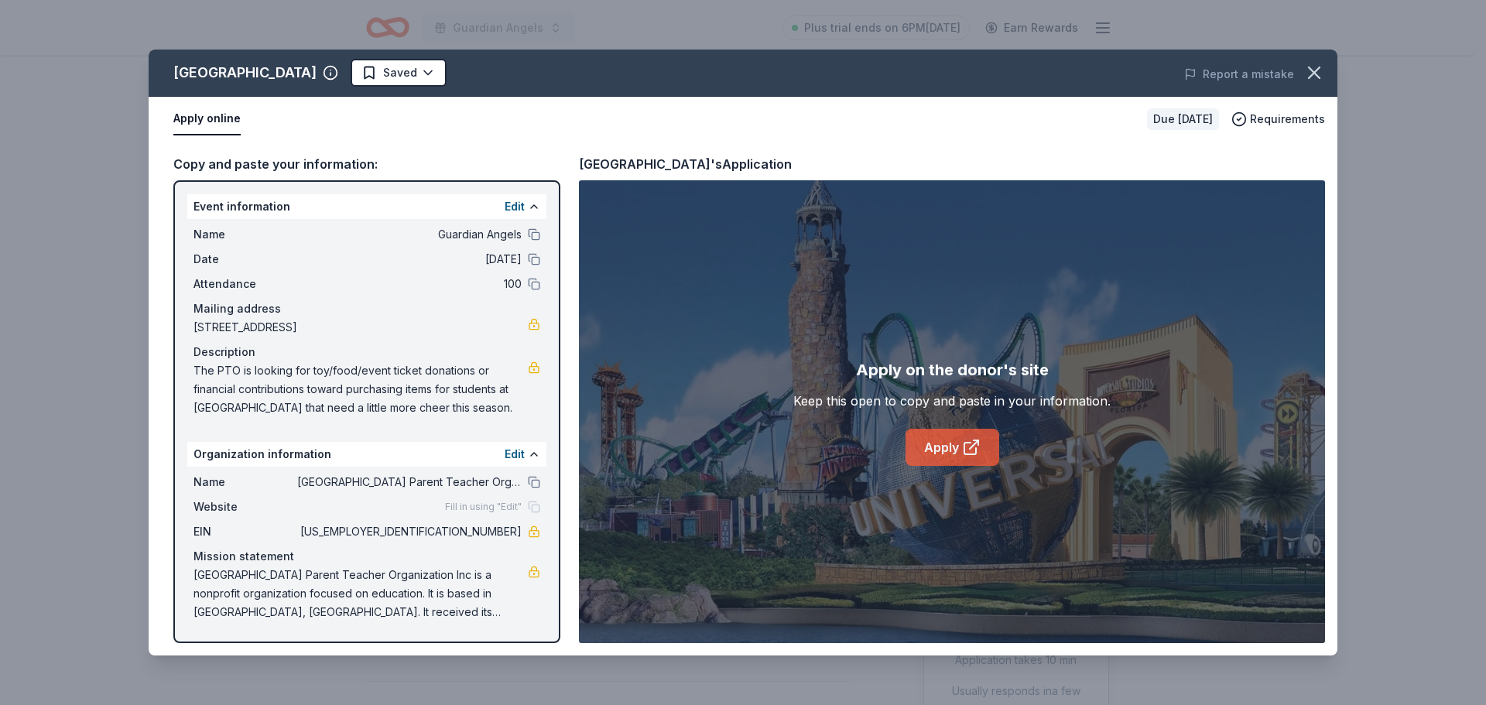
click at [955, 444] on link "Apply" at bounding box center [953, 447] width 94 height 37
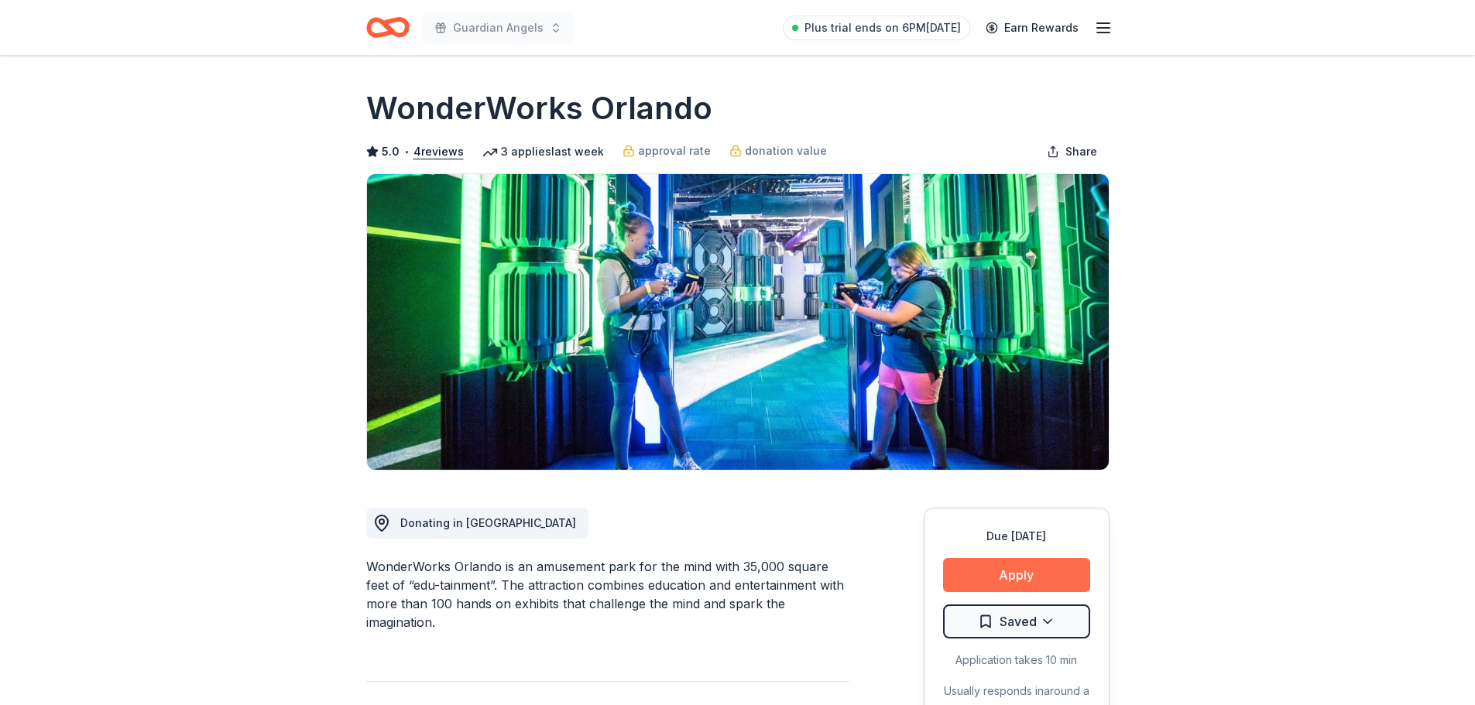
click at [1039, 571] on button "Apply" at bounding box center [1016, 575] width 147 height 34
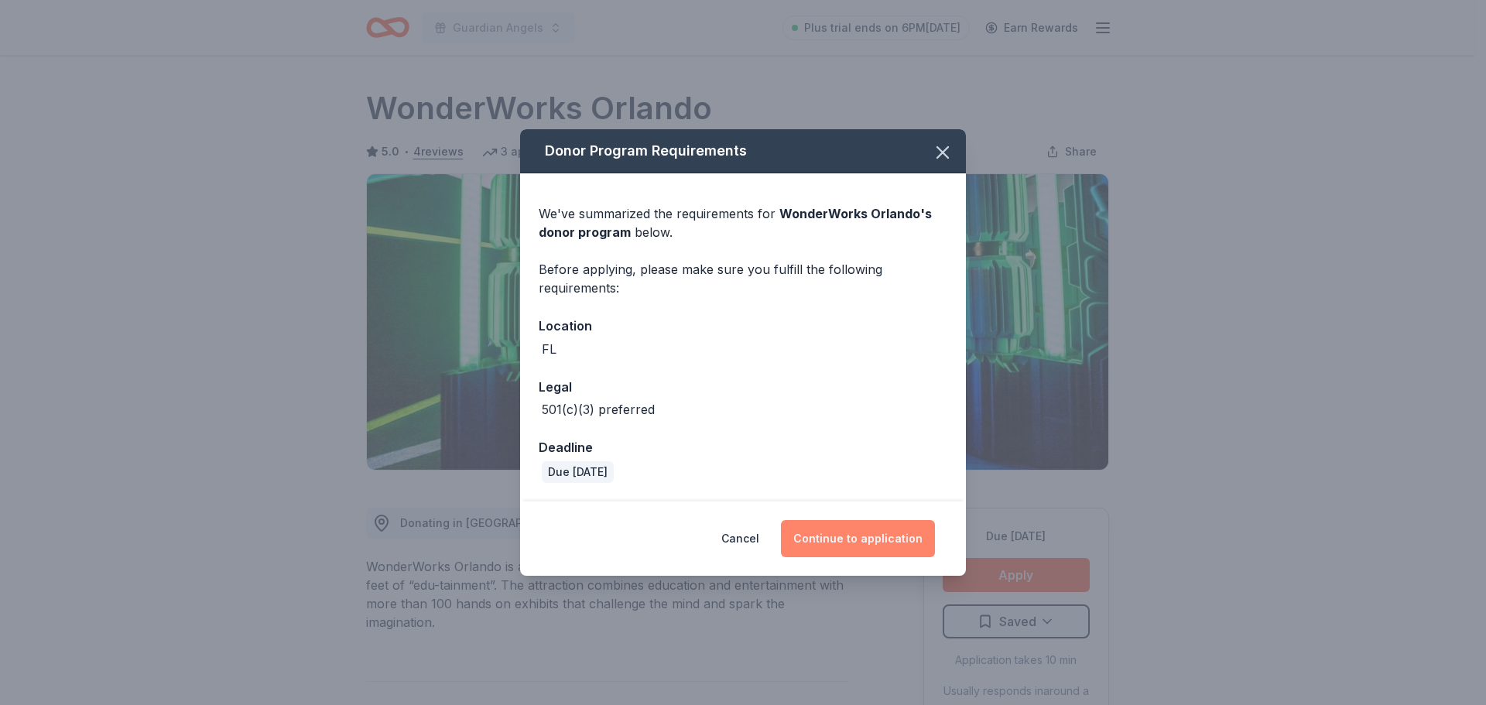
click at [913, 543] on button "Continue to application" at bounding box center [858, 538] width 154 height 37
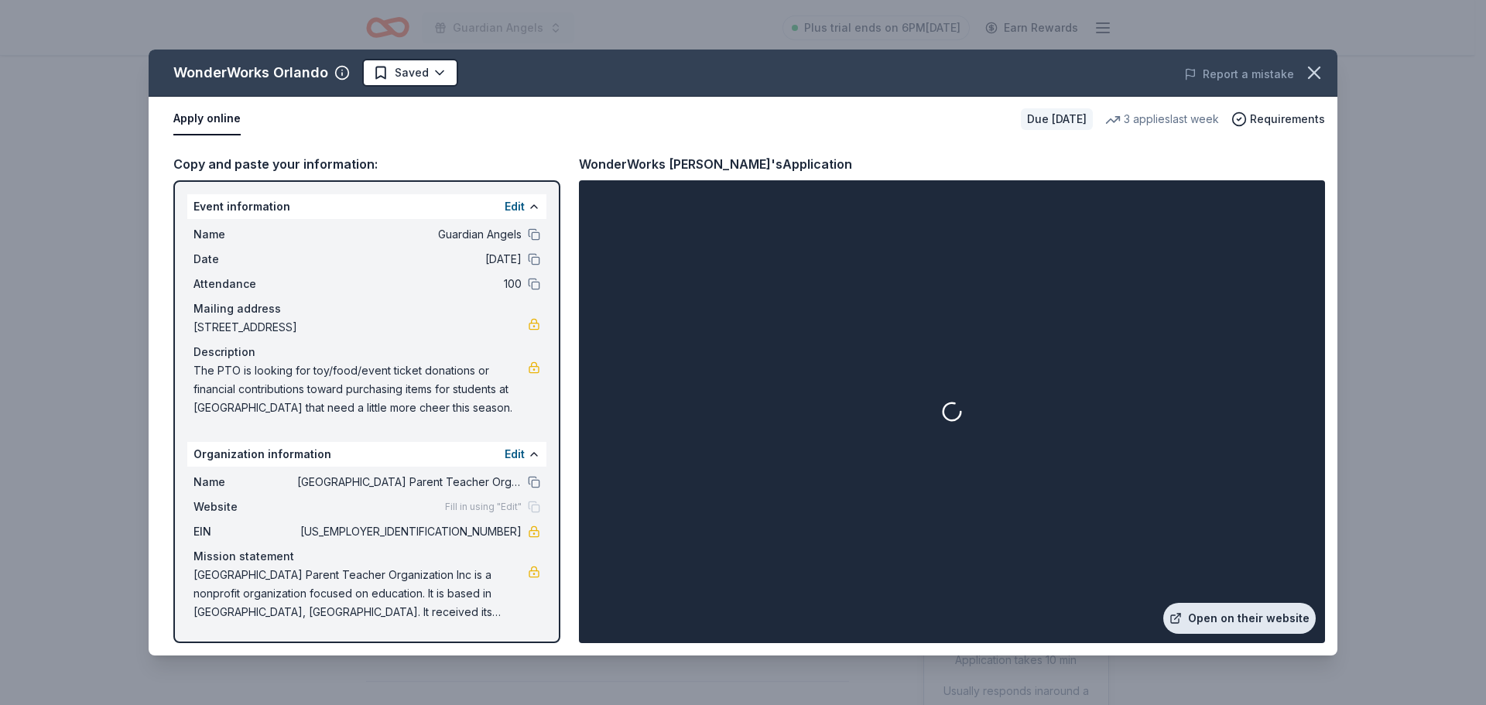
click at [1238, 622] on link "Open on their website" at bounding box center [1240, 618] width 153 height 31
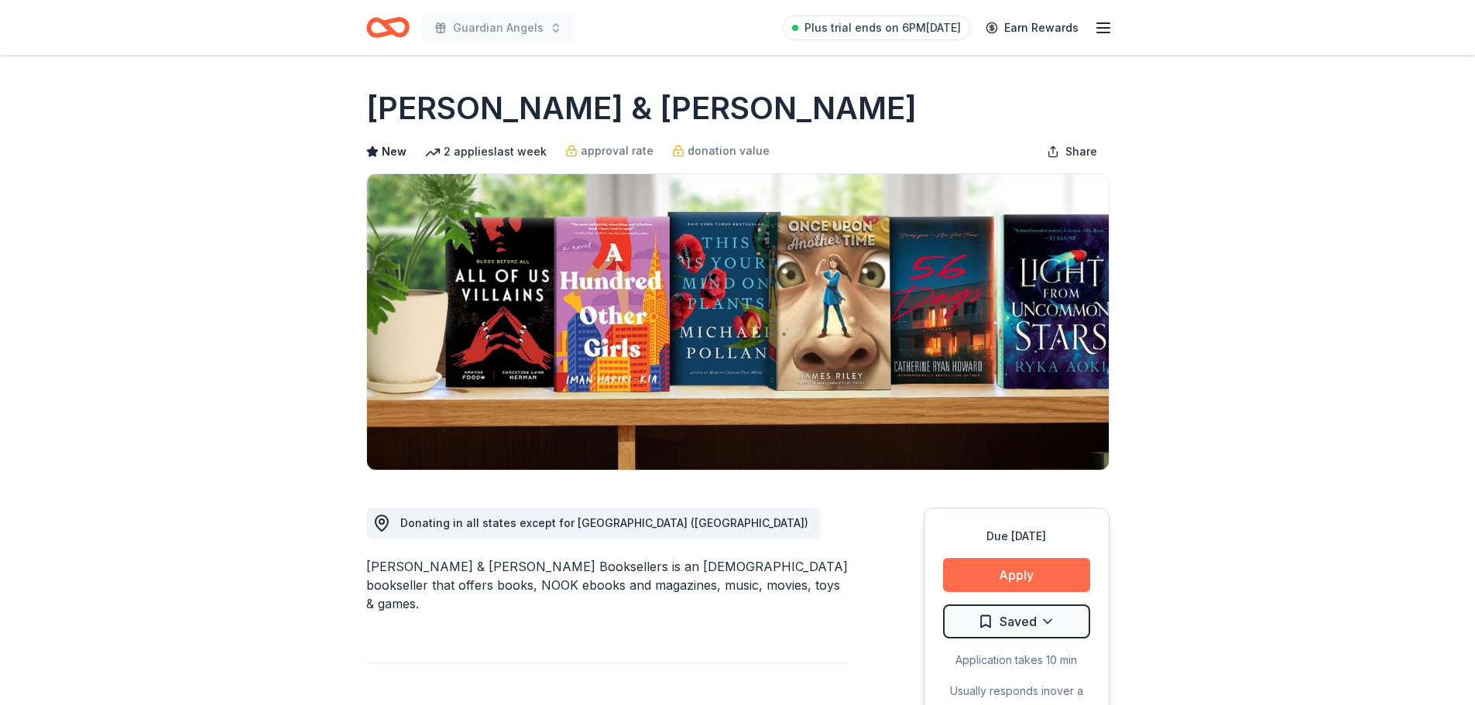
click at [973, 581] on button "Apply" at bounding box center [1016, 575] width 147 height 34
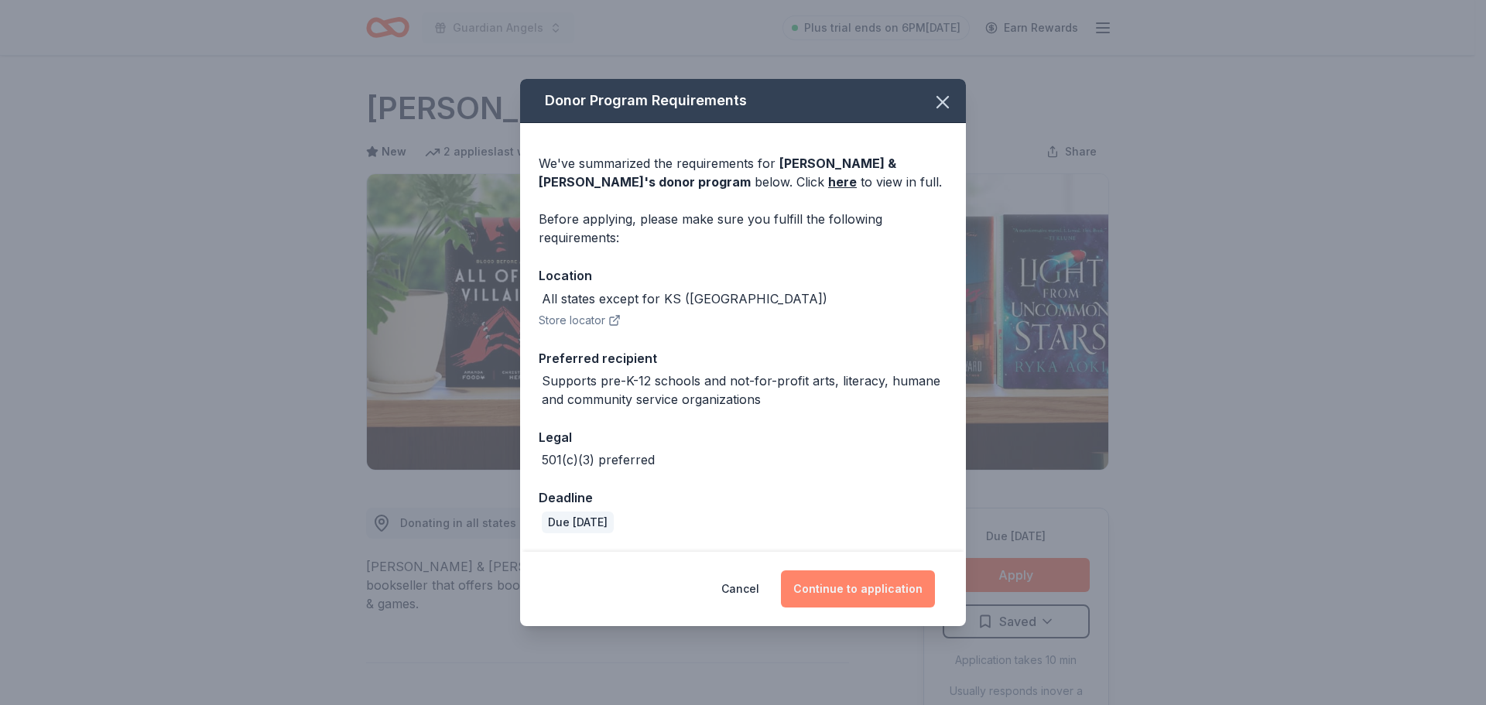
click at [865, 587] on button "Continue to application" at bounding box center [858, 589] width 154 height 37
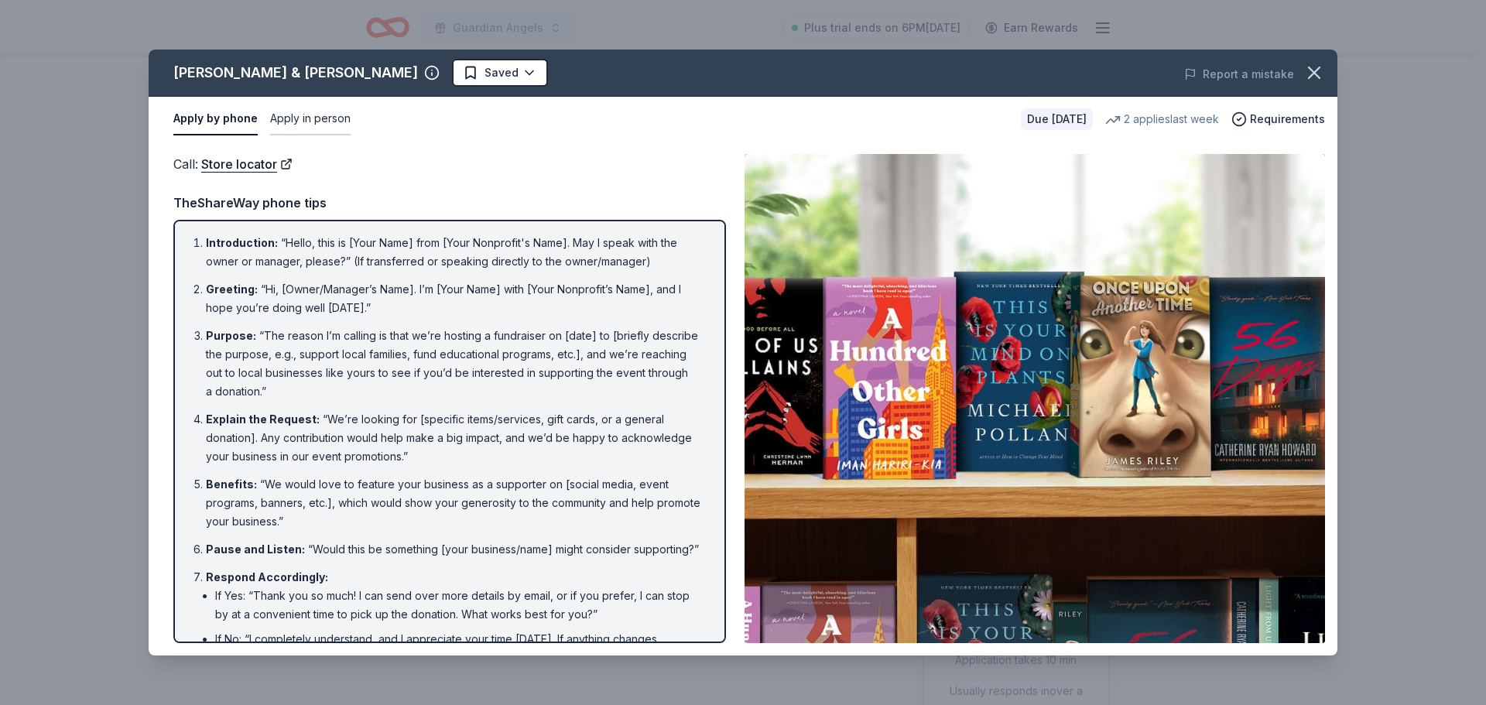
click at [323, 117] on button "Apply in person" at bounding box center [310, 119] width 81 height 33
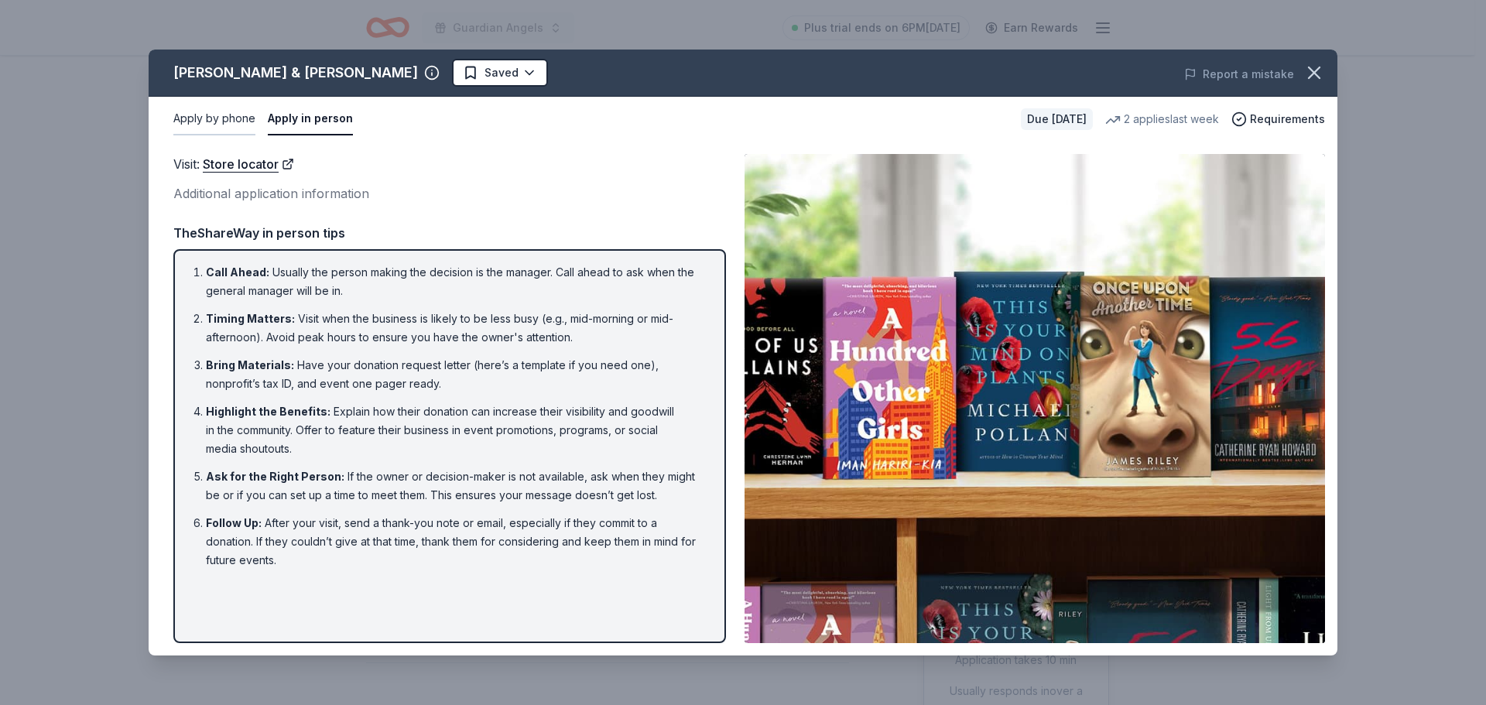
click at [211, 117] on button "Apply by phone" at bounding box center [214, 119] width 82 height 33
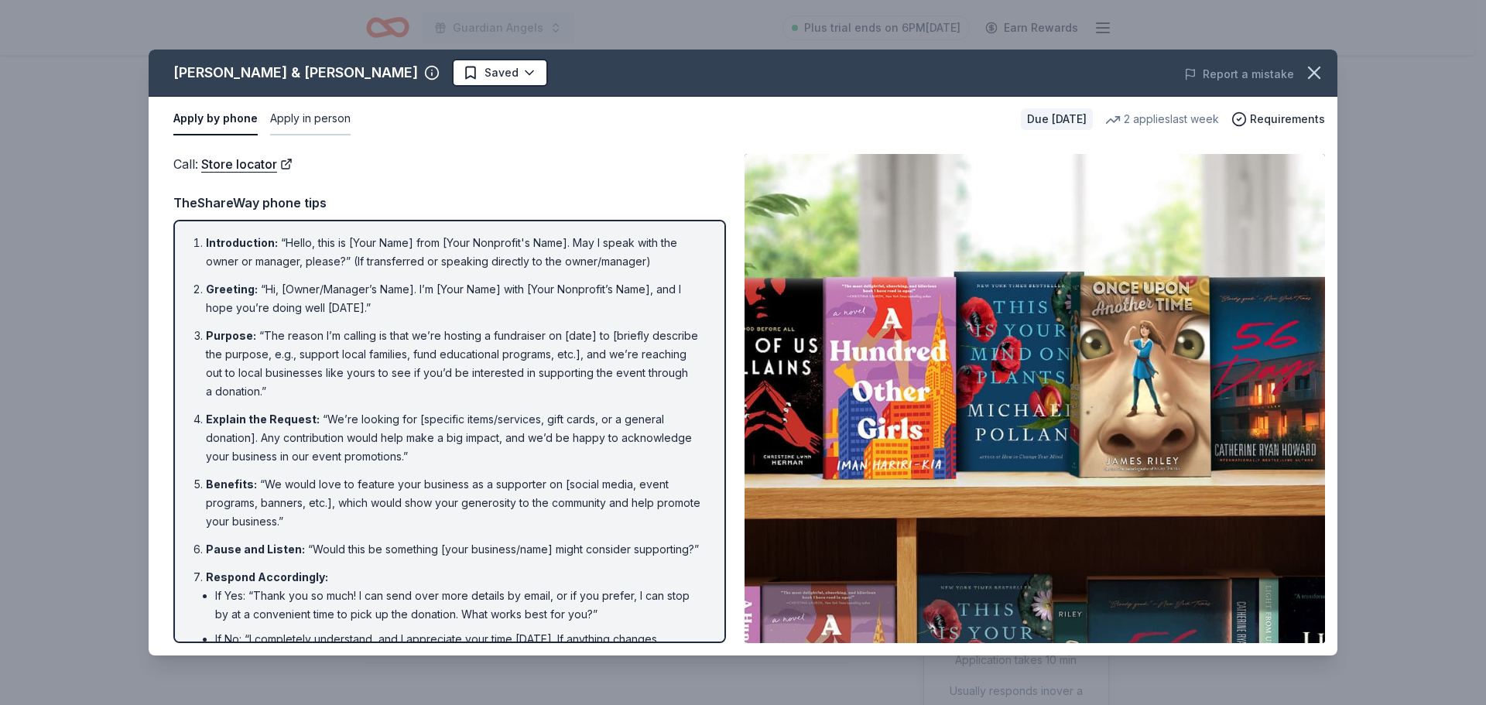
click at [305, 123] on button "Apply in person" at bounding box center [310, 119] width 81 height 33
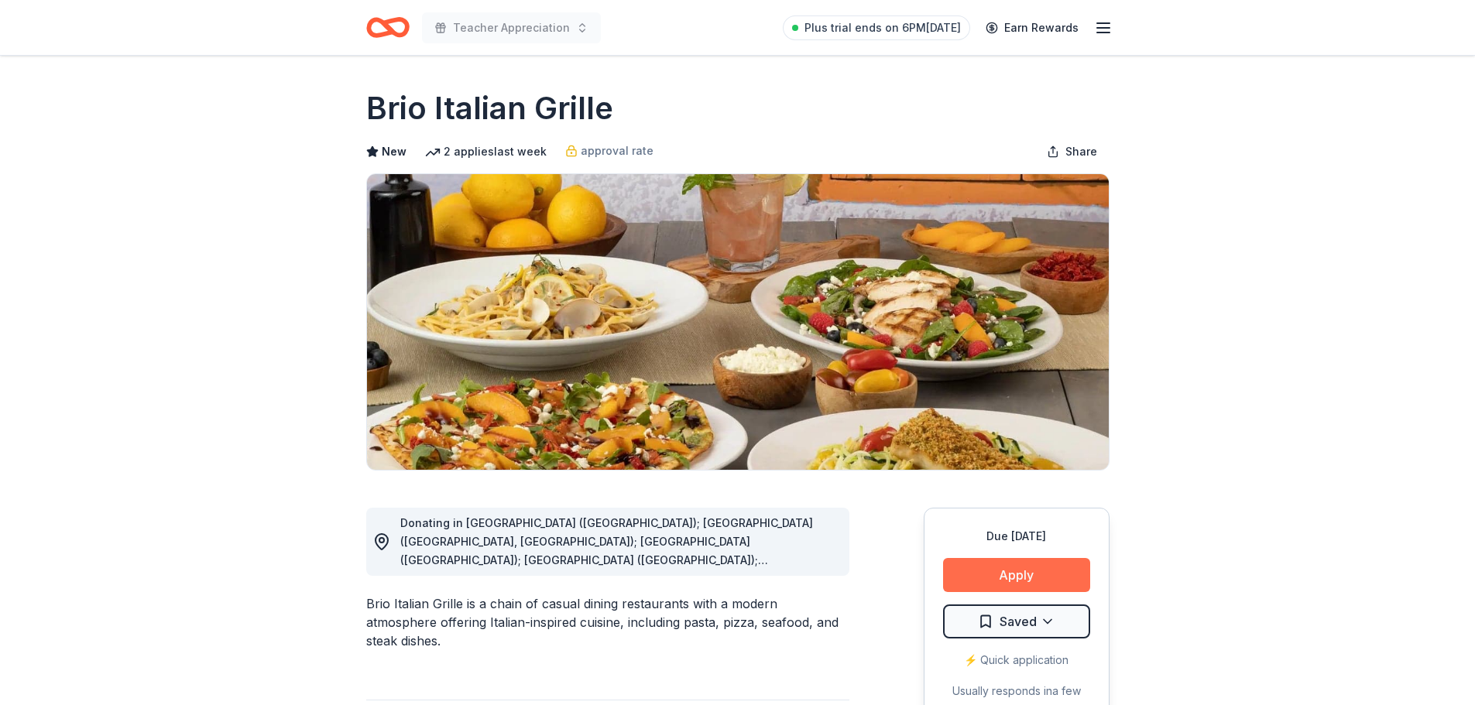
click at [1057, 568] on button "Apply" at bounding box center [1016, 575] width 147 height 34
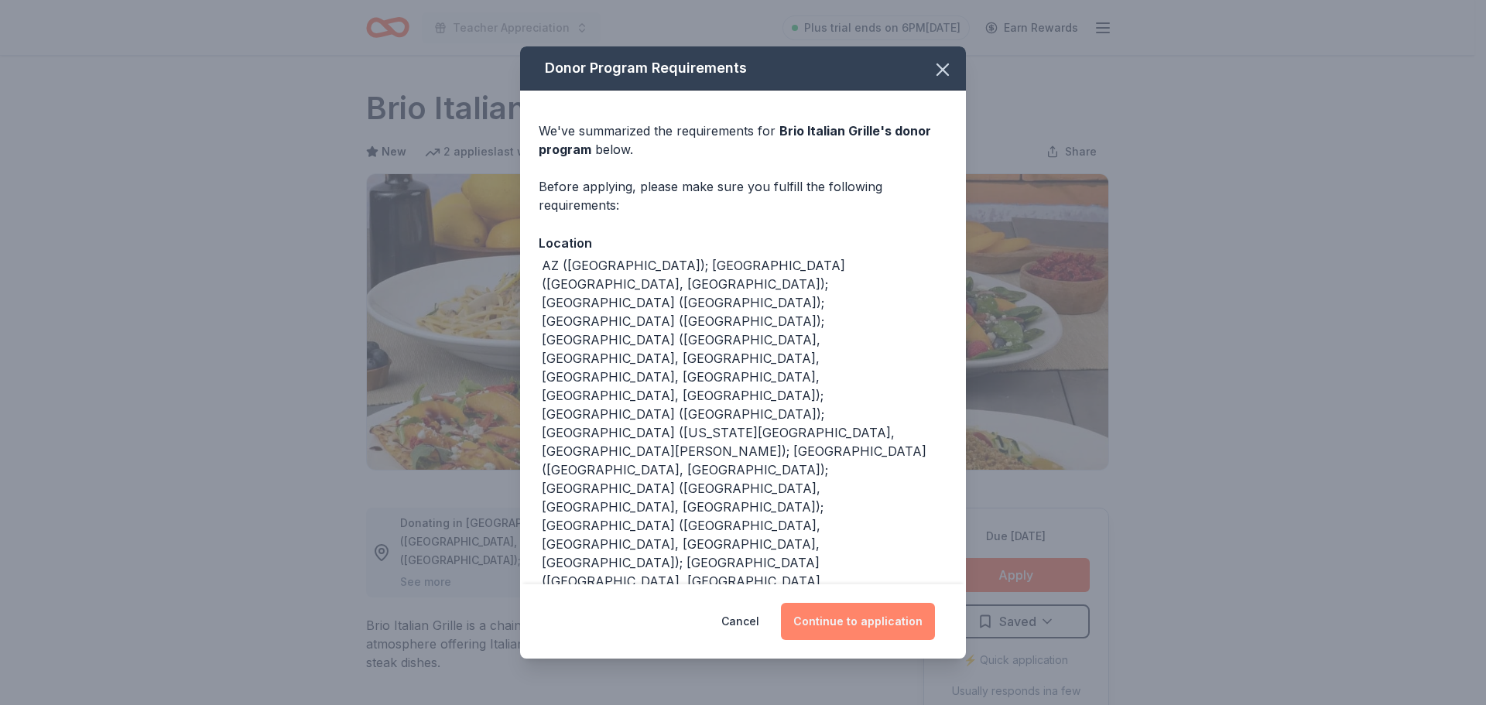
click at [838, 603] on button "Continue to application" at bounding box center [858, 621] width 154 height 37
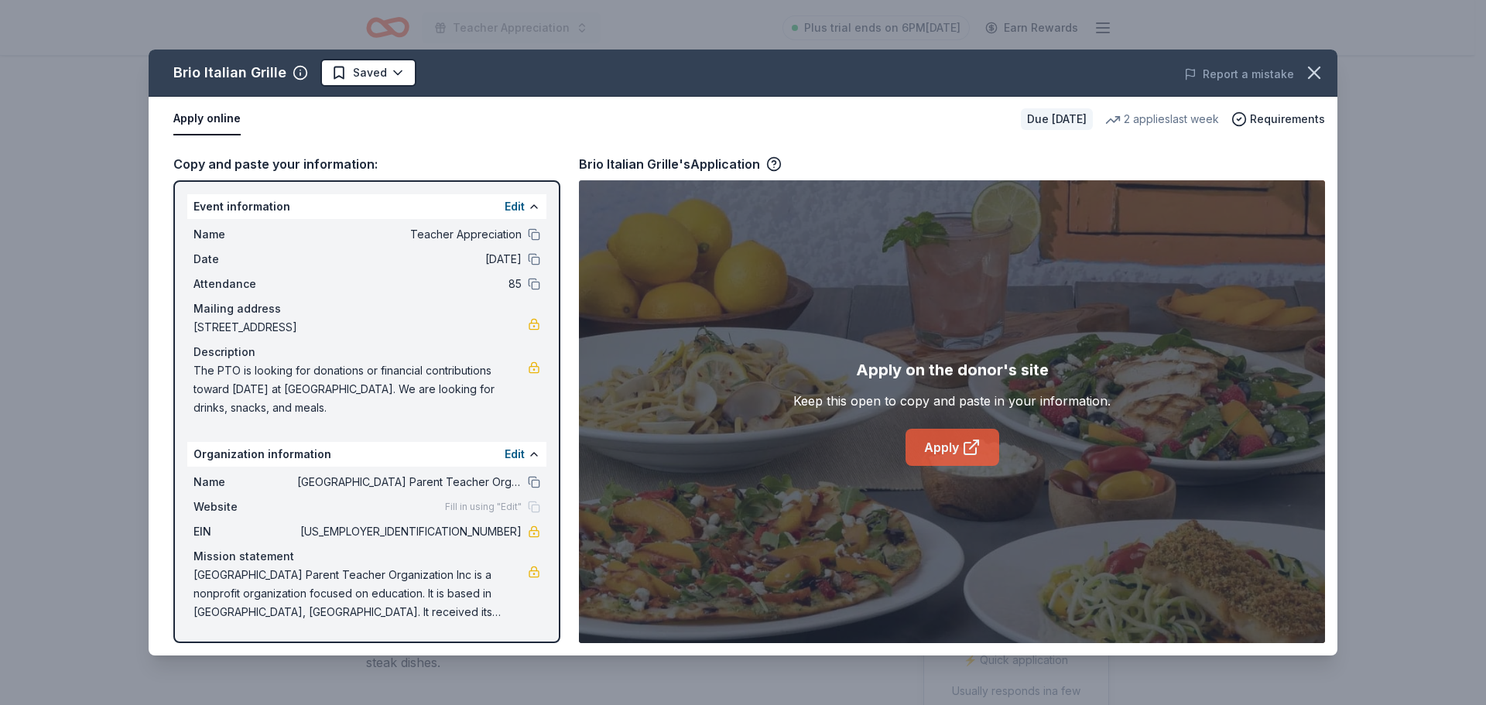
click at [965, 454] on icon at bounding box center [971, 449] width 12 height 12
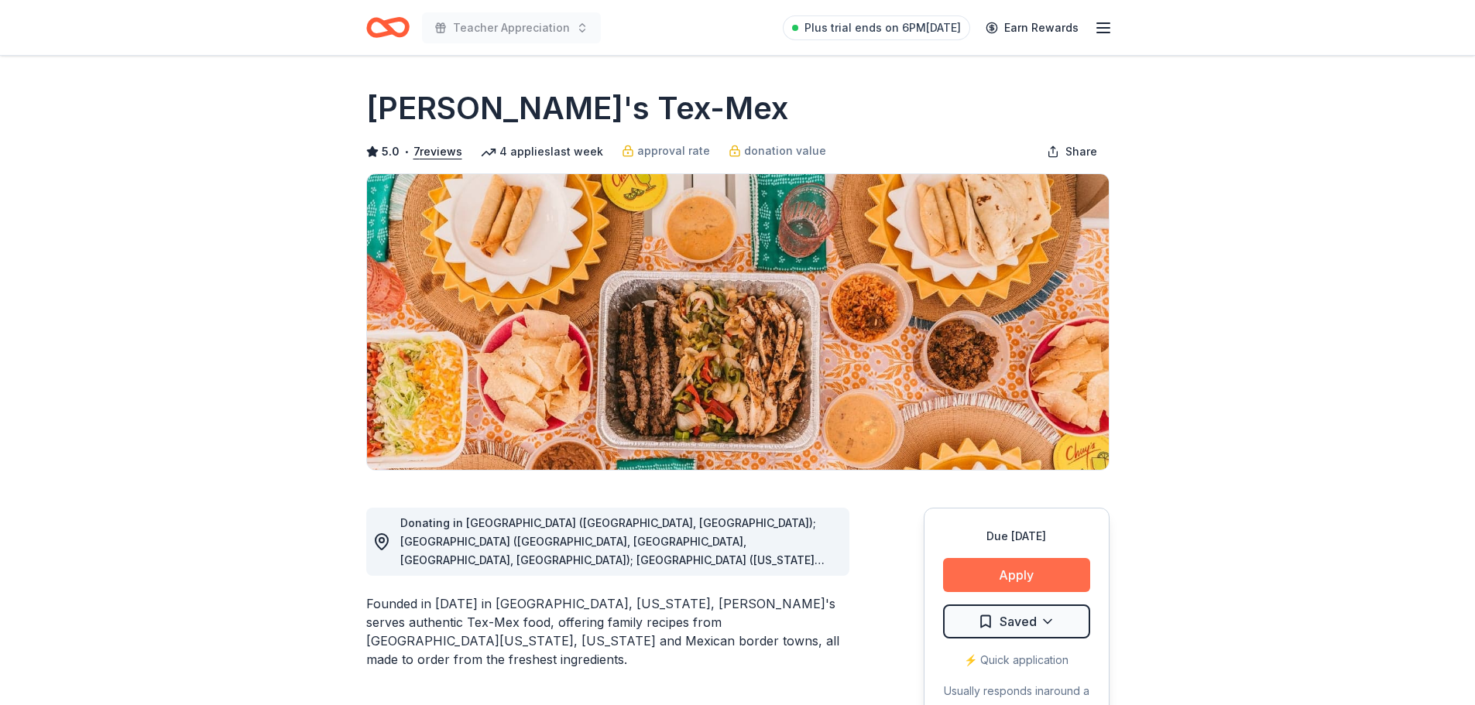
click at [1034, 569] on button "Apply" at bounding box center [1016, 575] width 147 height 34
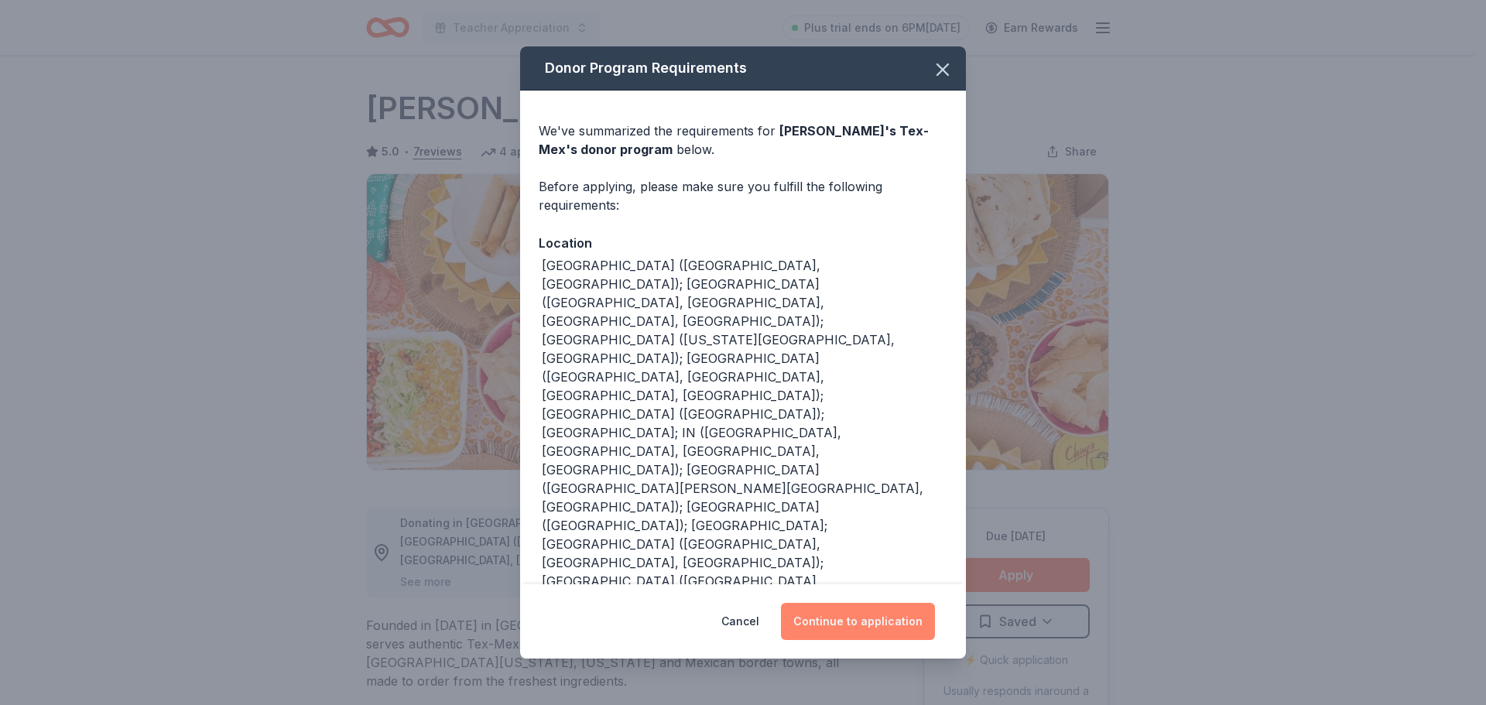
click at [894, 603] on button "Continue to application" at bounding box center [858, 621] width 154 height 37
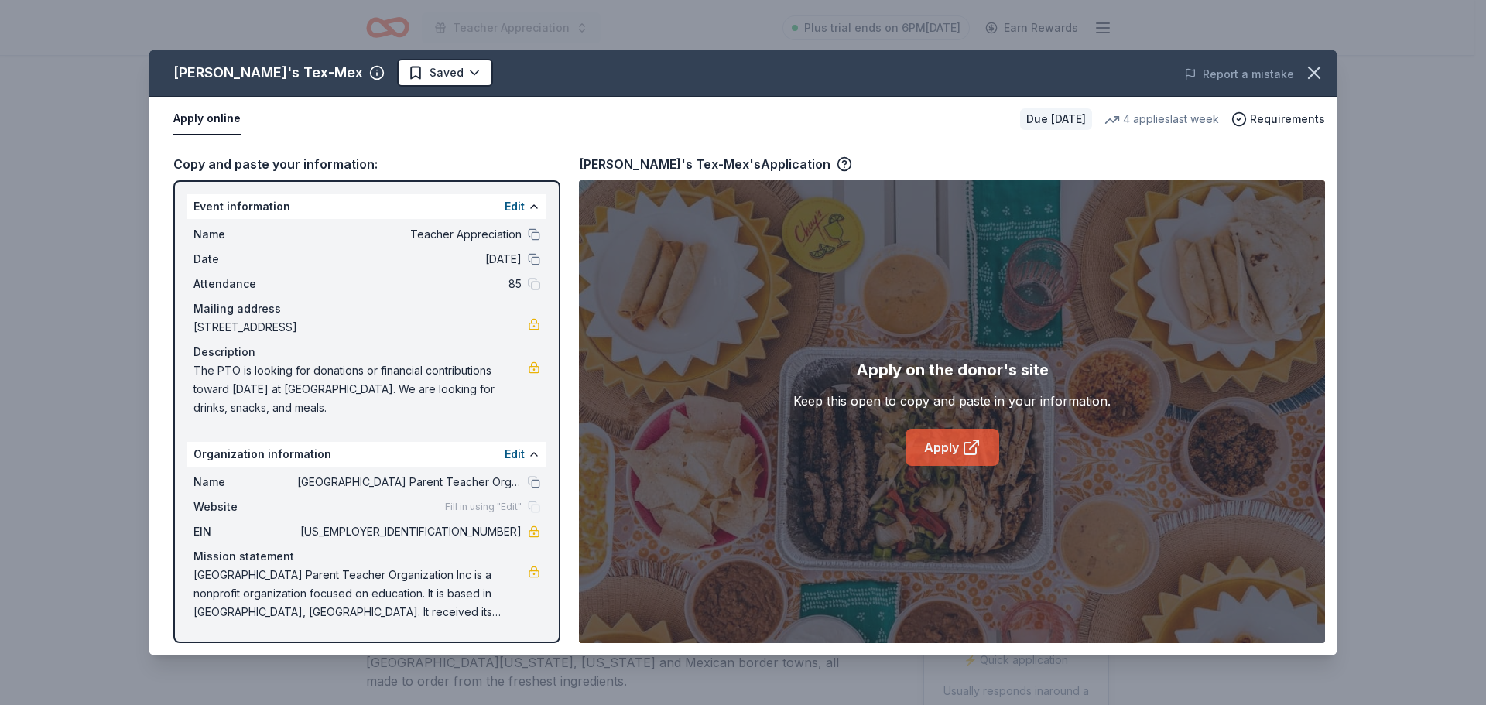
click at [965, 451] on icon at bounding box center [971, 449] width 12 height 12
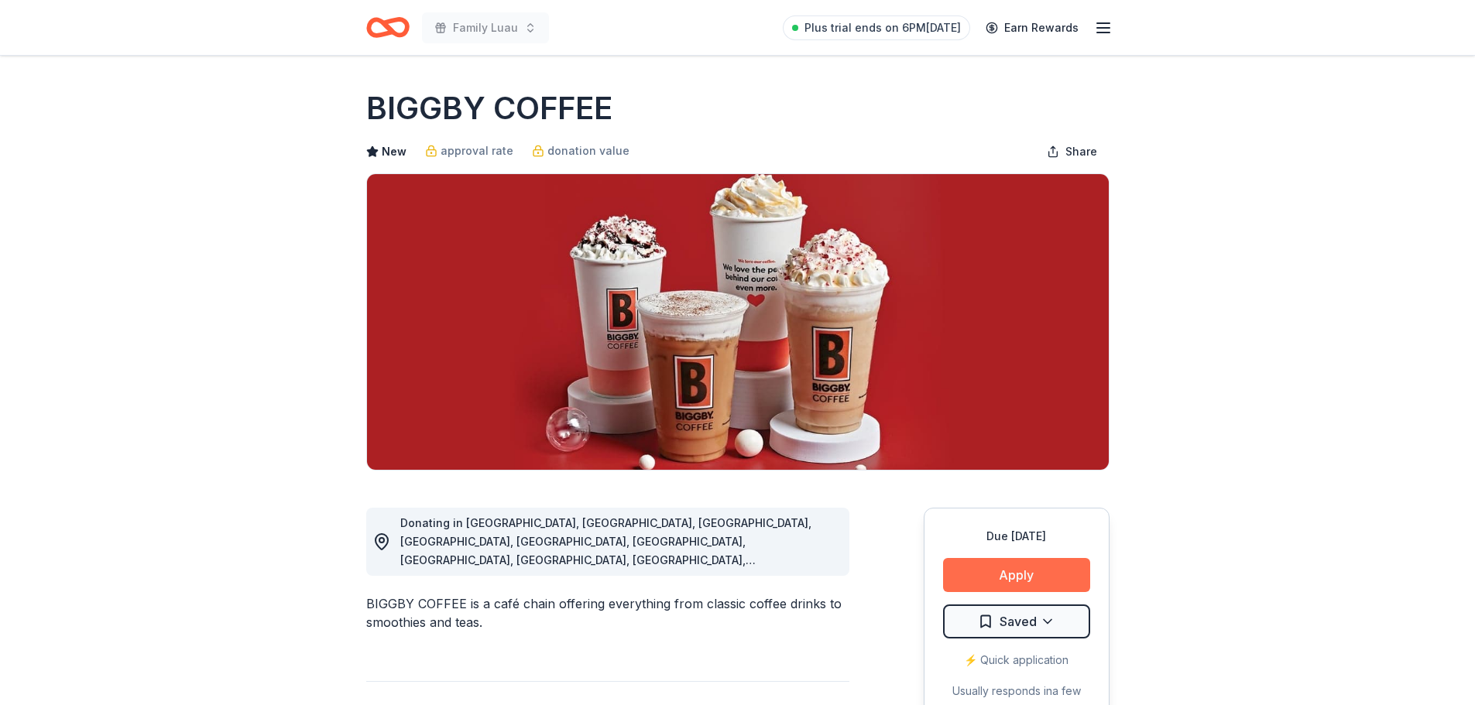
click at [1054, 566] on button "Apply" at bounding box center [1016, 575] width 147 height 34
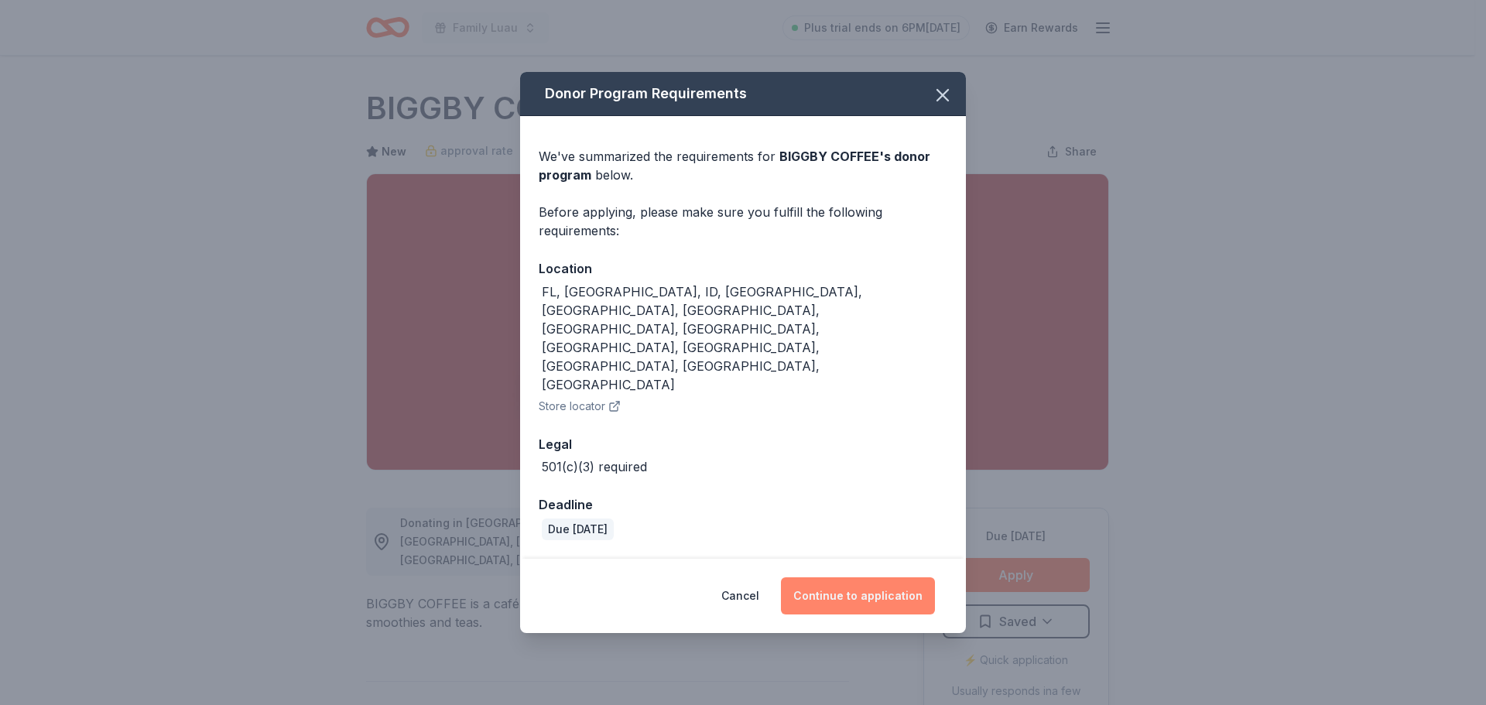
click at [838, 578] on button "Continue to application" at bounding box center [858, 596] width 154 height 37
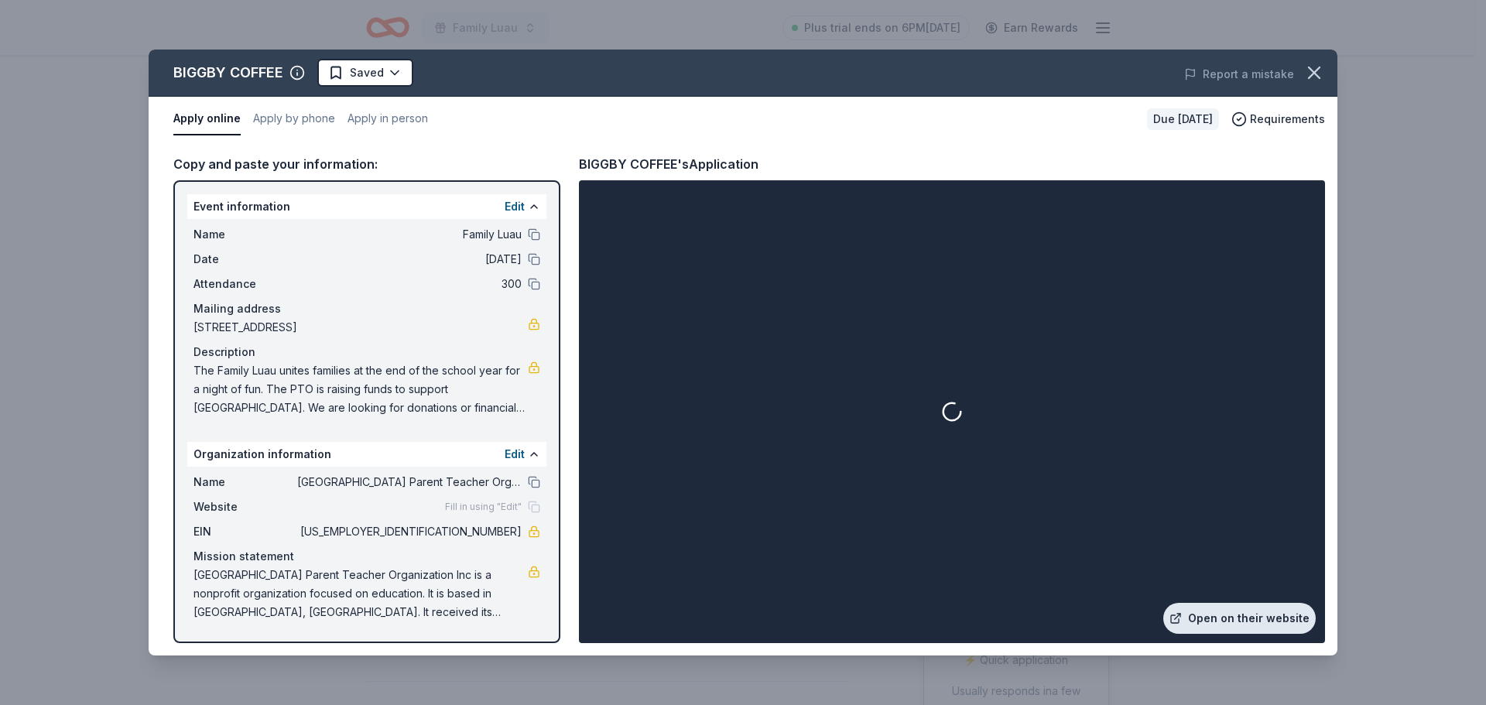
click at [1219, 620] on link "Open on their website" at bounding box center [1240, 618] width 153 height 31
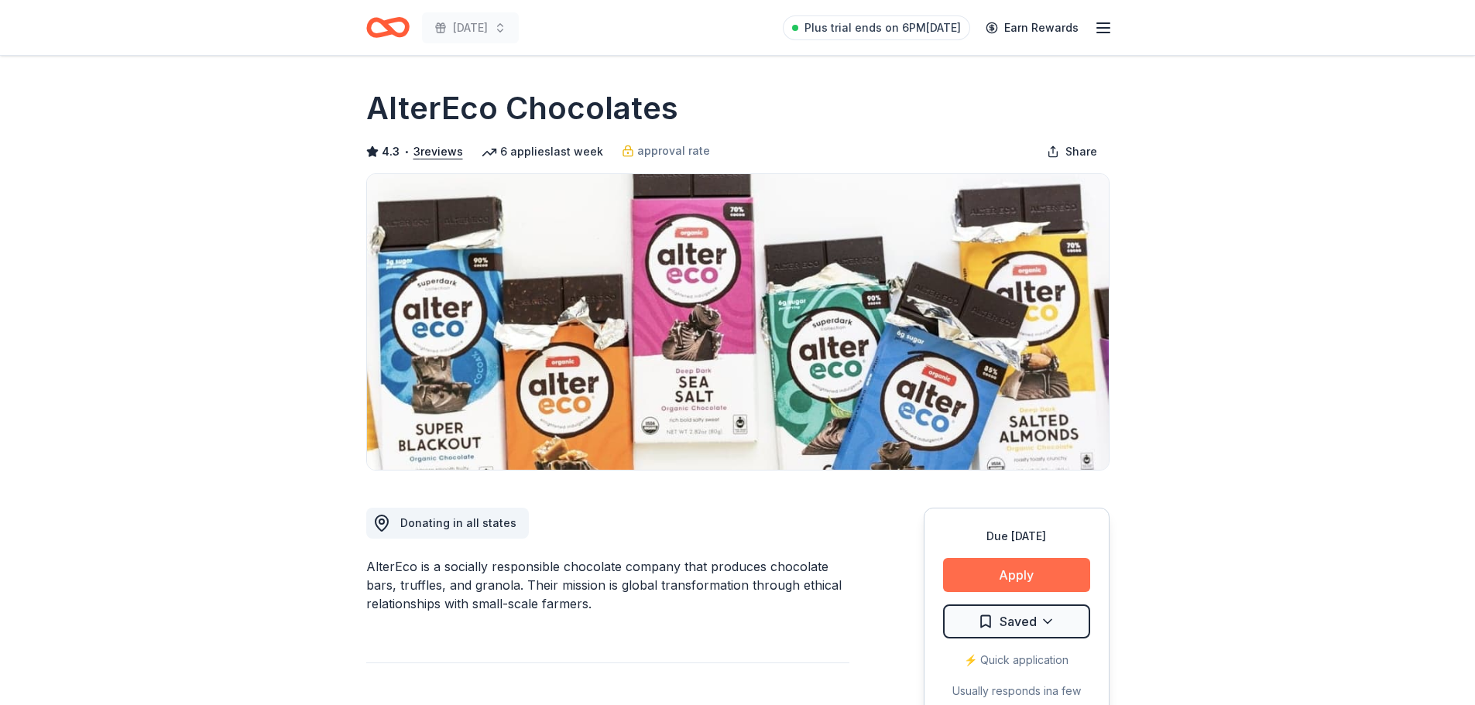
click at [989, 578] on button "Apply" at bounding box center [1016, 575] width 147 height 34
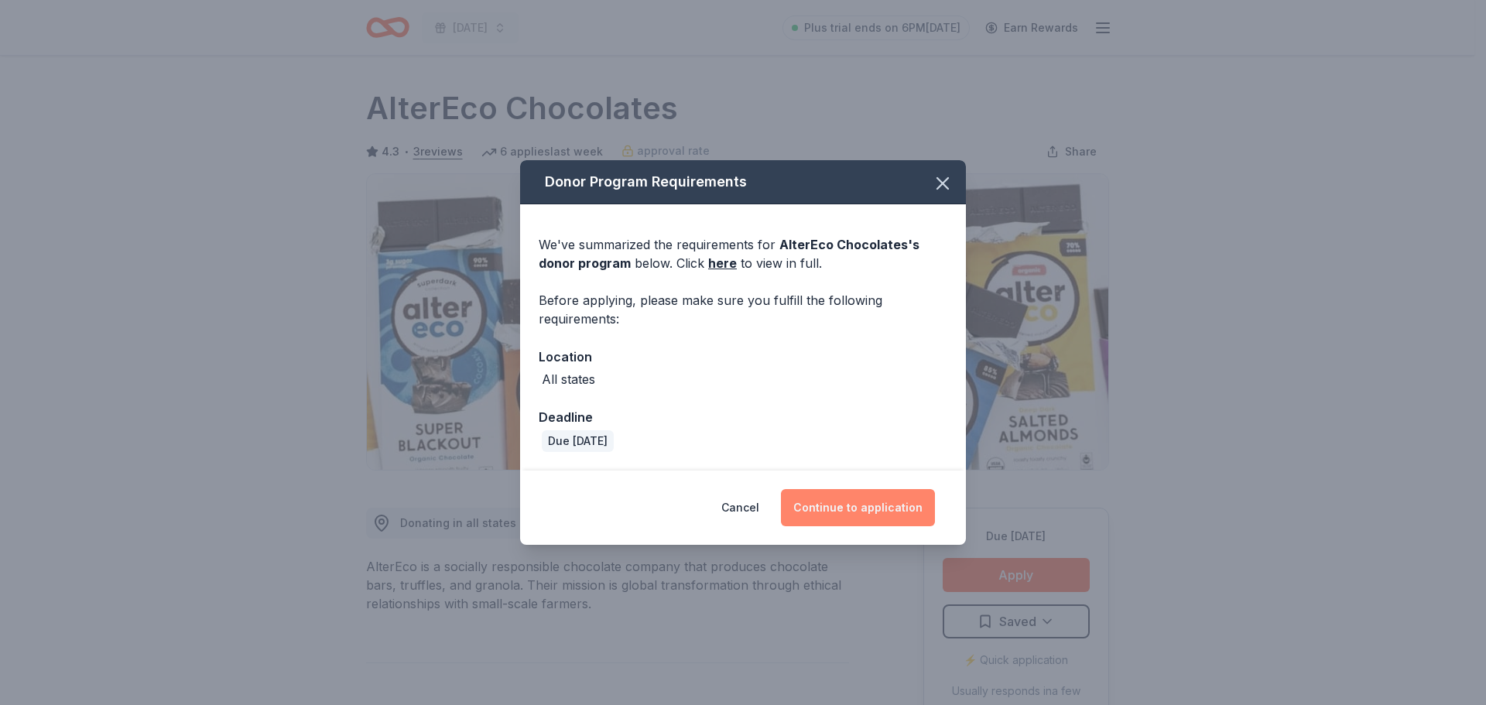
click at [839, 508] on button "Continue to application" at bounding box center [858, 507] width 154 height 37
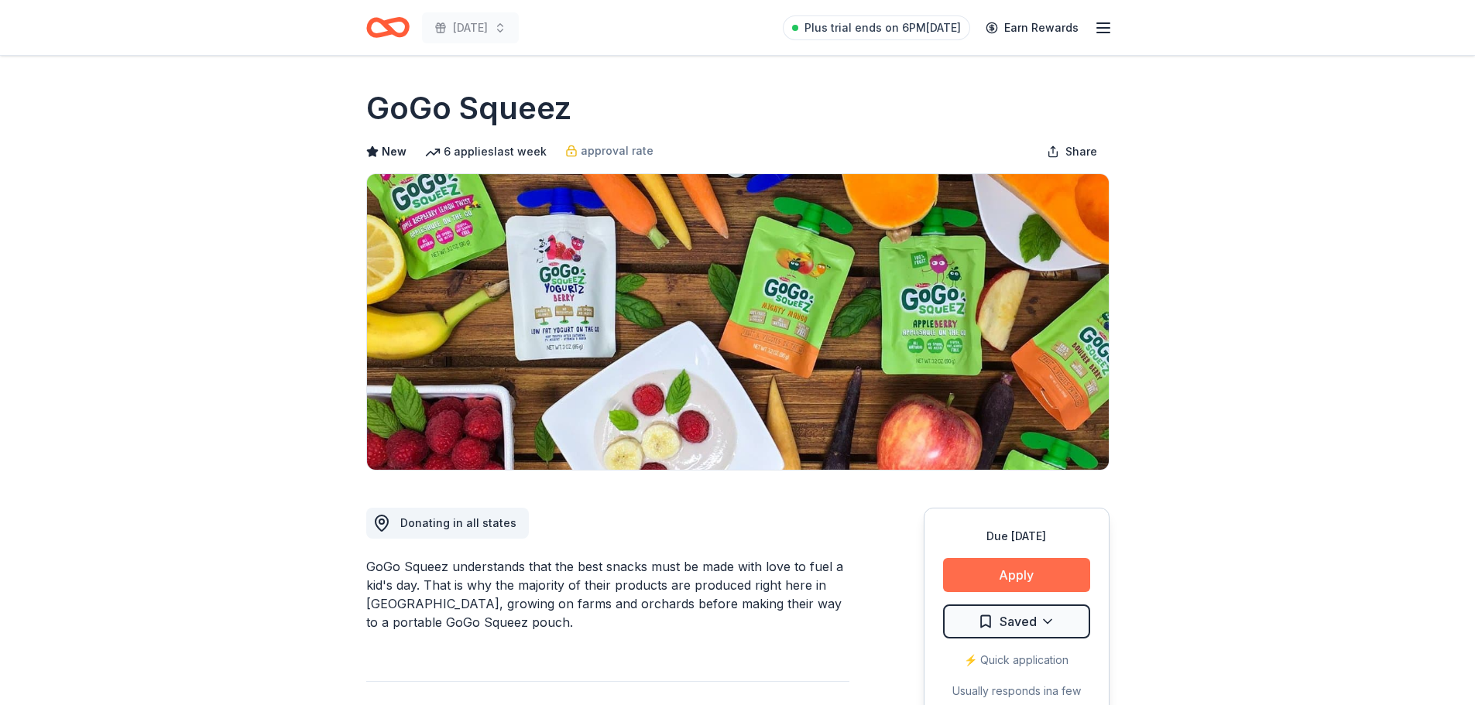
click at [1042, 582] on button "Apply" at bounding box center [1016, 575] width 147 height 34
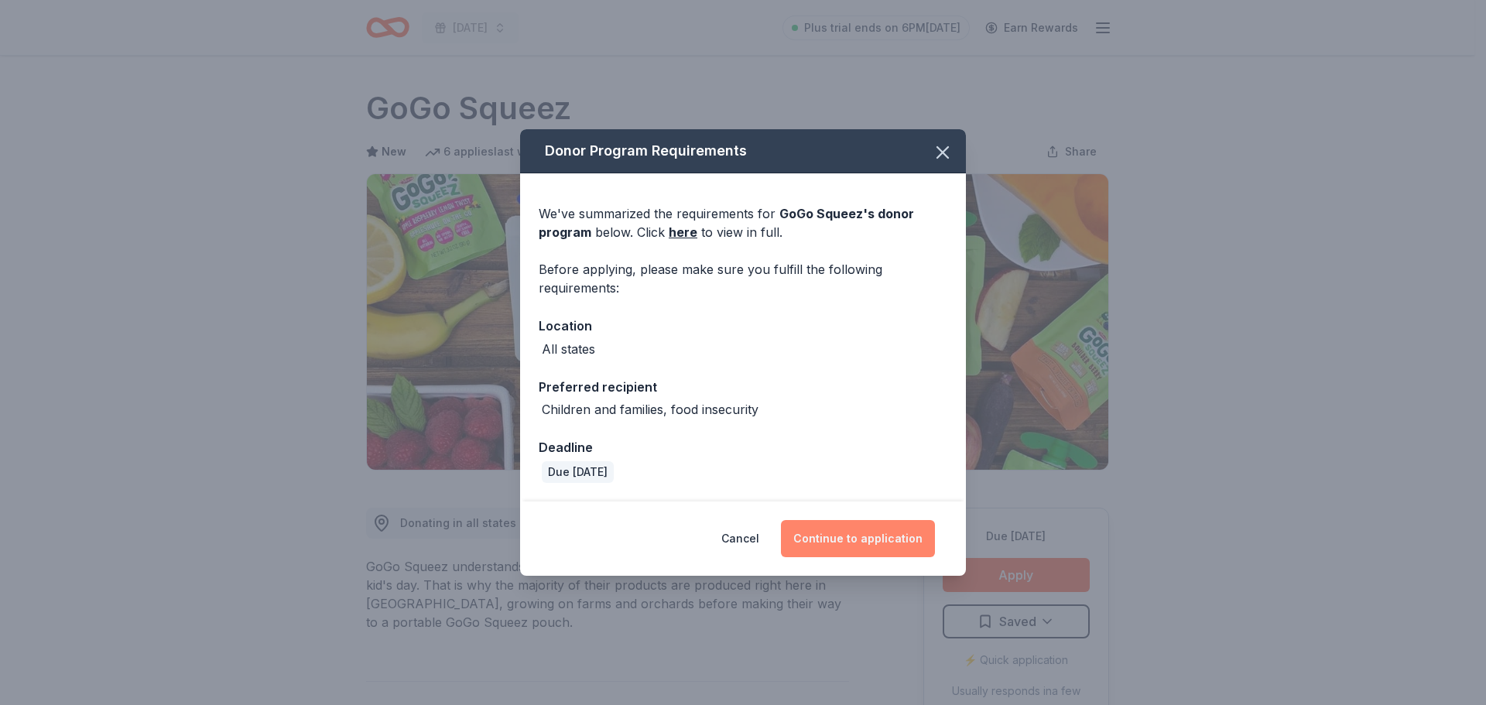
click at [879, 533] on button "Continue to application" at bounding box center [858, 538] width 154 height 37
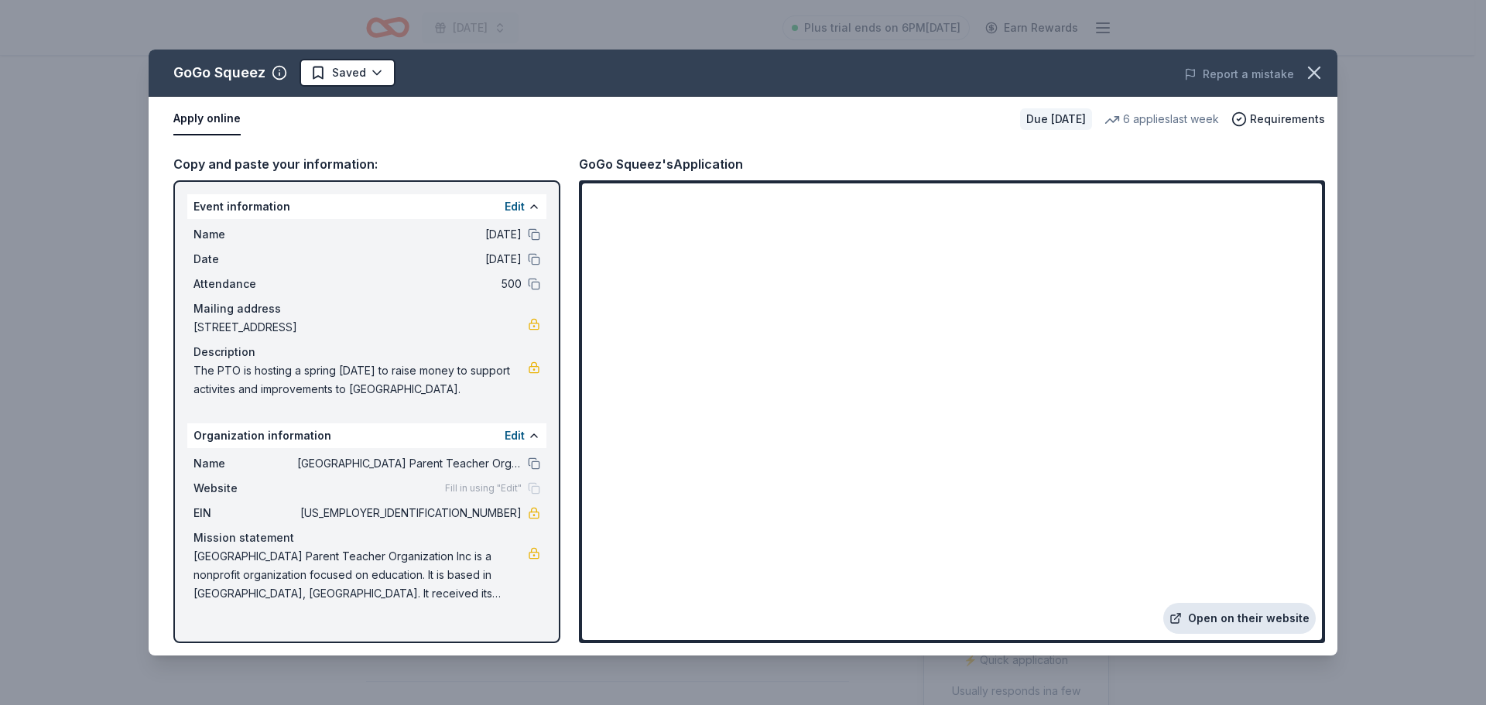
click at [1234, 615] on link "Open on their website" at bounding box center [1240, 618] width 153 height 31
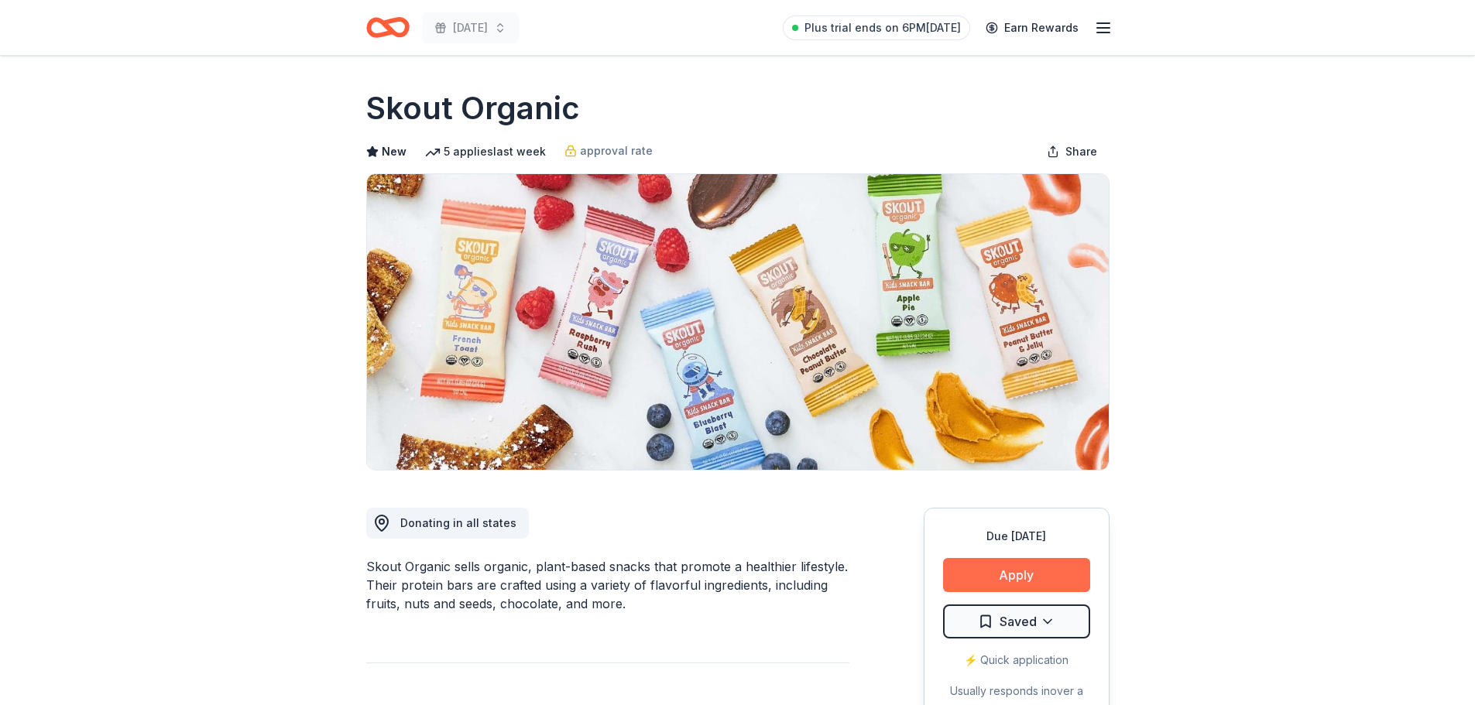
click at [996, 581] on button "Apply" at bounding box center [1016, 575] width 147 height 34
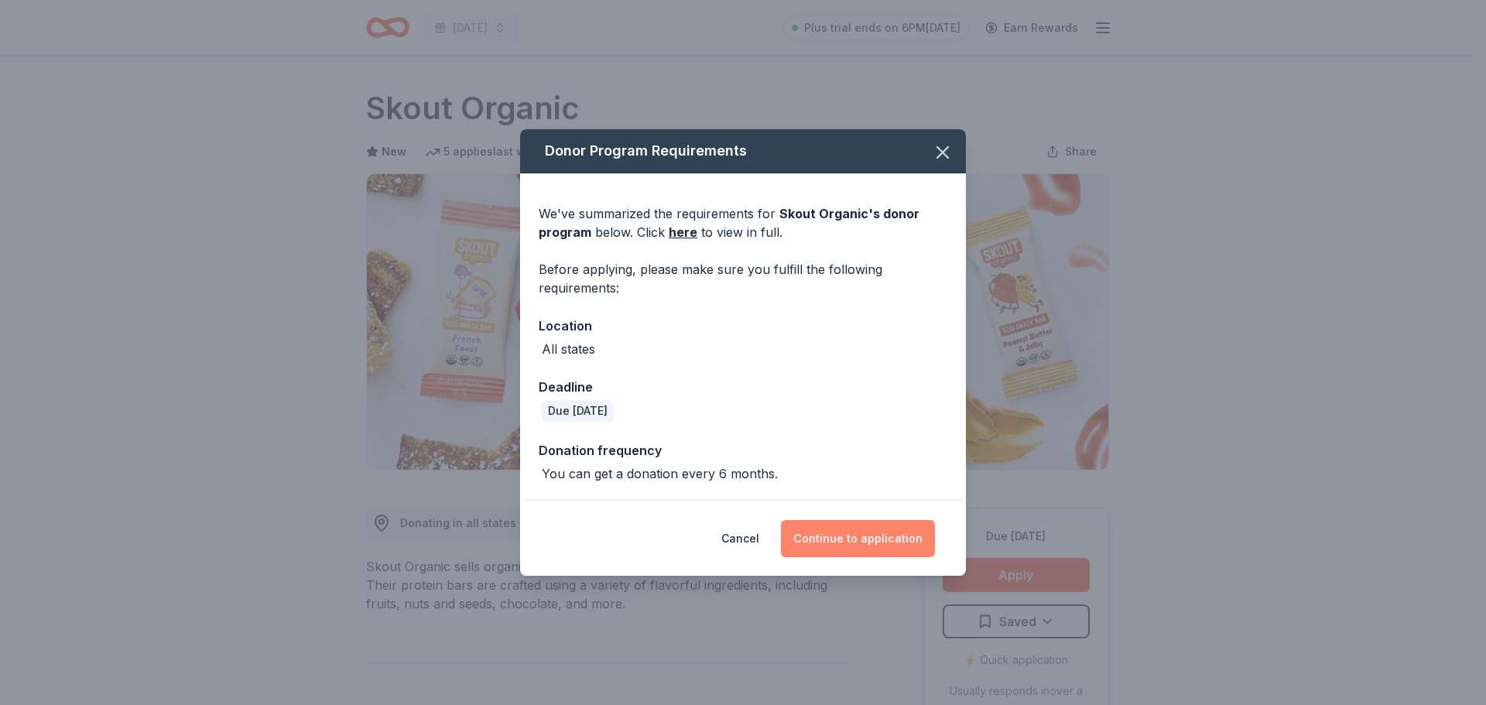
click at [860, 534] on button "Continue to application" at bounding box center [858, 538] width 154 height 37
